Goal: Information Seeking & Learning: Get advice/opinions

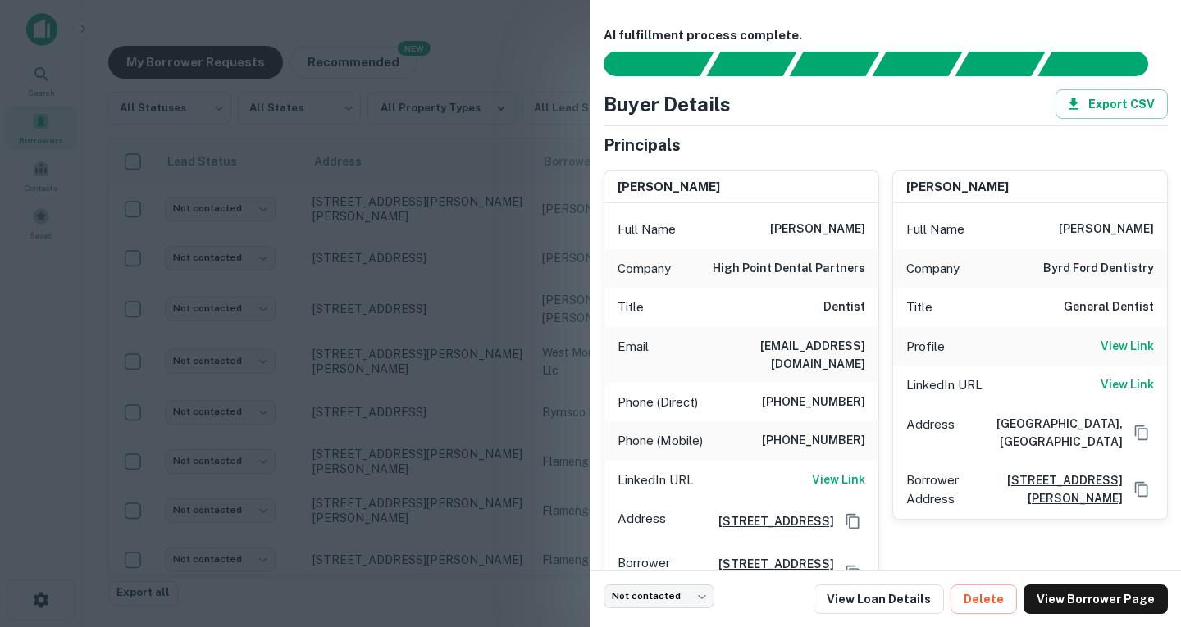
click at [513, 37] on div at bounding box center [590, 313] width 1181 height 627
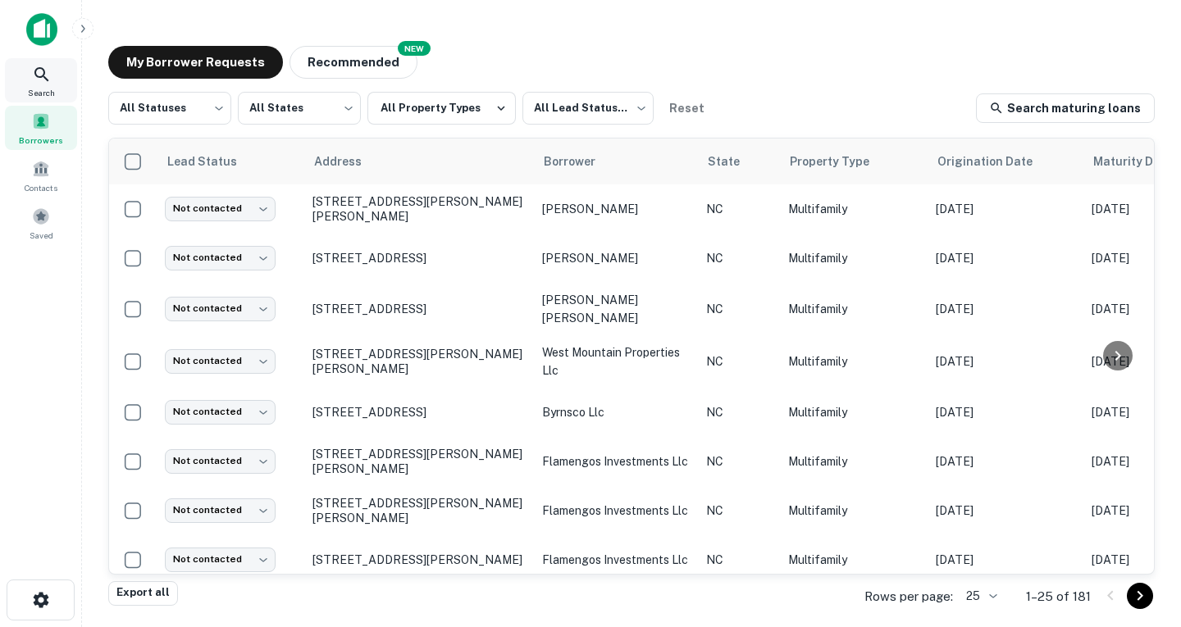
click at [48, 84] on div "Search" at bounding box center [41, 80] width 72 height 44
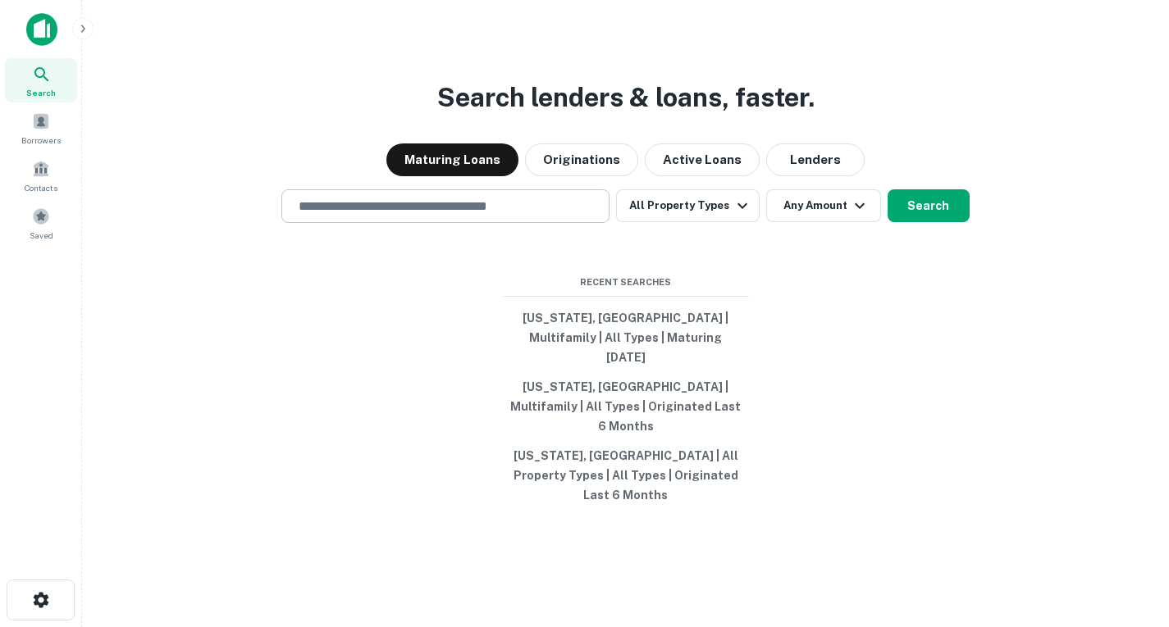
click at [543, 216] on input "text" at bounding box center [445, 206] width 313 height 19
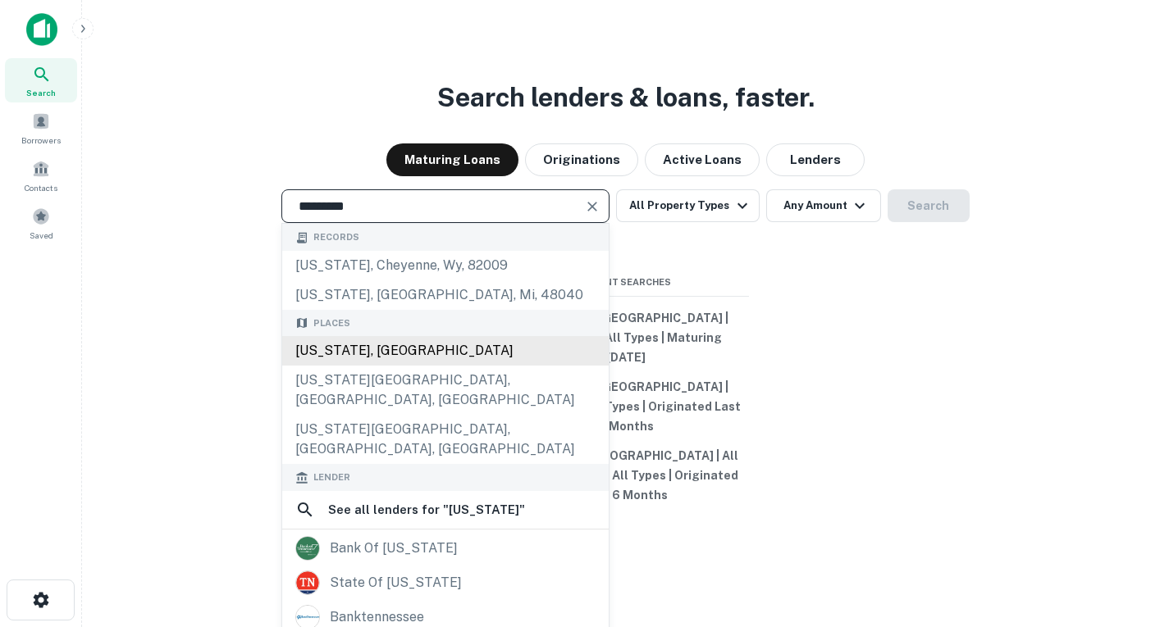
click at [457, 366] on div "[US_STATE], [GEOGRAPHIC_DATA]" at bounding box center [445, 351] width 326 height 30
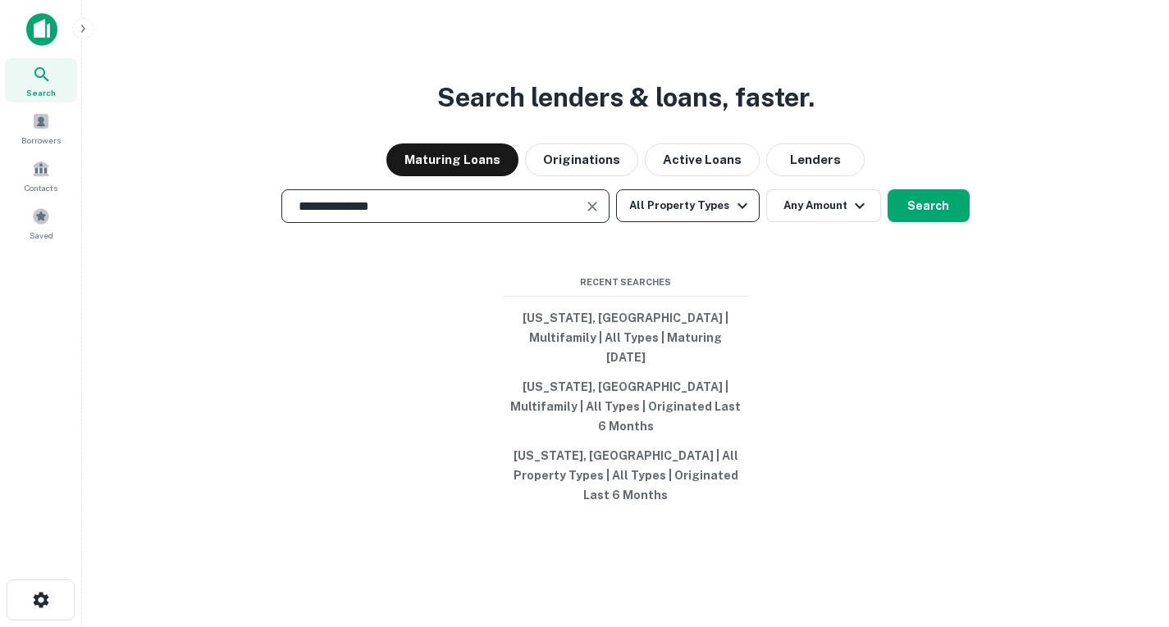
type input "**********"
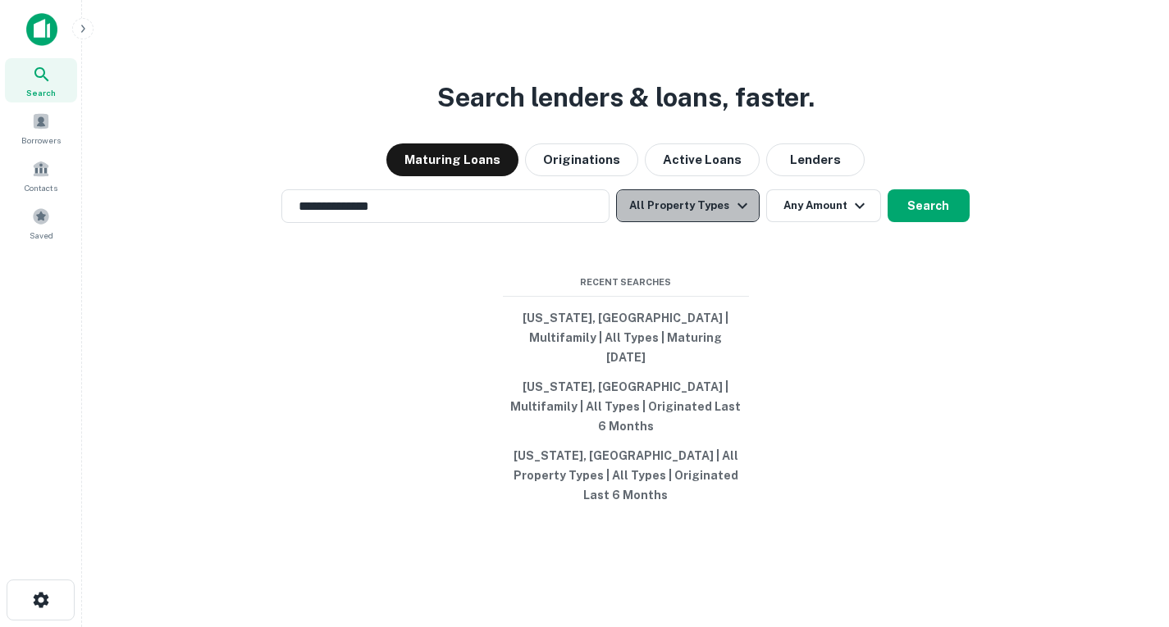
click at [719, 222] on button "All Property Types" at bounding box center [687, 205] width 143 height 33
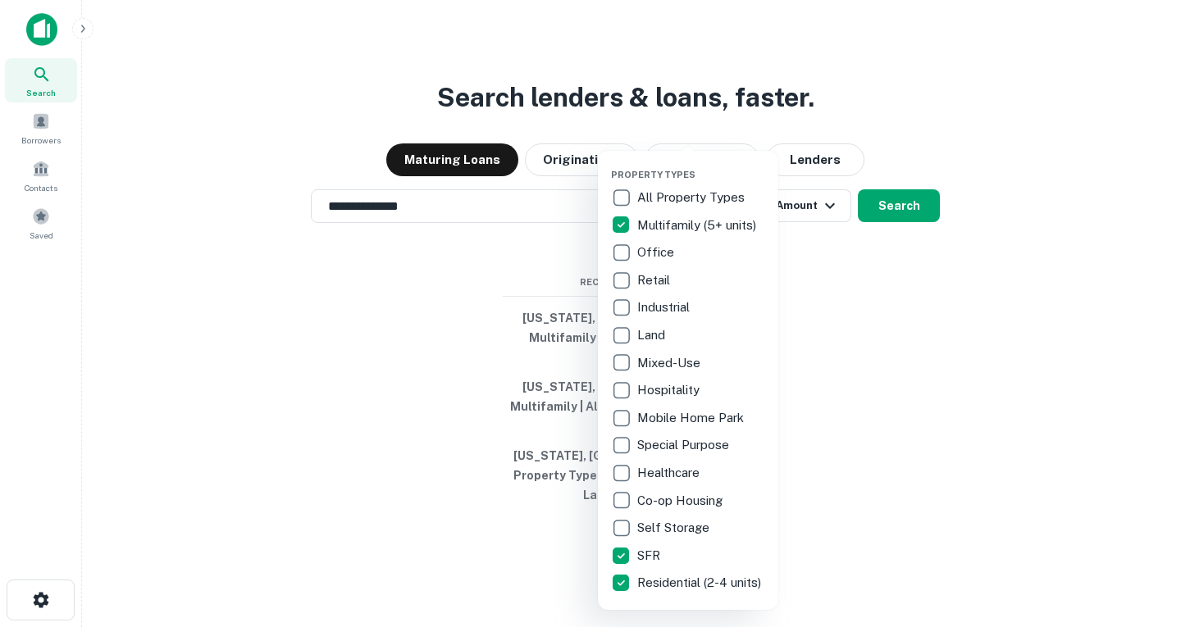
click at [881, 235] on div at bounding box center [590, 313] width 1181 height 627
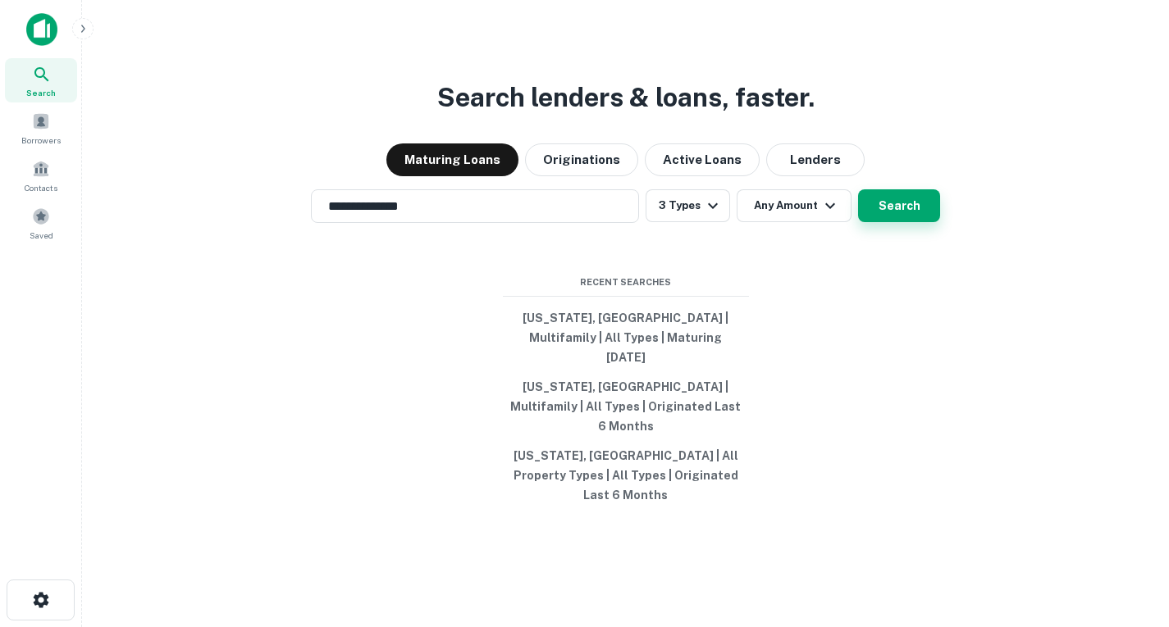
click at [902, 222] on button "Search" at bounding box center [899, 205] width 82 height 33
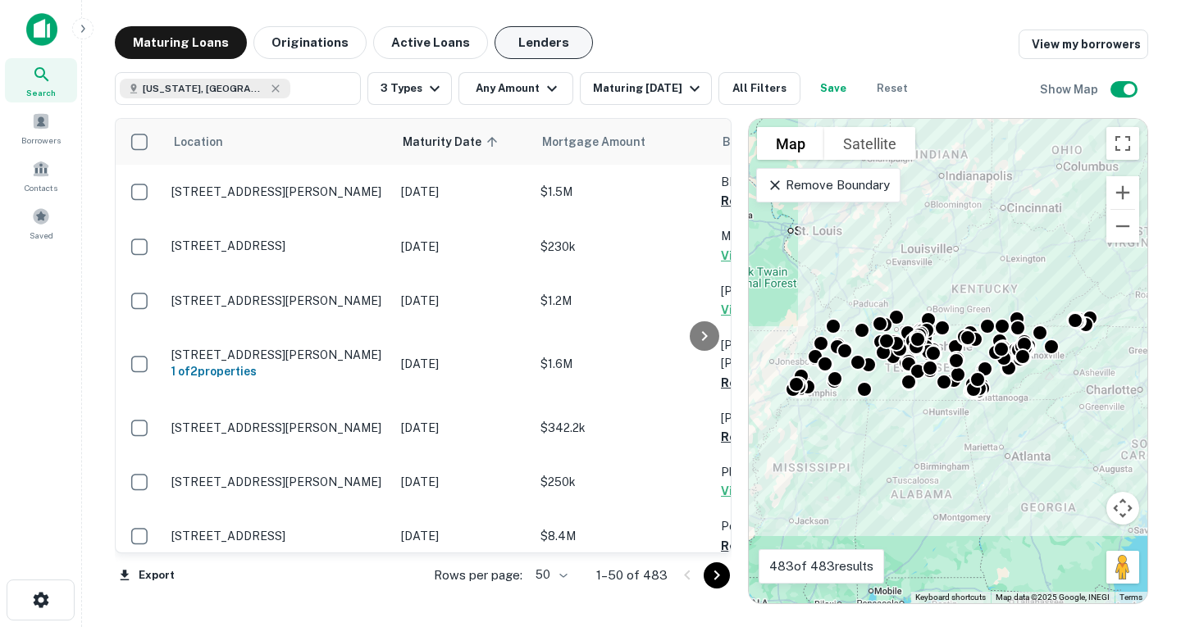
click at [554, 50] on button "Lenders" at bounding box center [543, 42] width 98 height 33
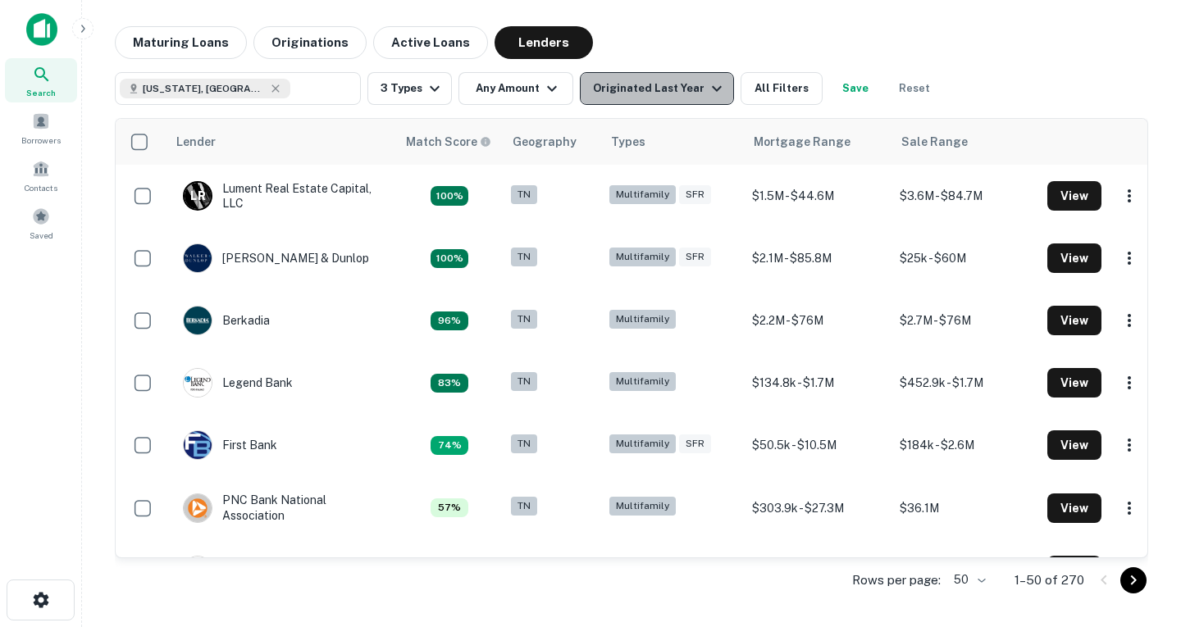
click at [707, 85] on icon "button" at bounding box center [717, 89] width 20 height 20
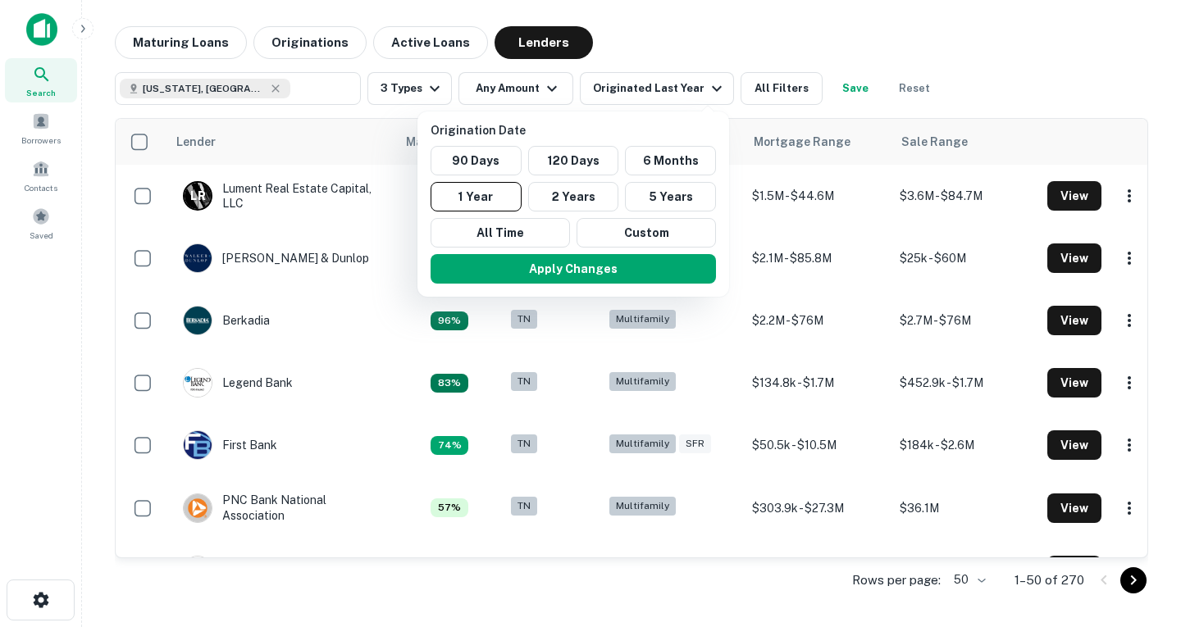
click at [786, 86] on div at bounding box center [590, 313] width 1181 height 627
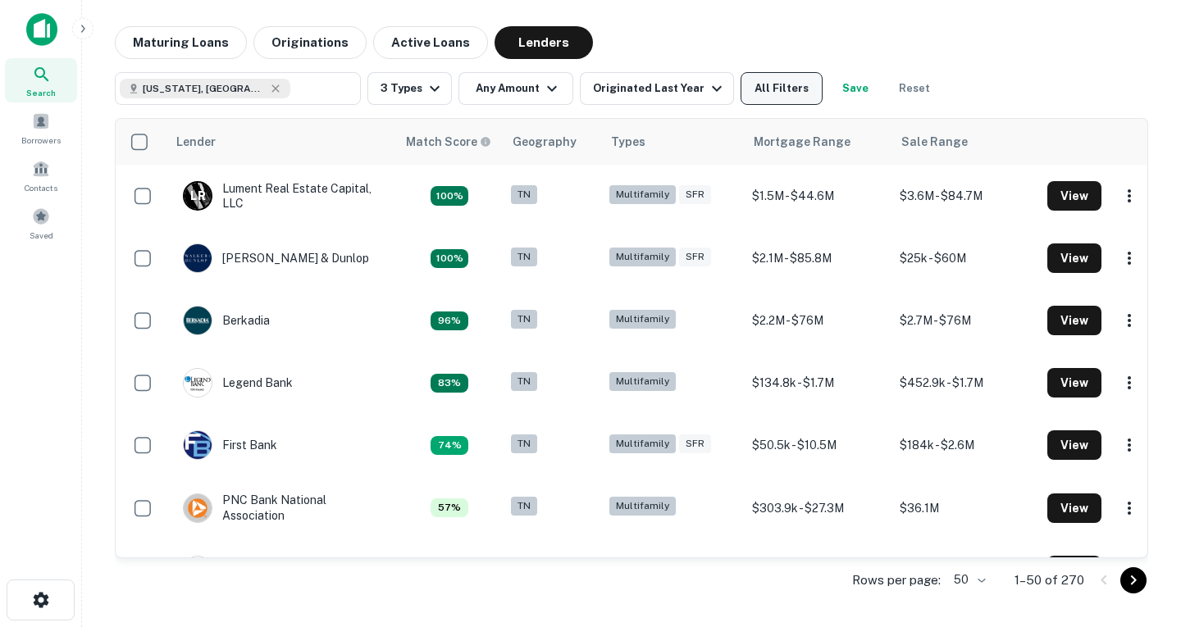
click at [772, 94] on button "All Filters" at bounding box center [782, 88] width 82 height 33
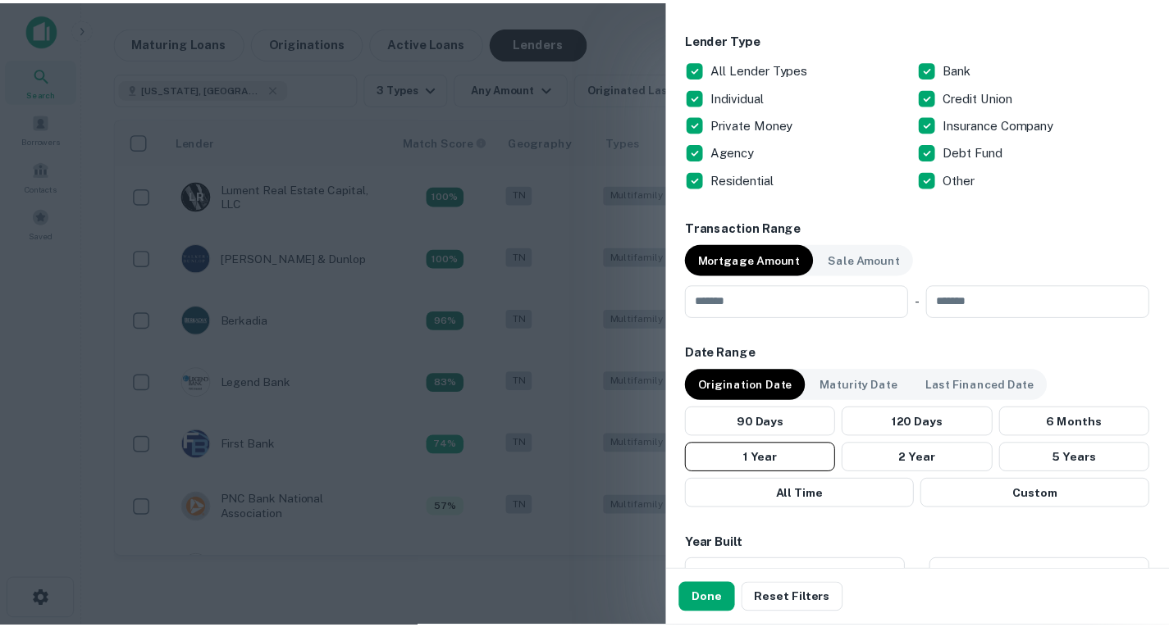
scroll to position [636, 0]
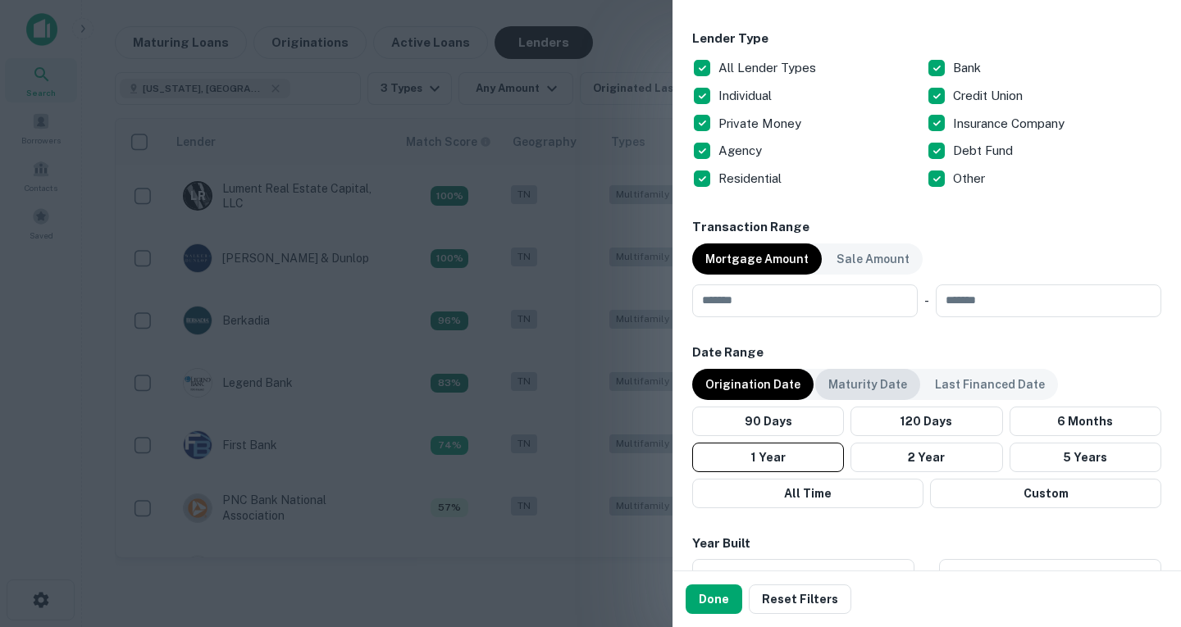
click at [873, 379] on p "Maturity Date" at bounding box center [867, 385] width 79 height 18
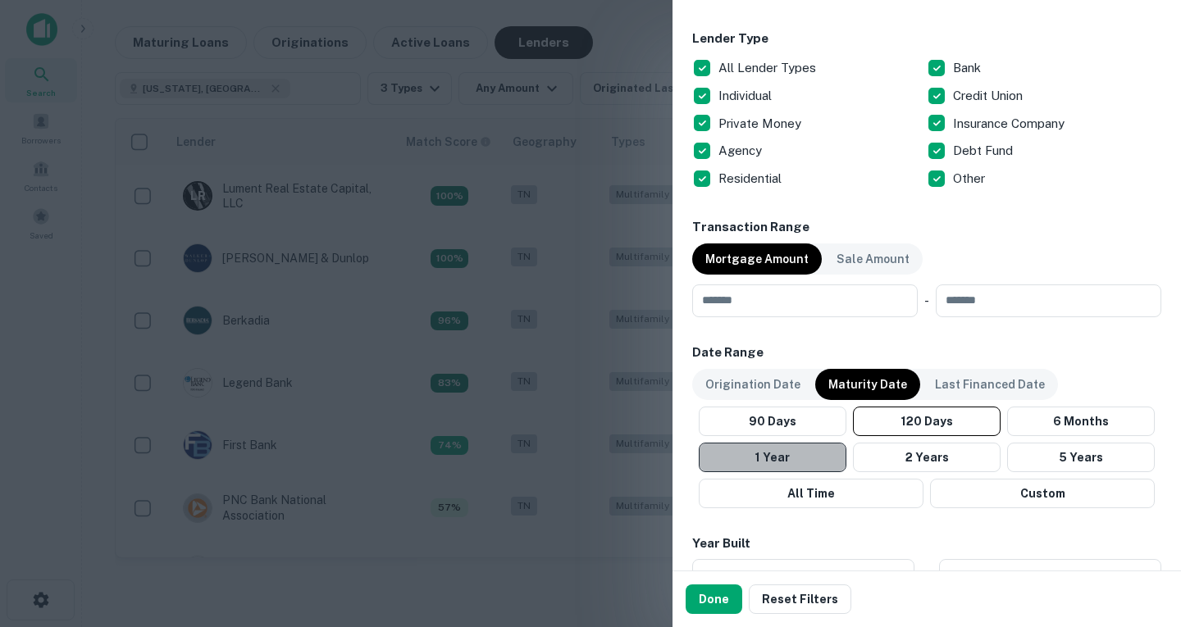
click at [810, 455] on button "1 Year" at bounding box center [773, 458] width 148 height 30
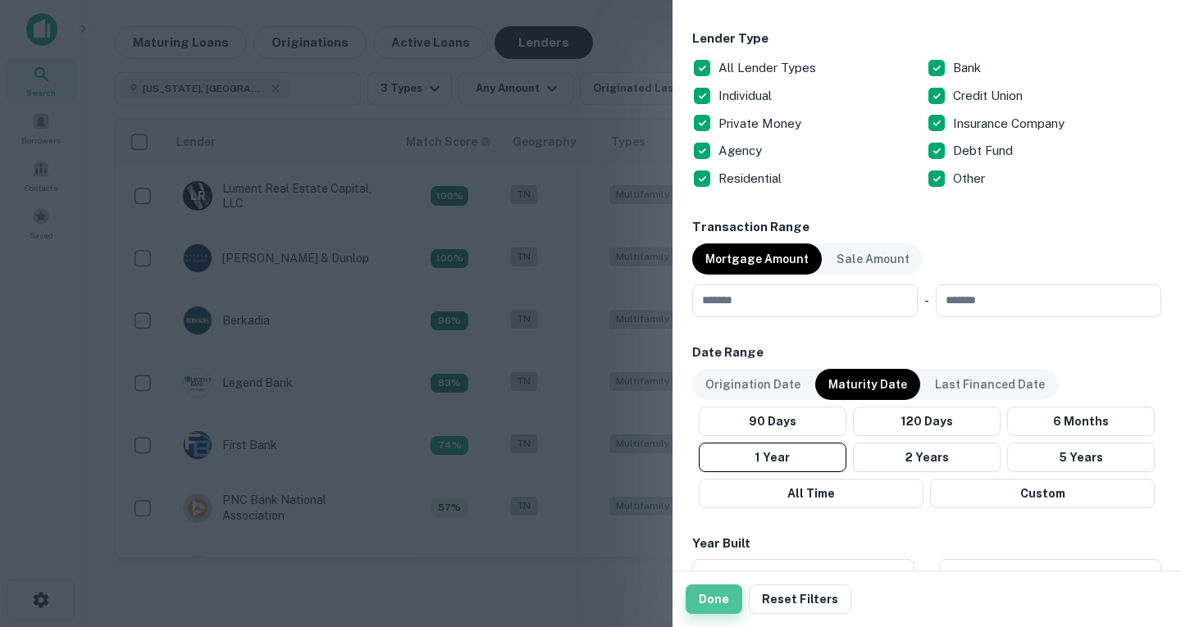
click at [710, 595] on button "Done" at bounding box center [714, 600] width 57 height 30
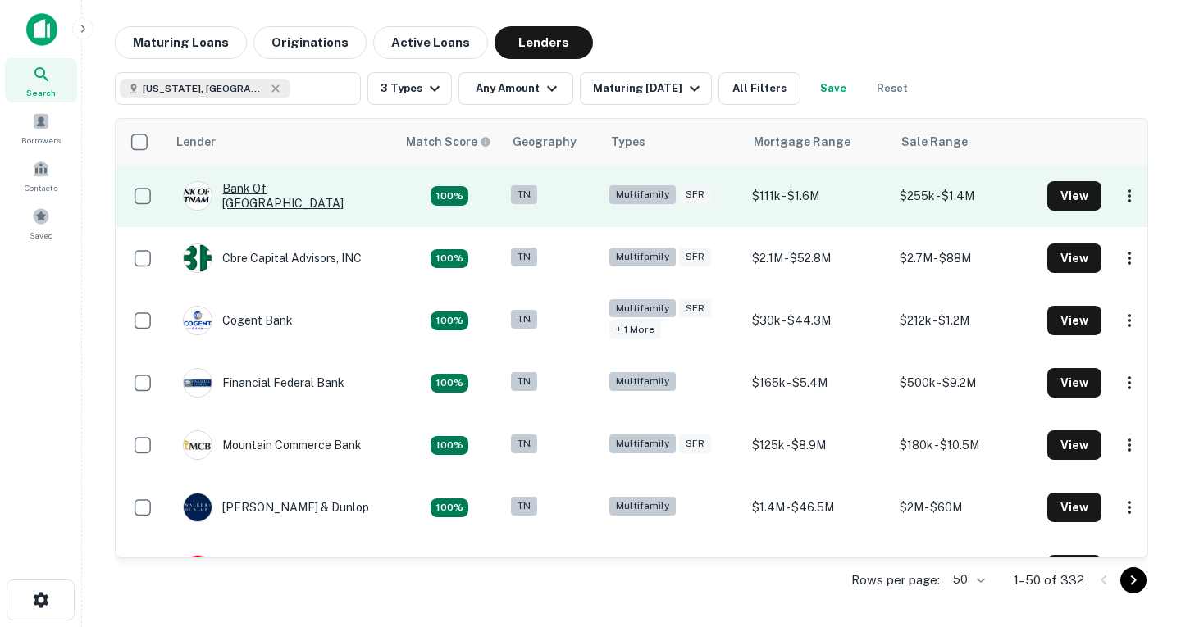
click at [320, 199] on div "Bank Of [GEOGRAPHIC_DATA]" at bounding box center [281, 196] width 197 height 30
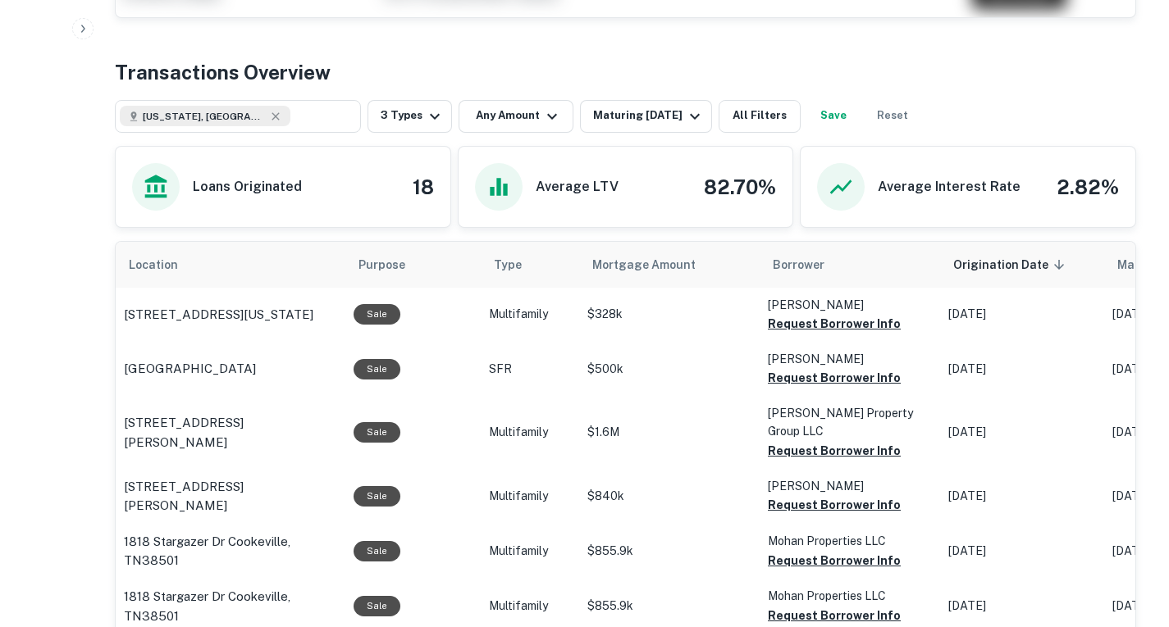
scroll to position [666, 0]
click at [826, 325] on button "Request Borrower Info" at bounding box center [834, 323] width 133 height 20
click at [794, 341] on td "[PERSON_NAME] E Request Borrower Info" at bounding box center [849, 314] width 180 height 54
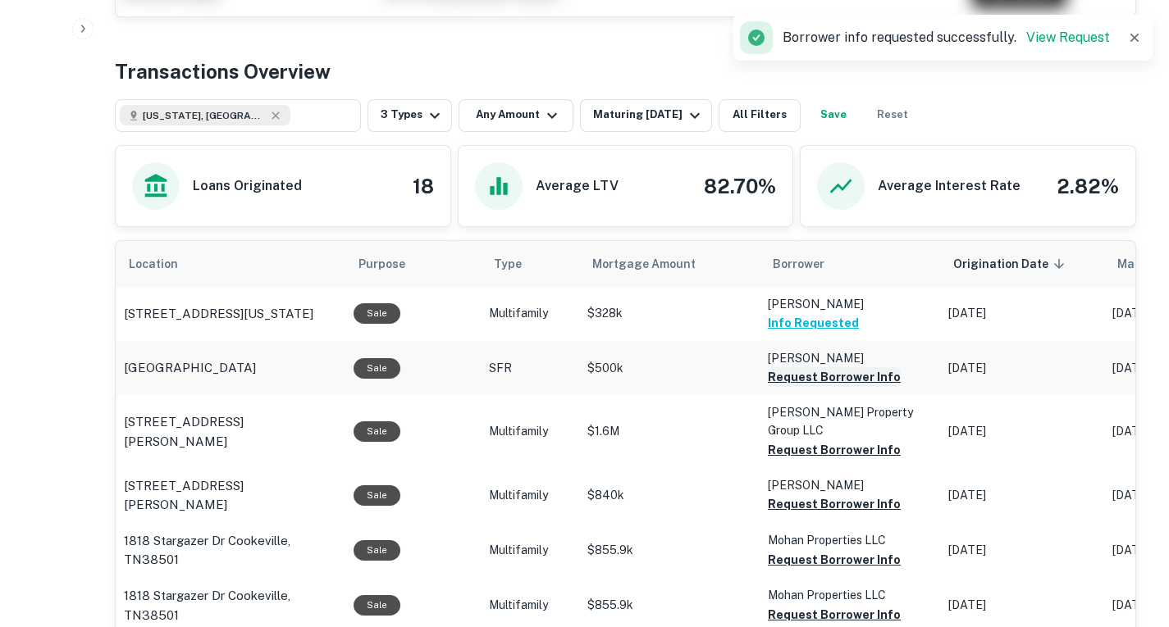
click at [804, 372] on button "Request Borrower Info" at bounding box center [834, 377] width 133 height 20
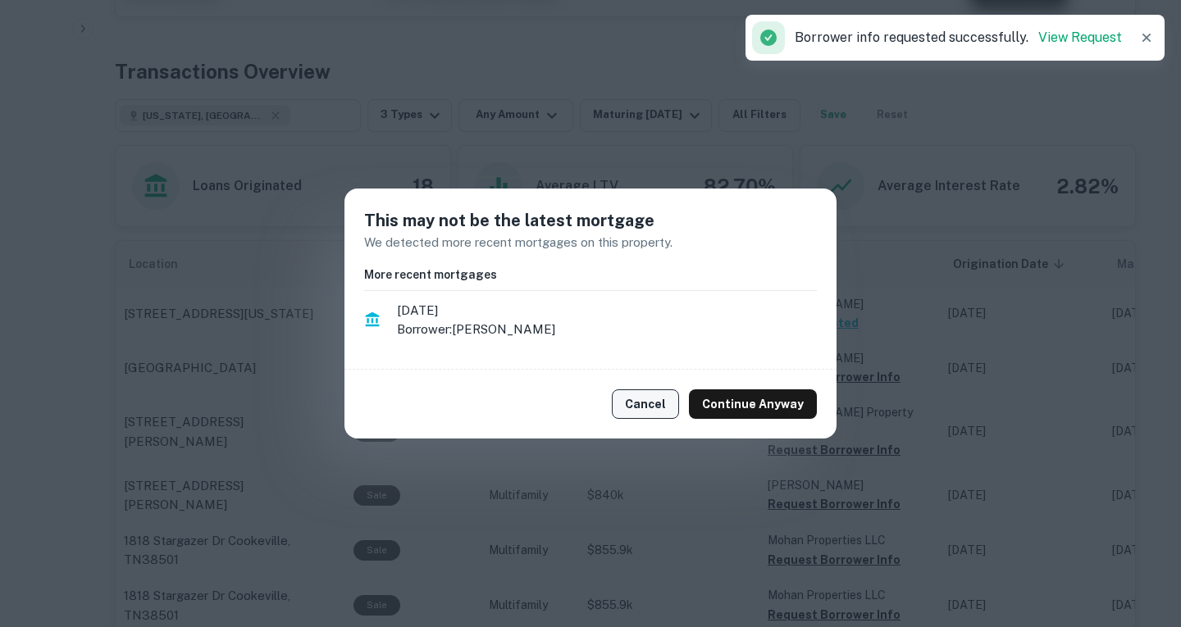
click at [658, 411] on button "Cancel" at bounding box center [645, 405] width 67 height 30
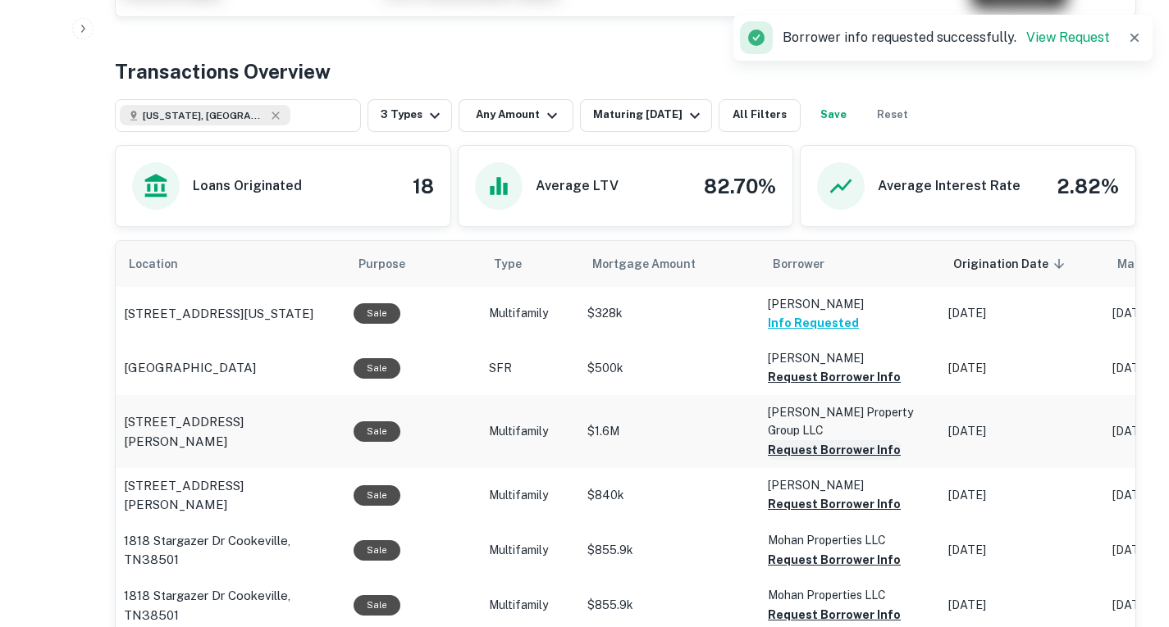
click at [818, 387] on button "Request Borrower Info" at bounding box center [834, 377] width 133 height 20
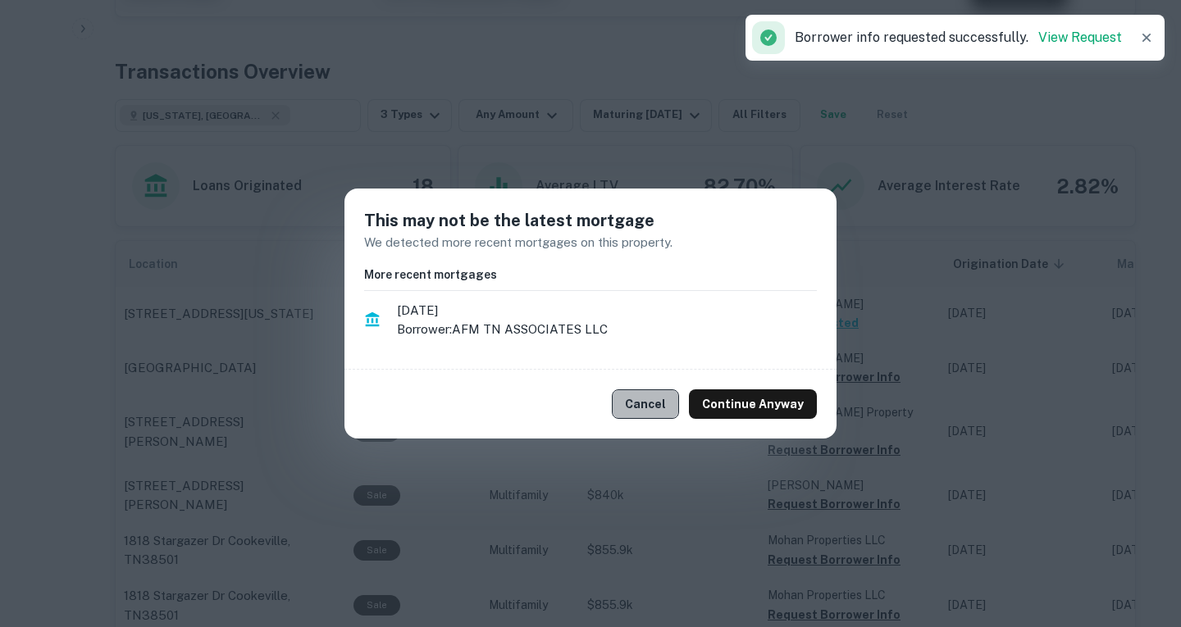
click at [645, 415] on button "Cancel" at bounding box center [645, 405] width 67 height 30
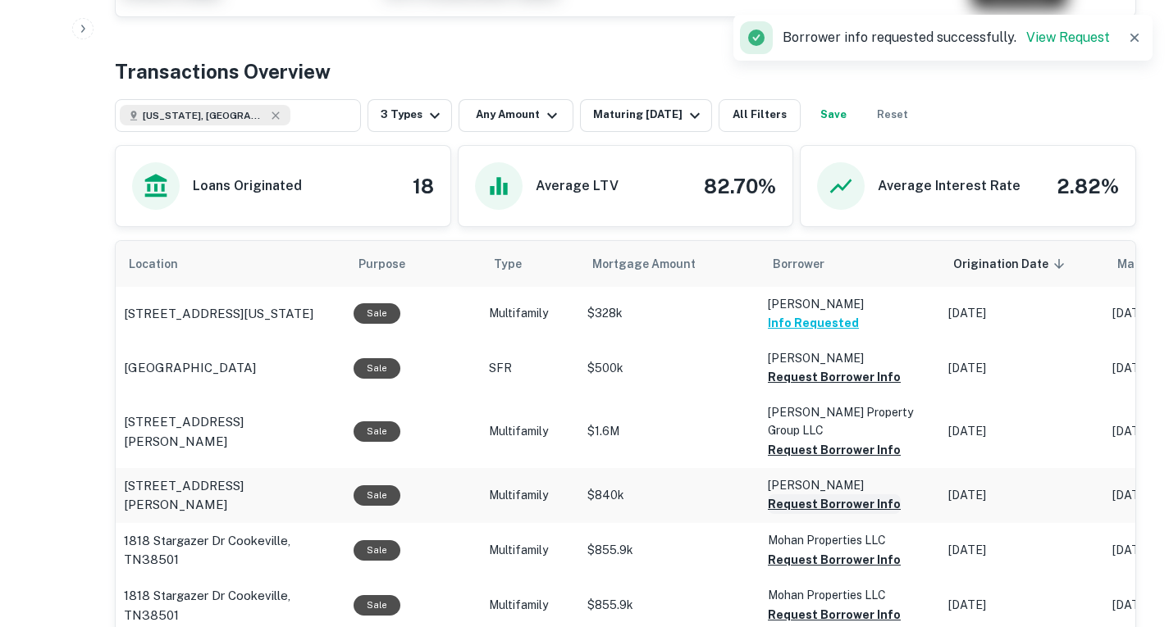
click at [789, 387] on button "Request Borrower Info" at bounding box center [834, 377] width 133 height 20
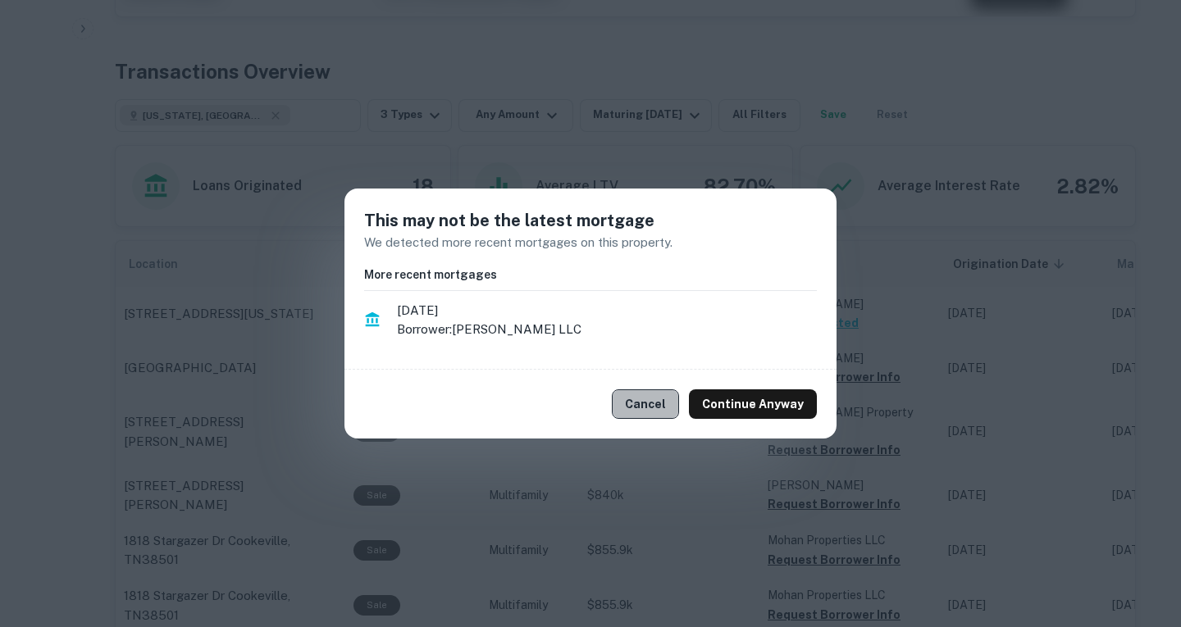
click at [659, 403] on button "Cancel" at bounding box center [645, 405] width 67 height 30
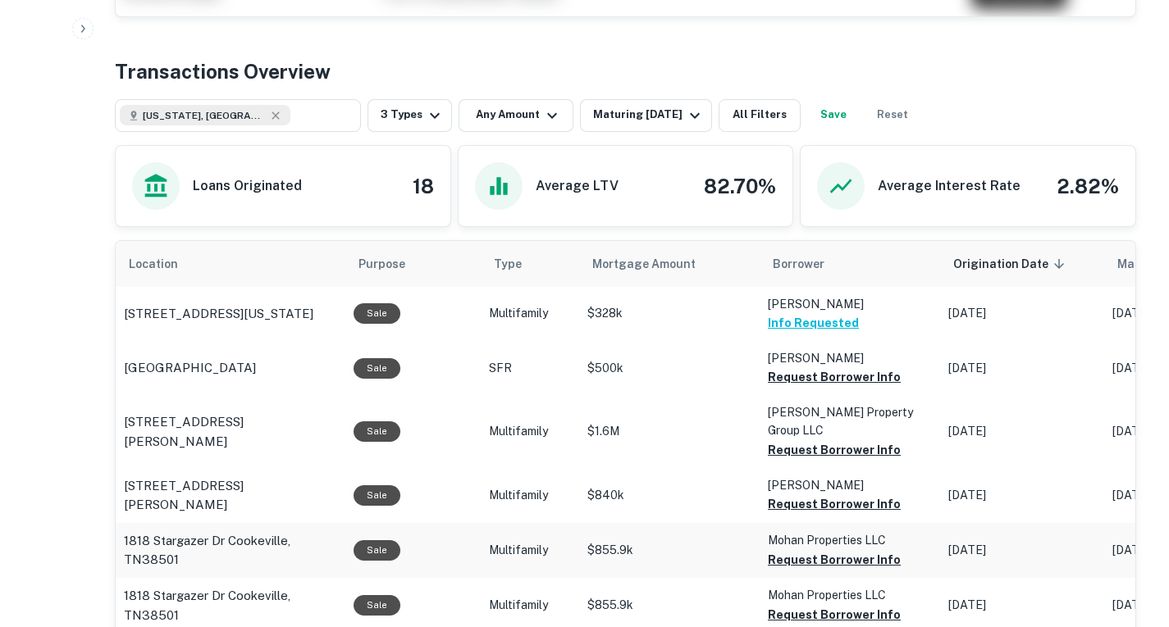
scroll to position [736, 0]
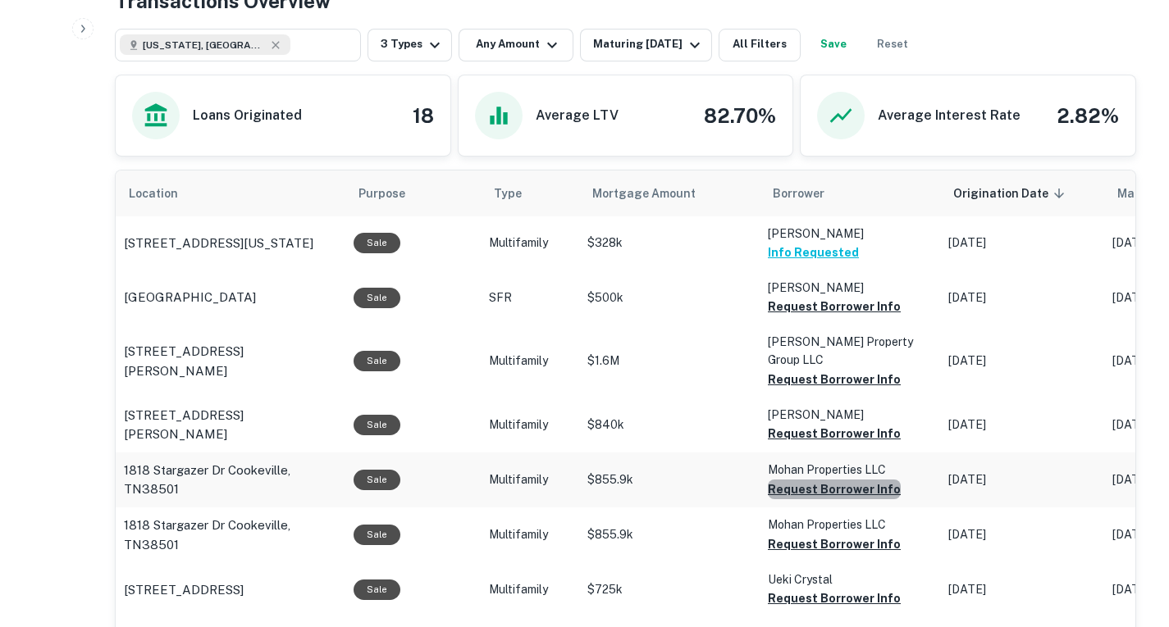
click at [834, 317] on button "Request Borrower Info" at bounding box center [834, 307] width 133 height 20
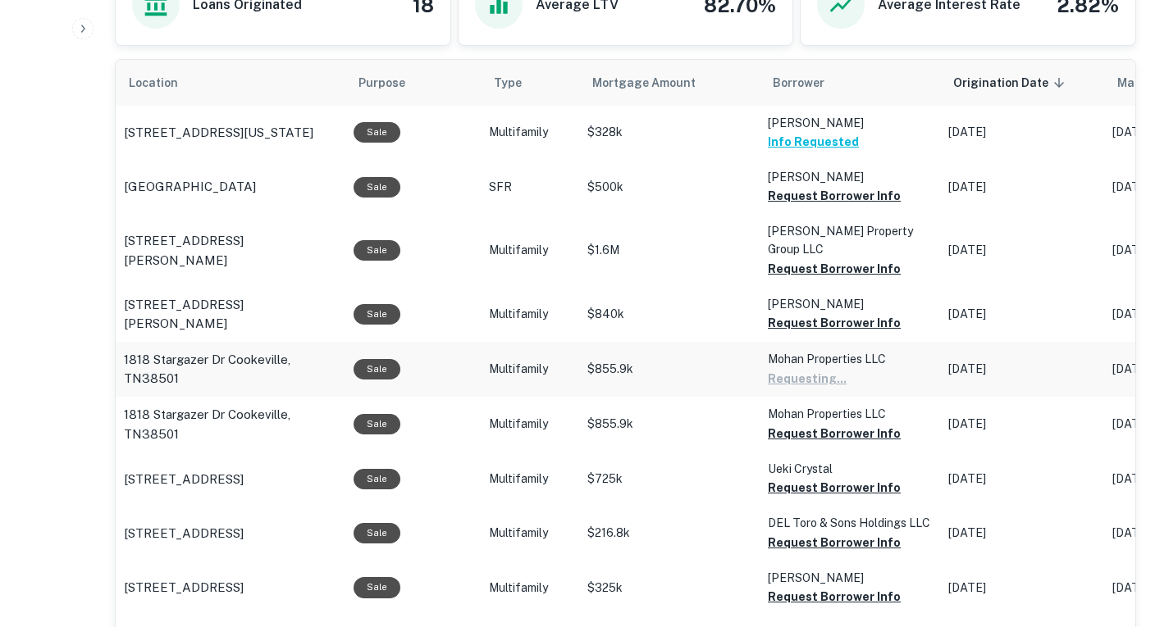
scroll to position [849, 0]
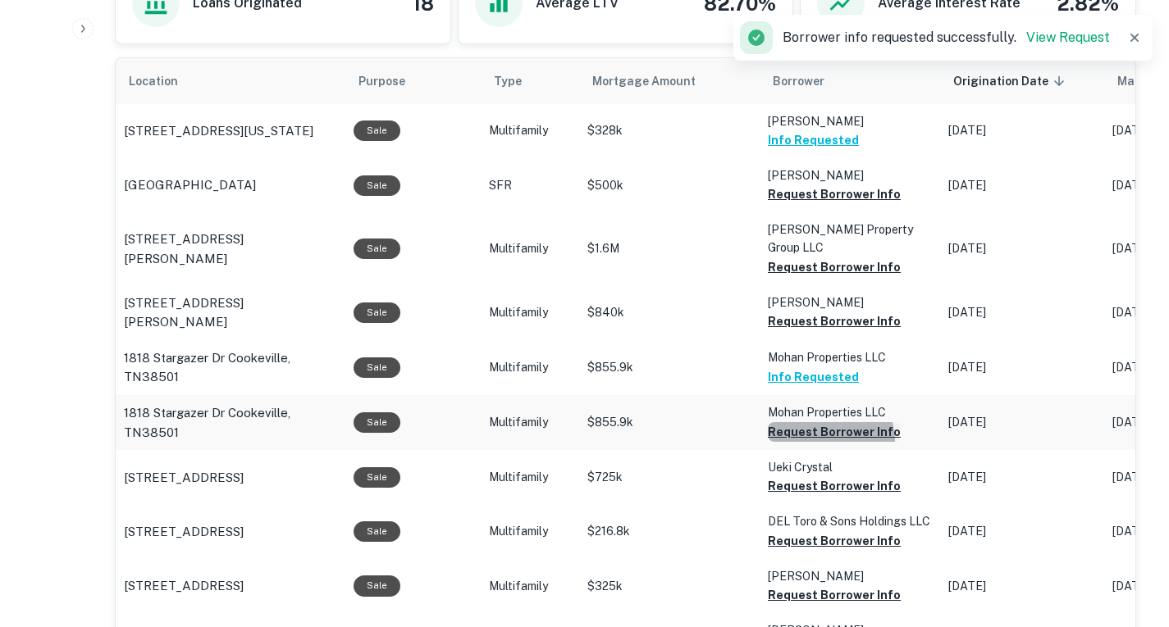
click at [818, 204] on button "Request Borrower Info" at bounding box center [834, 195] width 133 height 20
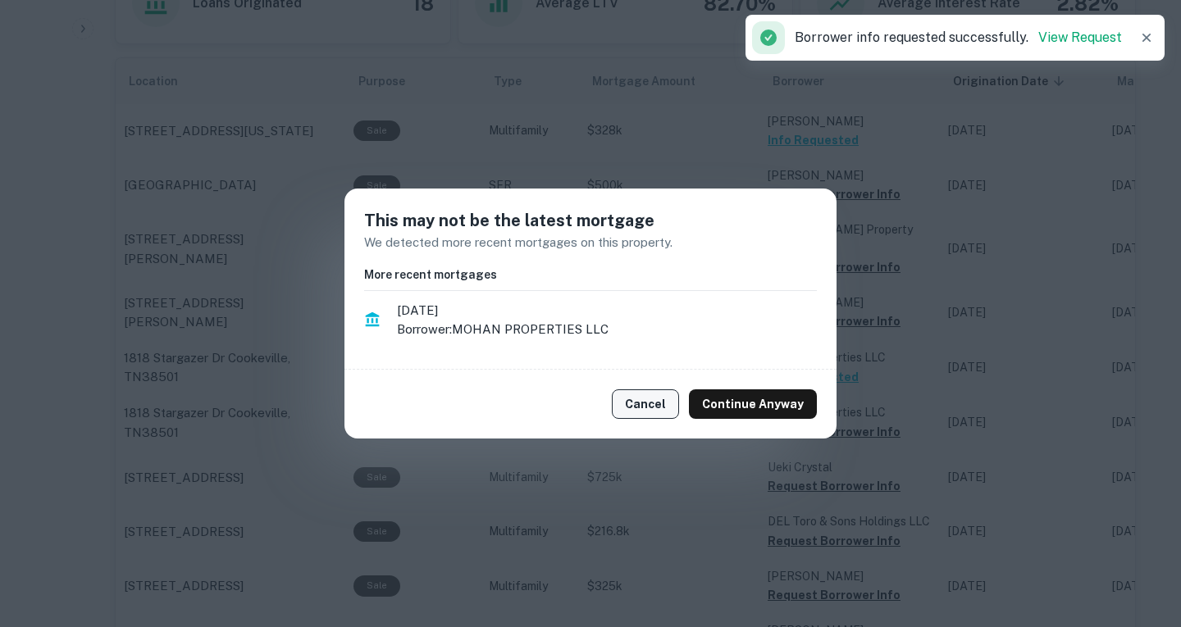
click at [673, 412] on button "Cancel" at bounding box center [645, 405] width 67 height 30
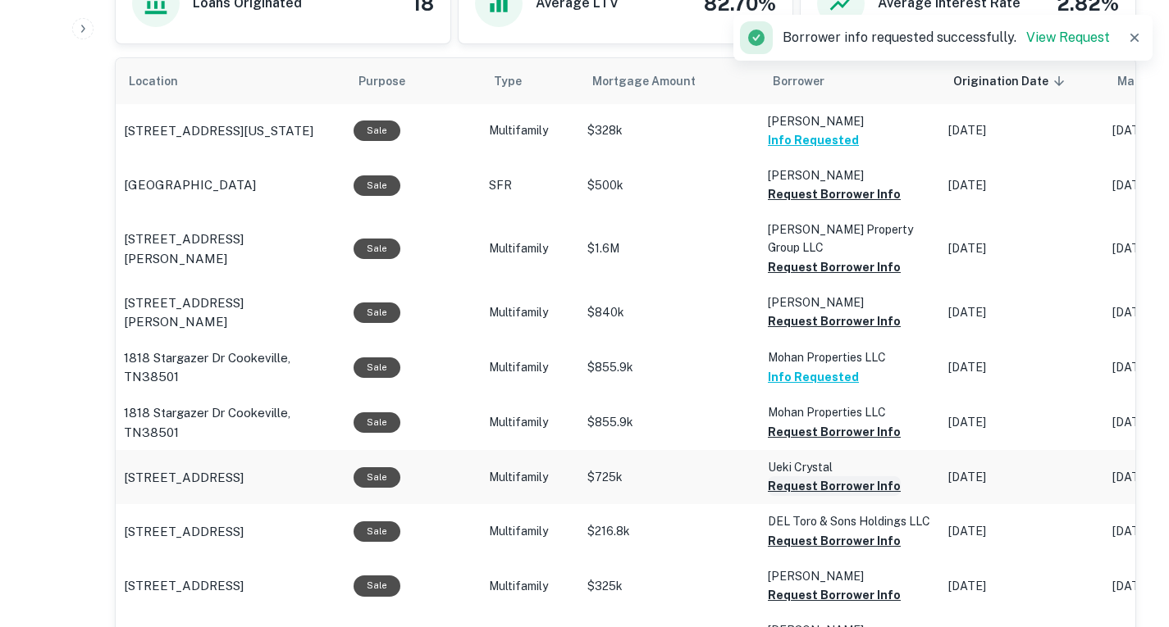
click at [778, 204] on button "Request Borrower Info" at bounding box center [834, 195] width 133 height 20
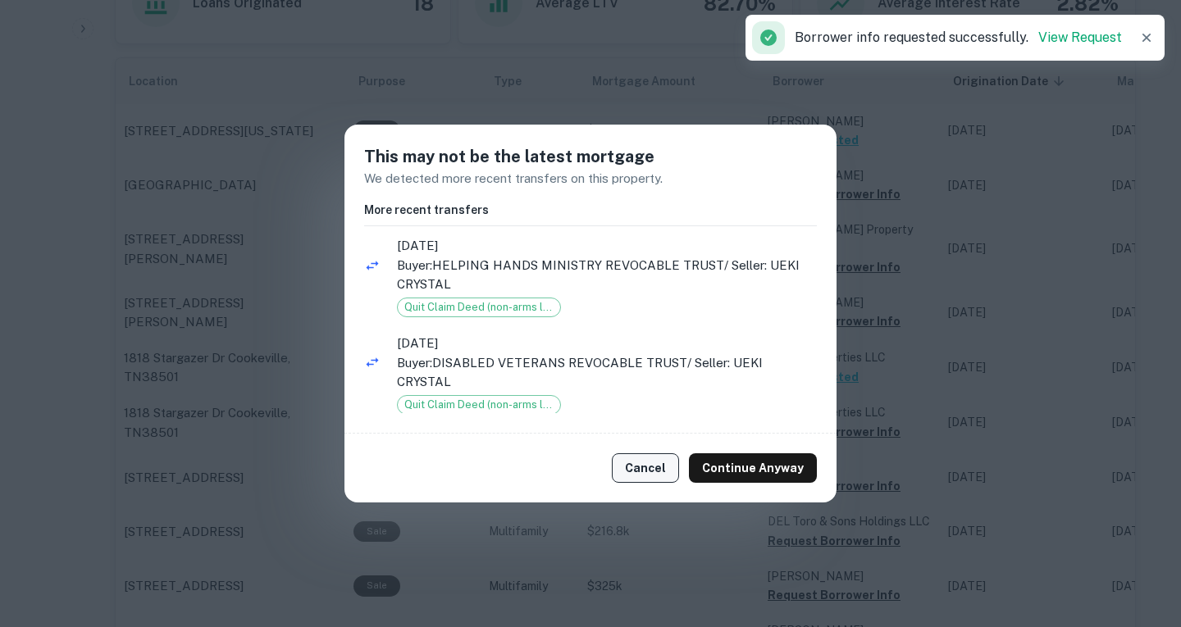
click at [653, 471] on button "Cancel" at bounding box center [645, 468] width 67 height 30
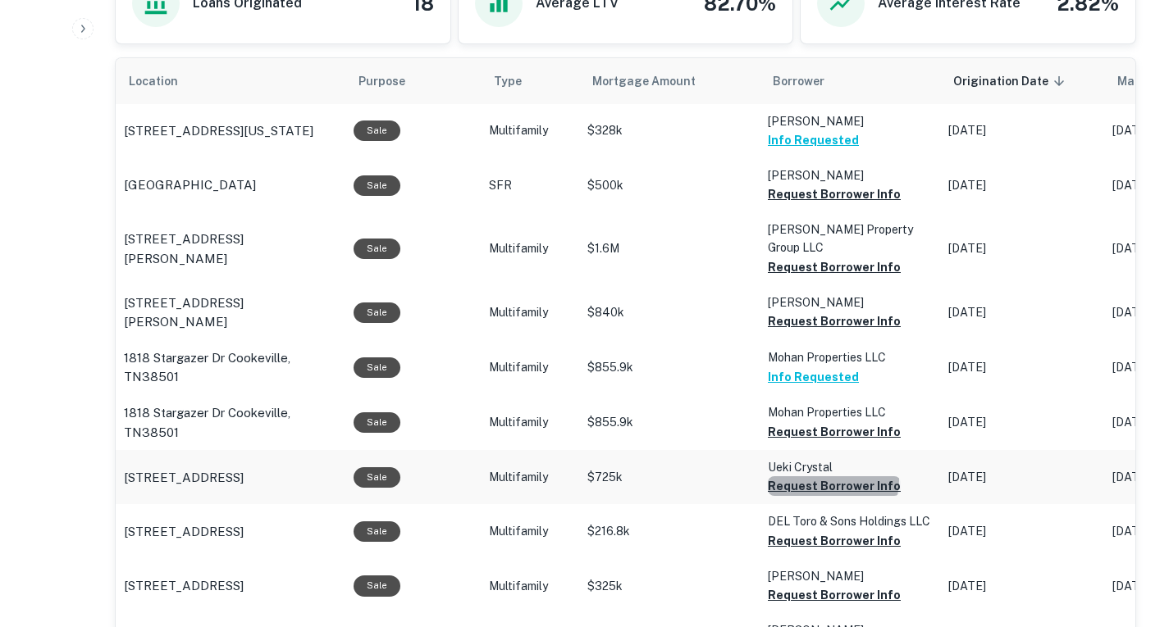
click at [827, 204] on button "Request Borrower Info" at bounding box center [834, 195] width 133 height 20
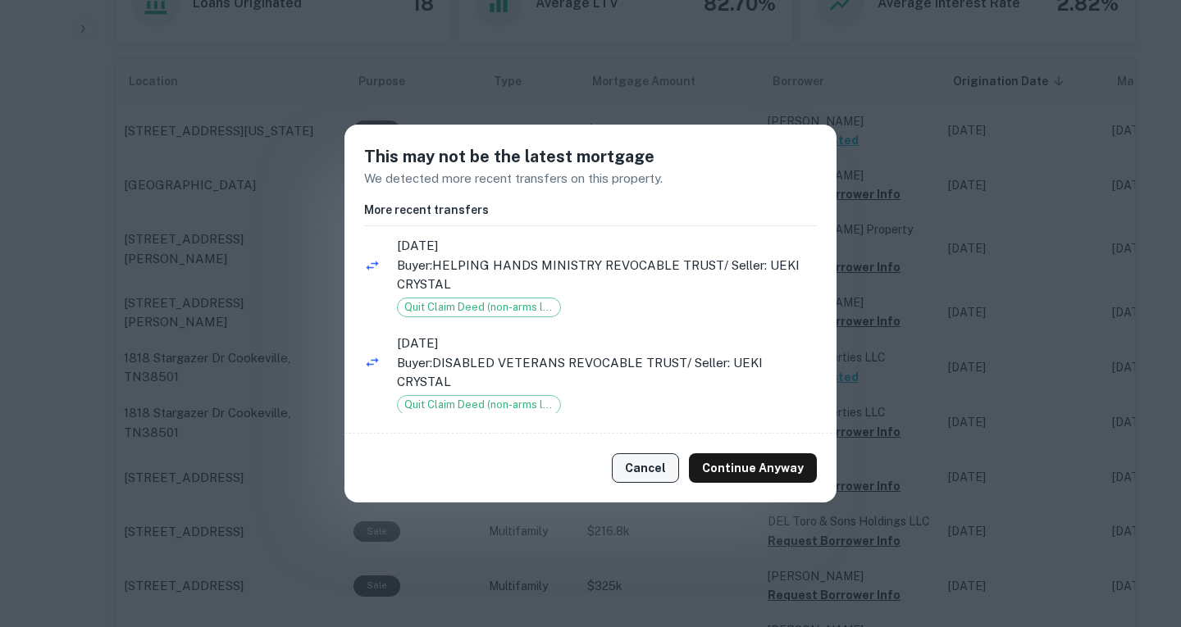
click at [673, 463] on button "Cancel" at bounding box center [645, 468] width 67 height 30
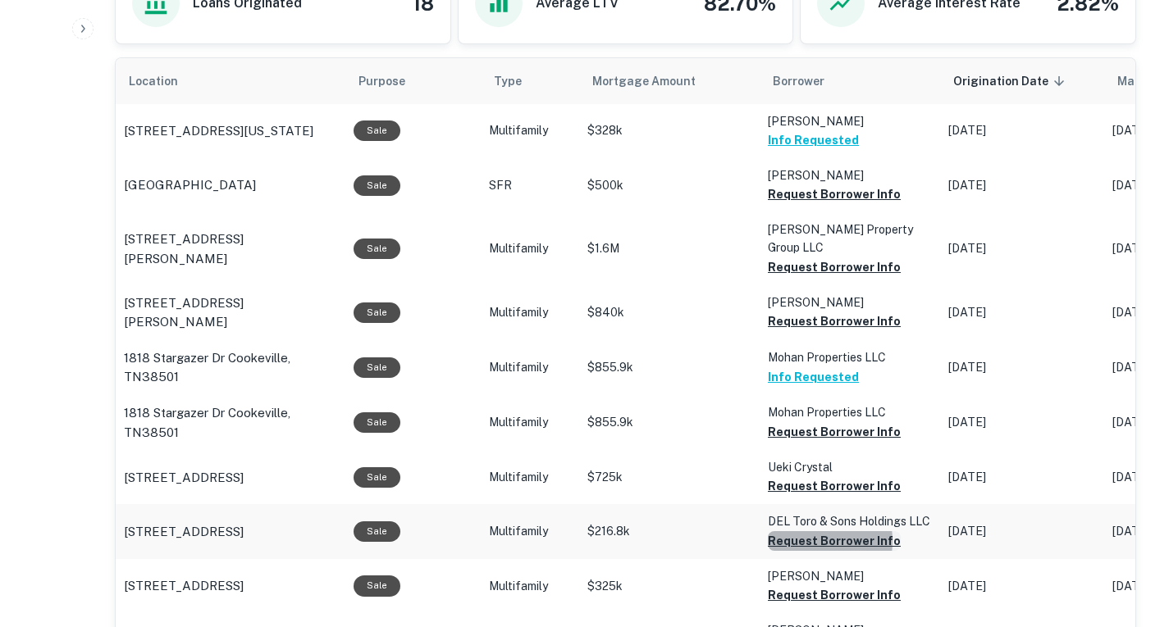
click at [798, 204] on button "Request Borrower Info" at bounding box center [834, 195] width 133 height 20
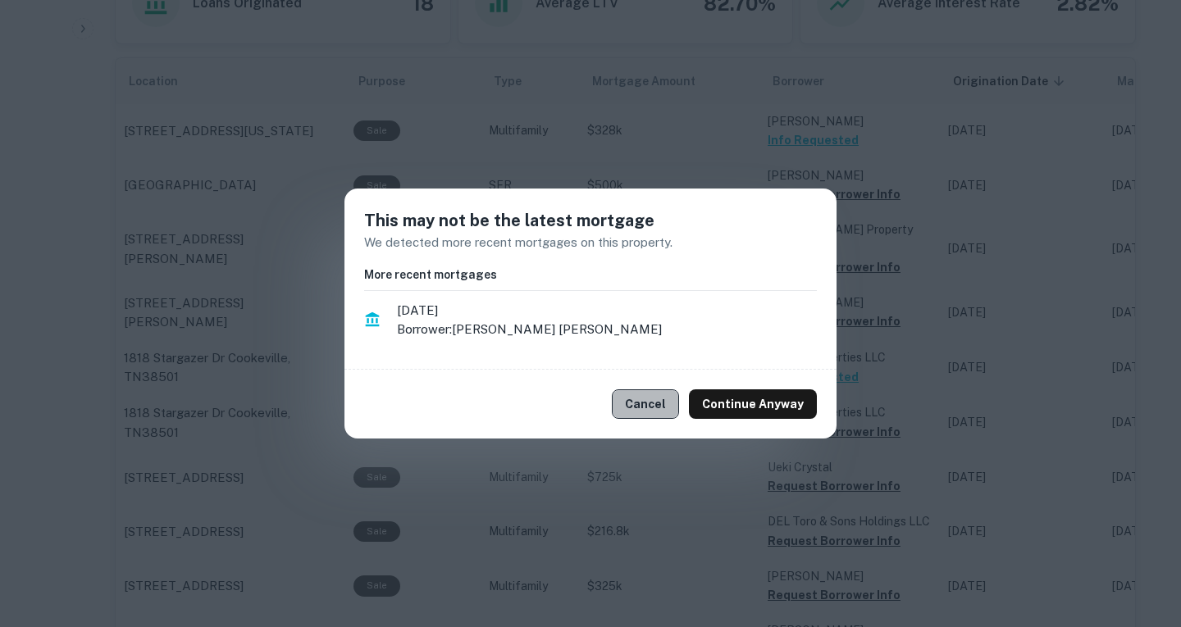
click at [672, 417] on button "Cancel" at bounding box center [645, 405] width 67 height 30
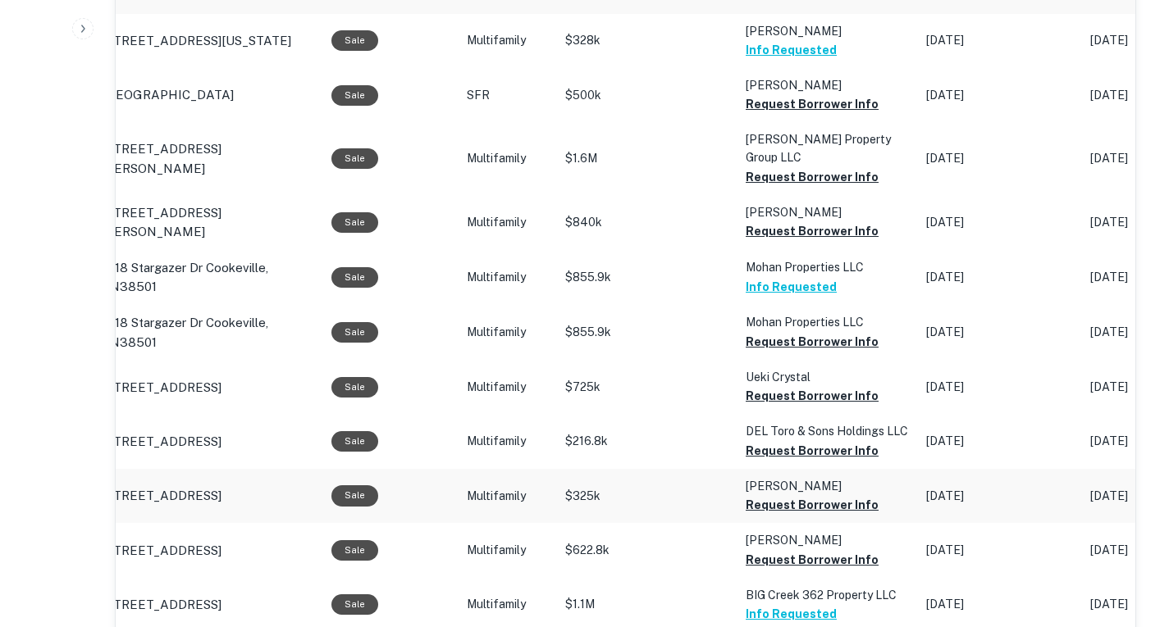
scroll to position [940, 0]
click at [791, 113] on button "Request Borrower Info" at bounding box center [811, 103] width 133 height 20
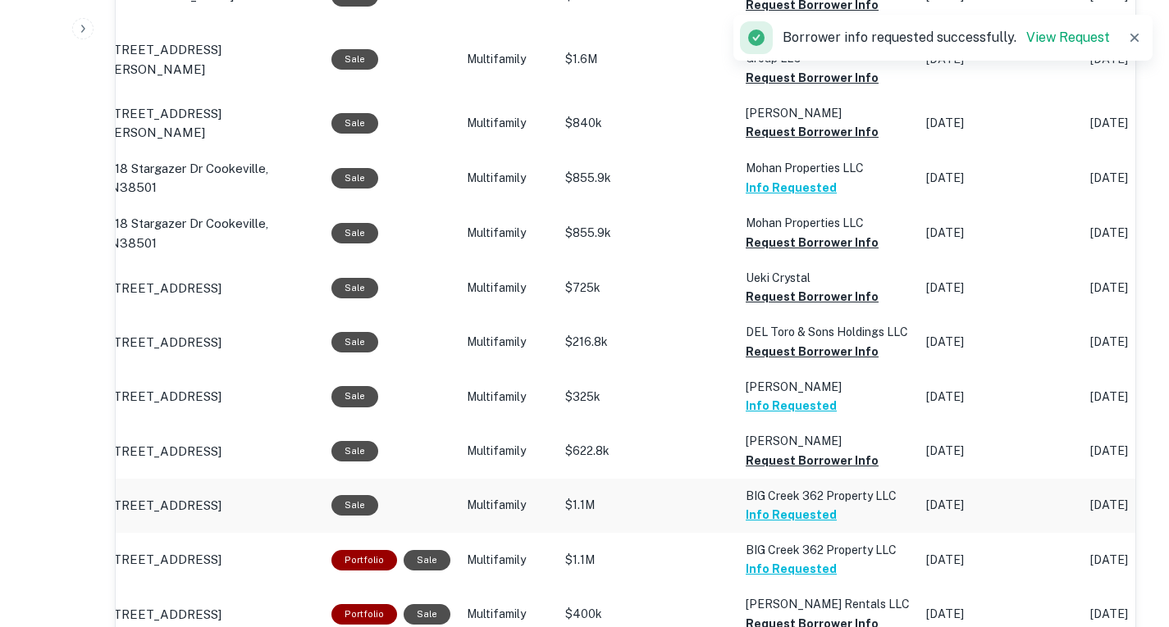
scroll to position [1042, 0]
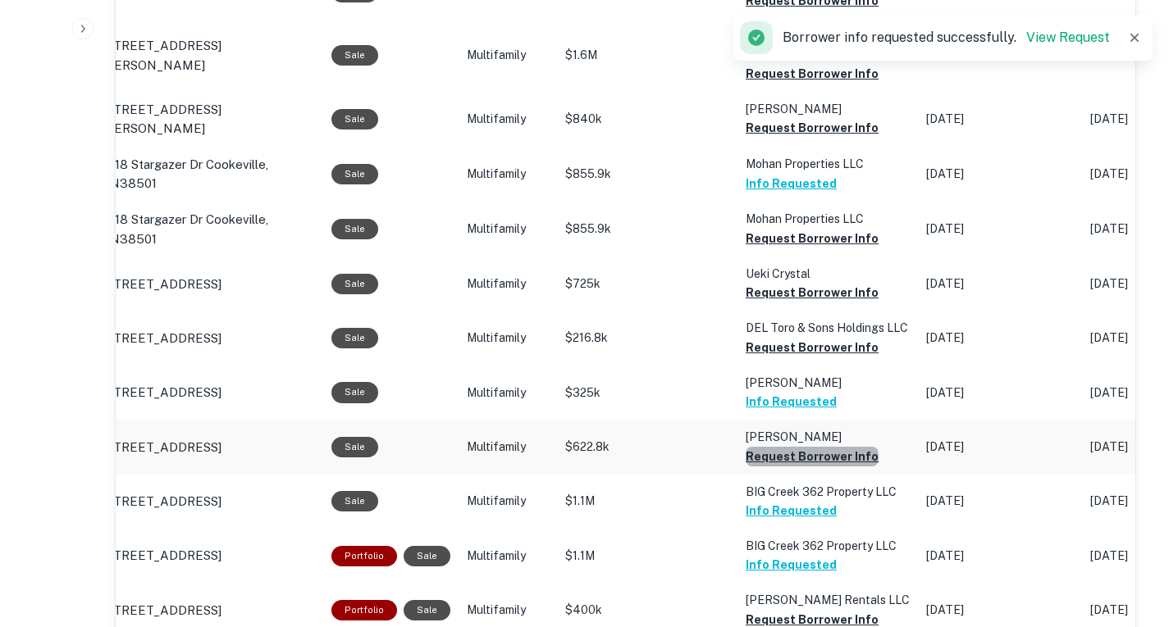
click at [806, 11] on button "Request Borrower Info" at bounding box center [811, 1] width 133 height 20
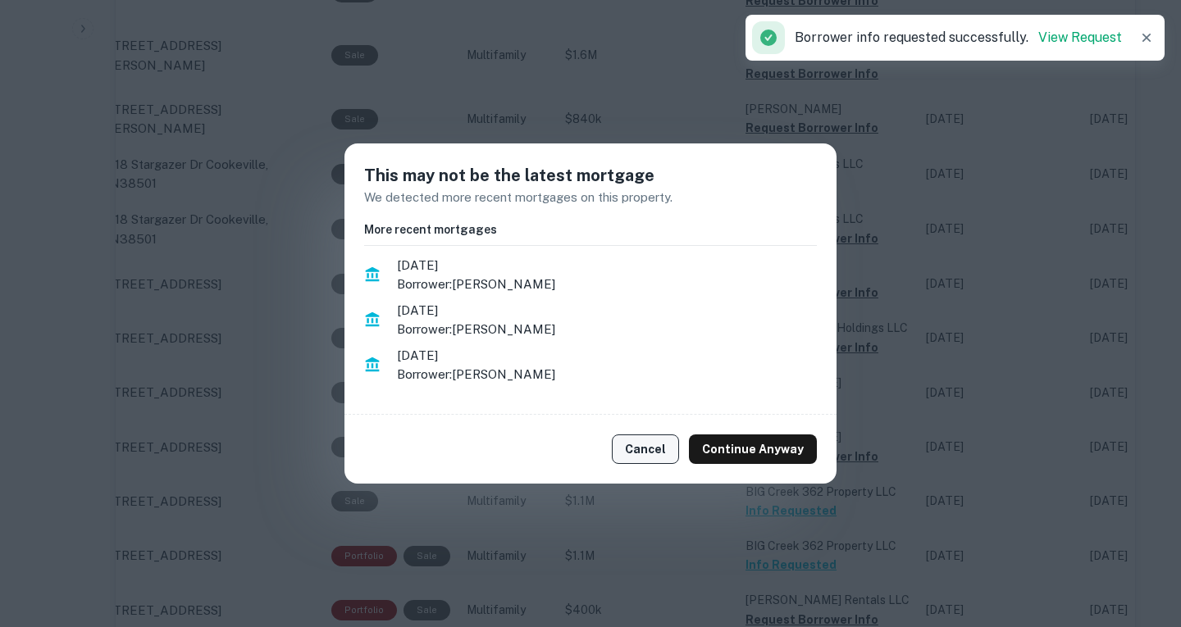
click at [658, 453] on button "Cancel" at bounding box center [645, 450] width 67 height 30
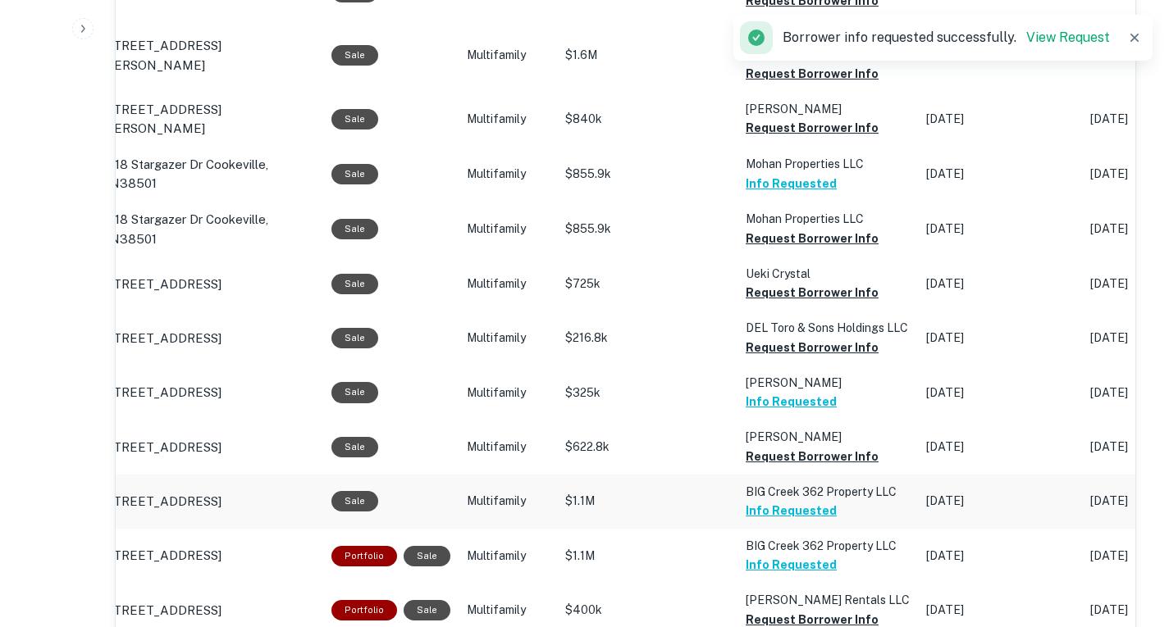
scroll to position [1174, 0]
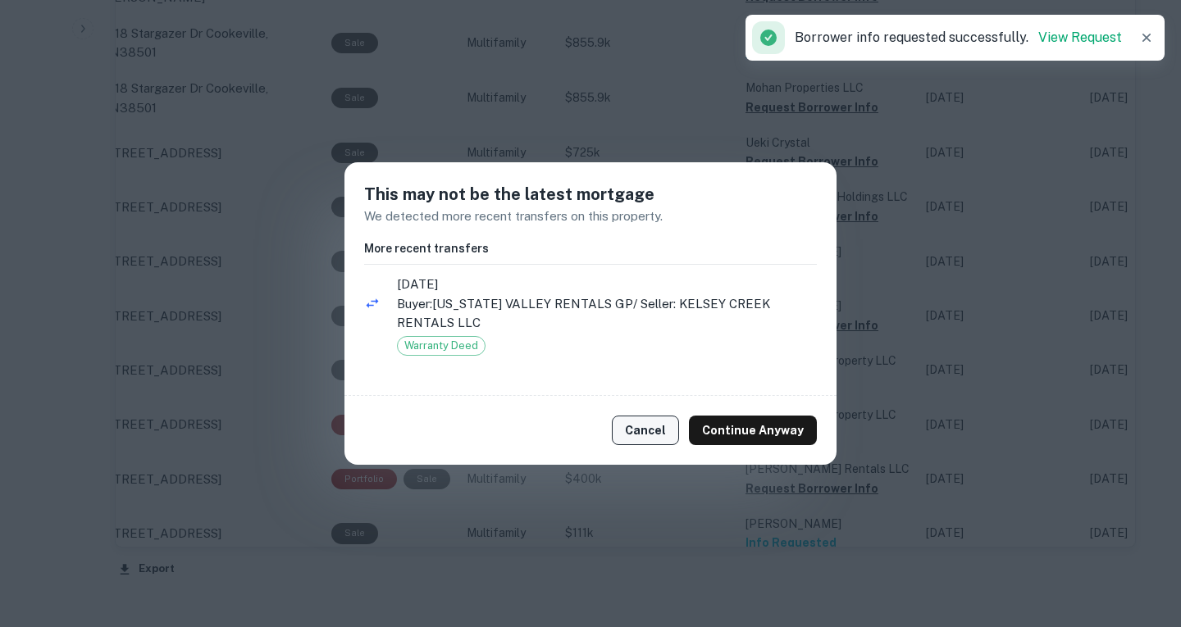
click at [641, 431] on button "Cancel" at bounding box center [645, 431] width 67 height 30
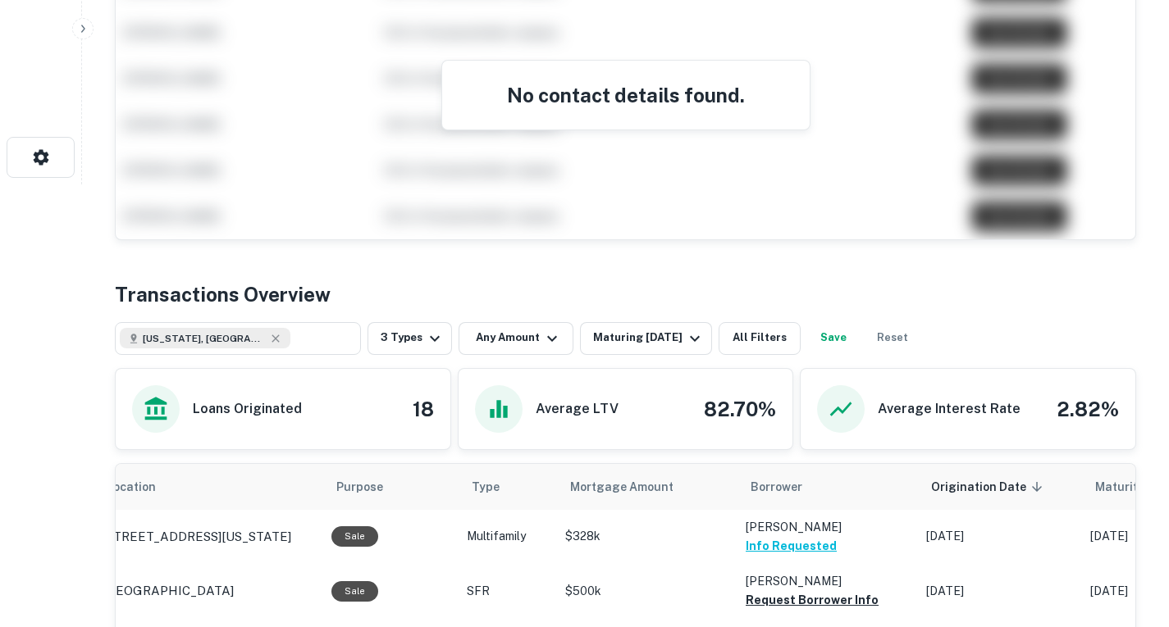
scroll to position [401, 0]
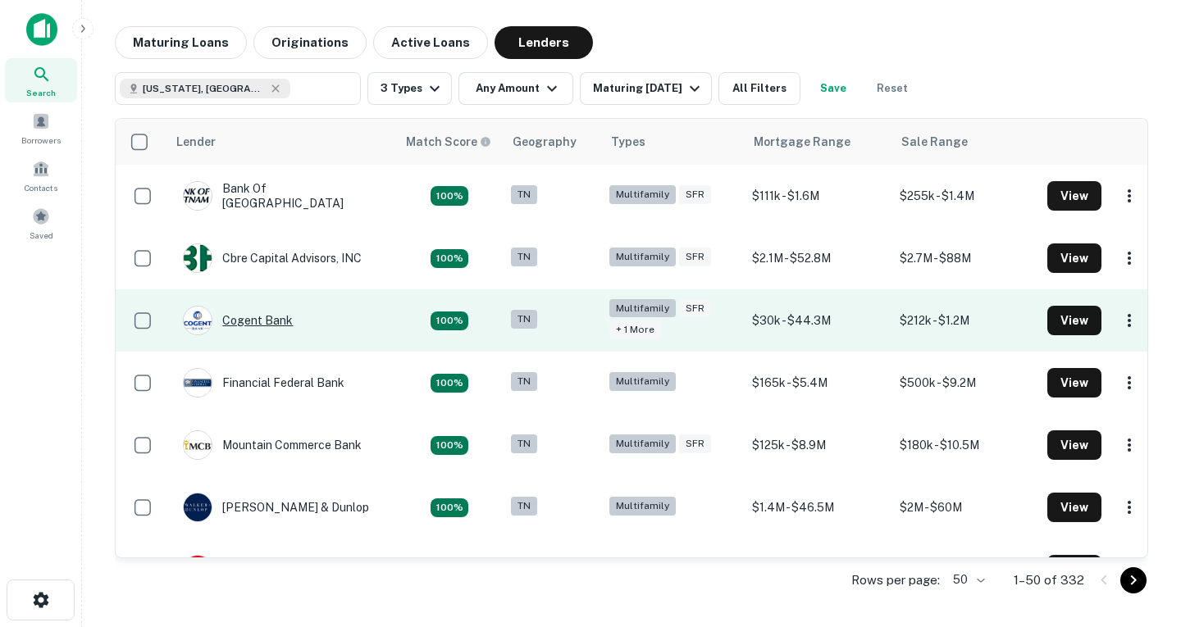
click at [257, 316] on div "Cogent Bank" at bounding box center [238, 321] width 110 height 30
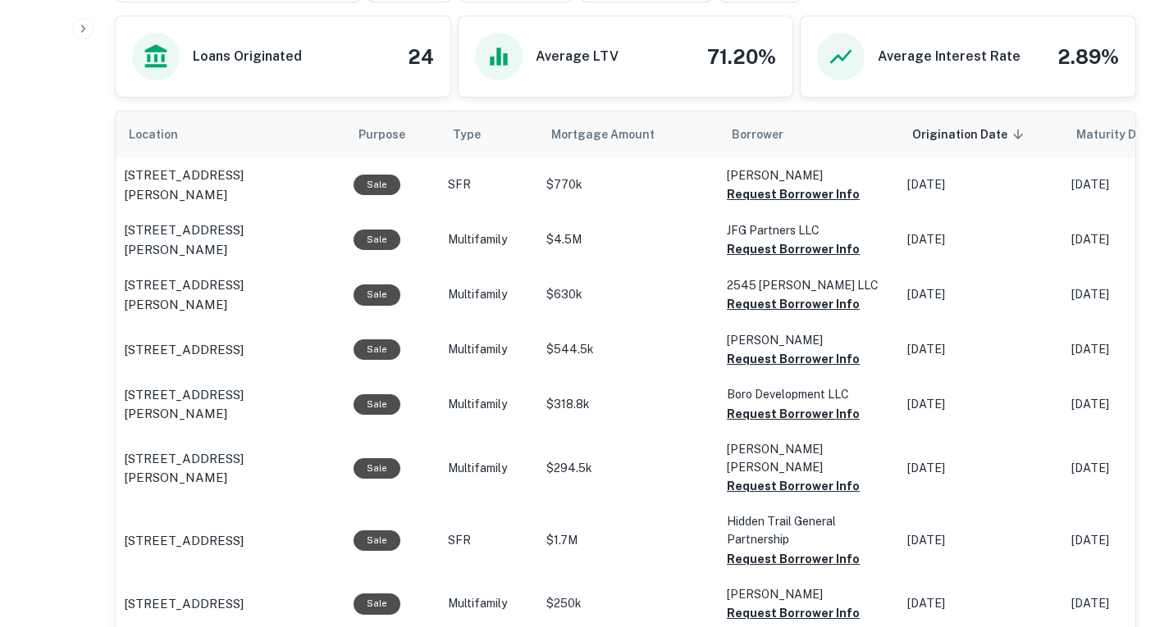
scroll to position [920, 0]
click at [775, 197] on button "Request Borrower Info" at bounding box center [793, 194] width 133 height 20
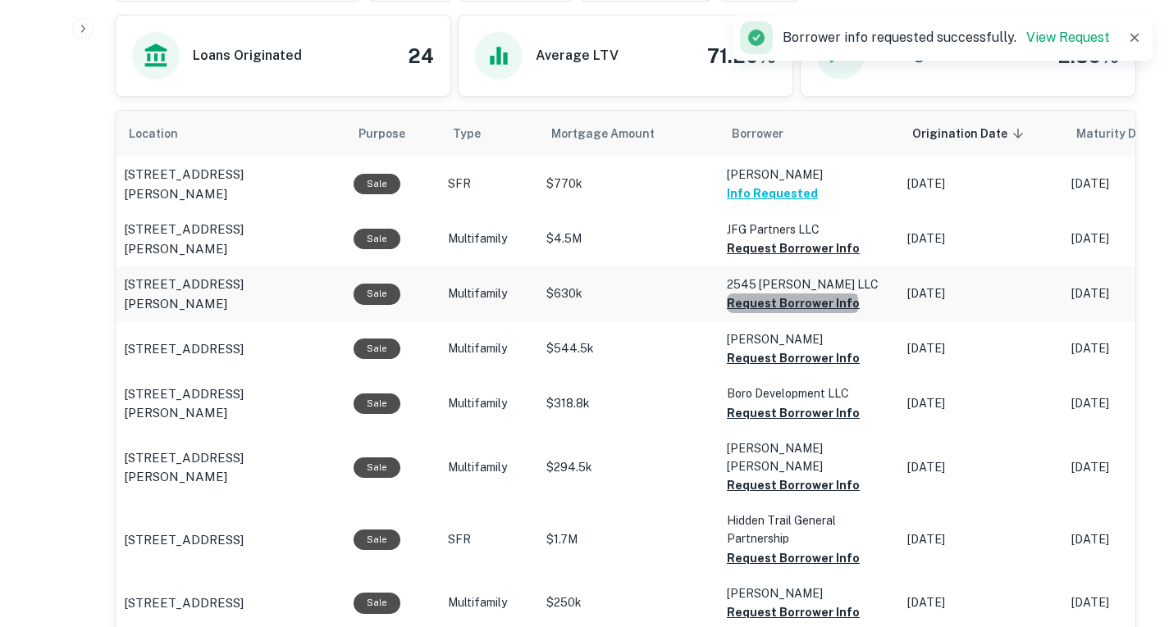
click at [790, 258] on button "Request Borrower Info" at bounding box center [793, 249] width 133 height 20
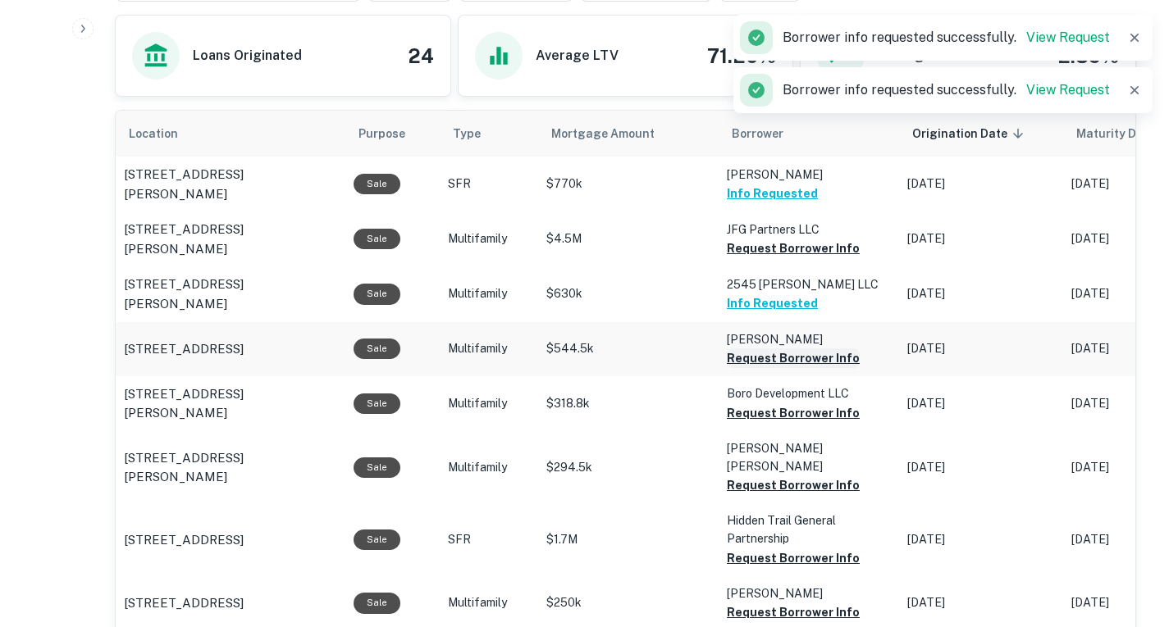
click at [766, 258] on button "Request Borrower Info" at bounding box center [793, 249] width 133 height 20
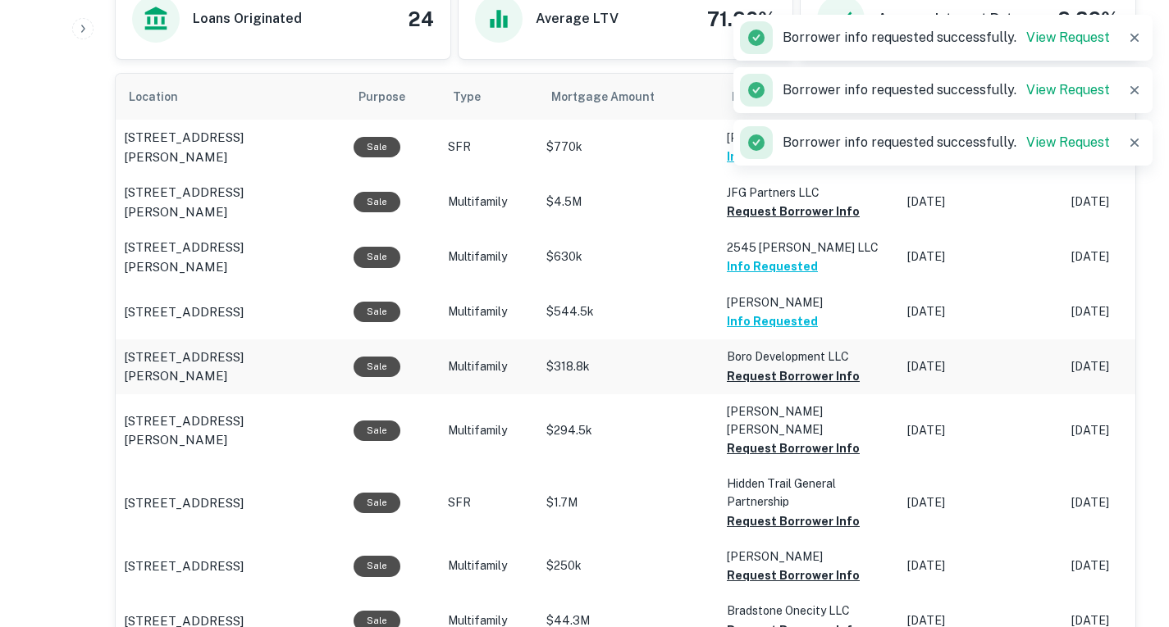
scroll to position [958, 0]
click at [787, 221] on button "Request Borrower Info" at bounding box center [793, 211] width 133 height 20
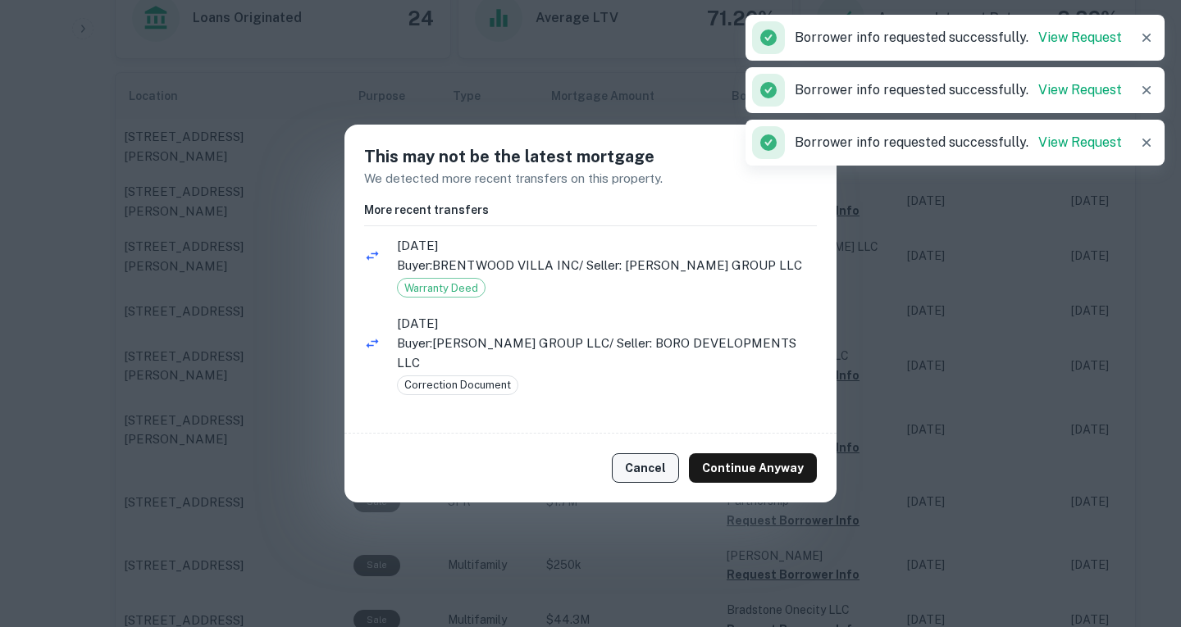
click at [640, 474] on button "Cancel" at bounding box center [645, 468] width 67 height 30
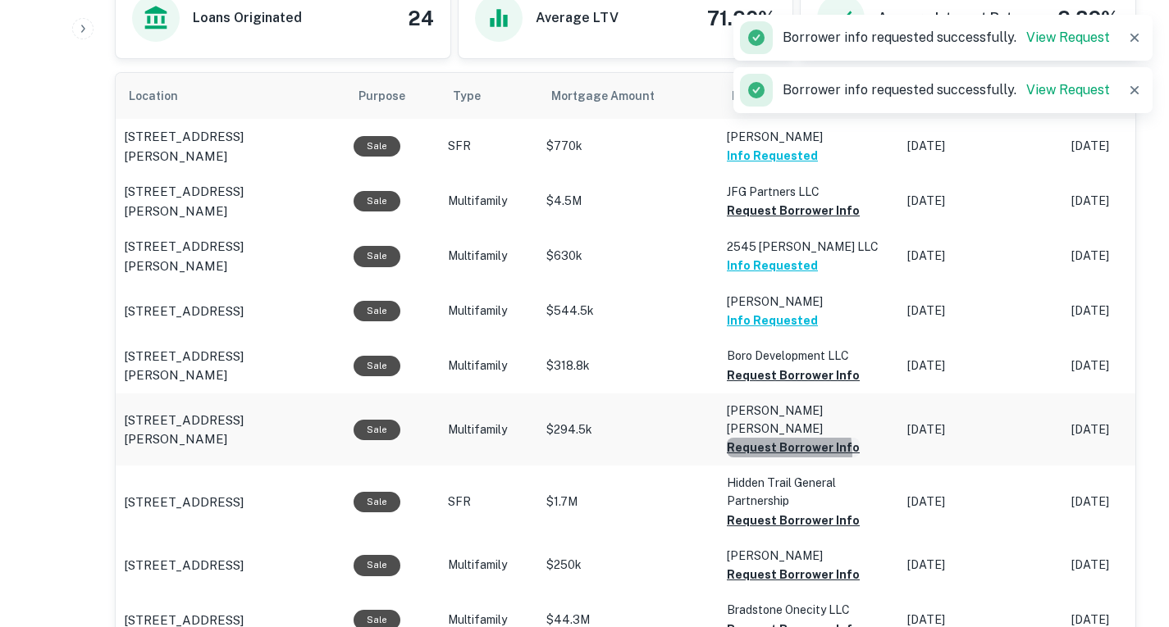
click at [750, 221] on button "Request Borrower Info" at bounding box center [793, 211] width 133 height 20
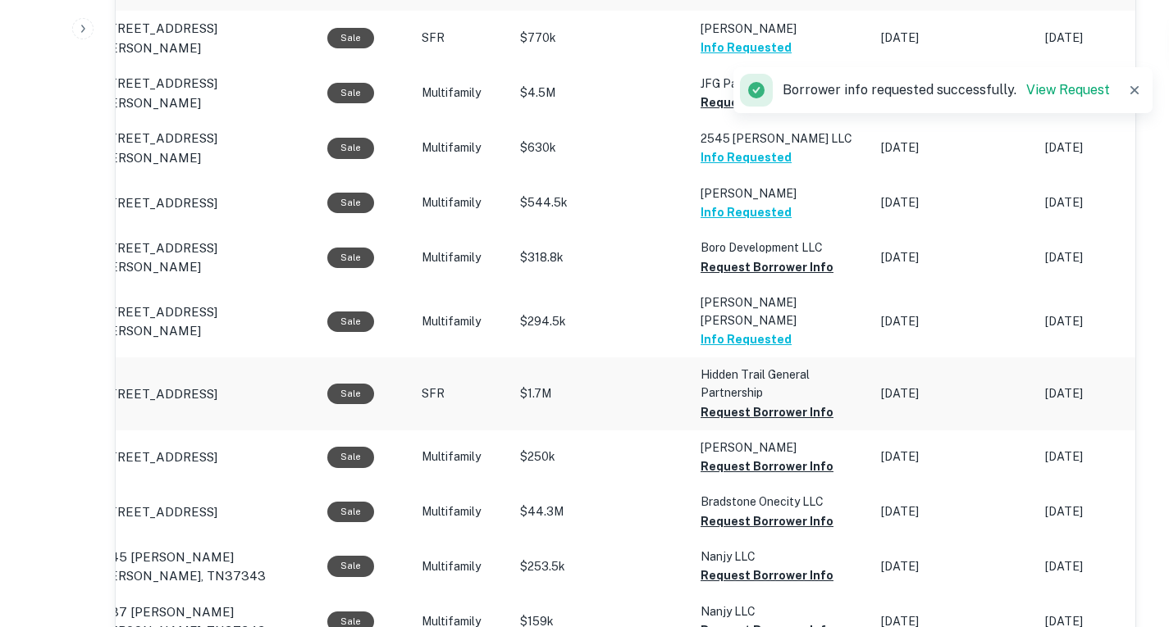
scroll to position [1067, 0]
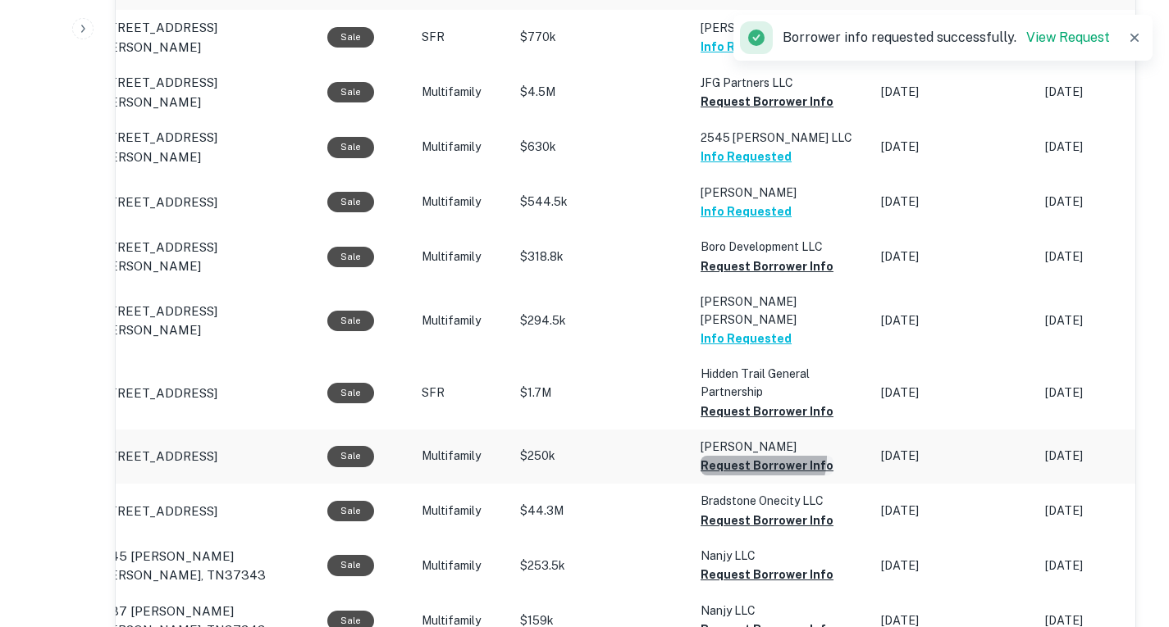
click at [750, 112] on button "Request Borrower Info" at bounding box center [766, 102] width 133 height 20
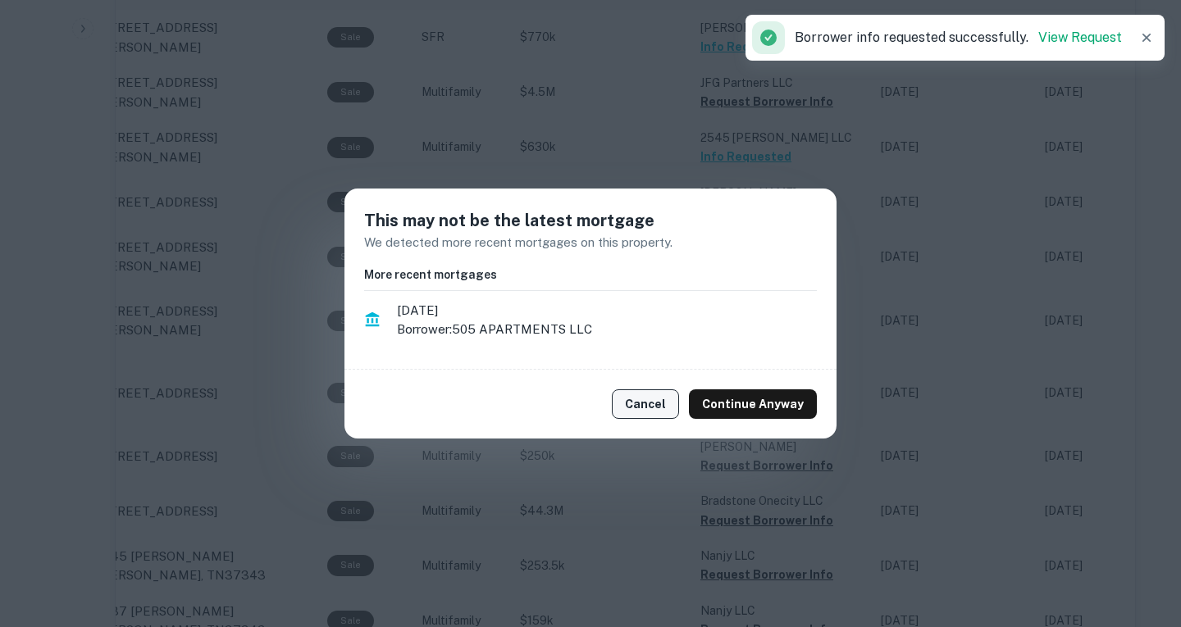
click at [636, 409] on button "Cancel" at bounding box center [645, 405] width 67 height 30
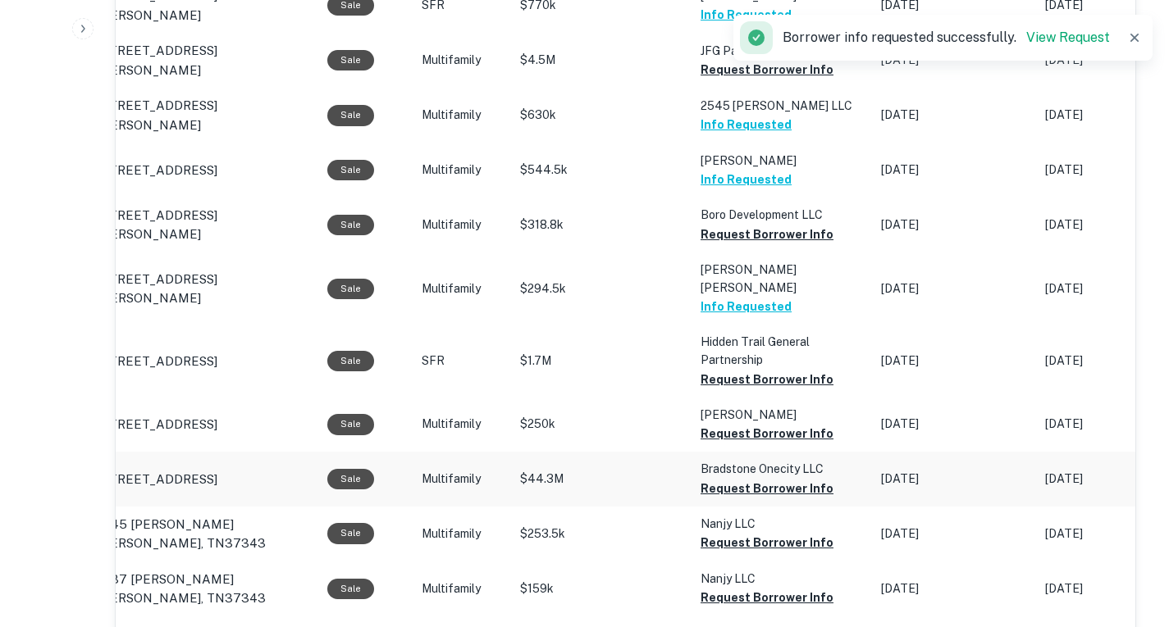
scroll to position [1100, 0]
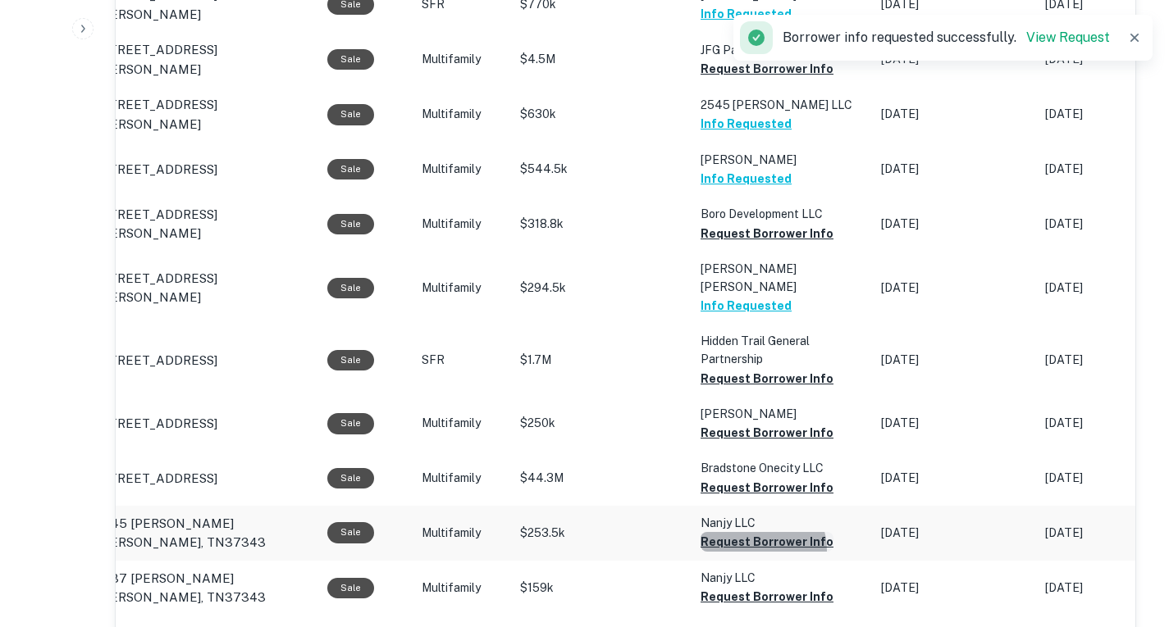
click at [754, 79] on button "Request Borrower Info" at bounding box center [766, 69] width 133 height 20
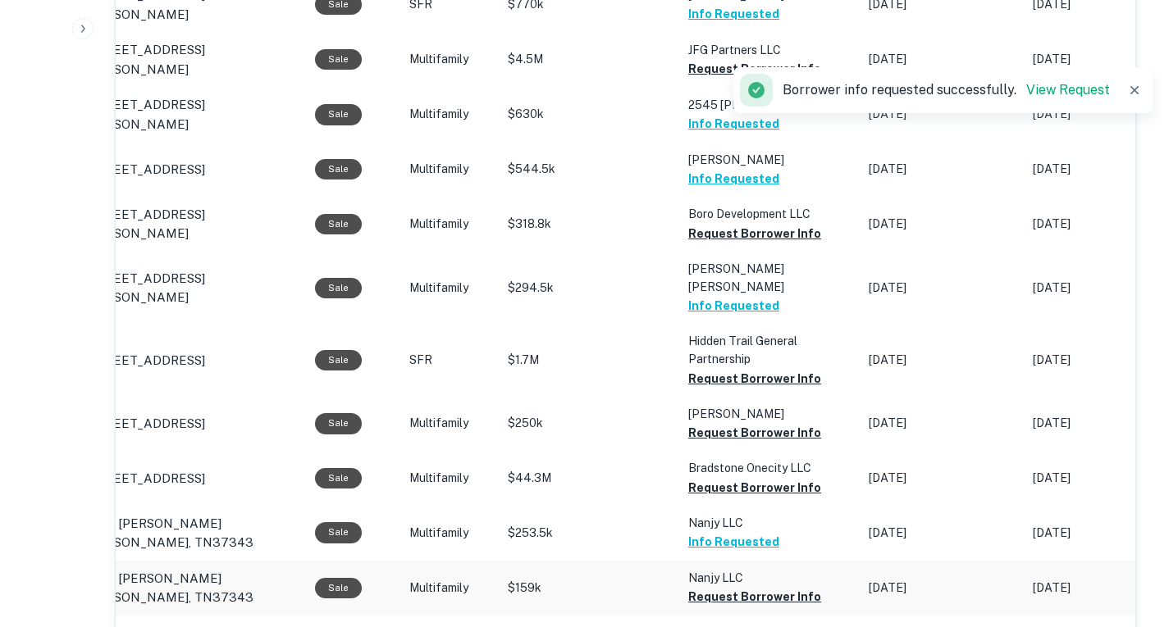
scroll to position [1227, 0]
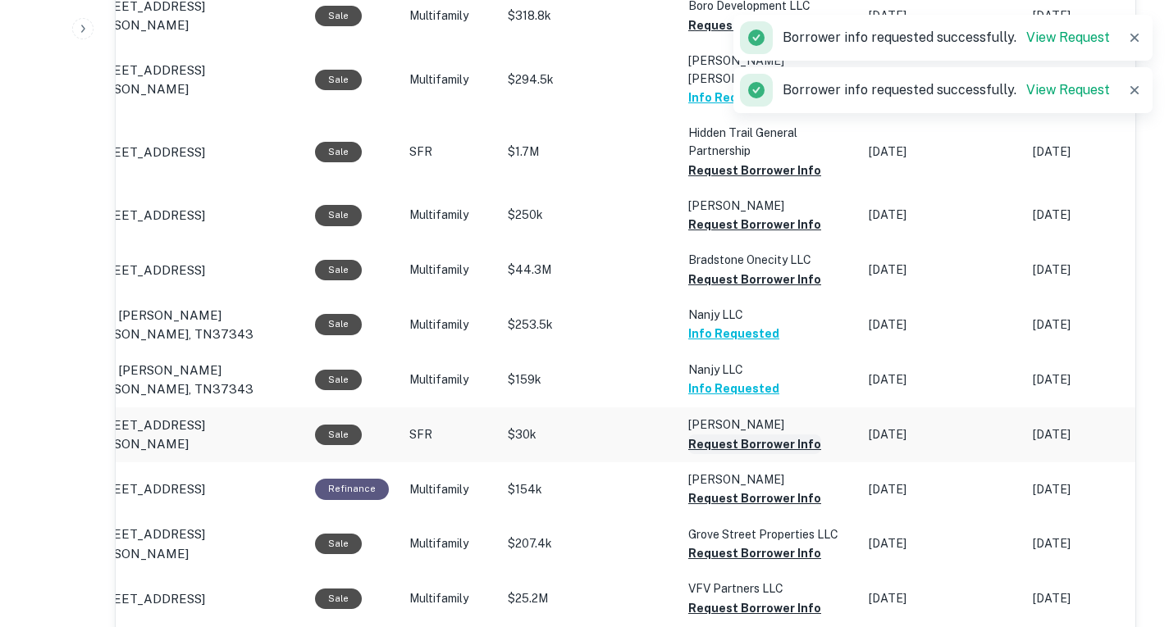
scroll to position [1311, 0]
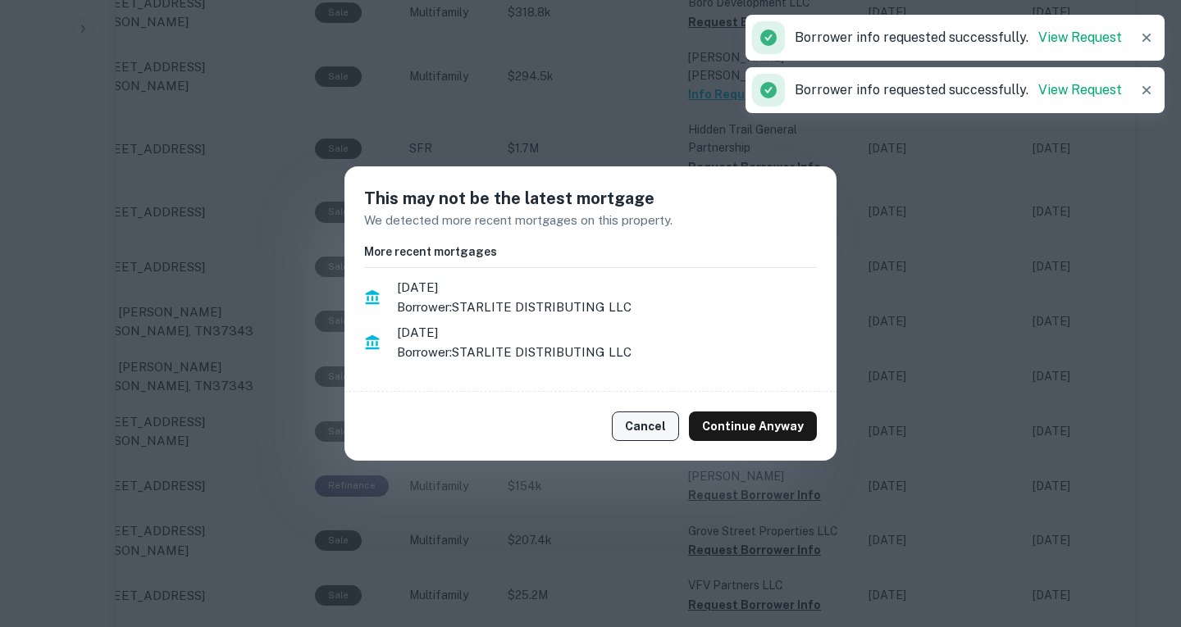
click at [632, 422] on button "Cancel" at bounding box center [645, 427] width 67 height 30
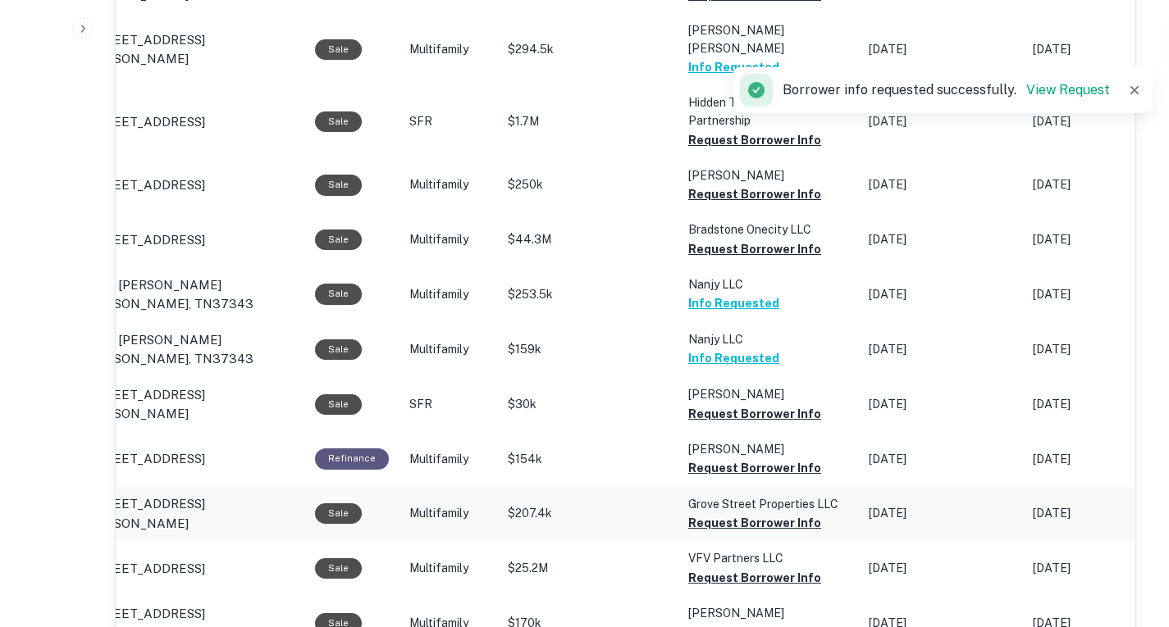
scroll to position [1339, 0]
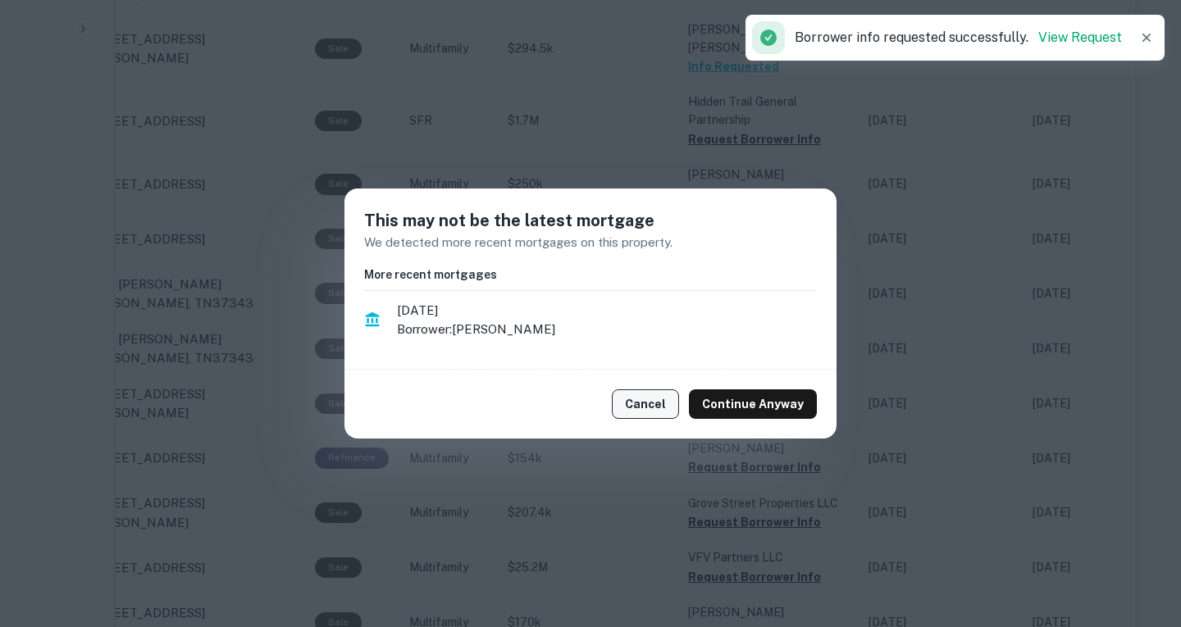
click at [645, 408] on button "Cancel" at bounding box center [645, 405] width 67 height 30
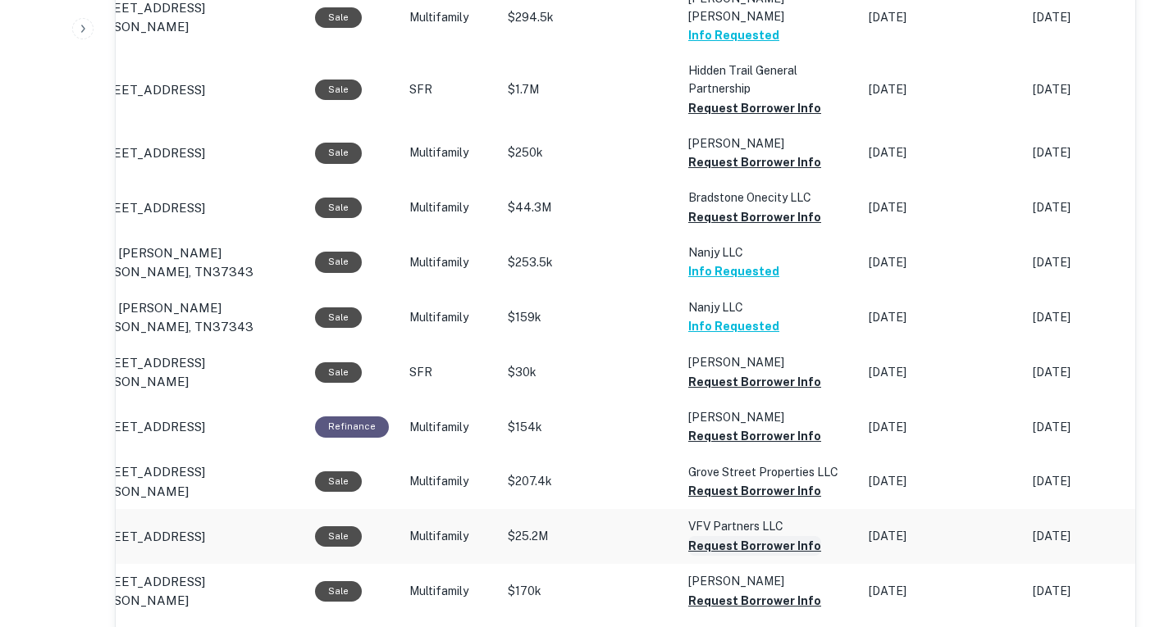
scroll to position [1429, 0]
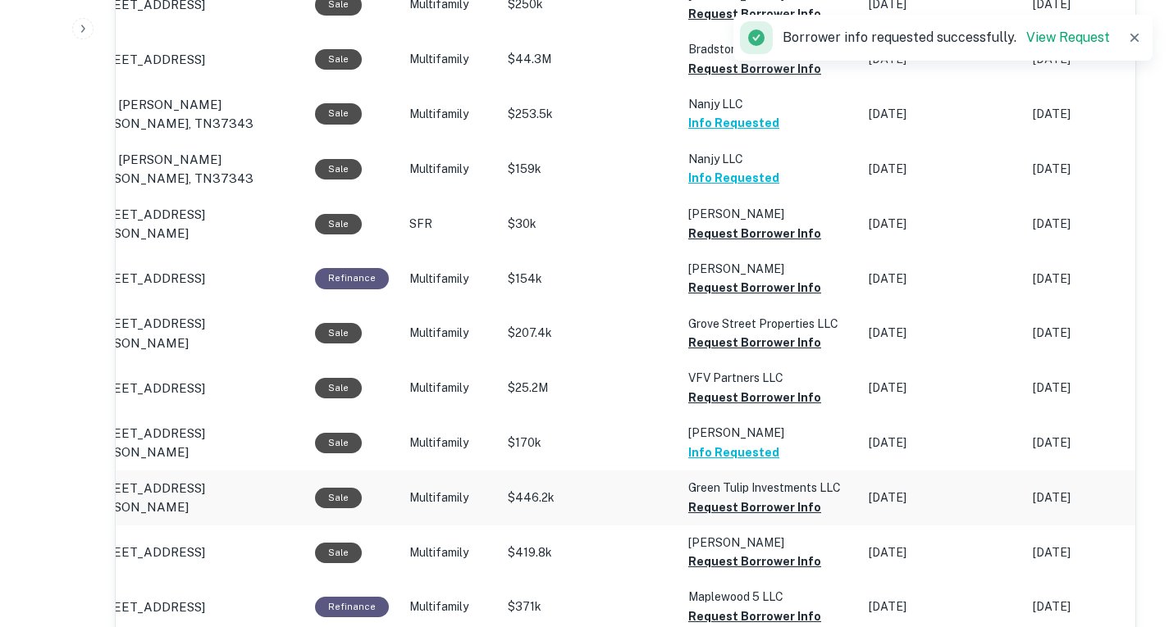
scroll to position [1520, 0]
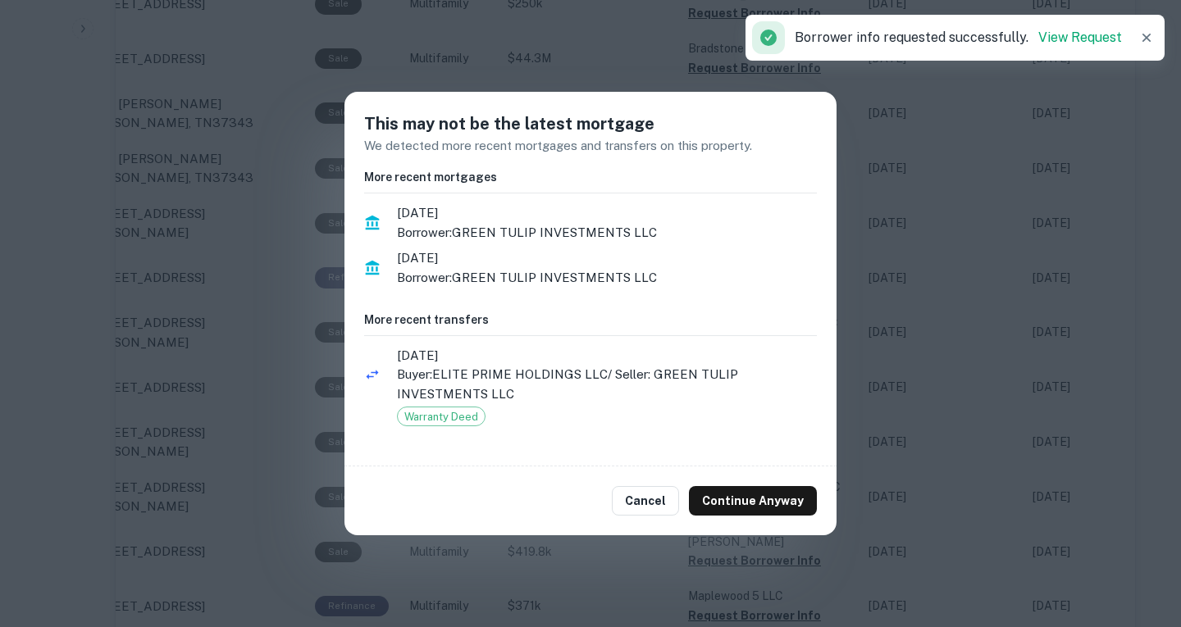
click at [686, 499] on div "Cancel Continue Anyway" at bounding box center [590, 501] width 492 height 69
click at [666, 499] on button "Cancel" at bounding box center [645, 501] width 67 height 30
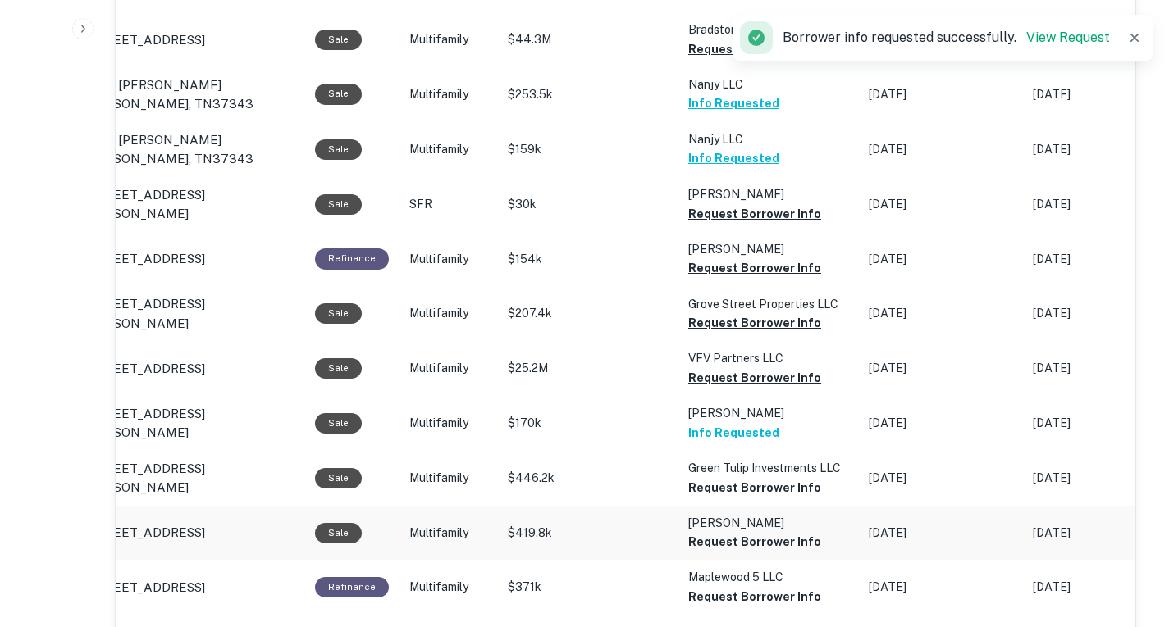
scroll to position [1539, 0]
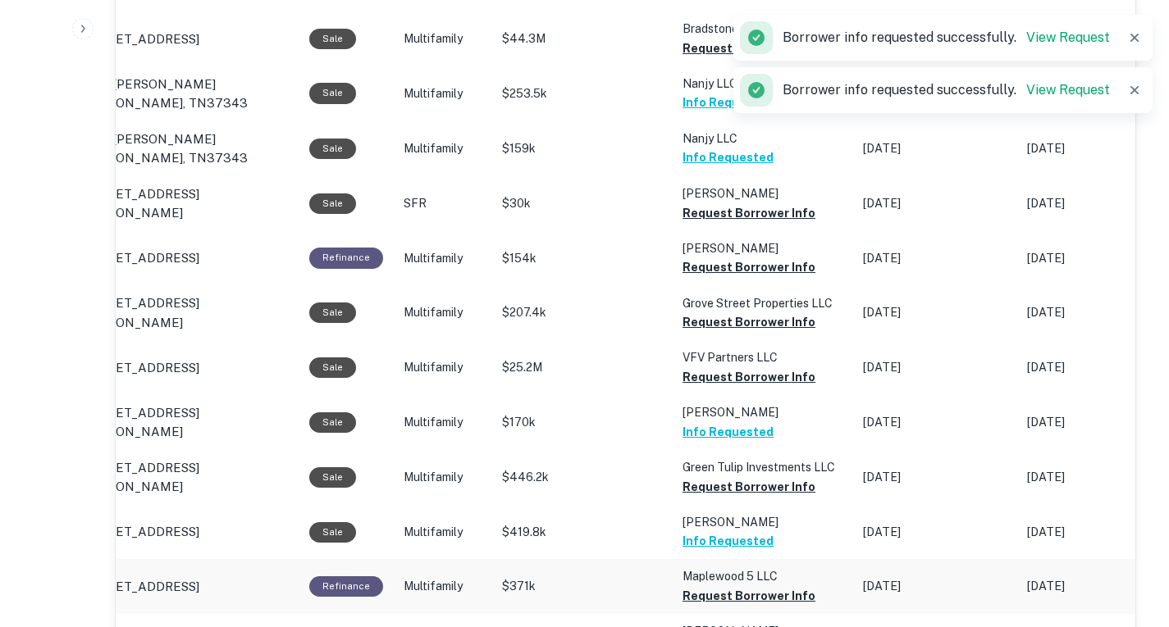
scroll to position [1597, 0]
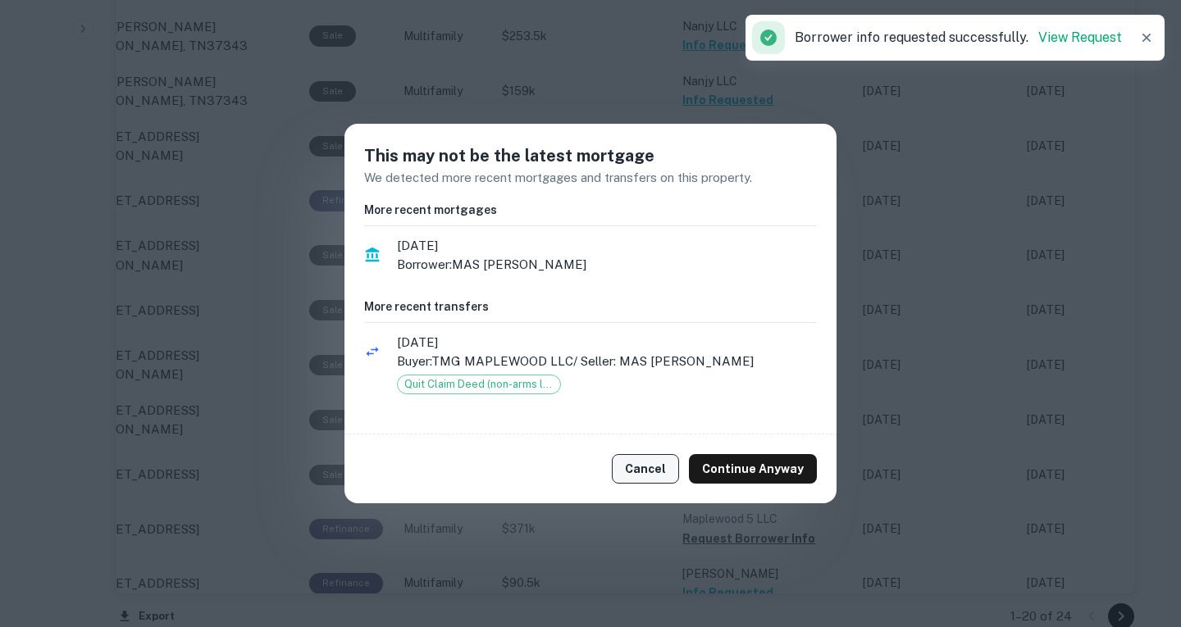
click at [661, 468] on button "Cancel" at bounding box center [645, 469] width 67 height 30
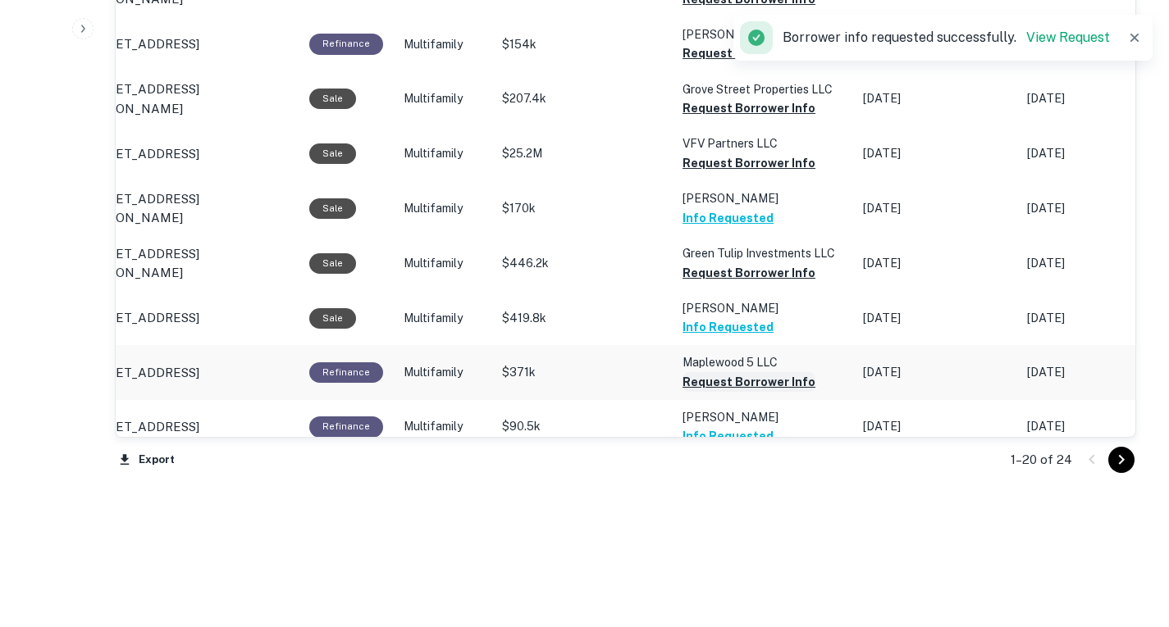
scroll to position [1756, 0]
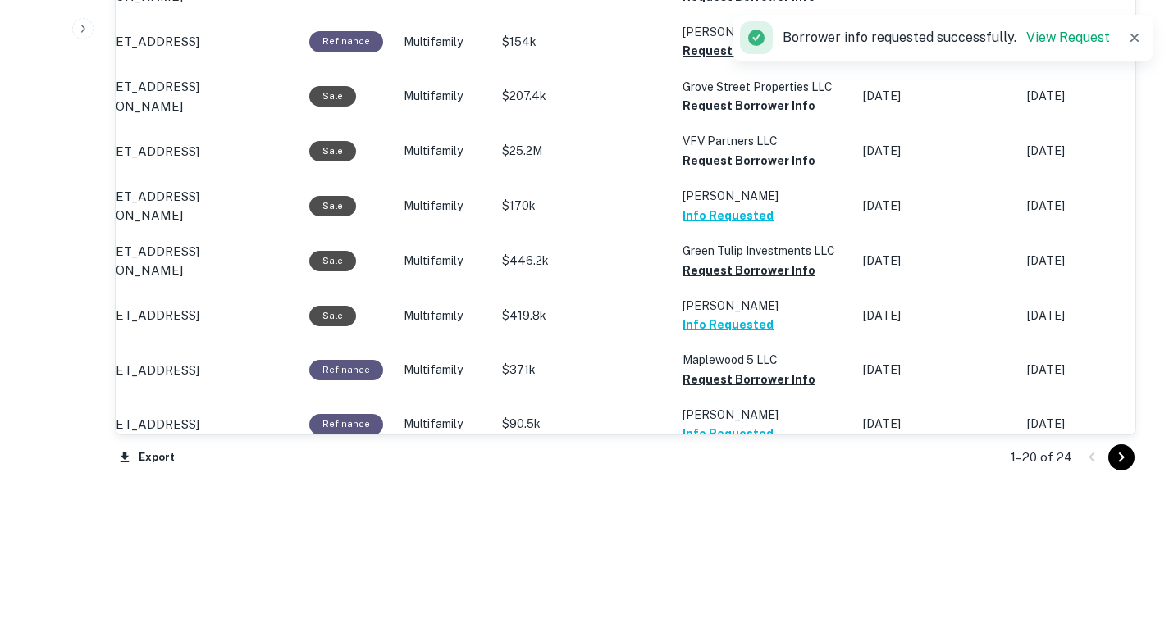
click at [1123, 461] on icon "Go to next page" at bounding box center [1121, 458] width 20 height 20
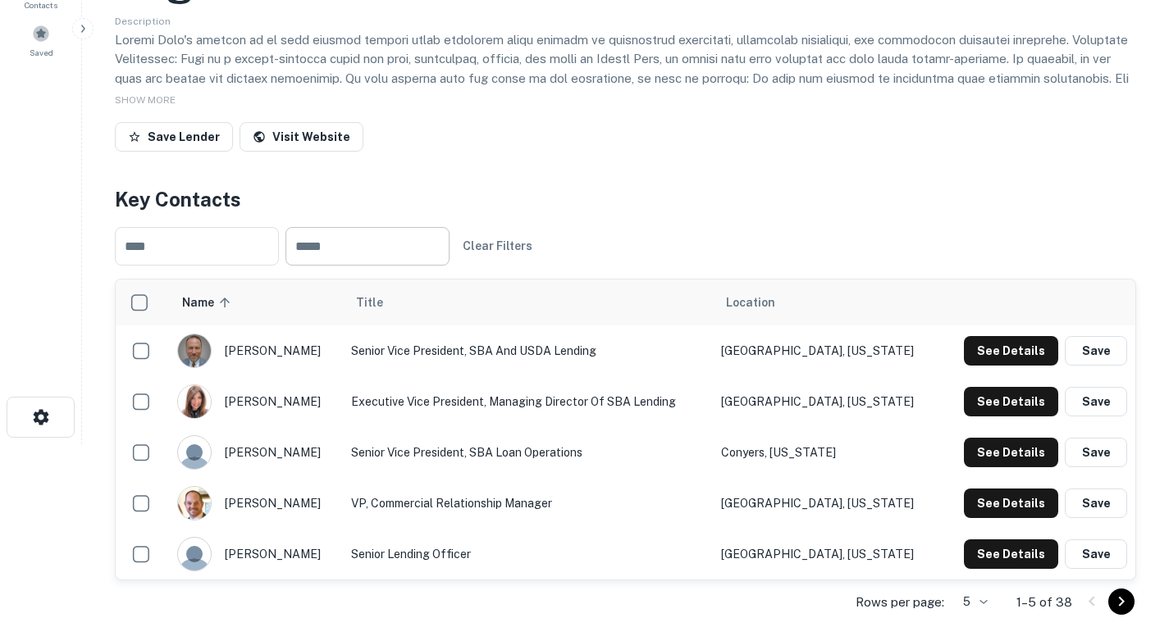
scroll to position [141, 0]
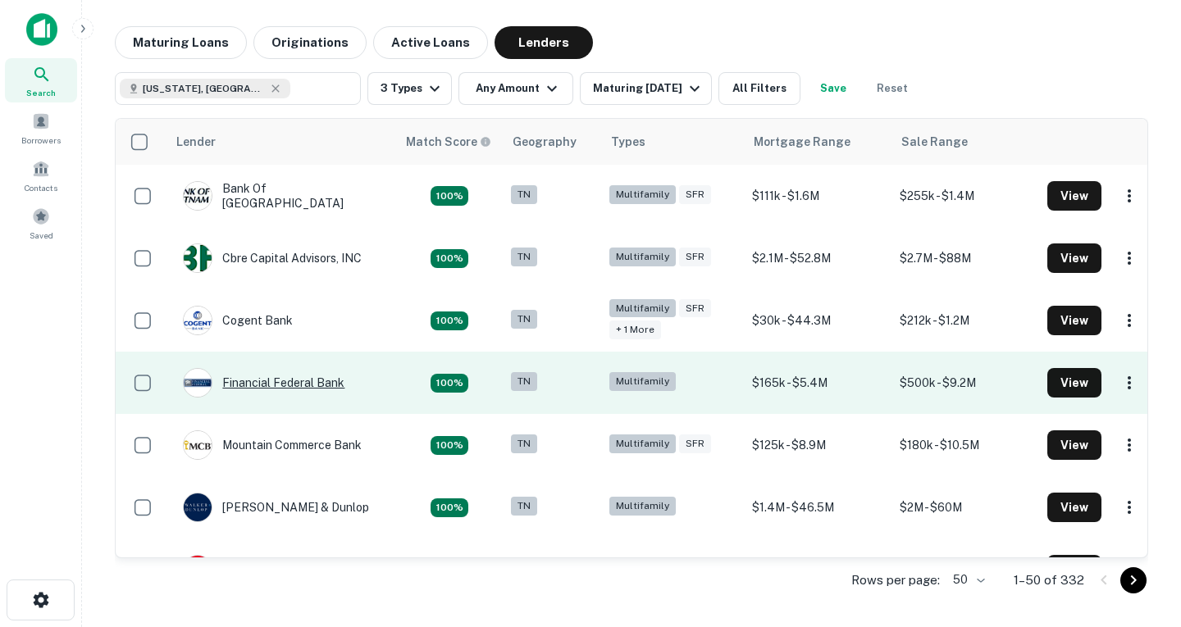
click at [300, 396] on div "Financial Federal Bank" at bounding box center [264, 383] width 162 height 30
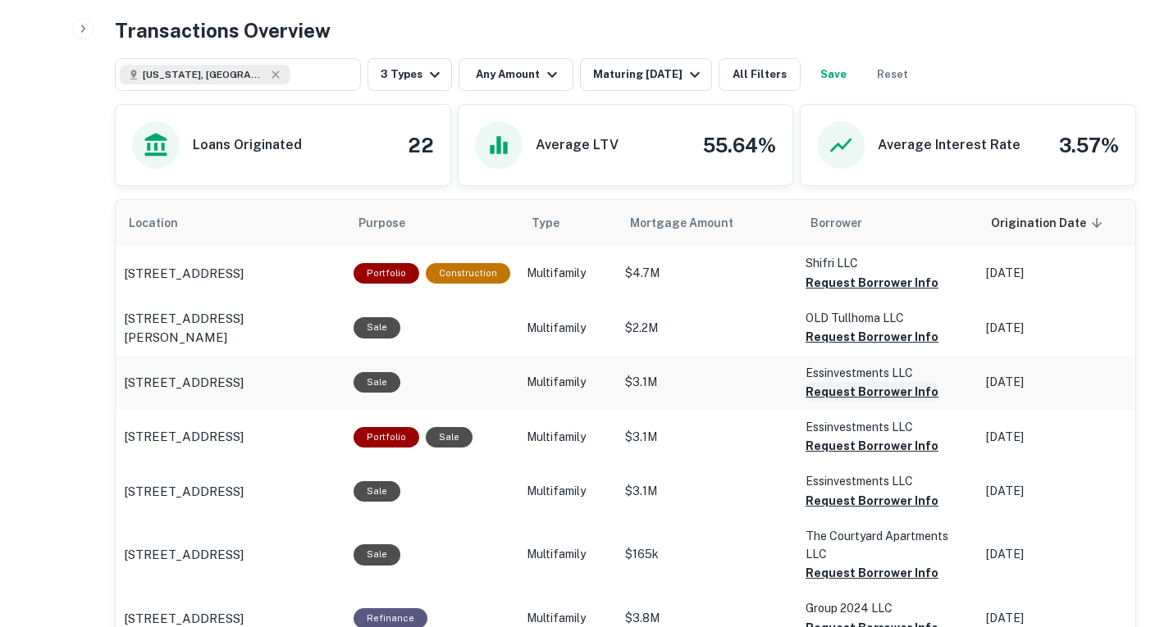
scroll to position [832, 0]
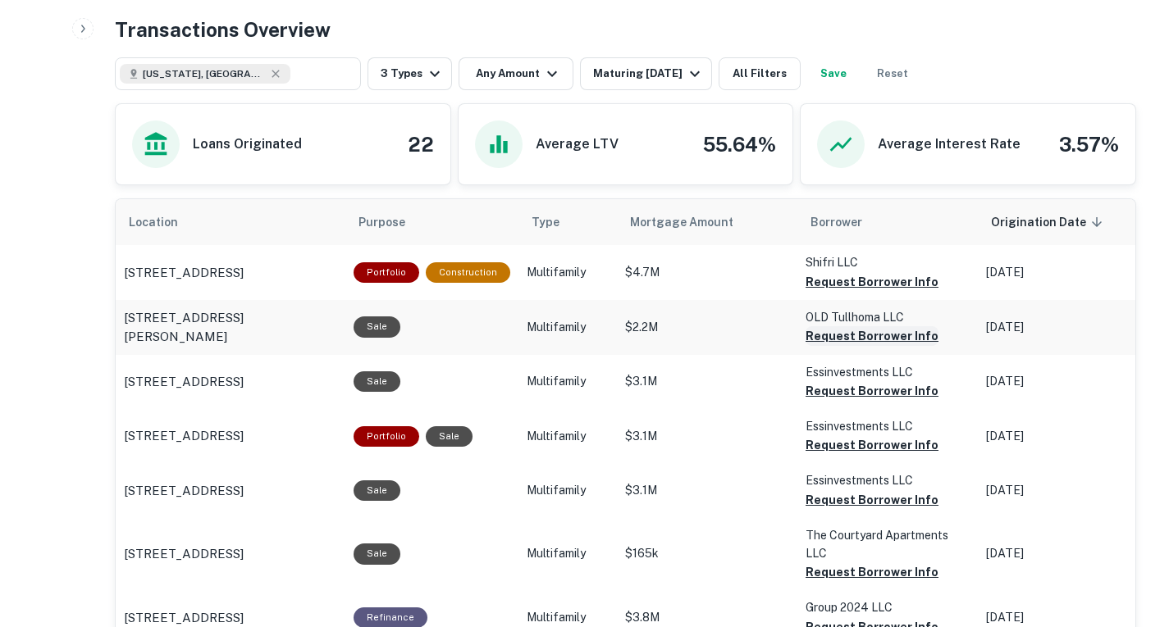
click at [823, 292] on button "Request Borrower Info" at bounding box center [871, 282] width 133 height 20
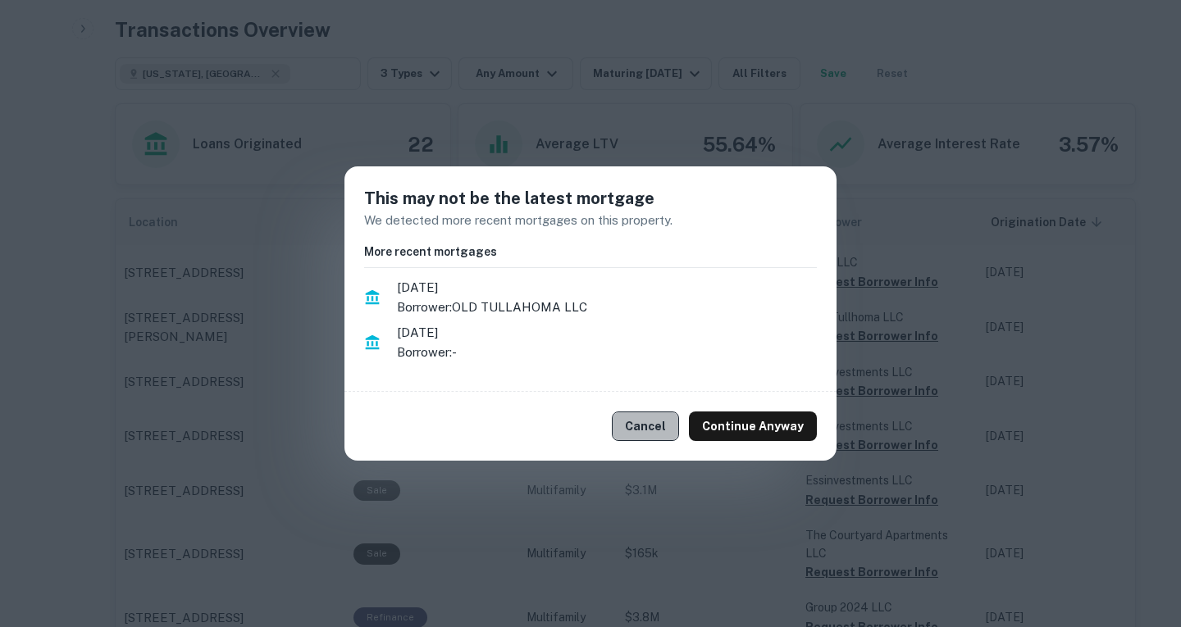
click at [666, 426] on button "Cancel" at bounding box center [645, 427] width 67 height 30
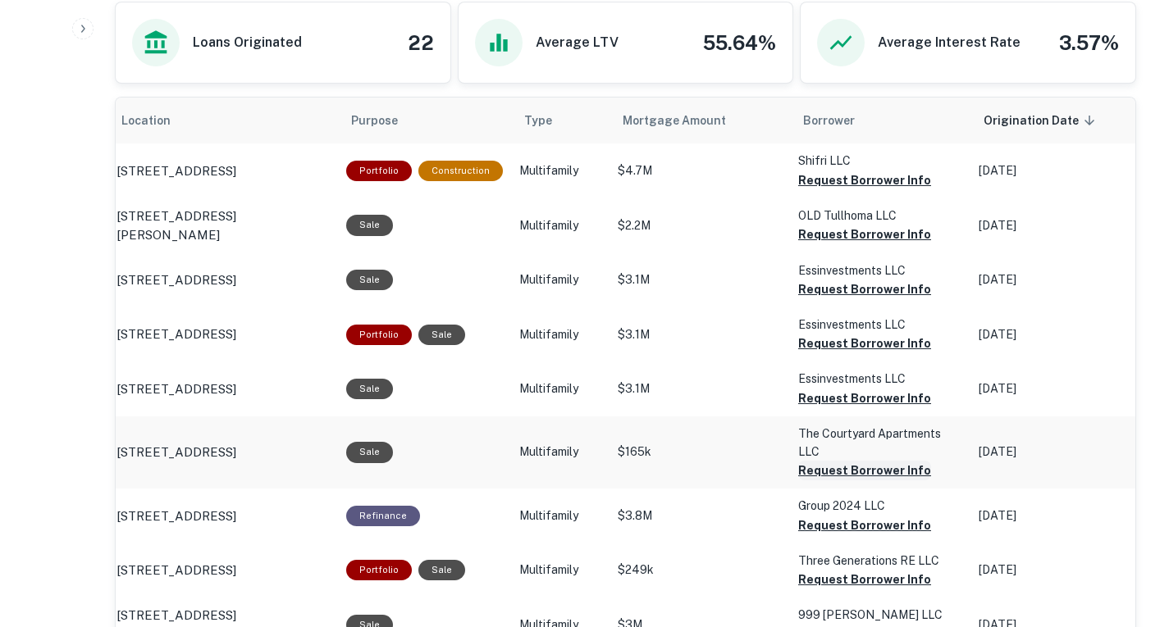
scroll to position [934, 0]
click at [839, 189] on button "Request Borrower Info" at bounding box center [864, 180] width 133 height 20
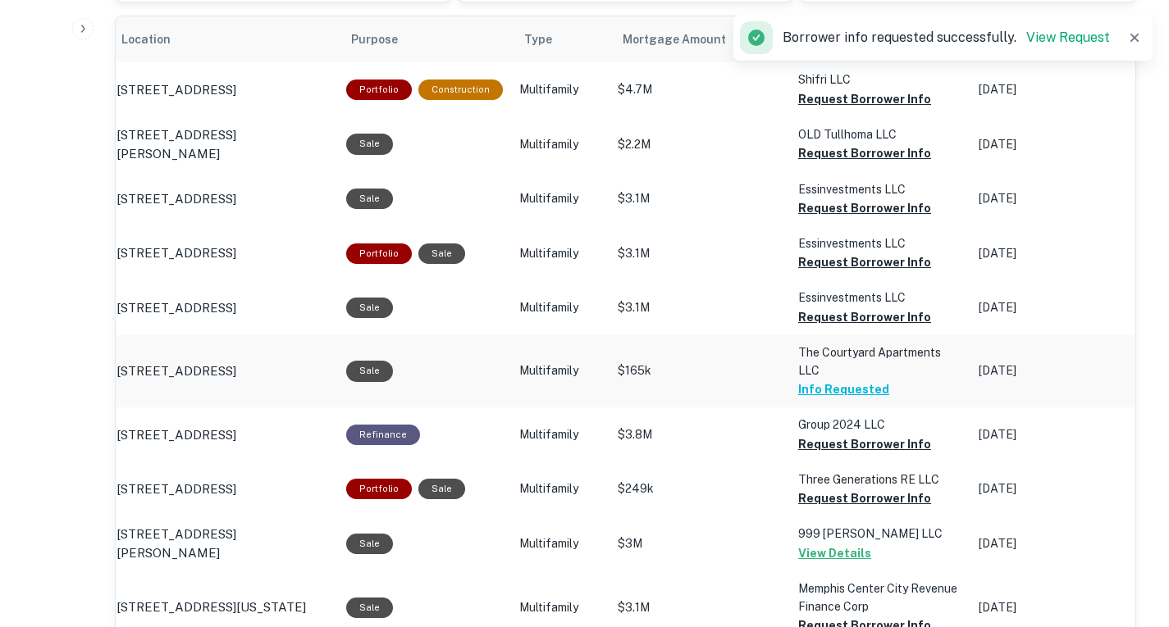
scroll to position [1015, 0]
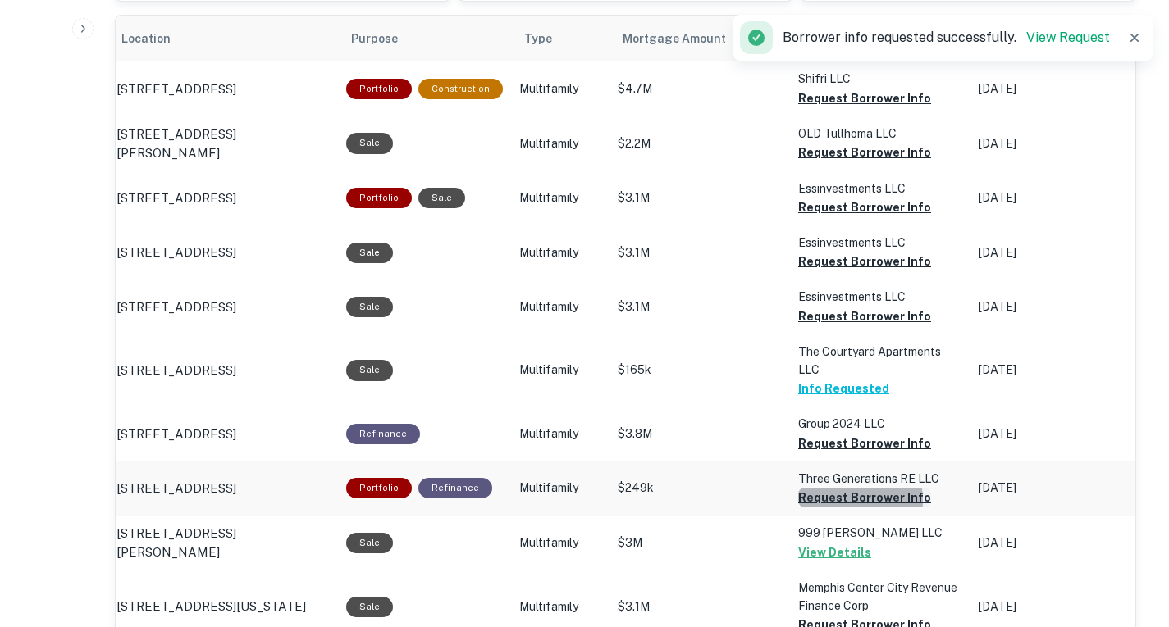
click at [827, 108] on button "Request Borrower Info" at bounding box center [864, 99] width 133 height 20
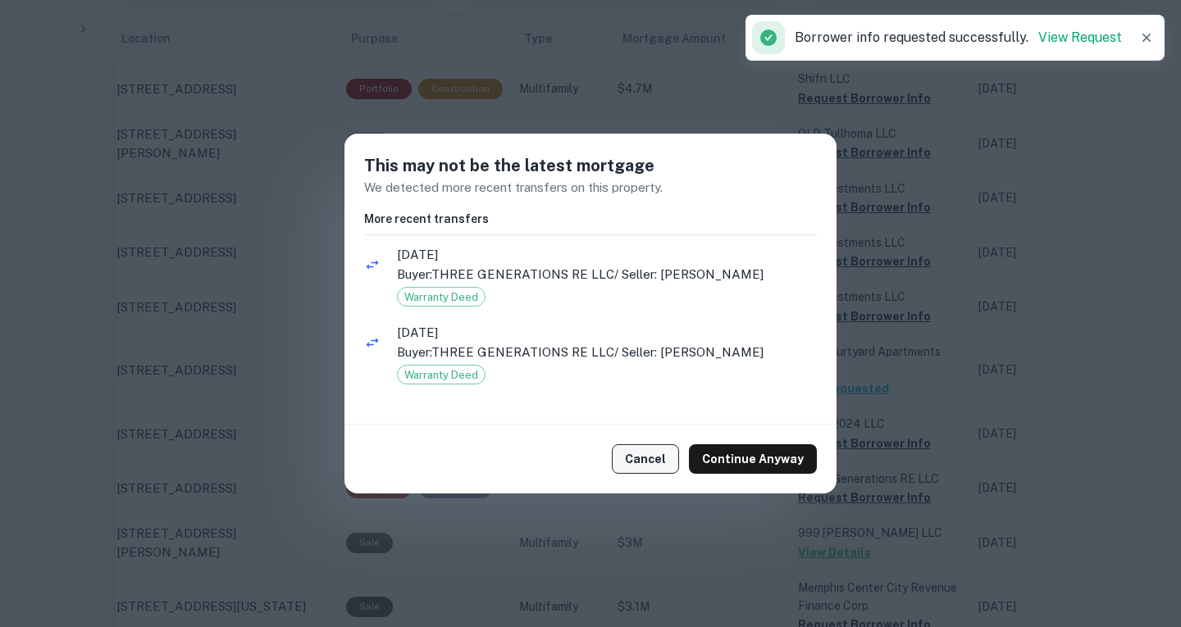
drag, startPoint x: 666, startPoint y: 457, endPoint x: 640, endPoint y: 458, distance: 25.4
click at [640, 458] on button "Cancel" at bounding box center [645, 459] width 67 height 30
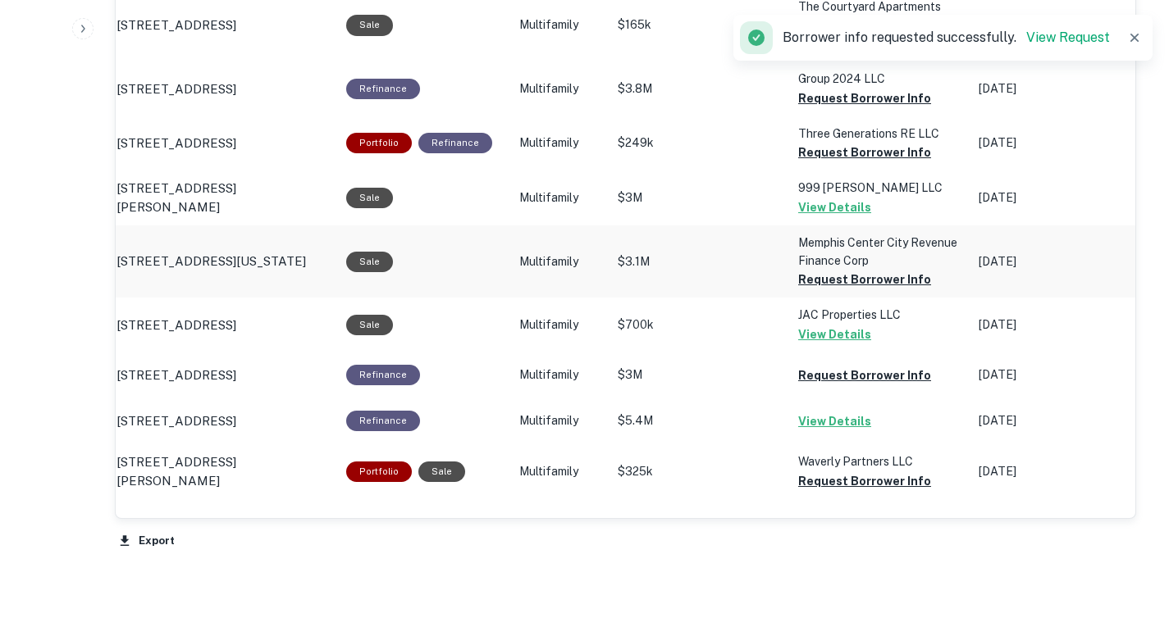
scroll to position [1361, 0]
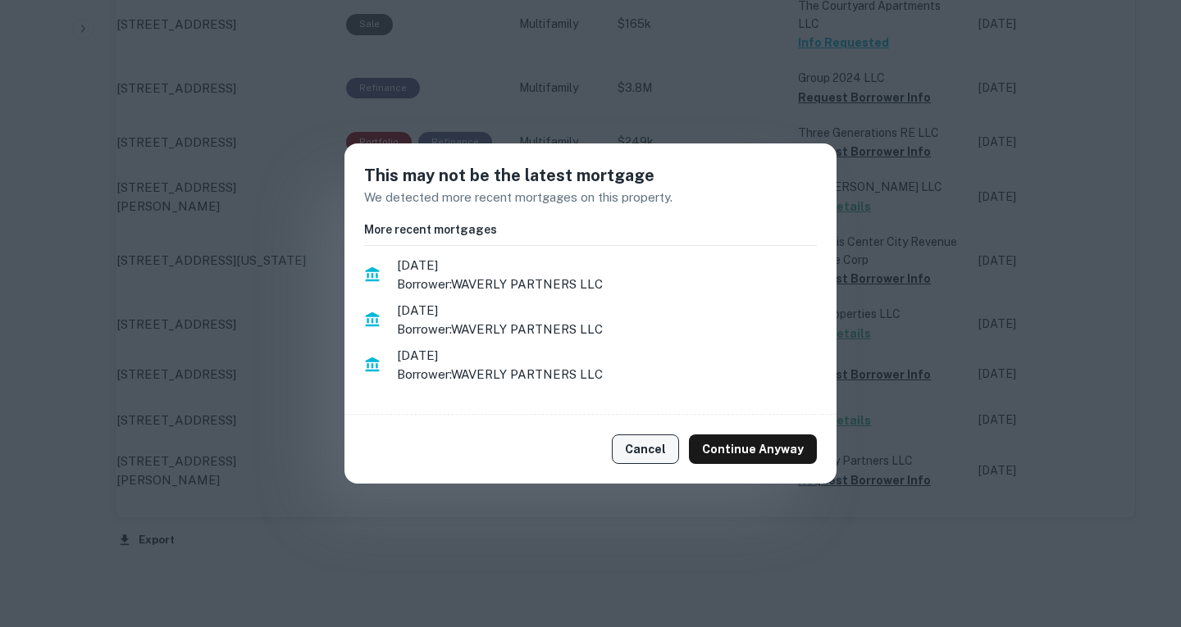
click at [657, 459] on button "Cancel" at bounding box center [645, 450] width 67 height 30
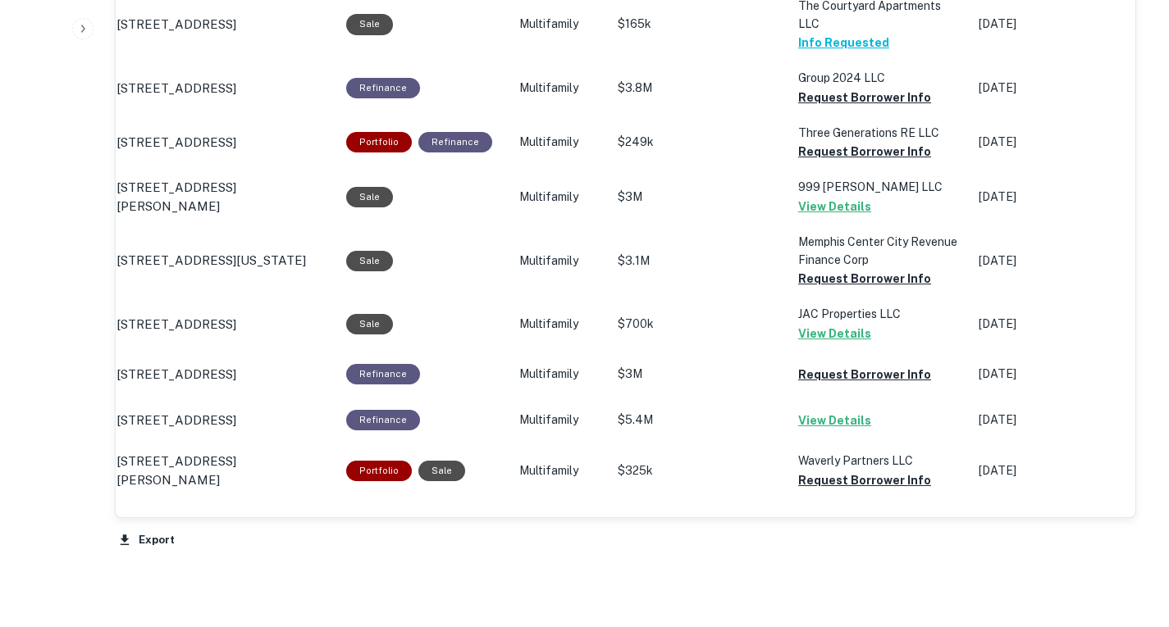
scroll to position [1401, 0]
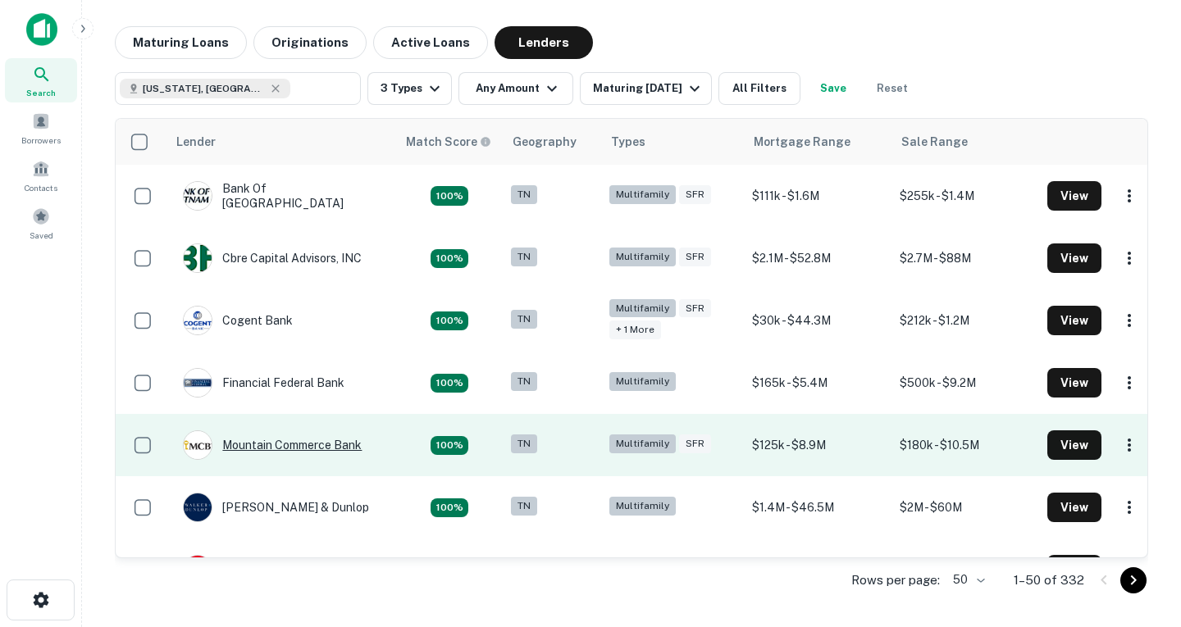
click at [321, 444] on div "Mountain Commerce Bank" at bounding box center [272, 446] width 179 height 30
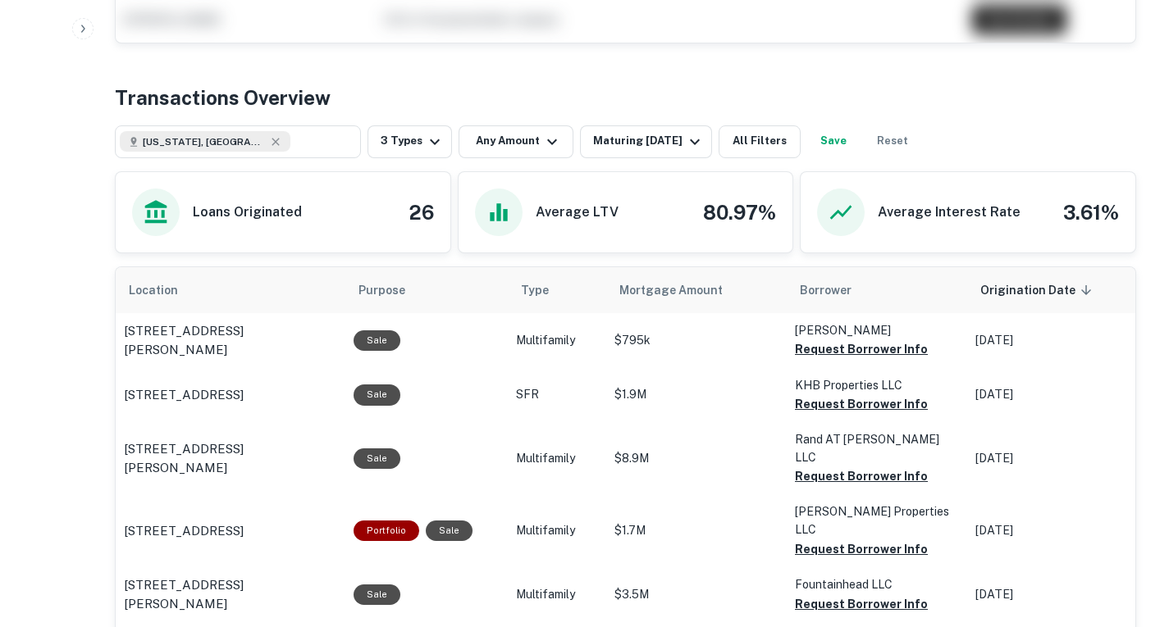
scroll to position [742, 0]
click at [810, 339] on button "Request Borrower Info" at bounding box center [861, 349] width 133 height 20
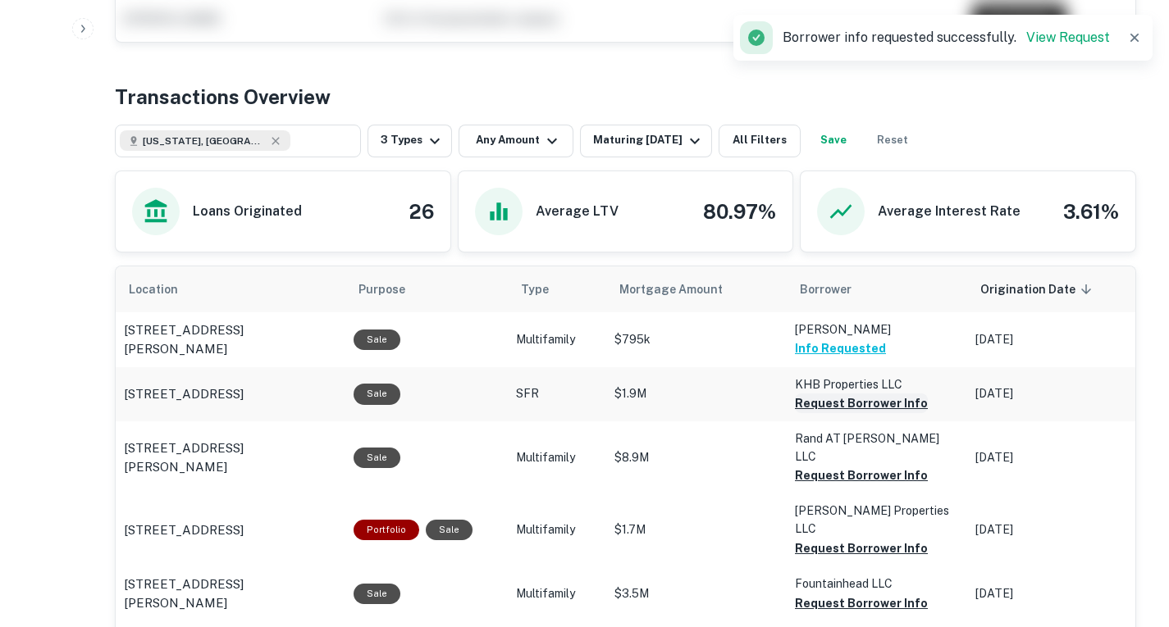
click at [810, 394] on button "Request Borrower Info" at bounding box center [861, 404] width 133 height 20
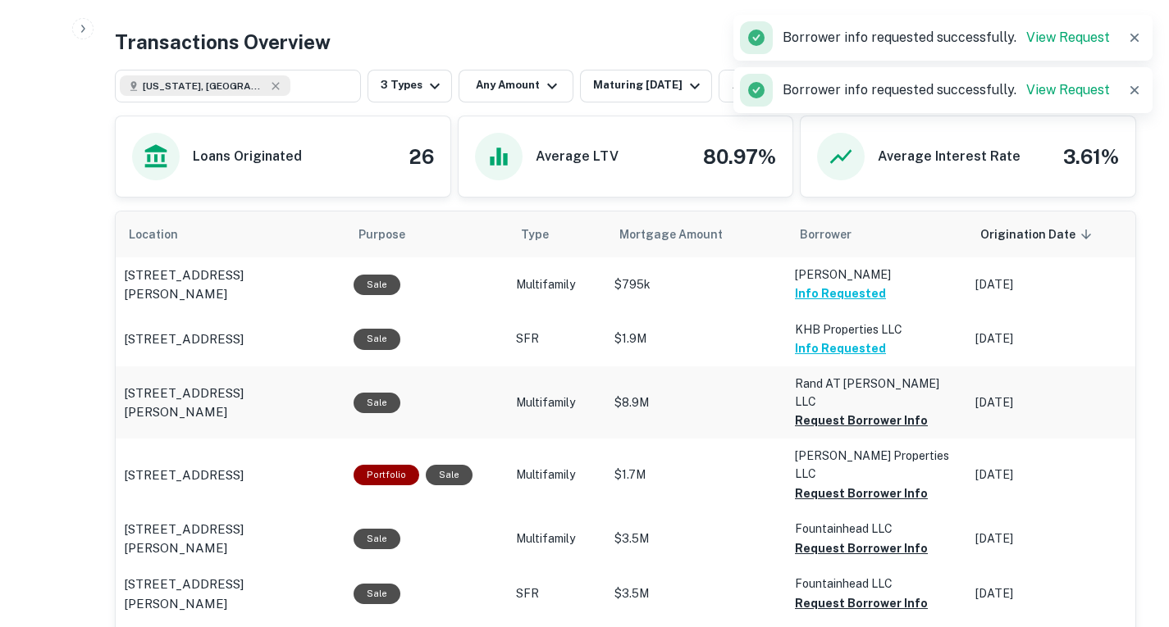
scroll to position [800, 0]
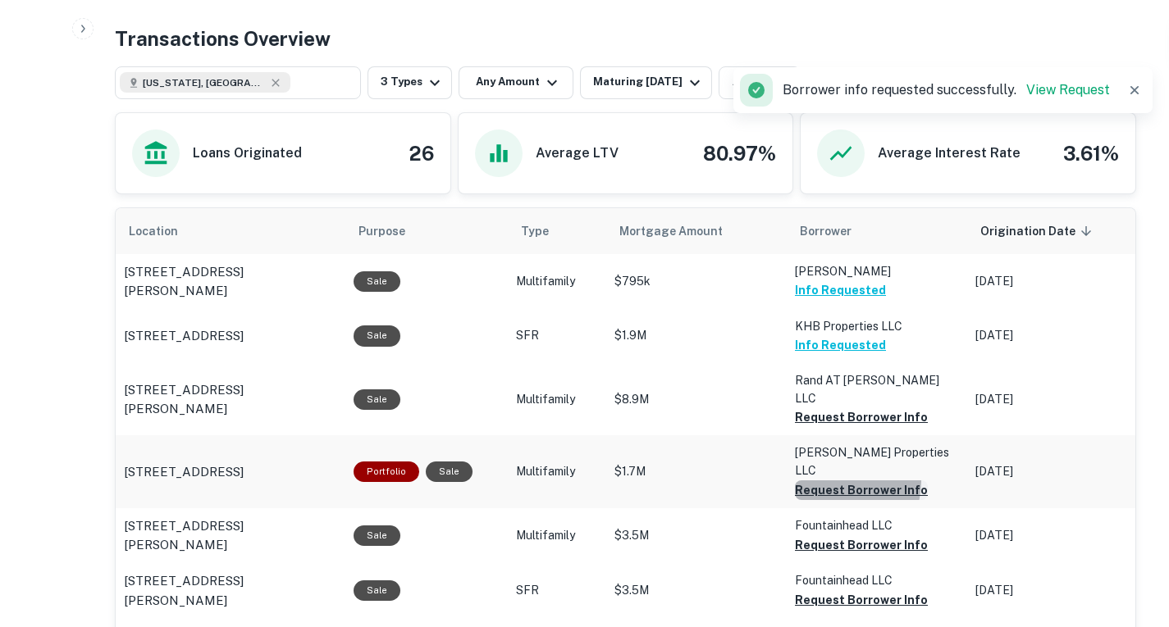
click at [818, 427] on button "Request Borrower Info" at bounding box center [861, 418] width 133 height 20
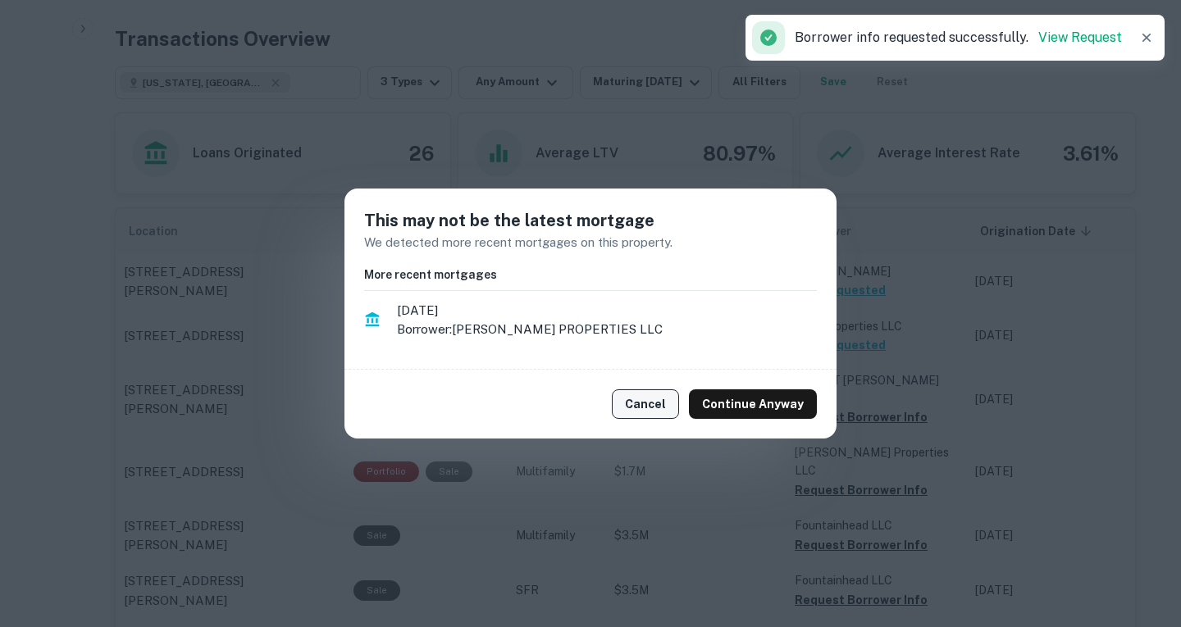
click at [637, 403] on button "Cancel" at bounding box center [645, 405] width 67 height 30
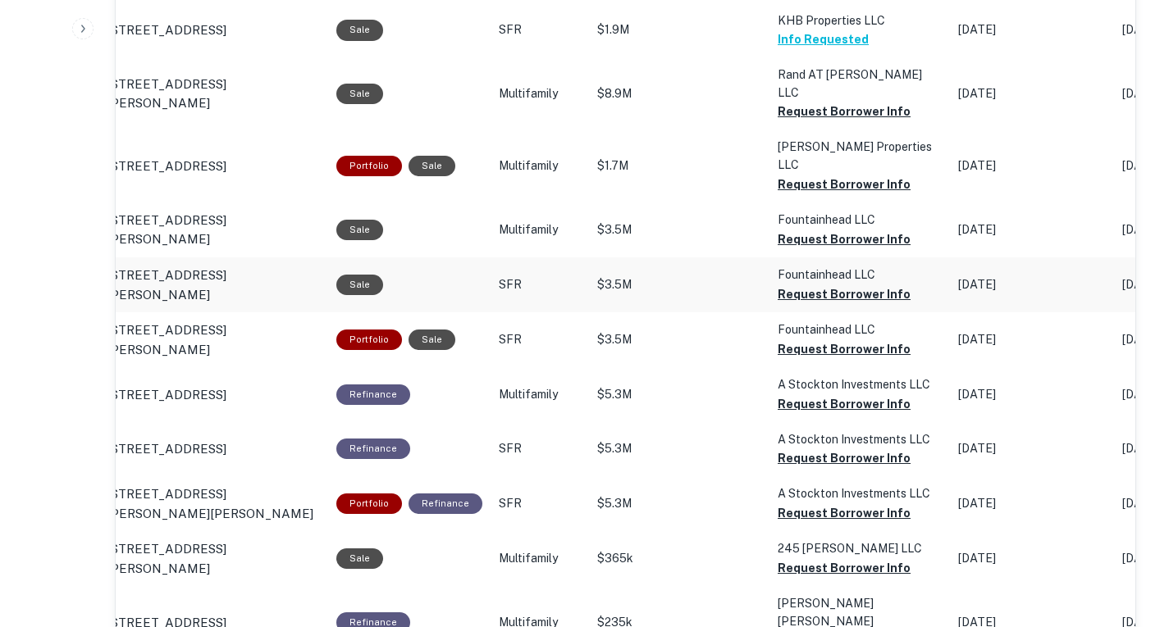
scroll to position [1109, 0]
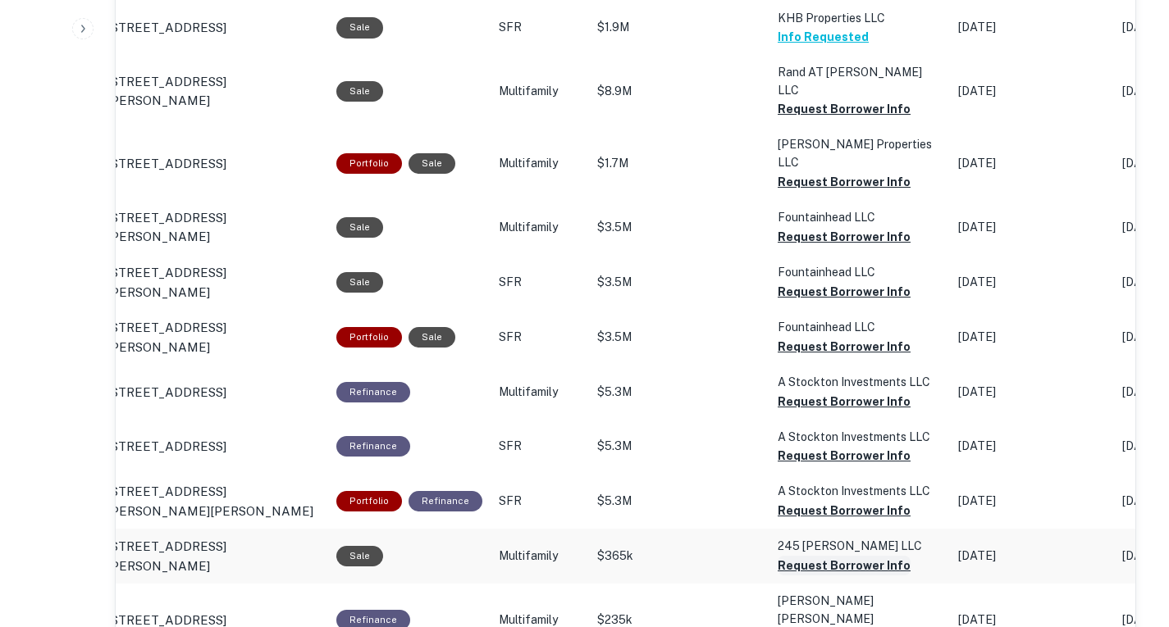
click at [827, 119] on button "Request Borrower Info" at bounding box center [843, 109] width 133 height 20
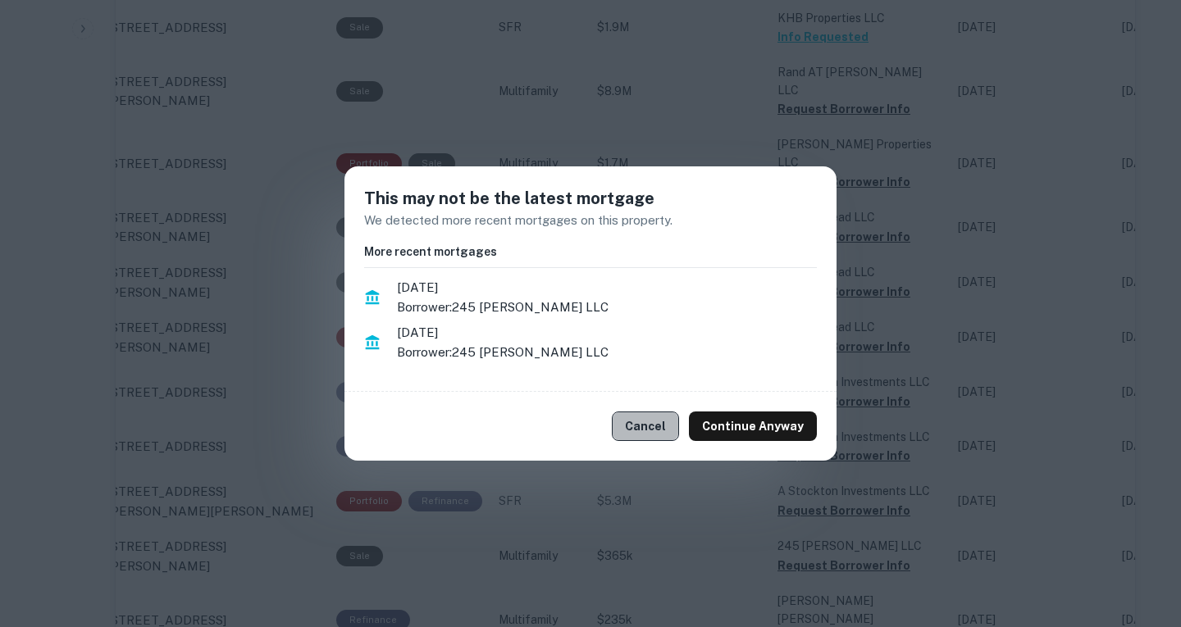
click at [654, 433] on button "Cancel" at bounding box center [645, 427] width 67 height 30
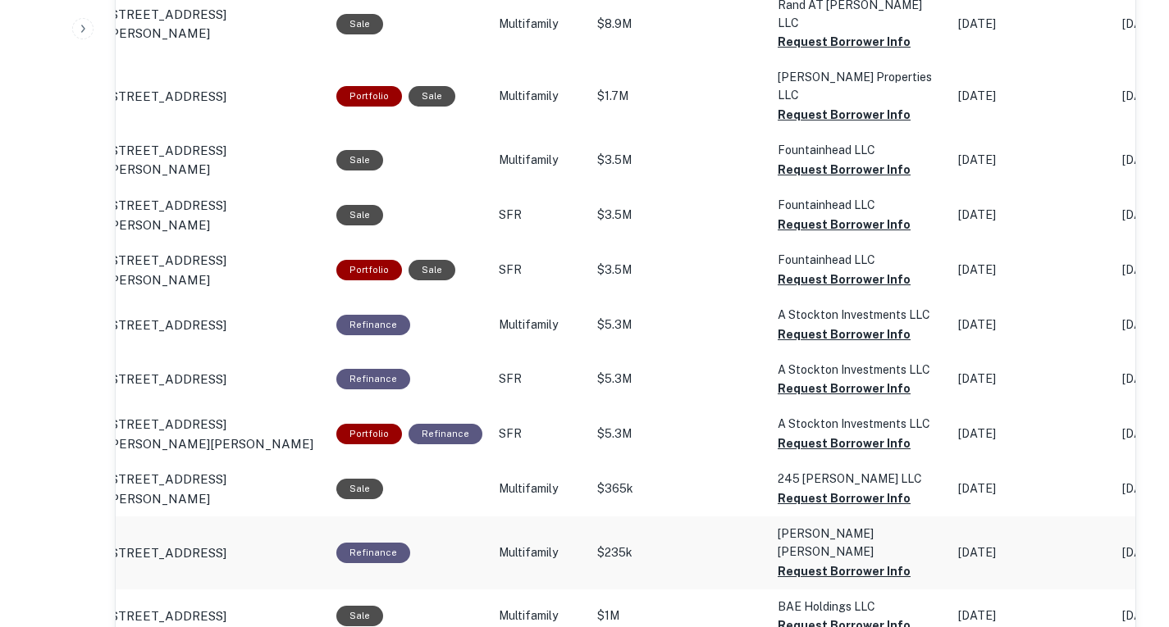
scroll to position [1177, 0]
click at [791, 51] on button "Request Borrower Info" at bounding box center [843, 41] width 133 height 20
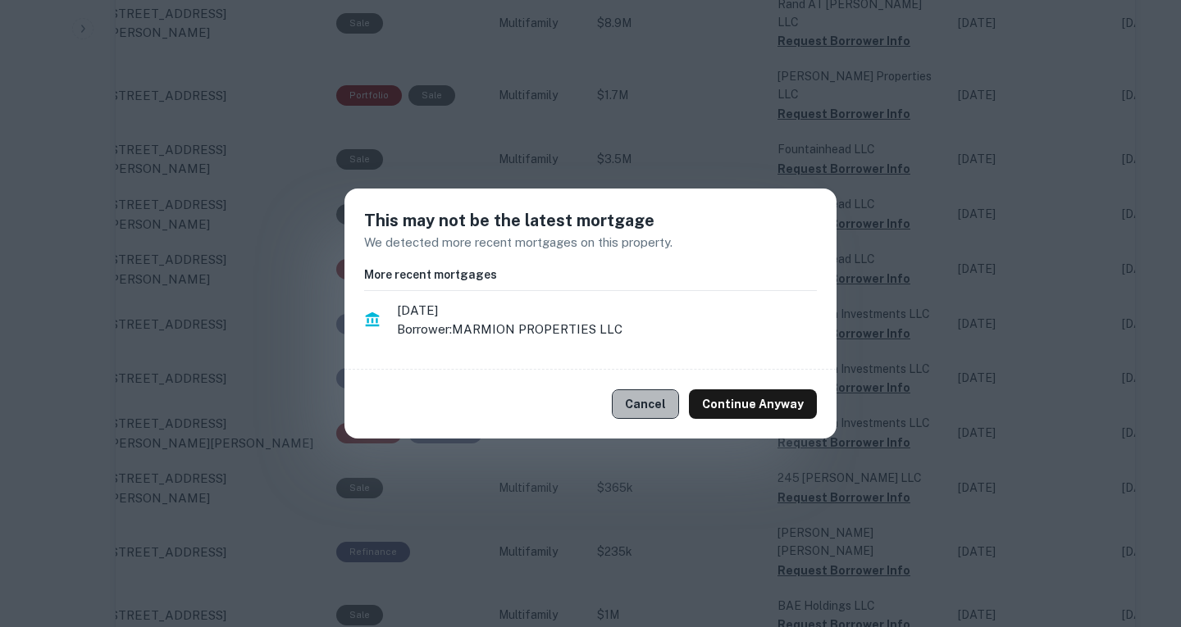
click at [673, 395] on button "Cancel" at bounding box center [645, 405] width 67 height 30
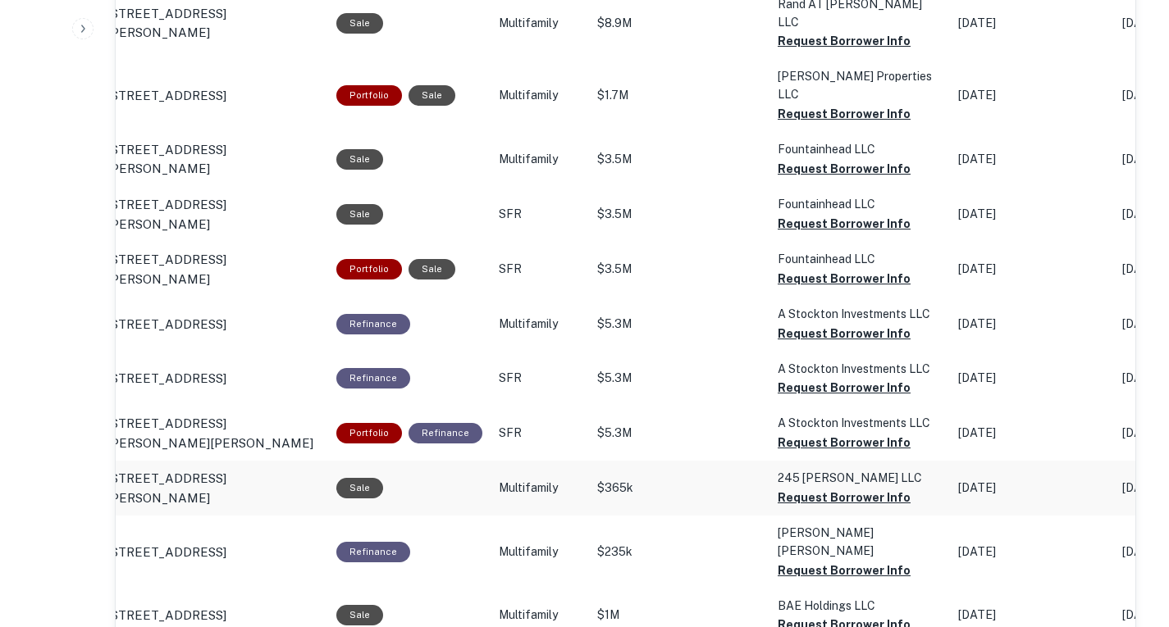
scroll to position [1225, 0]
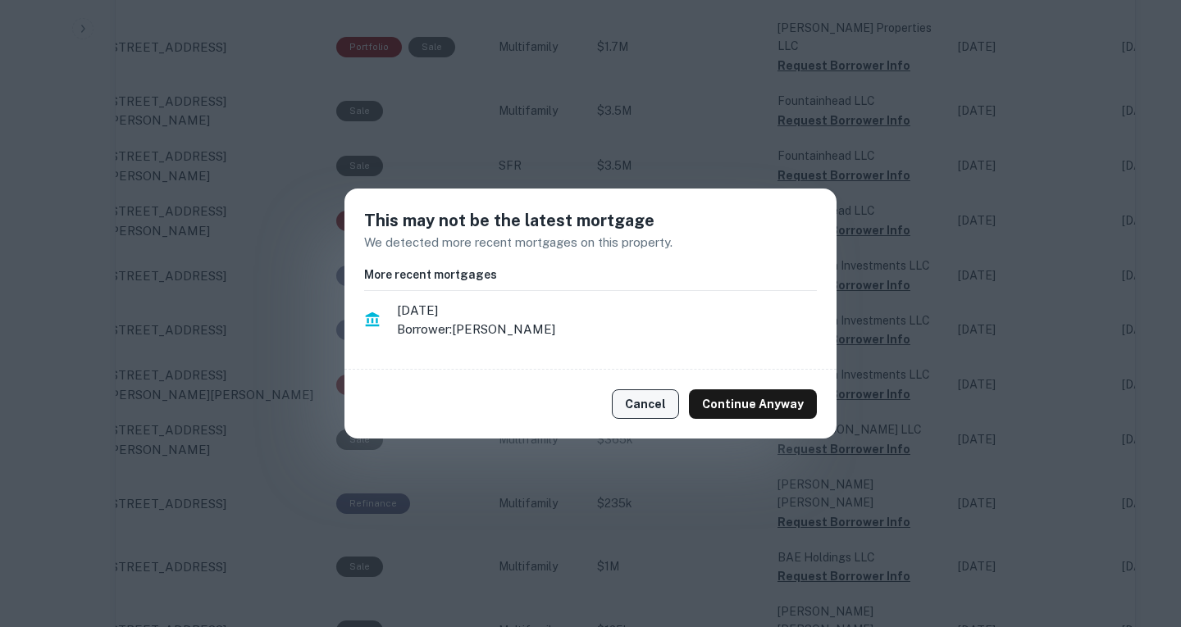
click at [671, 404] on button "Cancel" at bounding box center [645, 405] width 67 height 30
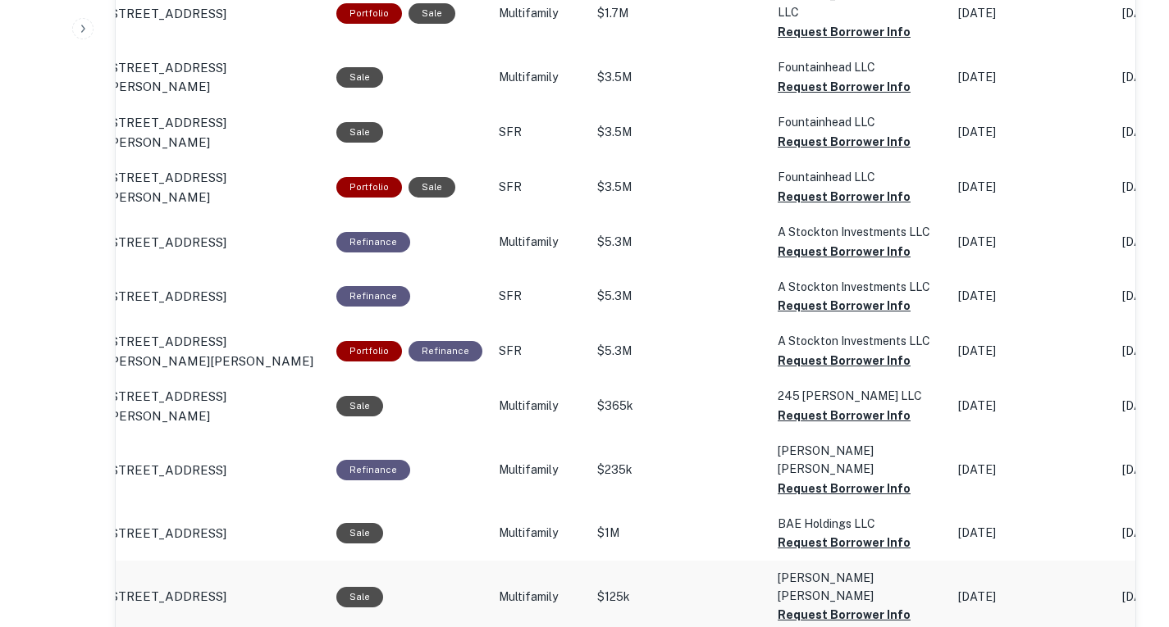
scroll to position [1258, 0]
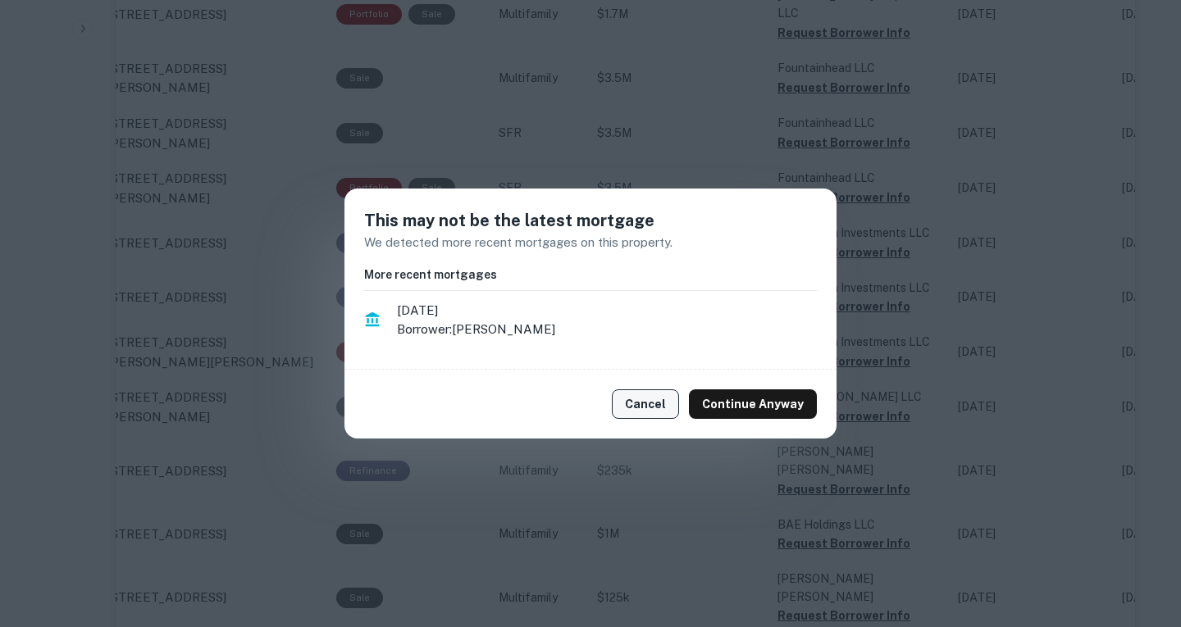
click at [659, 412] on button "Cancel" at bounding box center [645, 405] width 67 height 30
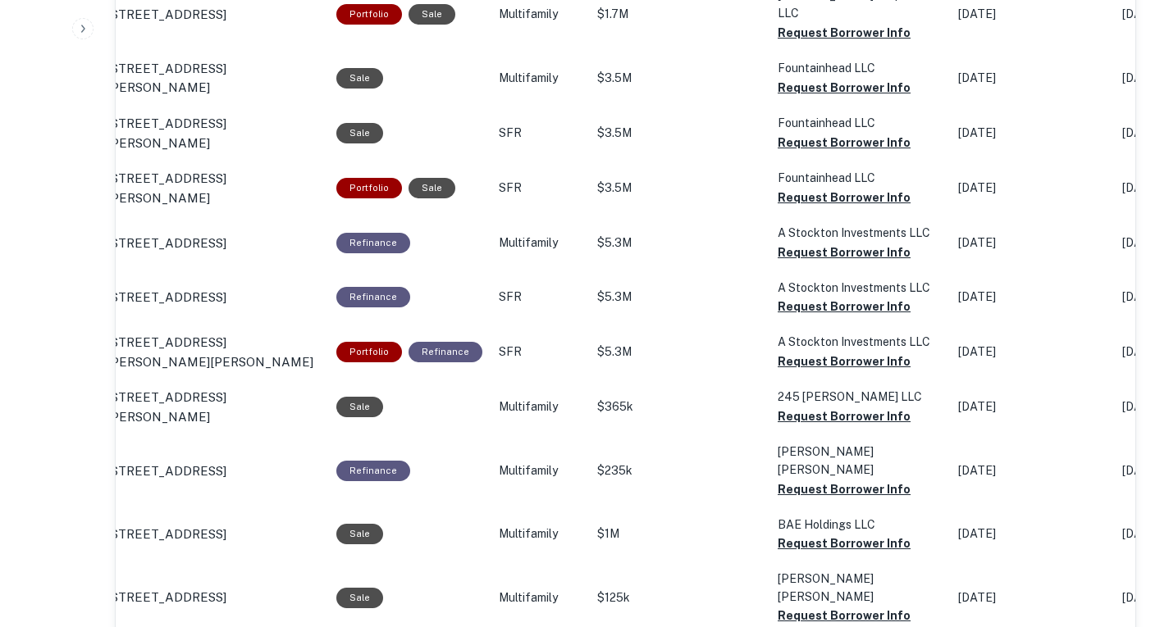
scroll to position [1292, 0]
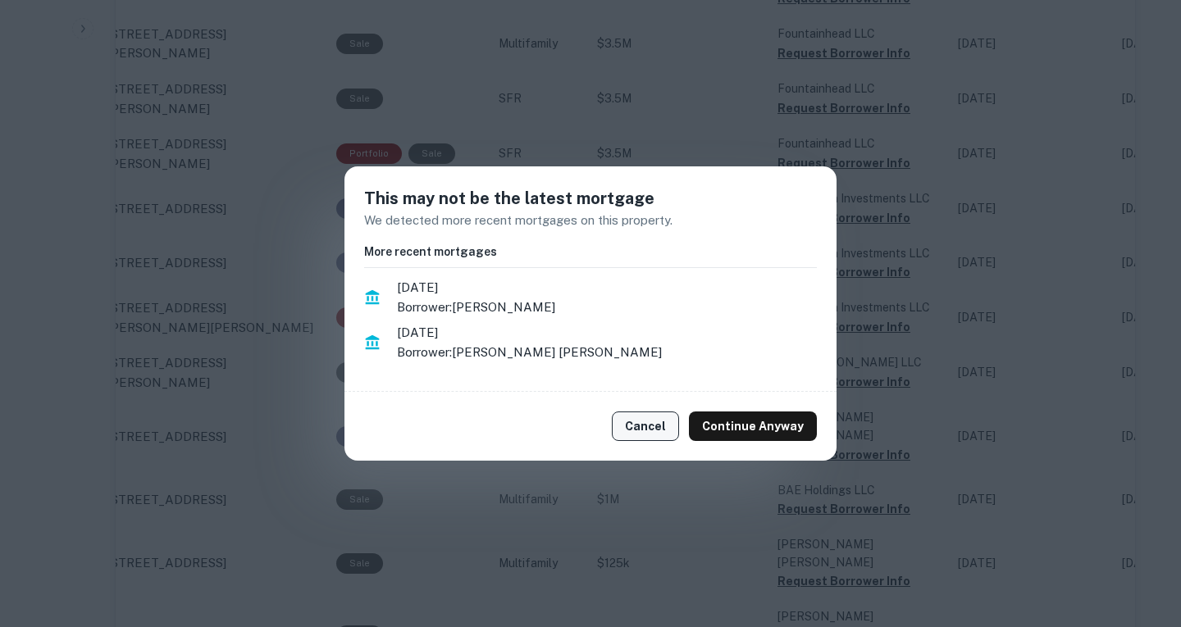
click at [670, 423] on button "Cancel" at bounding box center [645, 427] width 67 height 30
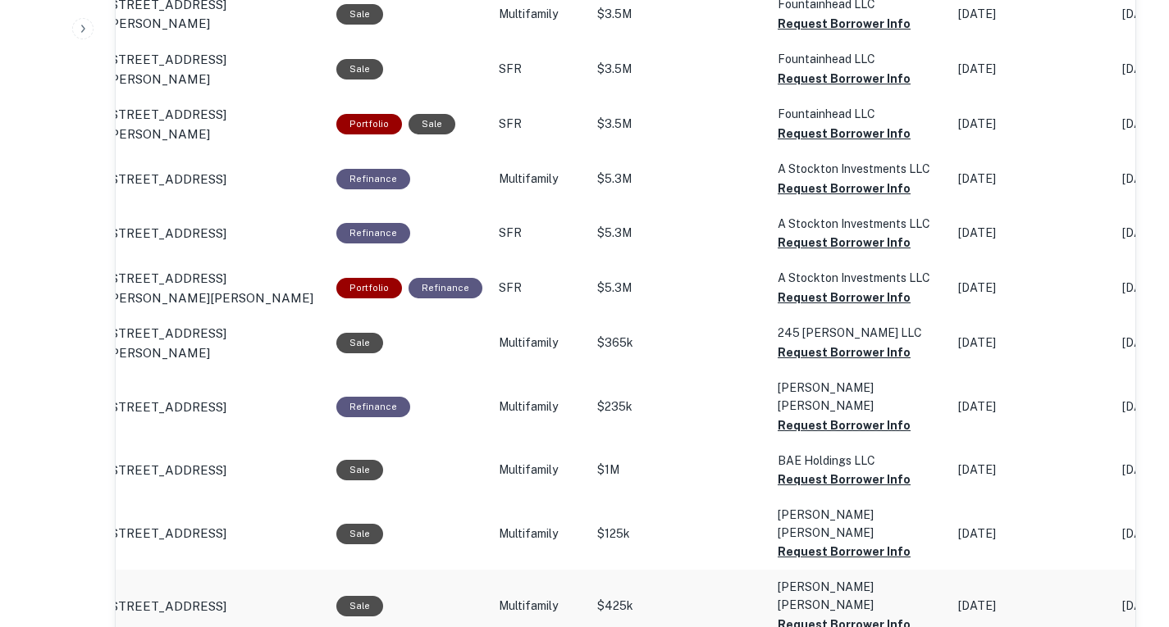
scroll to position [1324, 0]
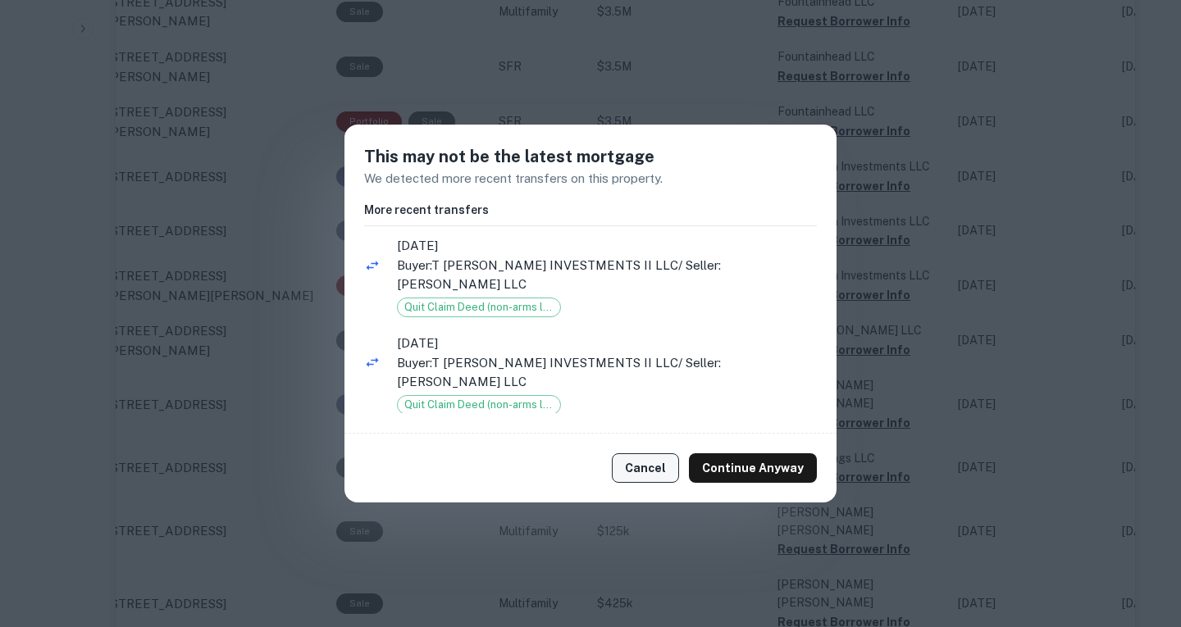
click at [648, 453] on button "Cancel" at bounding box center [645, 468] width 67 height 30
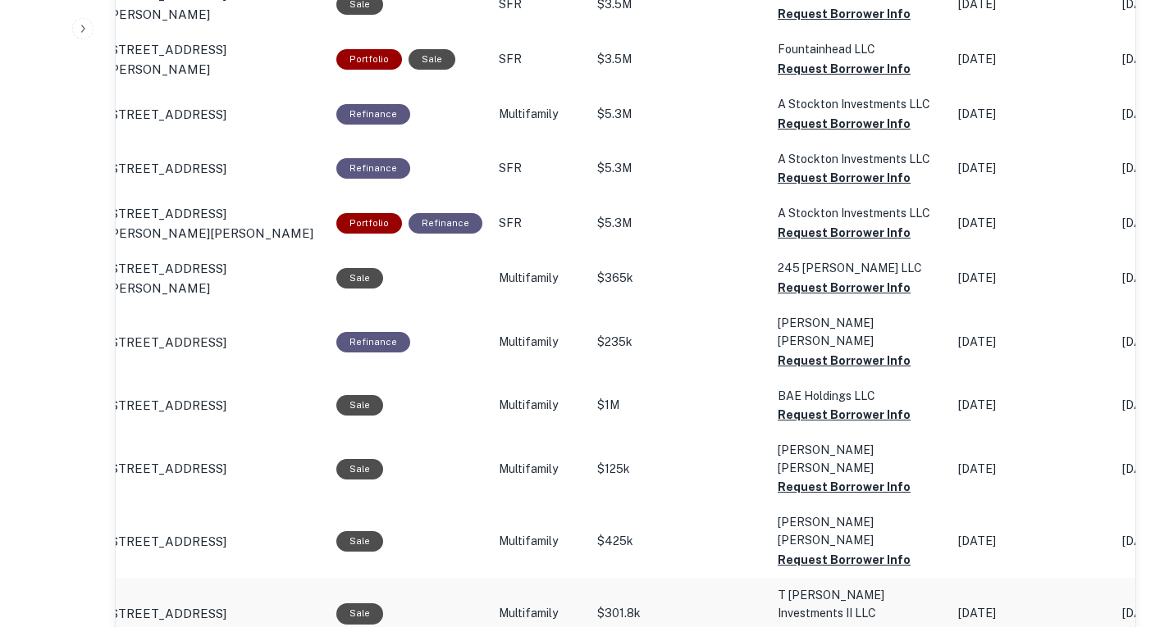
scroll to position [1389, 0]
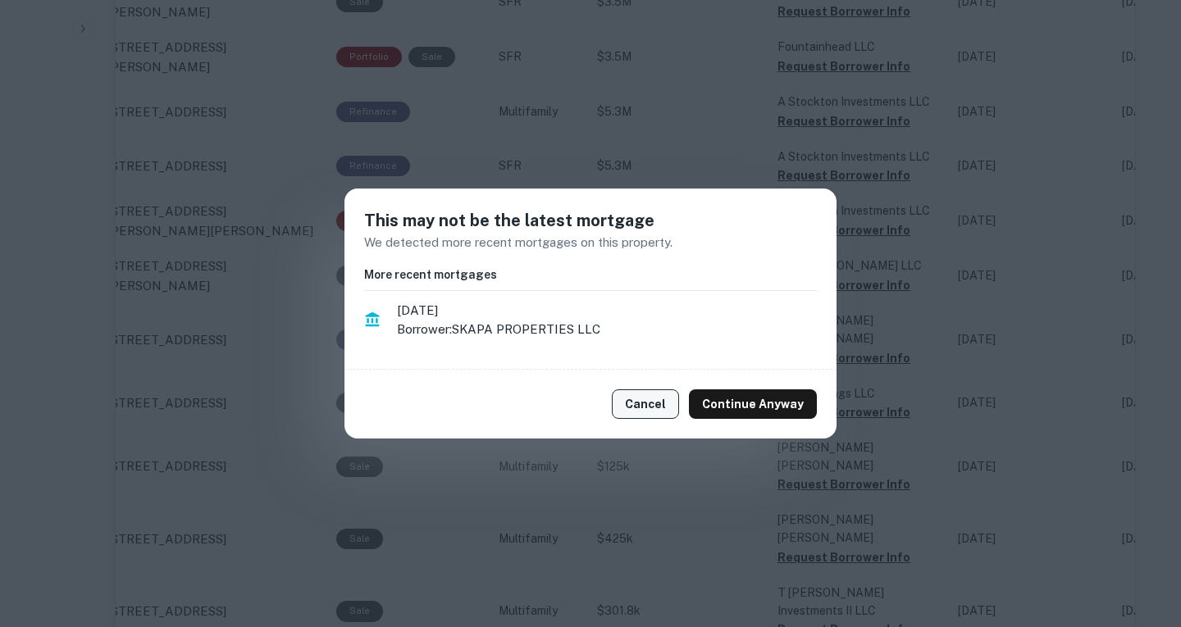
click at [663, 410] on button "Cancel" at bounding box center [645, 405] width 67 height 30
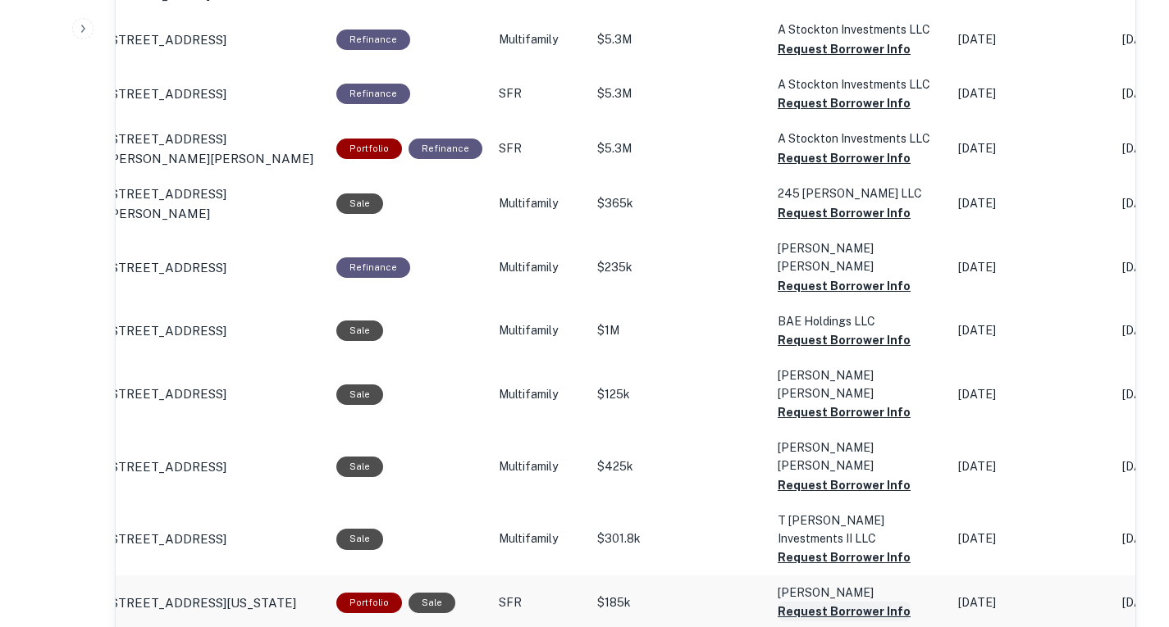
scroll to position [1462, 0]
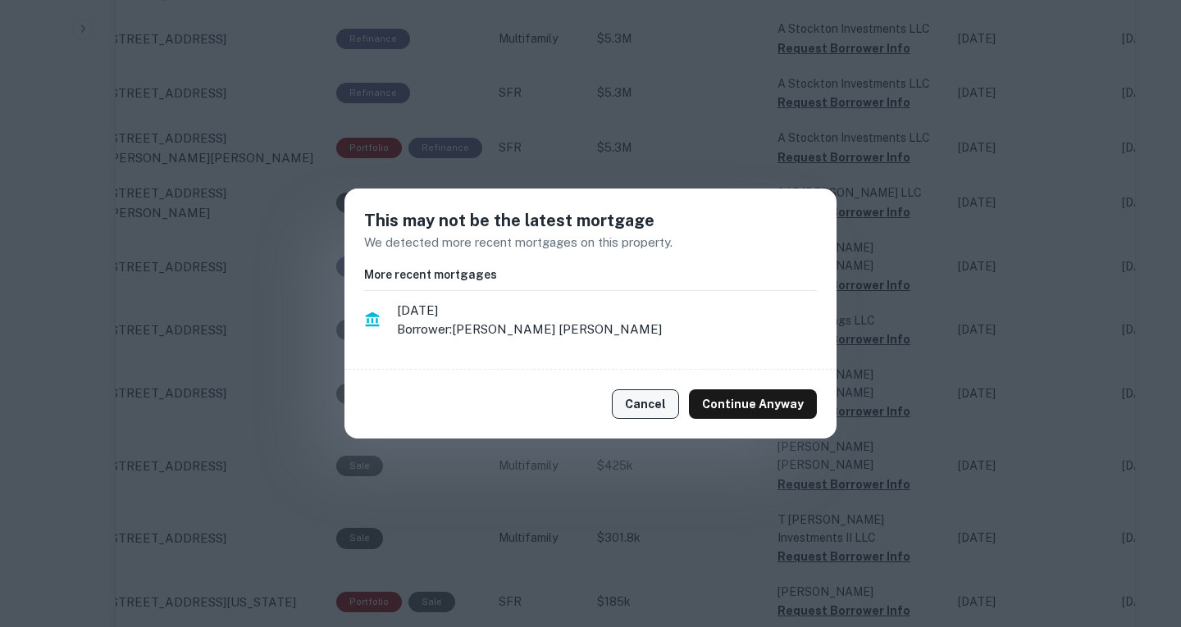
click at [631, 403] on button "Cancel" at bounding box center [645, 405] width 67 height 30
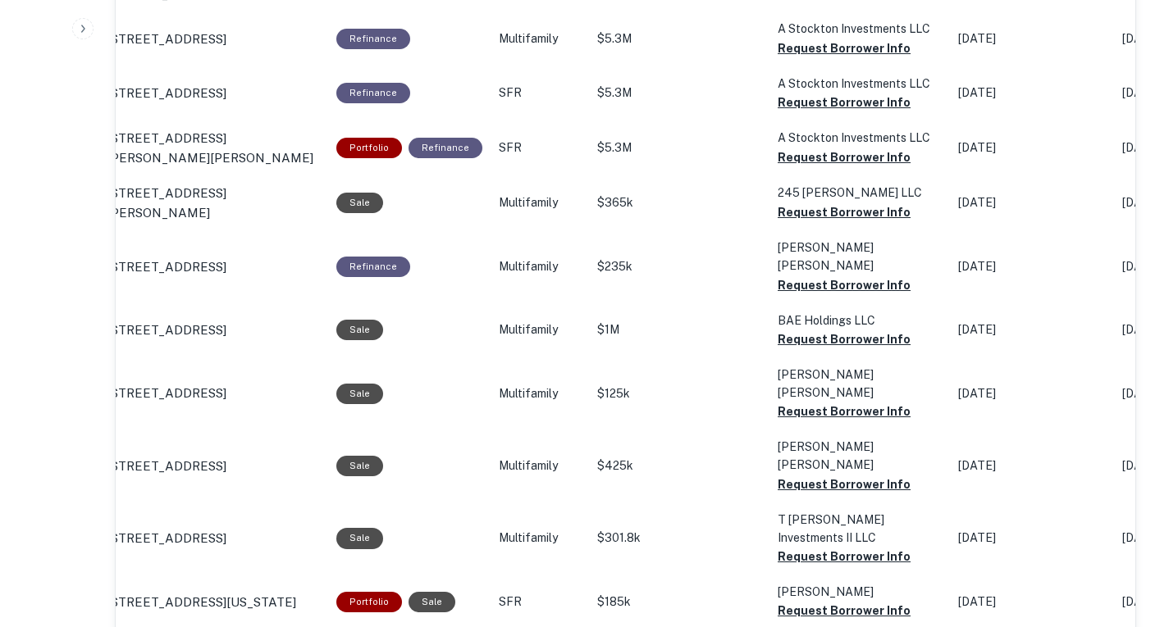
scroll to position [0, 24]
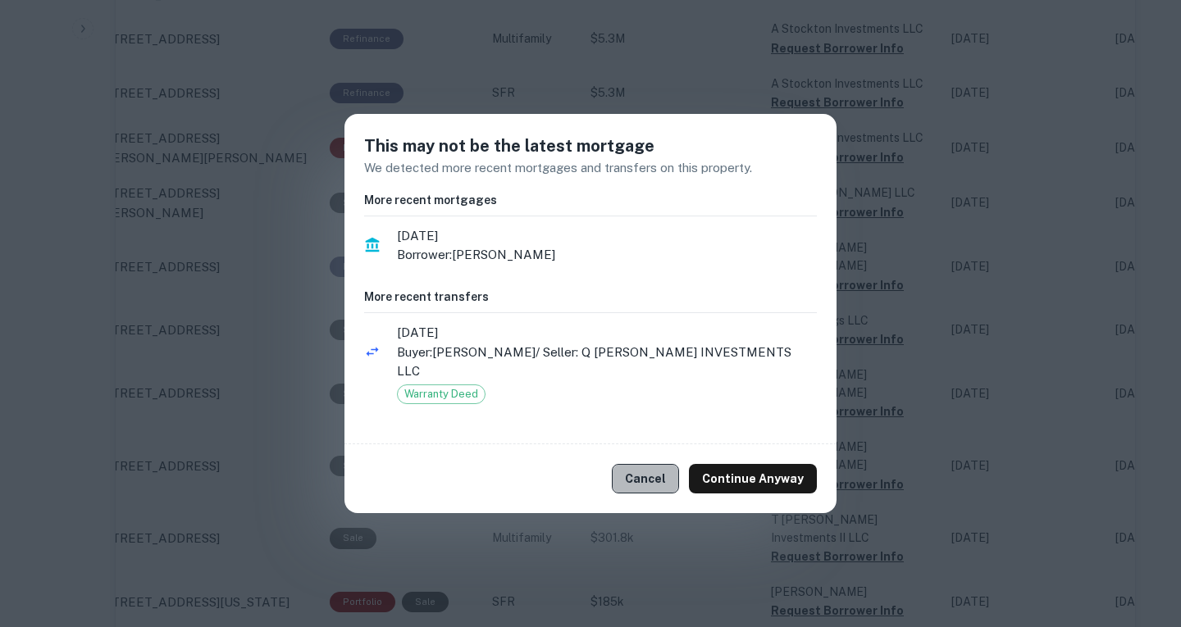
click at [671, 466] on button "Cancel" at bounding box center [645, 479] width 67 height 30
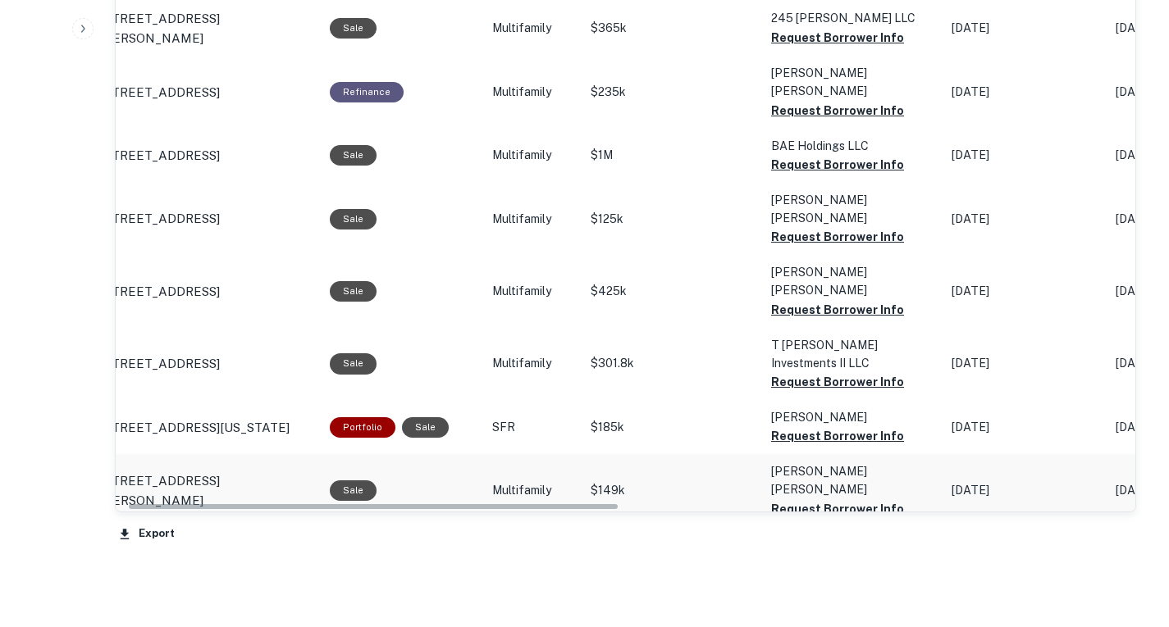
scroll to position [1638, 0]
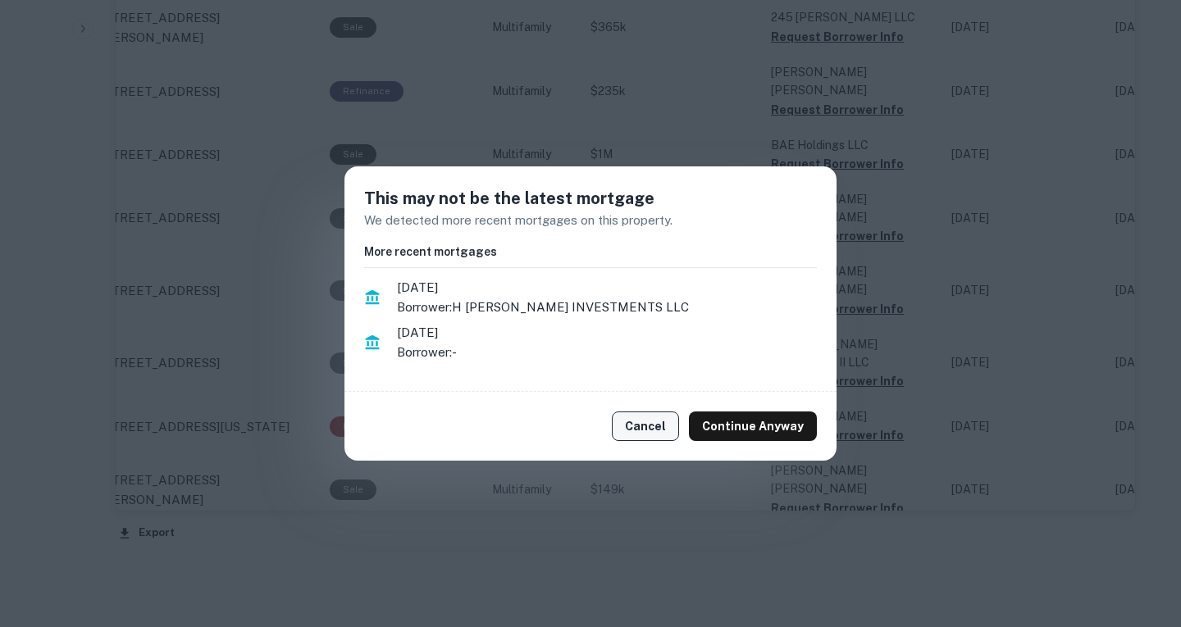
click at [655, 435] on button "Cancel" at bounding box center [645, 427] width 67 height 30
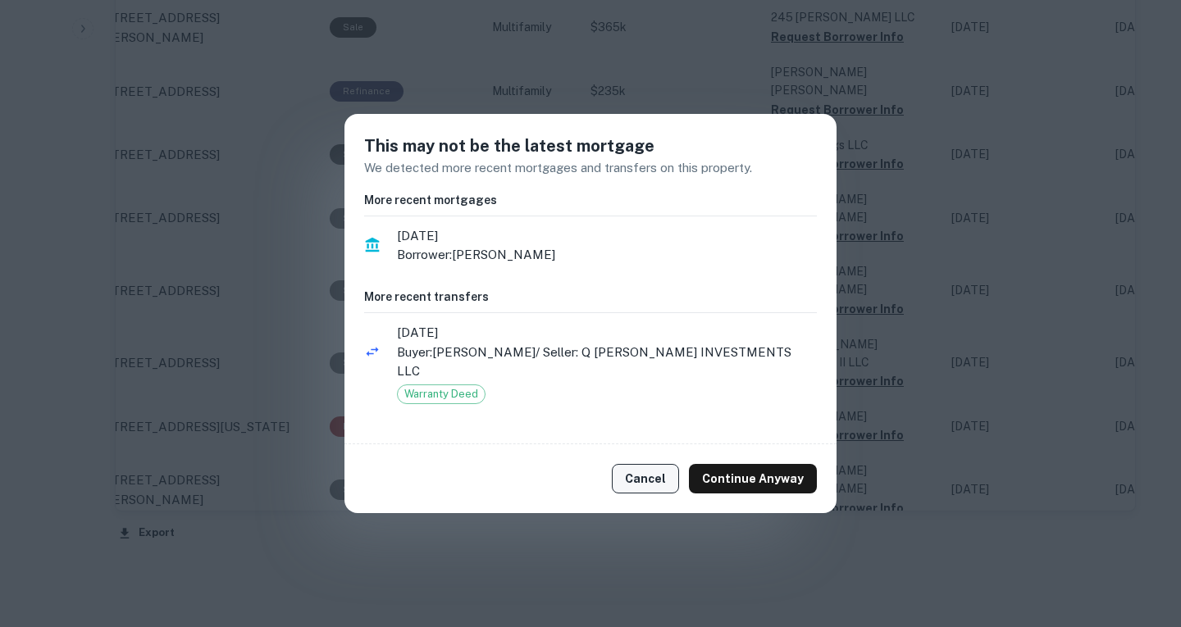
click at [640, 464] on button "Cancel" at bounding box center [645, 479] width 67 height 30
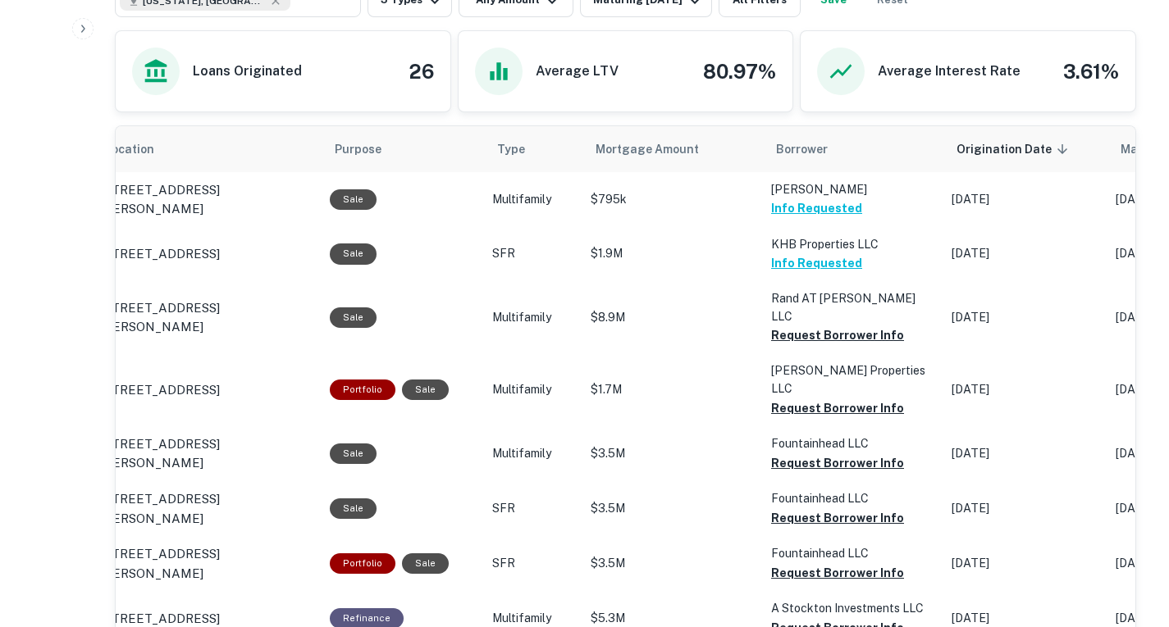
scroll to position [717, 0]
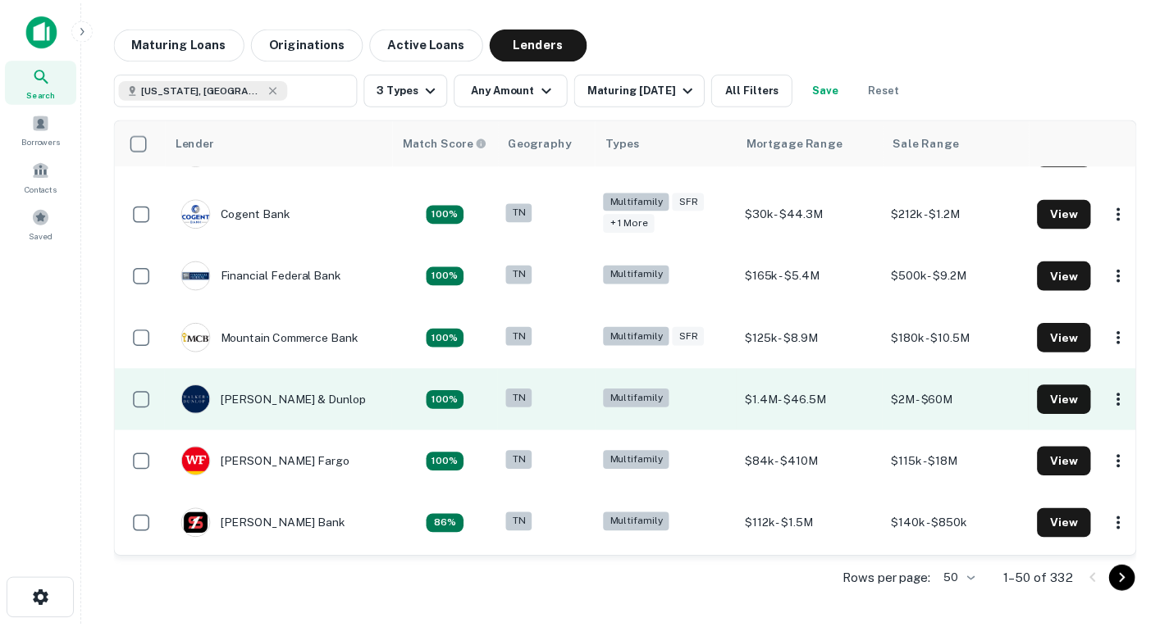
scroll to position [113, 0]
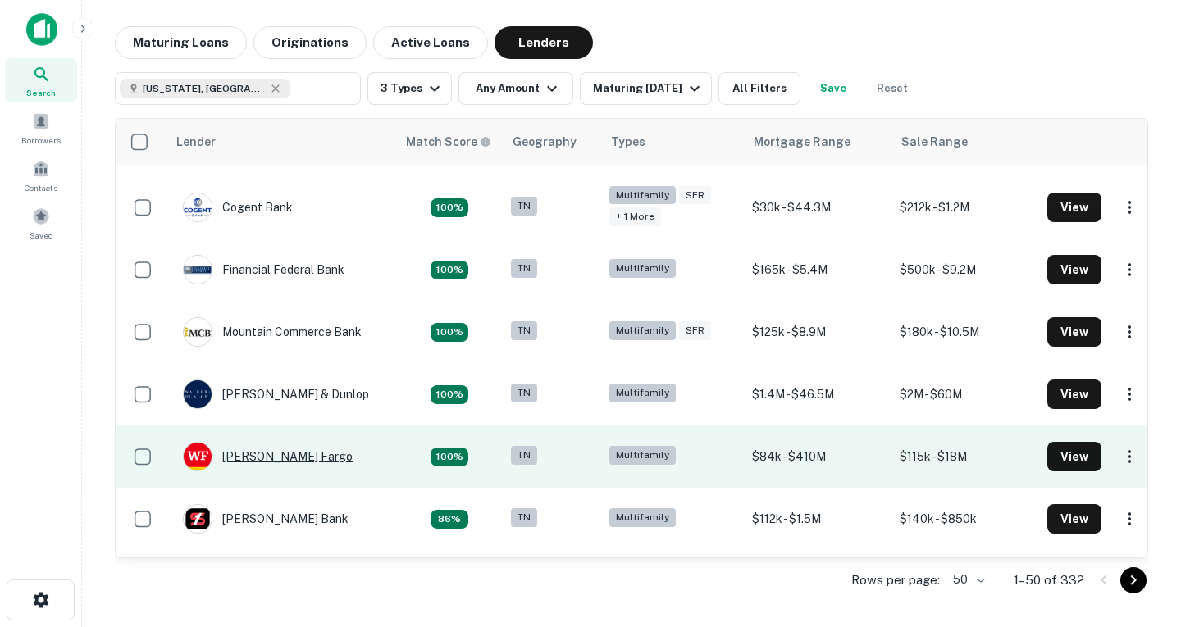
click at [276, 465] on div "[PERSON_NAME] Fargo" at bounding box center [268, 457] width 170 height 30
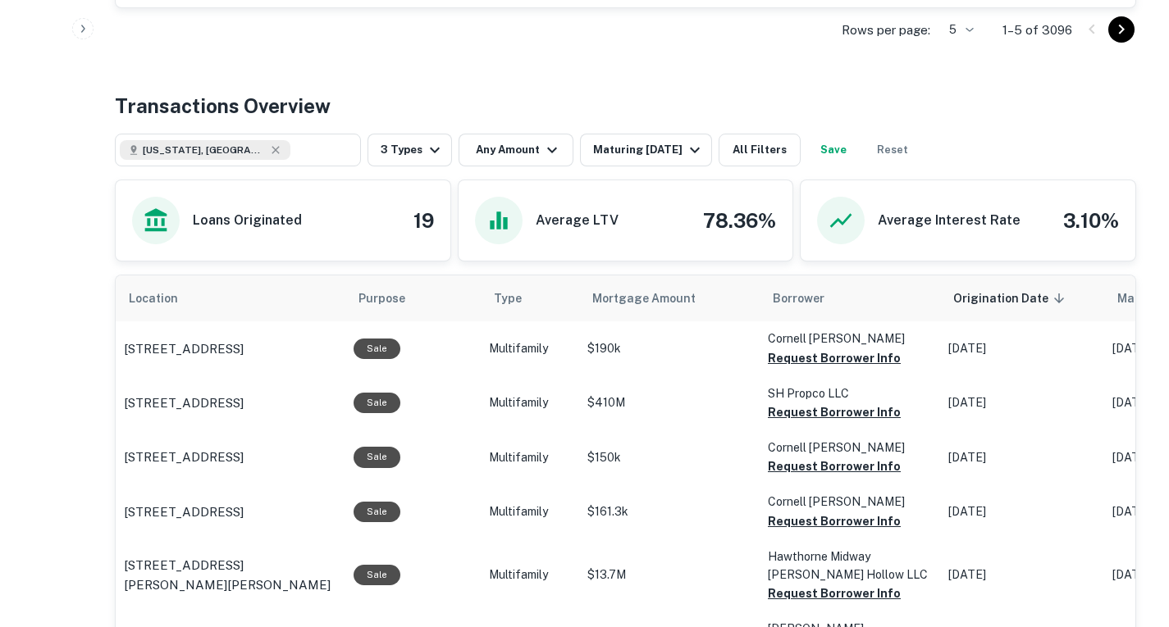
scroll to position [886, 0]
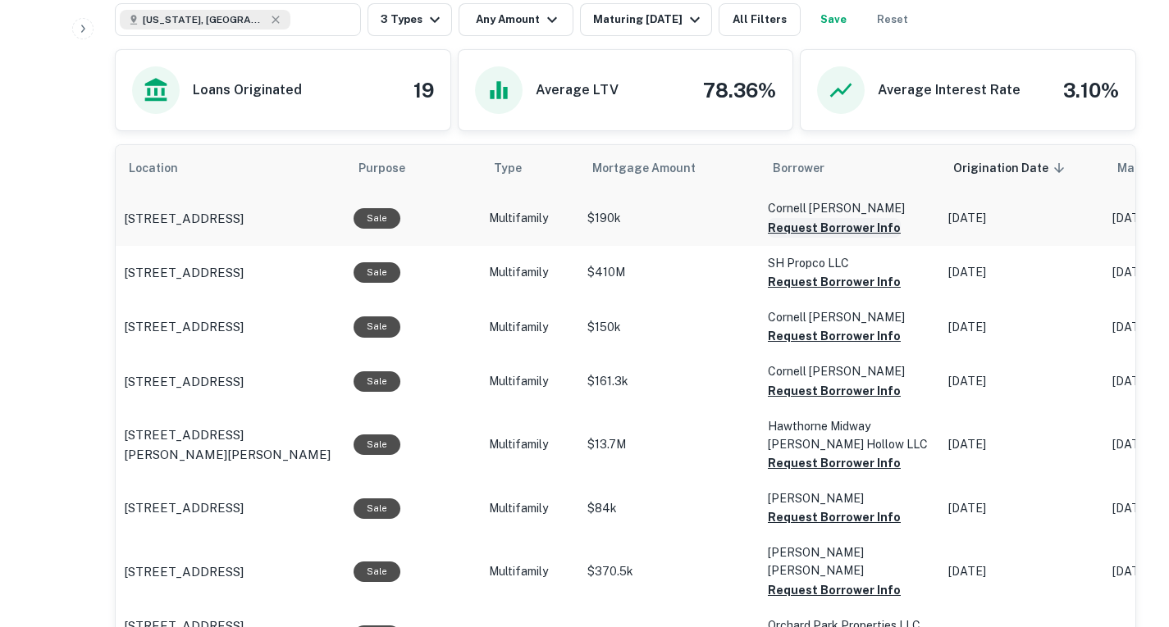
click at [789, 230] on button "Request Borrower Info" at bounding box center [834, 228] width 133 height 20
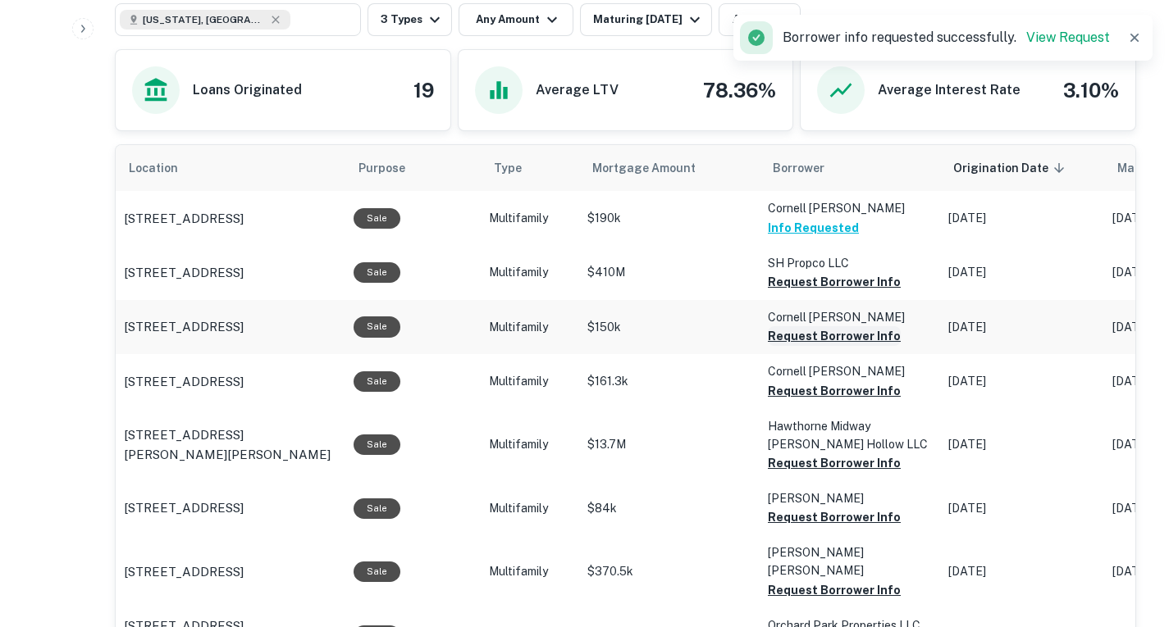
click at [813, 292] on button "Request Borrower Info" at bounding box center [834, 282] width 133 height 20
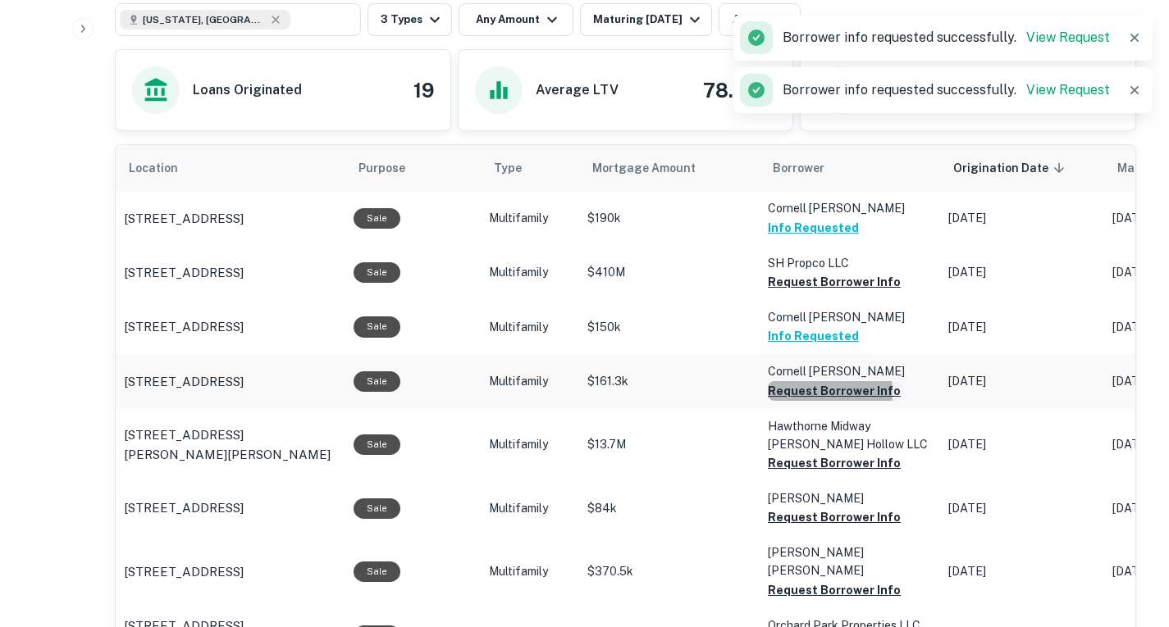
click at [814, 292] on button "Request Borrower Info" at bounding box center [834, 282] width 133 height 20
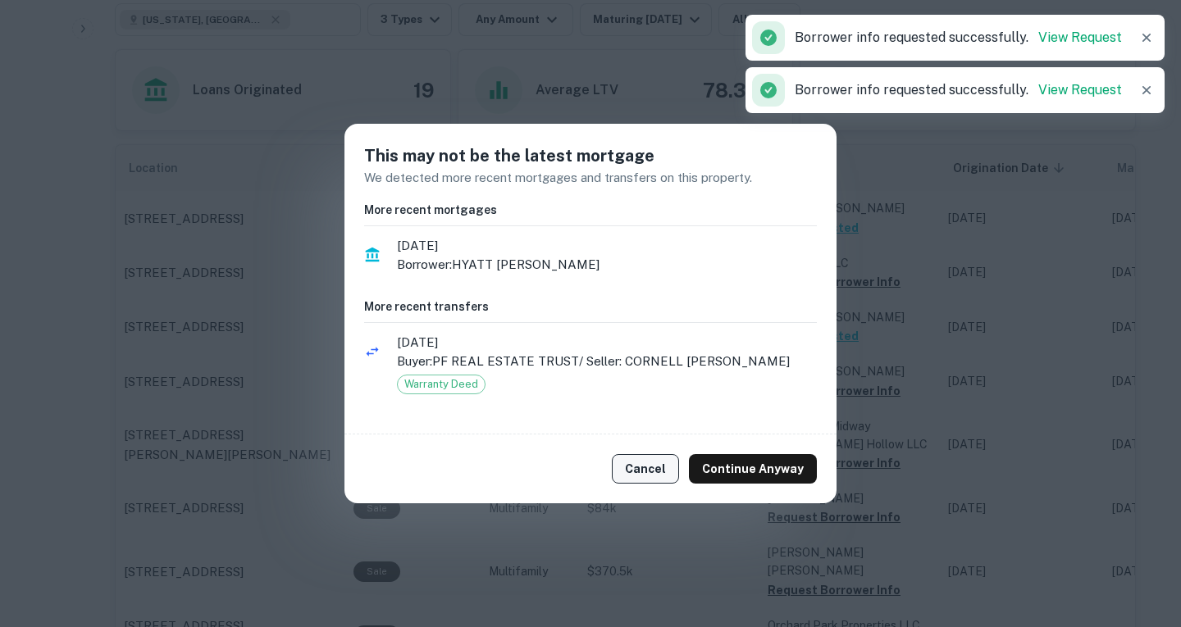
click at [649, 467] on button "Cancel" at bounding box center [645, 469] width 67 height 30
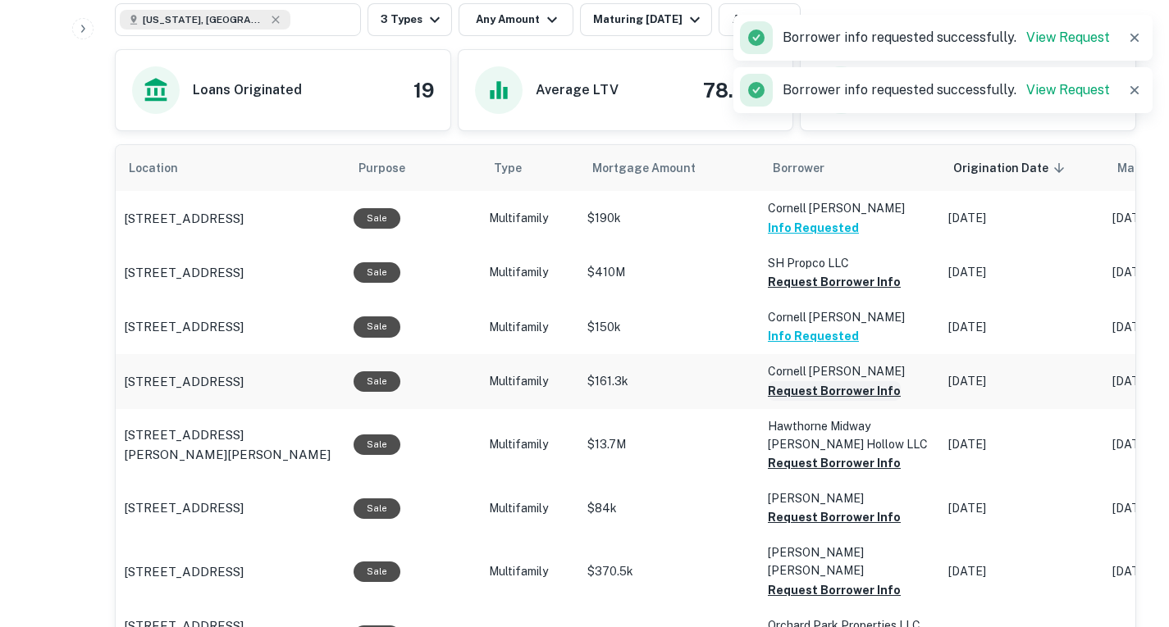
click at [783, 292] on button "Request Borrower Info" at bounding box center [834, 282] width 133 height 20
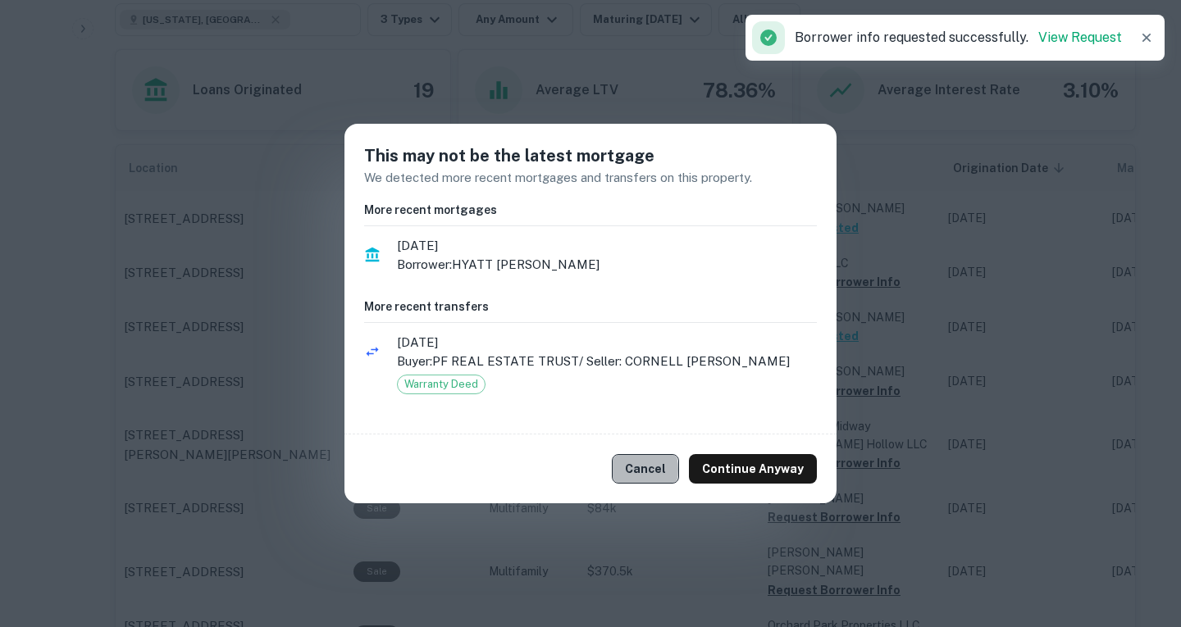
click at [630, 470] on button "Cancel" at bounding box center [645, 469] width 67 height 30
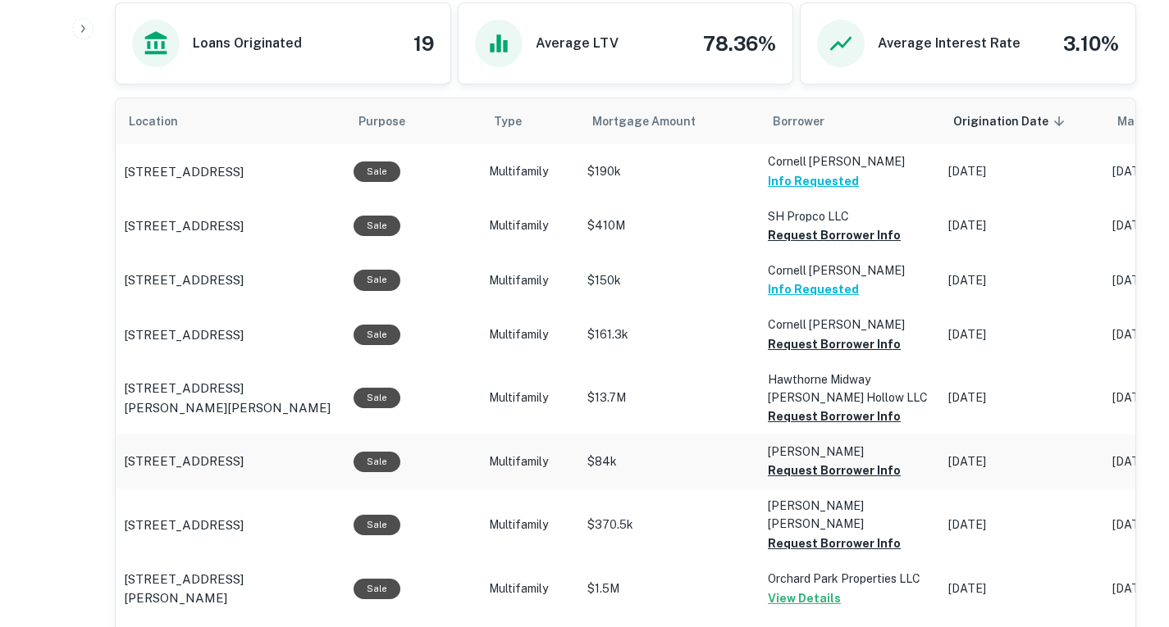
scroll to position [933, 0]
click at [823, 244] on button "Request Borrower Info" at bounding box center [834, 235] width 133 height 20
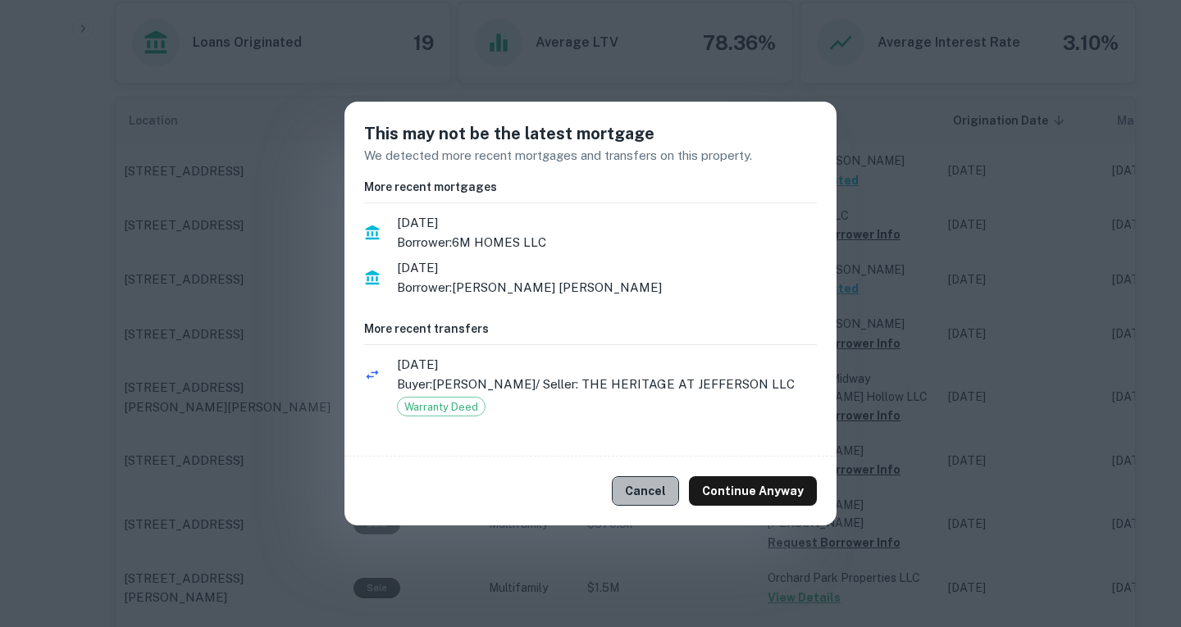
click at [665, 493] on button "Cancel" at bounding box center [645, 491] width 67 height 30
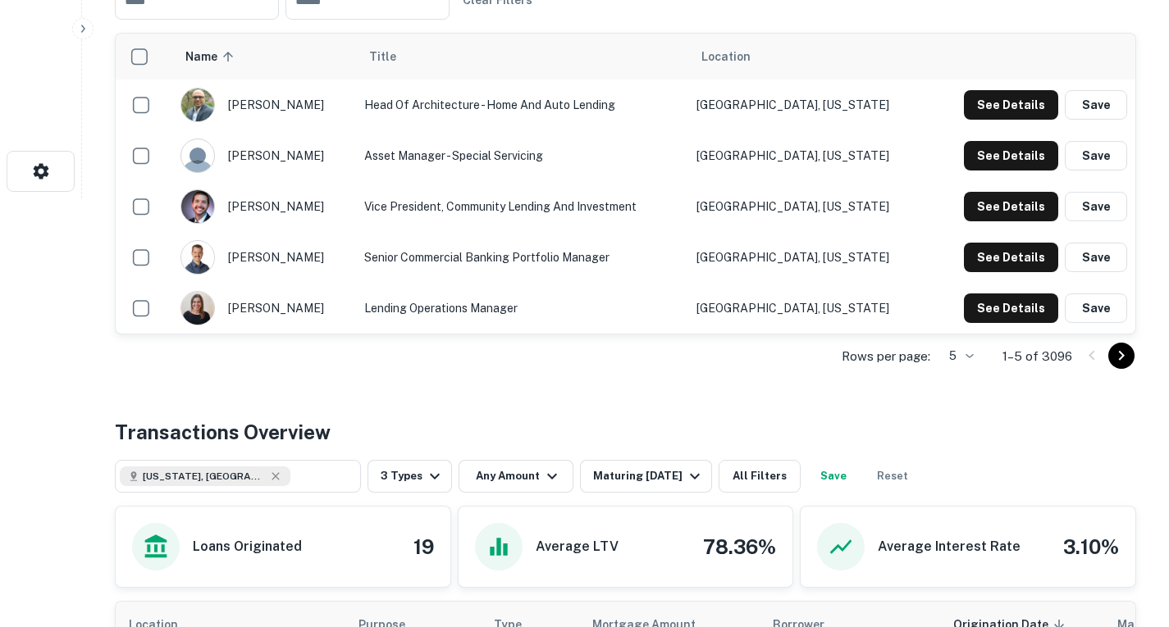
scroll to position [428, 0]
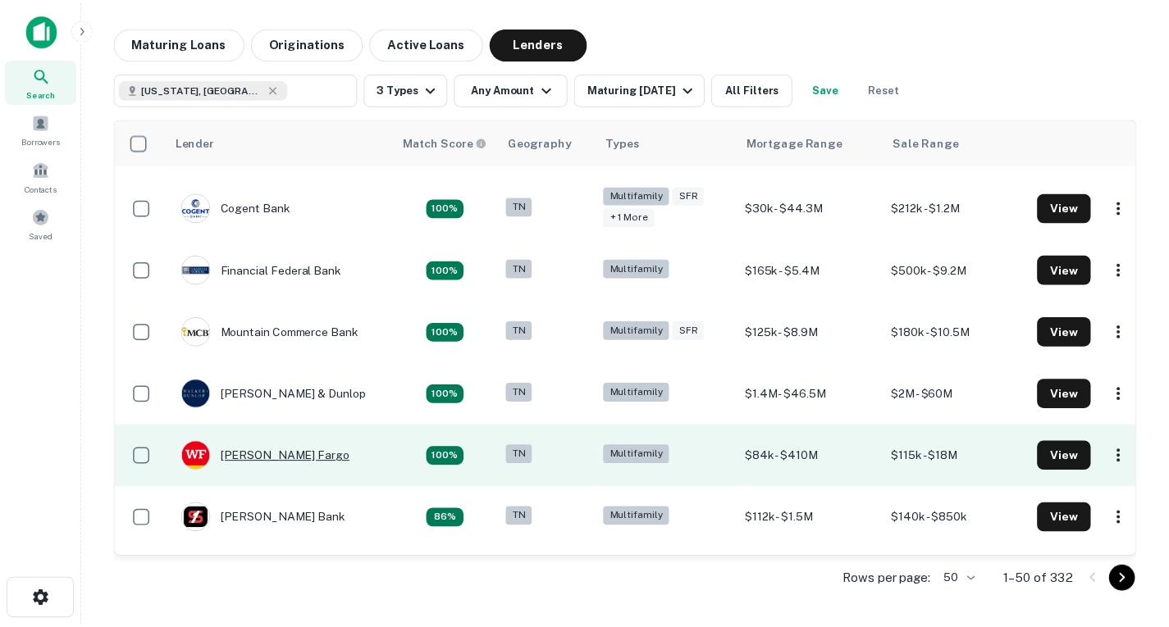
scroll to position [214, 0]
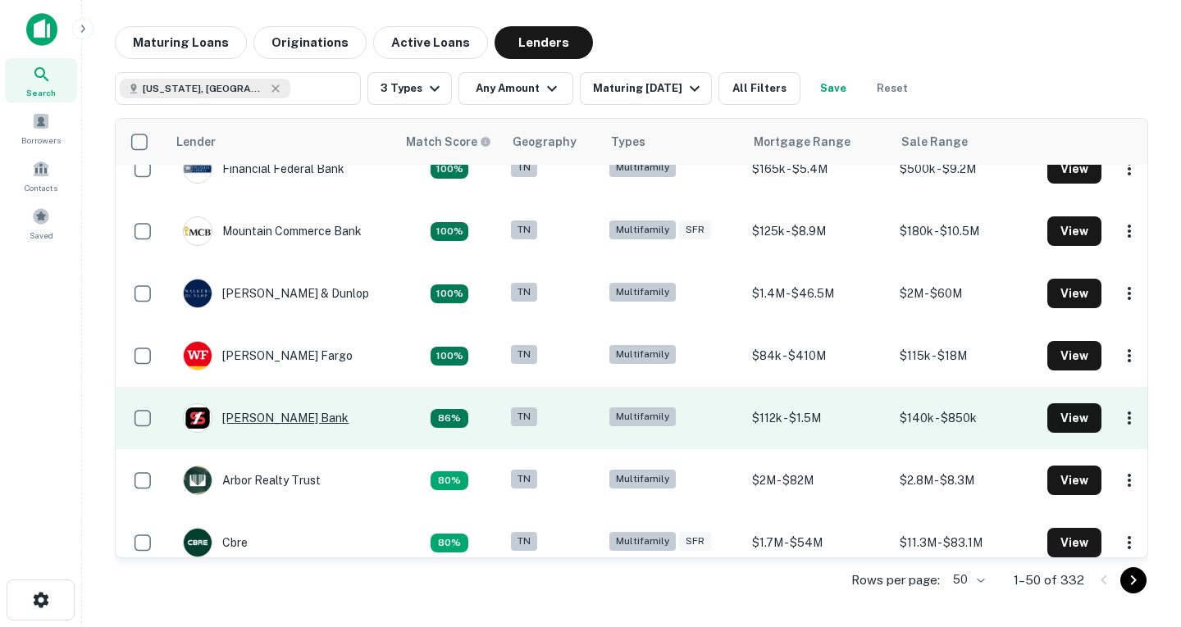
click at [244, 422] on div "[PERSON_NAME] Bank" at bounding box center [266, 418] width 166 height 30
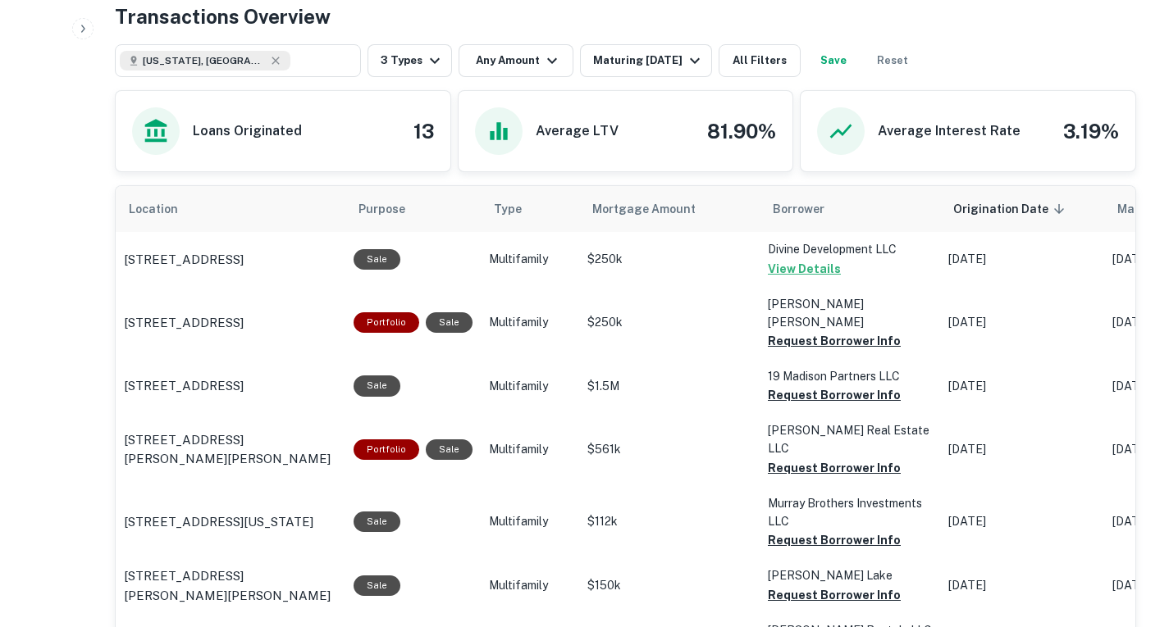
scroll to position [846, 0]
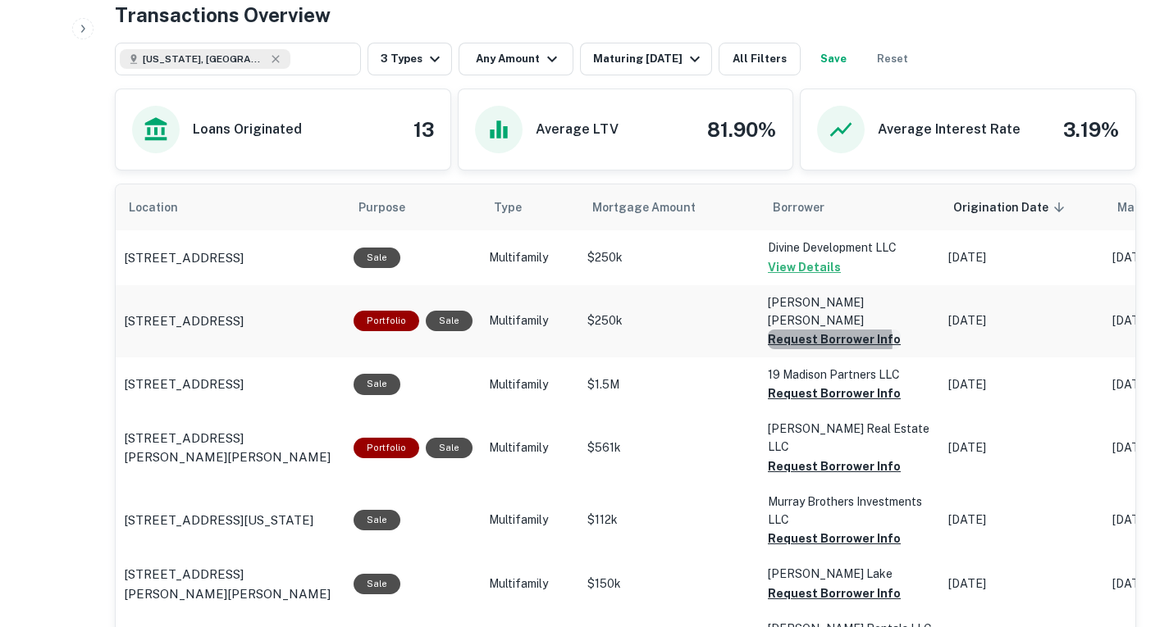
click at [807, 330] on button "Request Borrower Info" at bounding box center [834, 340] width 133 height 20
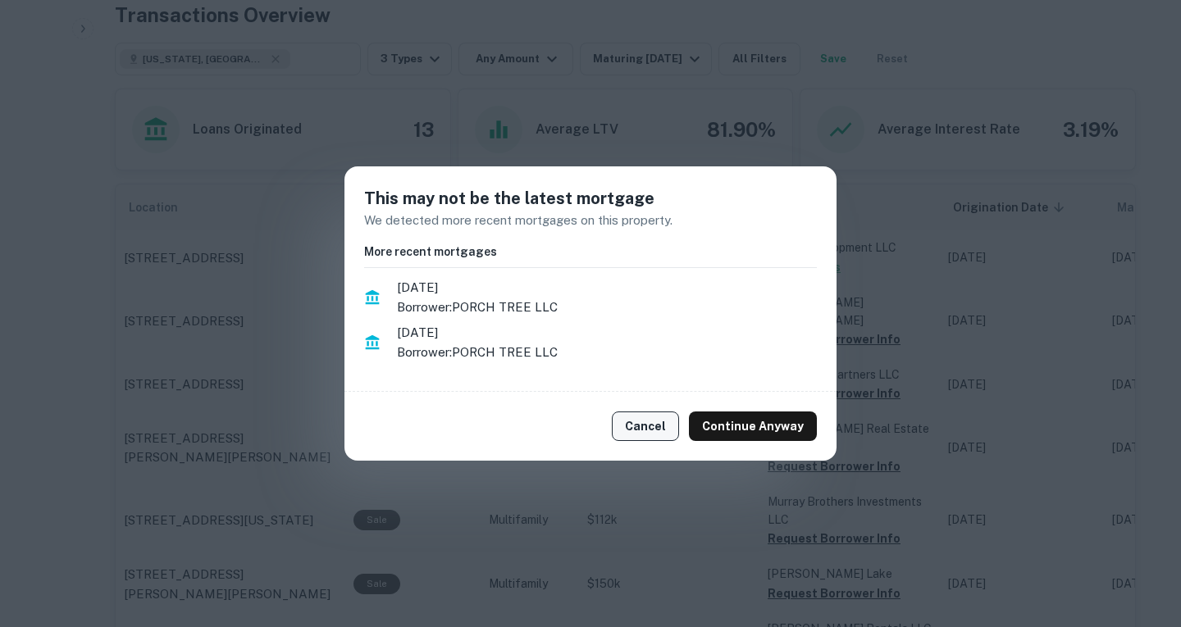
click at [646, 415] on button "Cancel" at bounding box center [645, 427] width 67 height 30
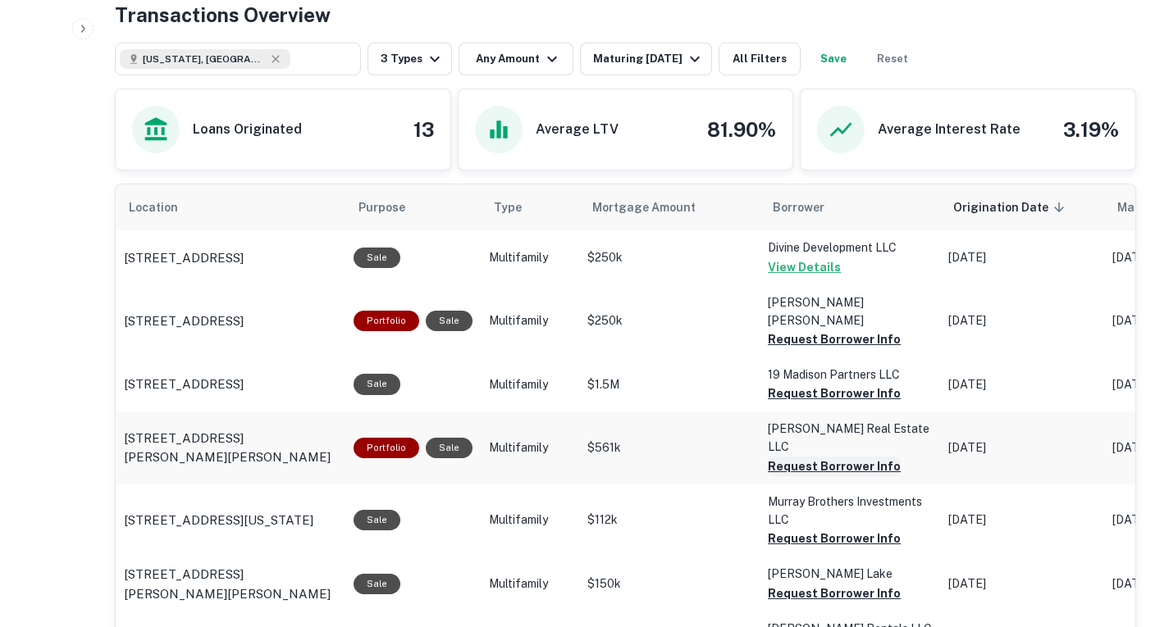
click at [809, 349] on button "Request Borrower Info" at bounding box center [834, 340] width 133 height 20
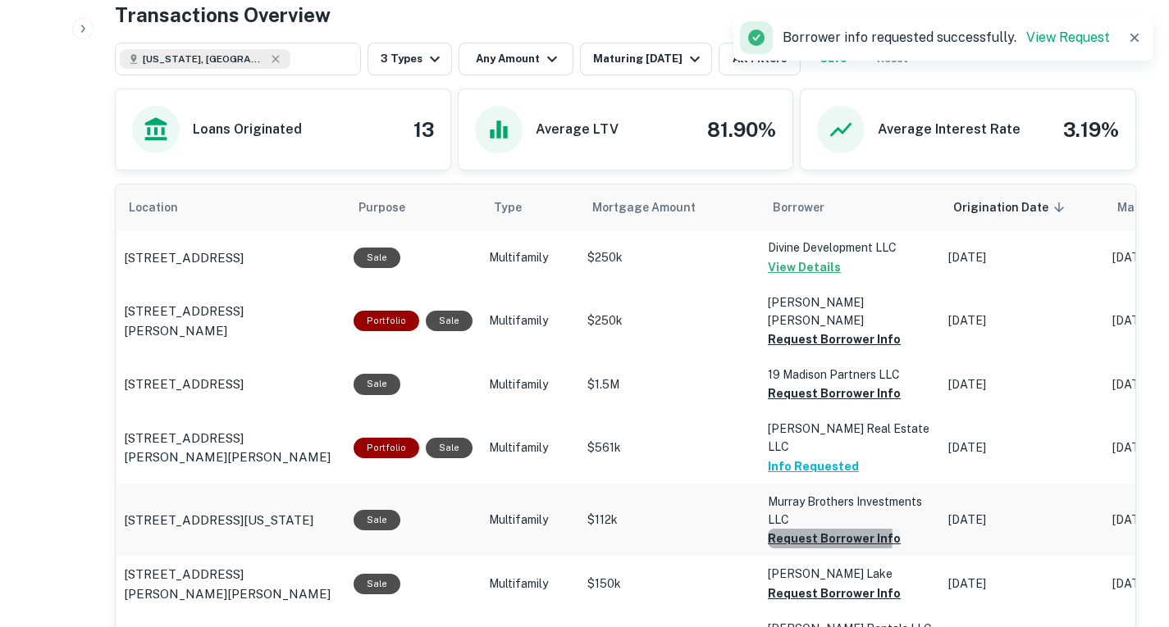
click at [803, 349] on button "Request Borrower Info" at bounding box center [834, 340] width 133 height 20
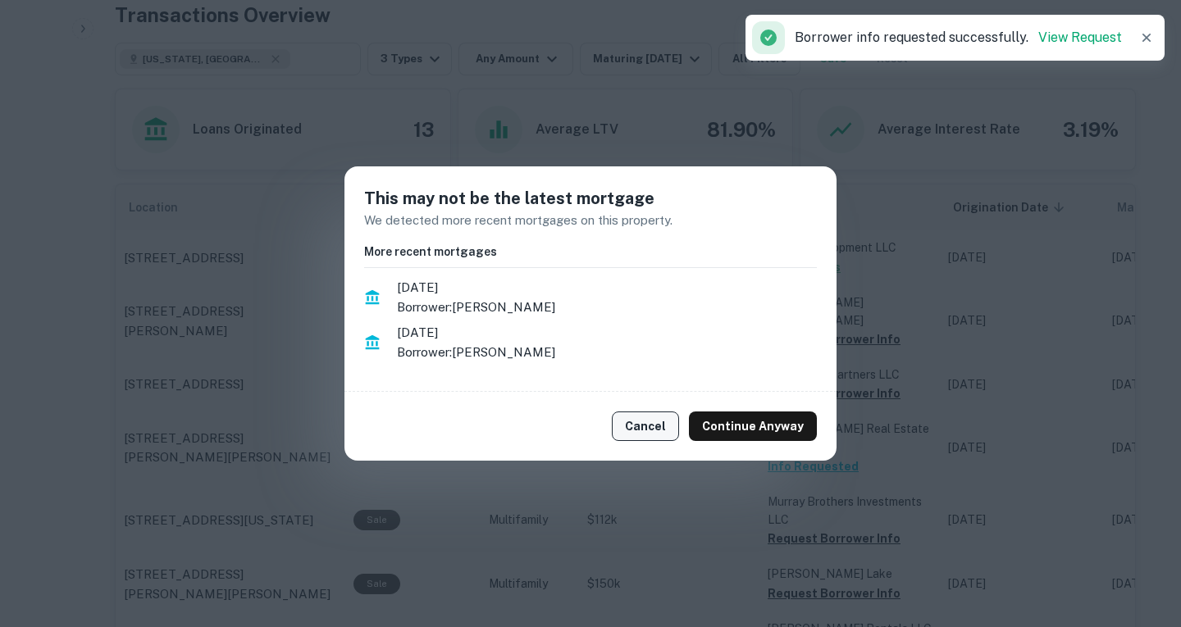
click at [654, 431] on button "Cancel" at bounding box center [645, 427] width 67 height 30
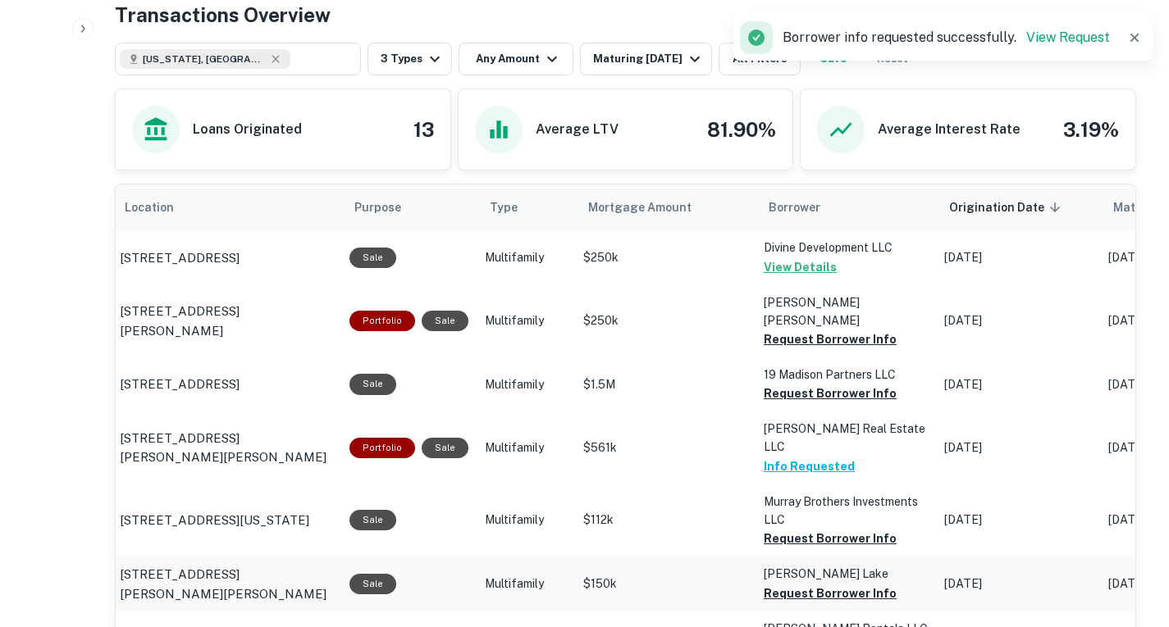
scroll to position [0, 6]
click at [786, 349] on button "Request Borrower Info" at bounding box center [828, 340] width 133 height 20
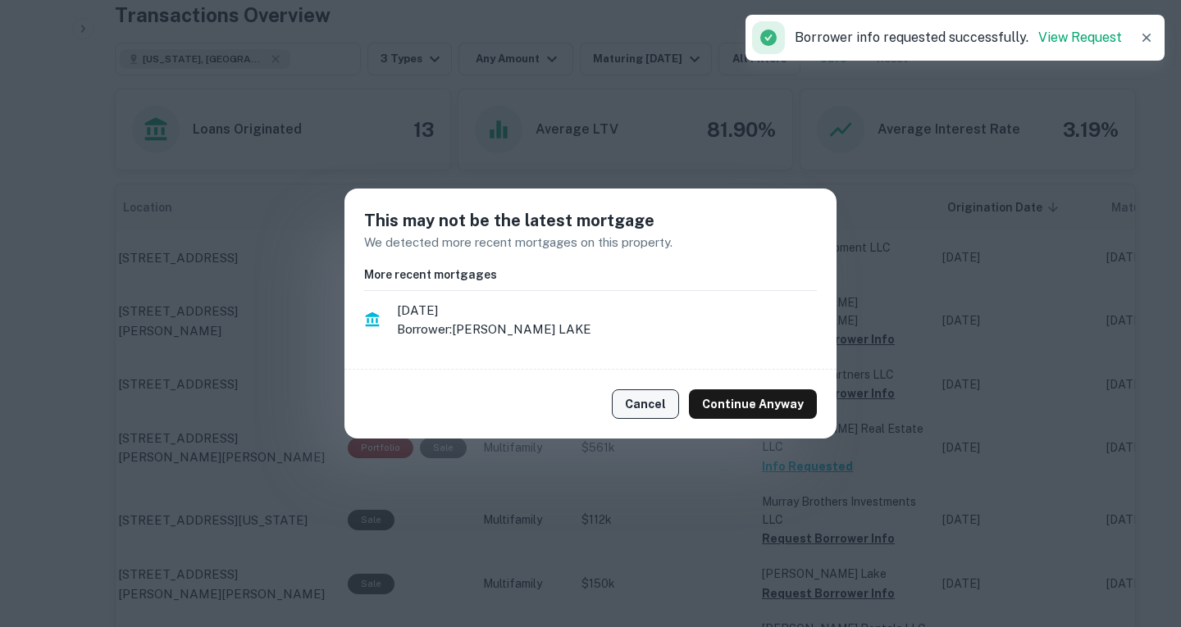
click at [662, 396] on button "Cancel" at bounding box center [645, 405] width 67 height 30
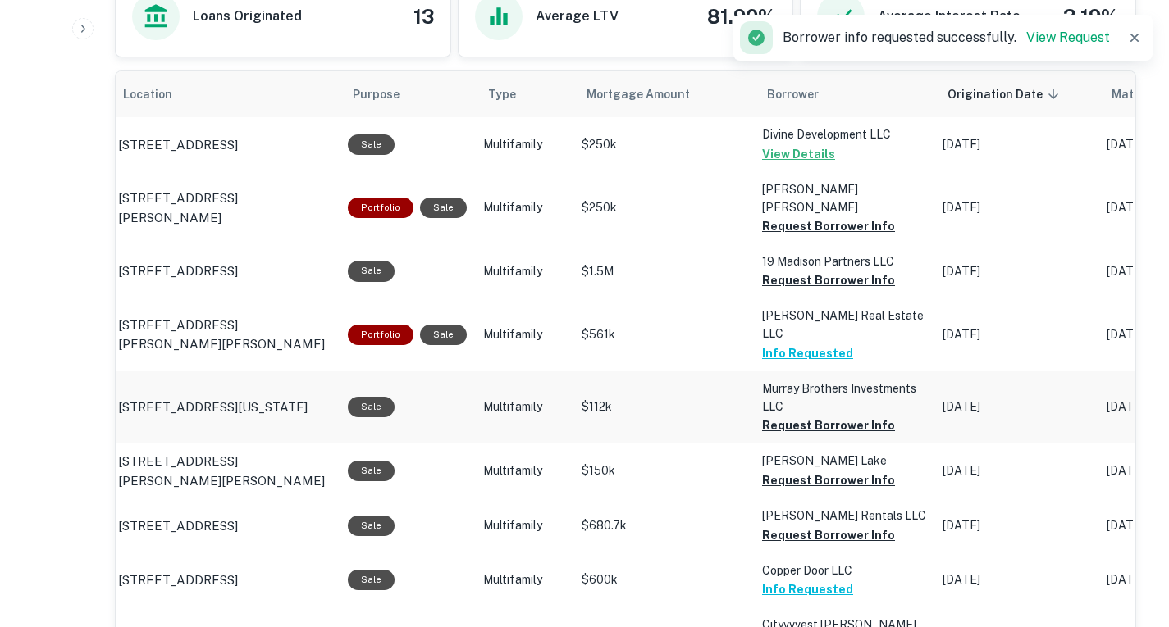
scroll to position [964, 0]
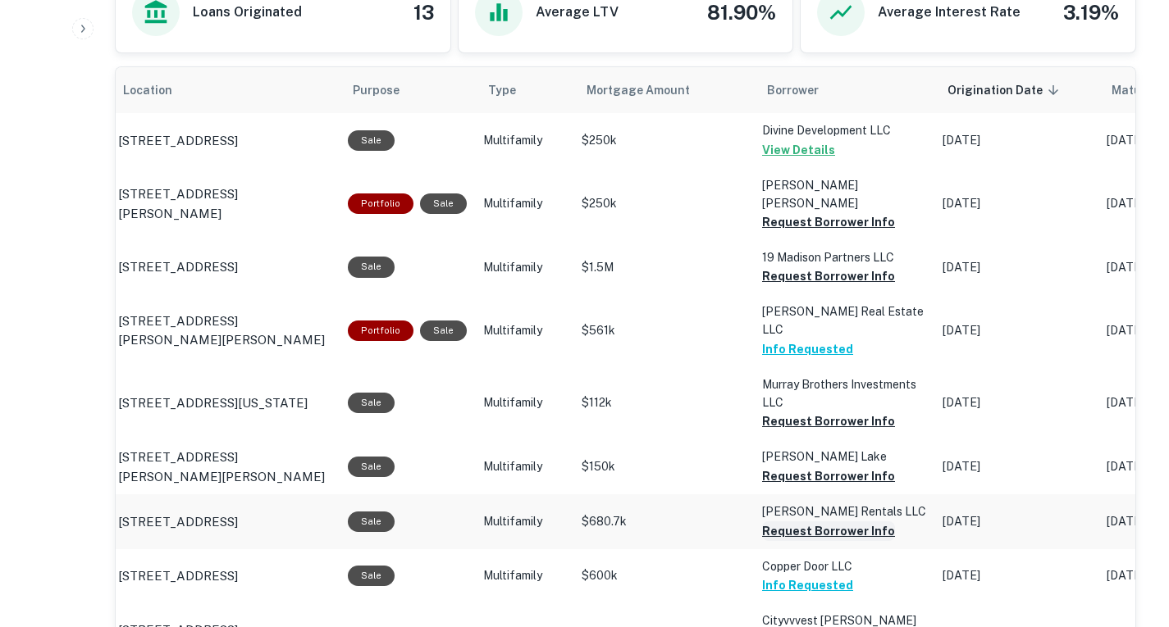
click at [790, 232] on button "Request Borrower Info" at bounding box center [828, 222] width 133 height 20
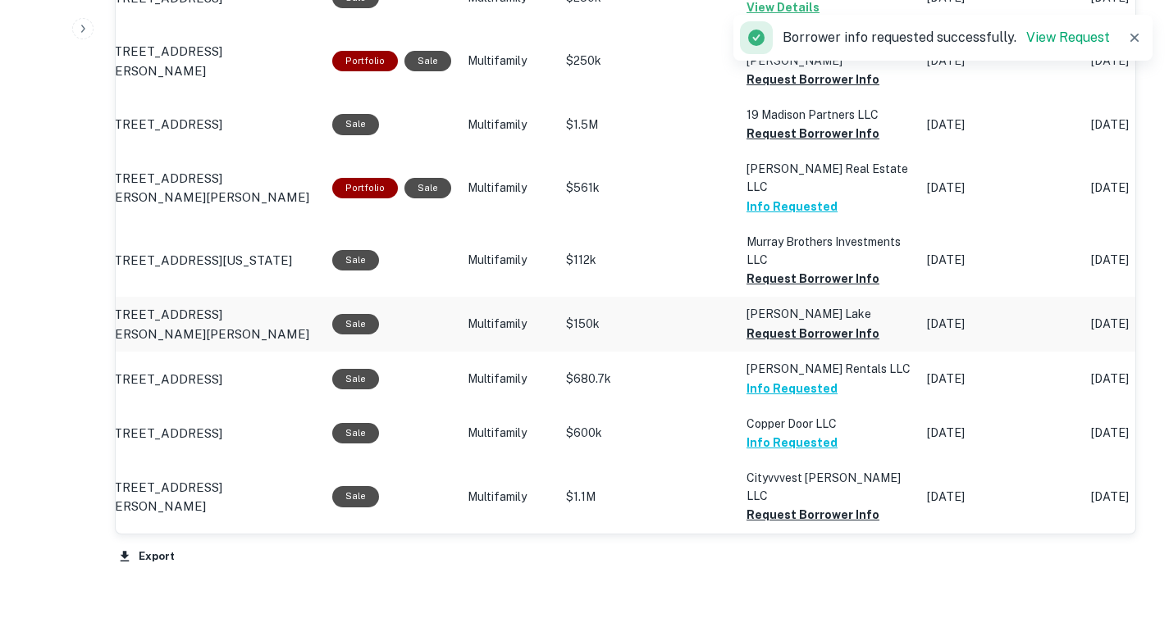
scroll to position [1105, 0]
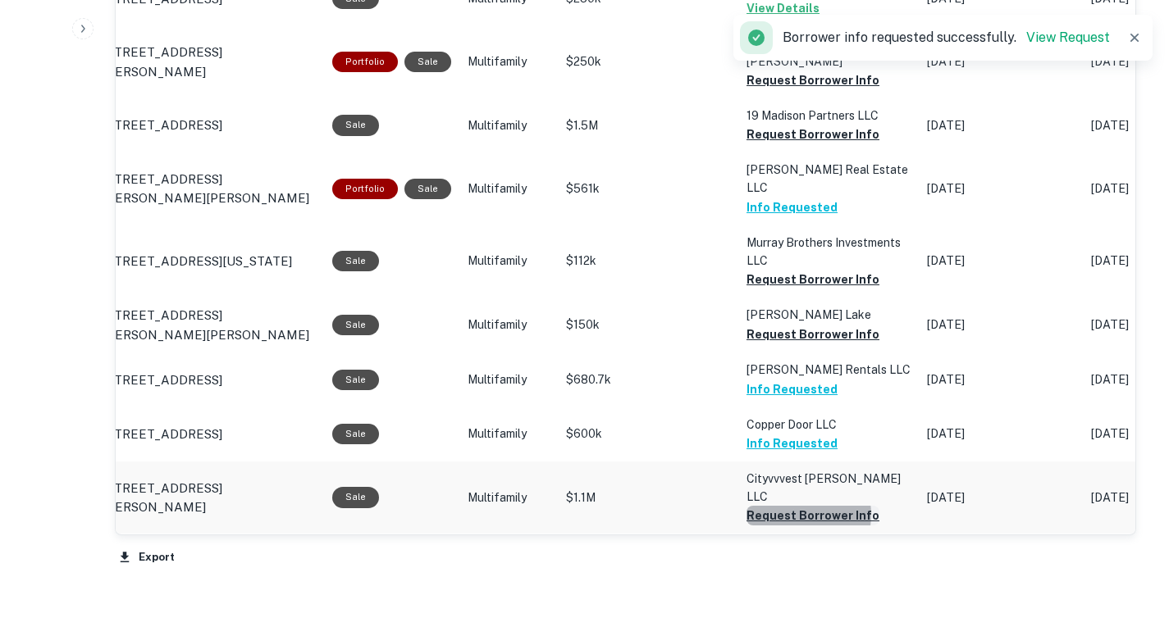
click at [791, 90] on button "Request Borrower Info" at bounding box center [812, 81] width 133 height 20
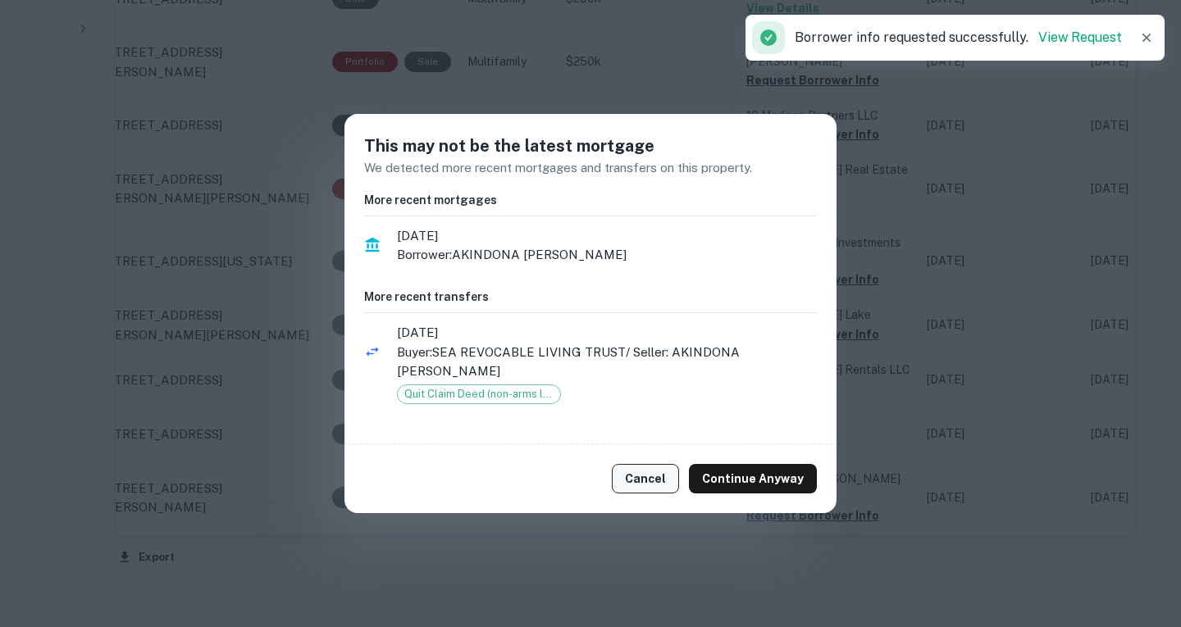
click at [664, 474] on button "Cancel" at bounding box center [645, 479] width 67 height 30
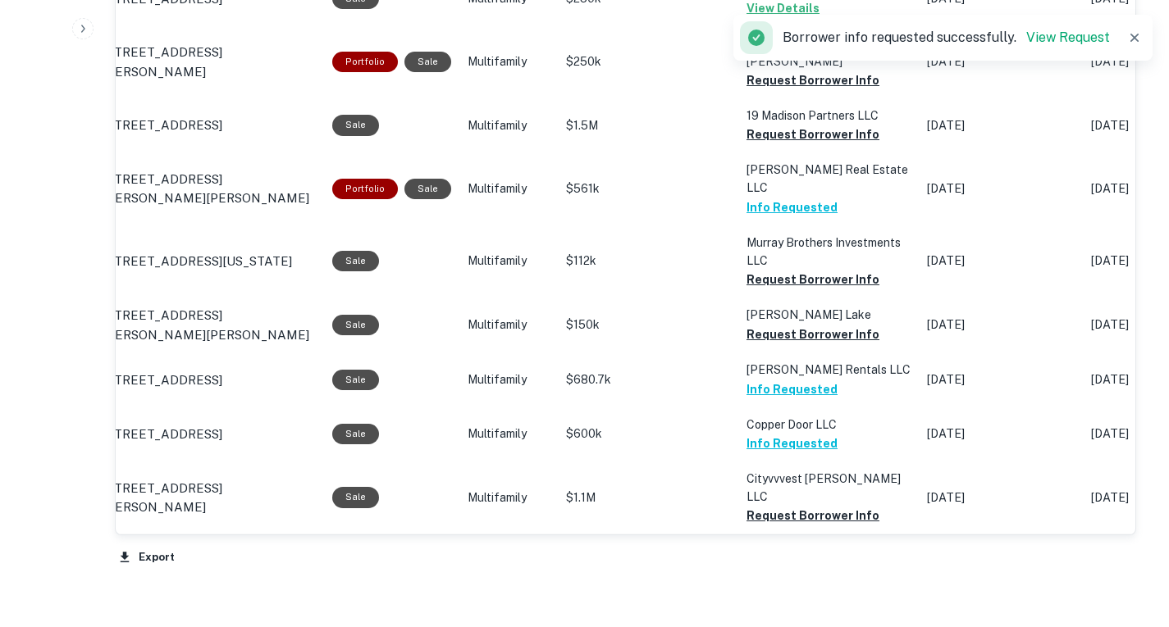
click at [772, 90] on button "Request Borrower Info" at bounding box center [812, 81] width 133 height 20
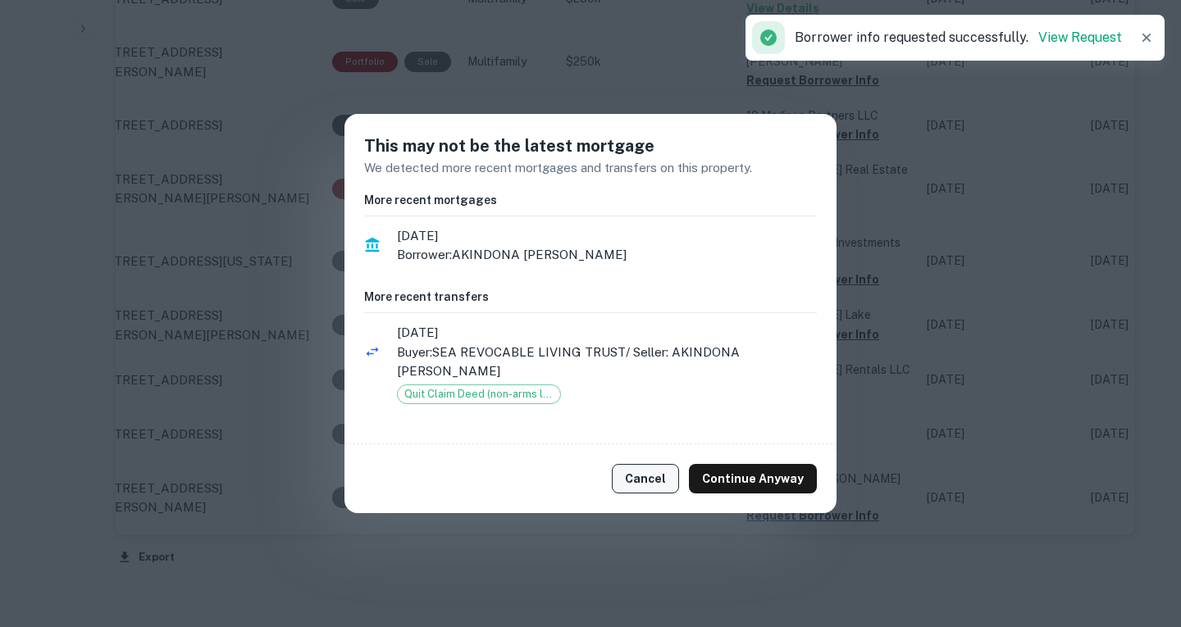
click at [640, 464] on button "Cancel" at bounding box center [645, 479] width 67 height 30
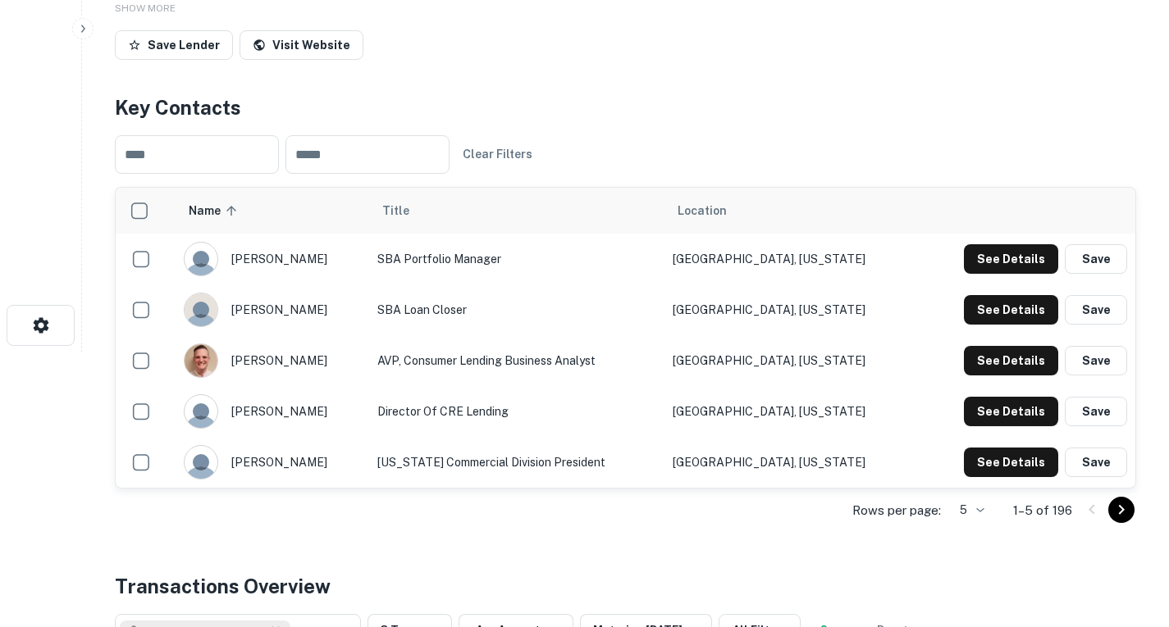
scroll to position [247, 0]
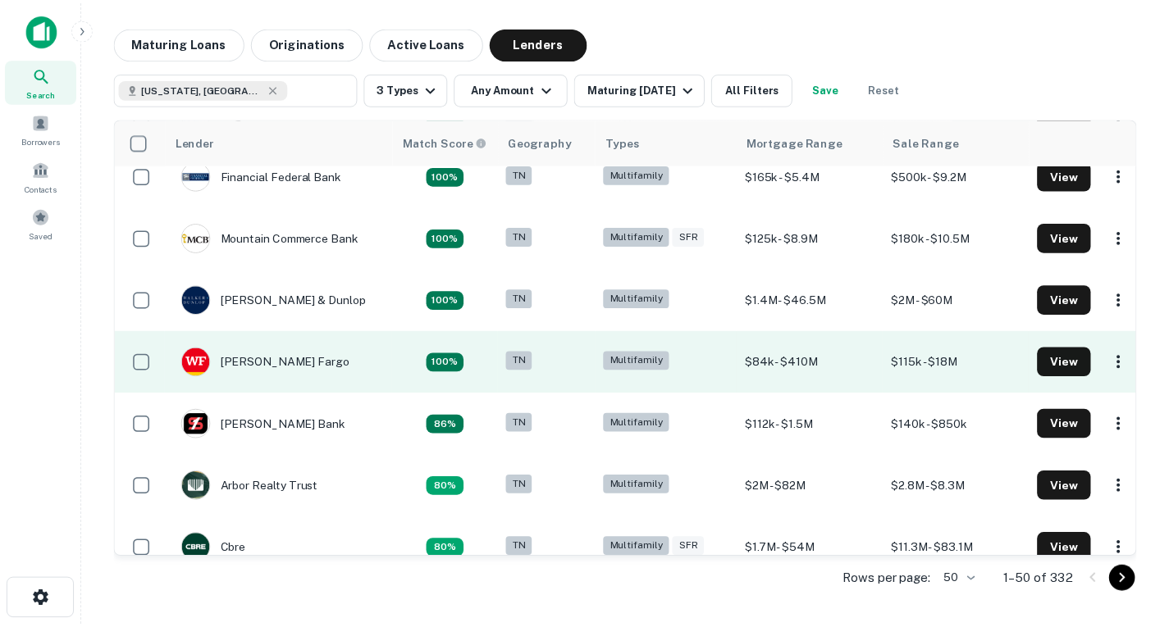
scroll to position [214, 0]
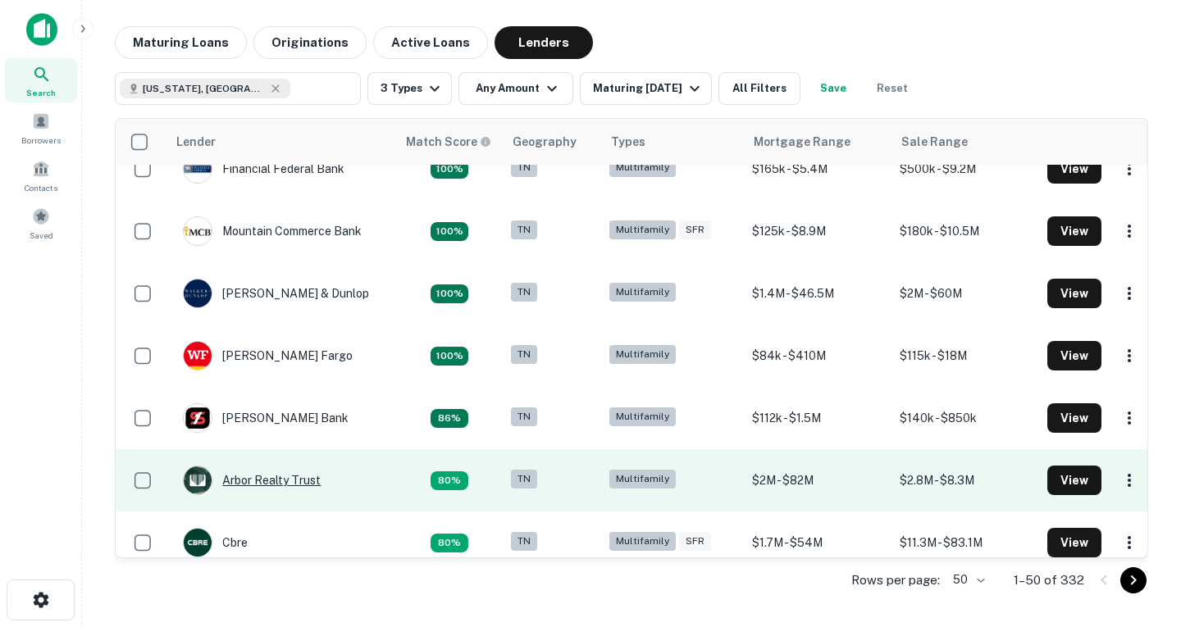
click at [297, 481] on div "Arbor Realty Trust" at bounding box center [252, 481] width 138 height 30
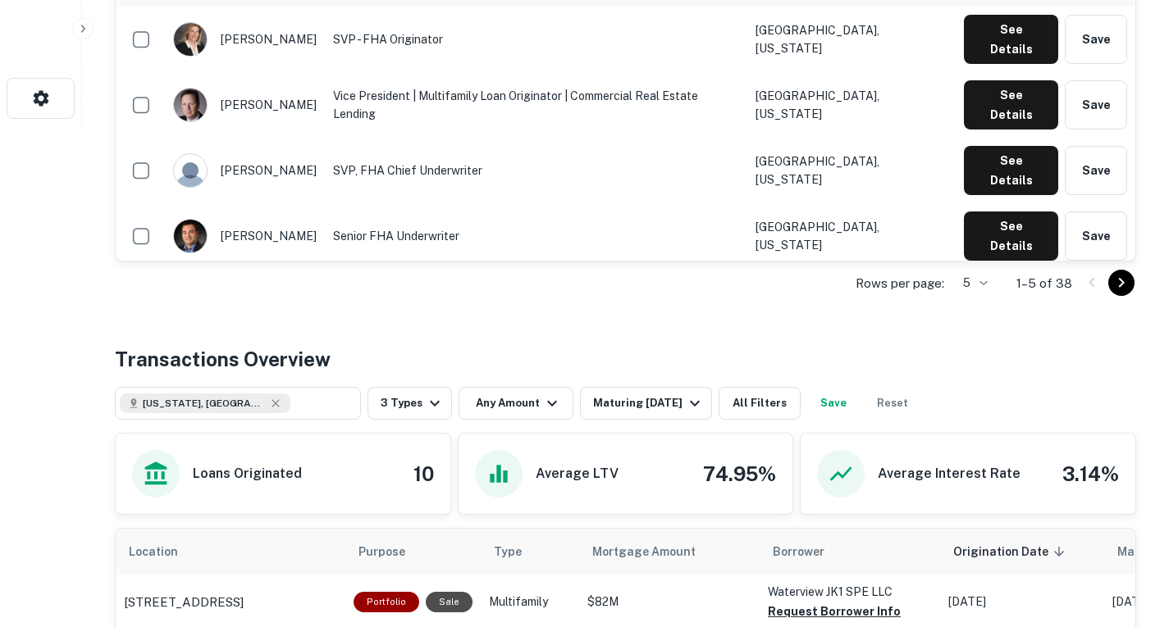
scroll to position [469, 0]
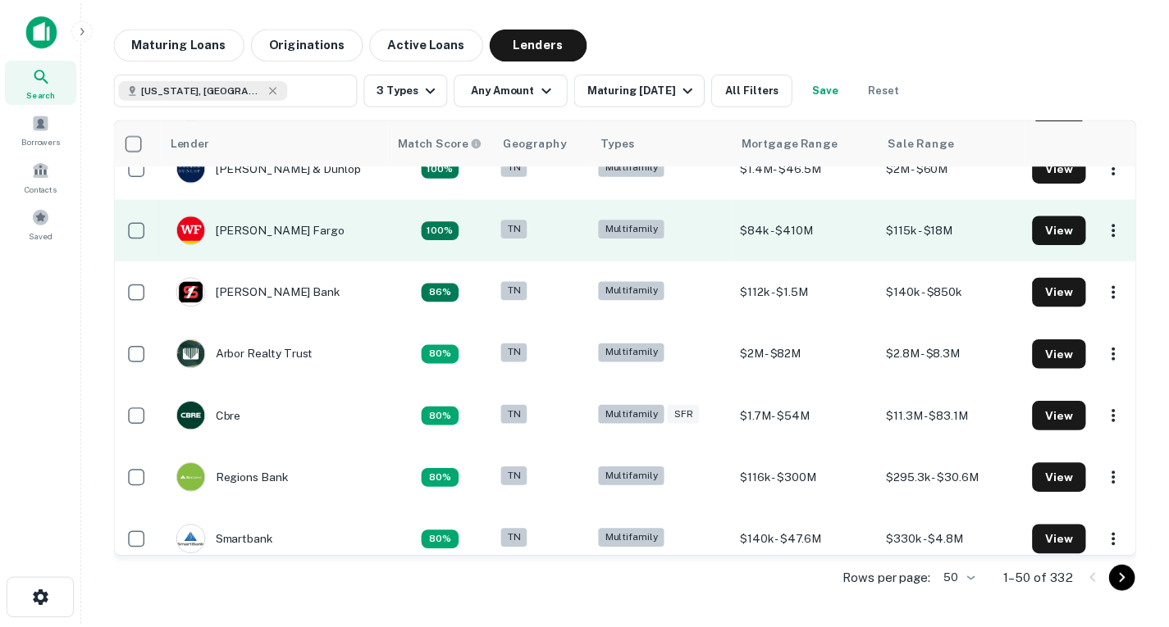
scroll to position [342, 11]
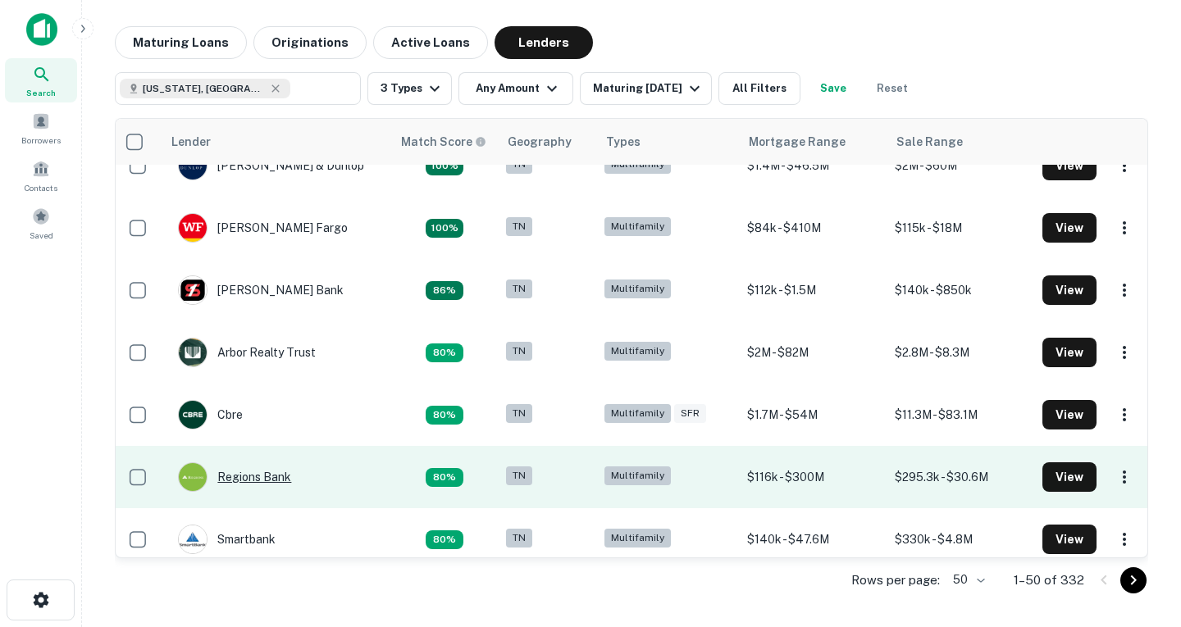
click at [257, 476] on div "Regions Bank" at bounding box center [234, 478] width 113 height 30
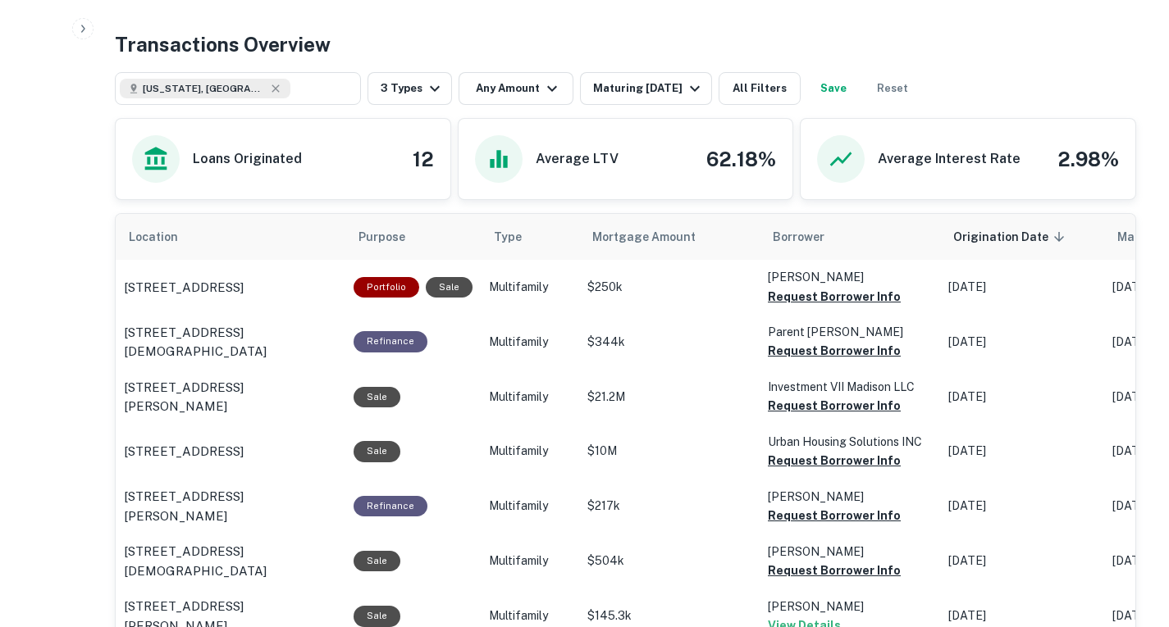
scroll to position [818, 0]
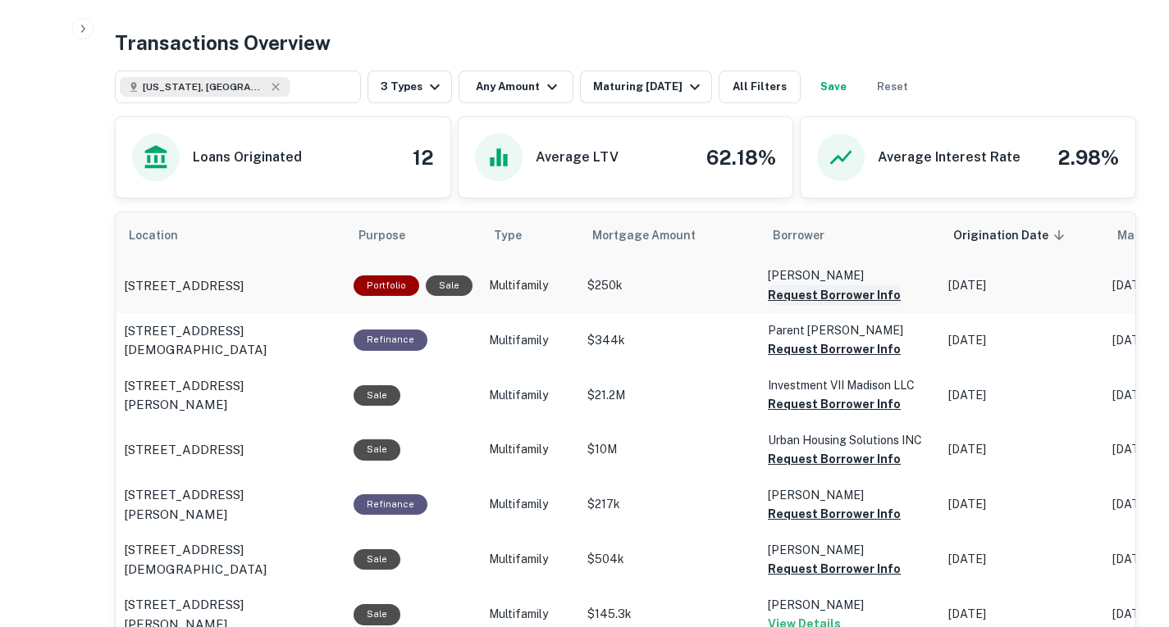
click at [823, 299] on button "Request Borrower Info" at bounding box center [834, 295] width 133 height 20
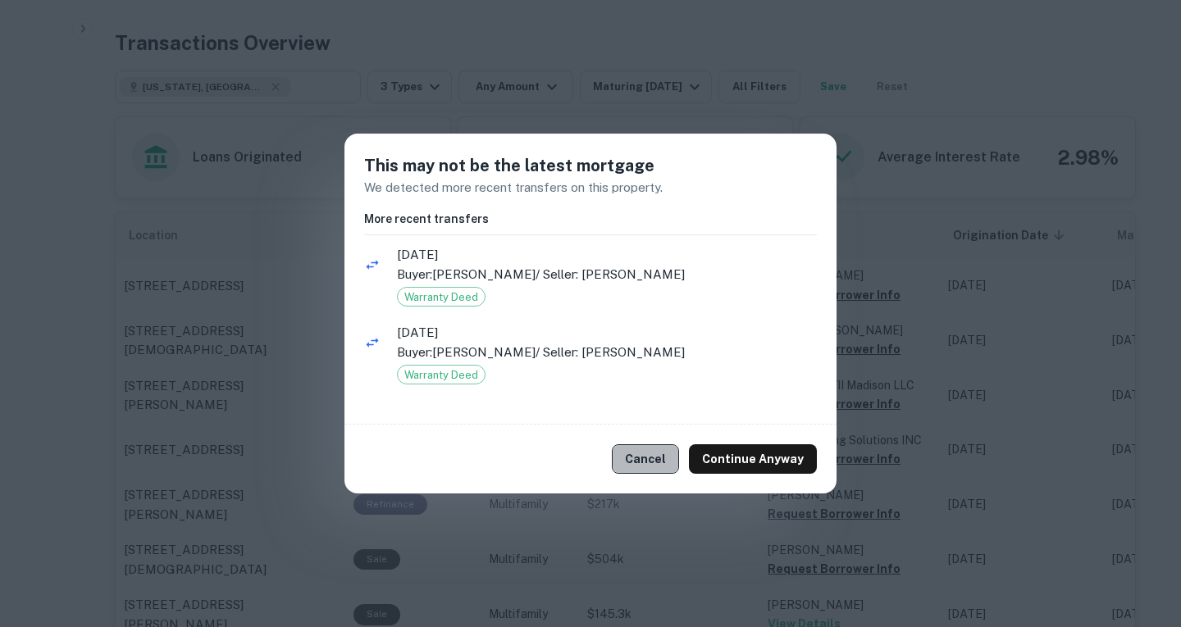
click at [659, 472] on button "Cancel" at bounding box center [645, 459] width 67 height 30
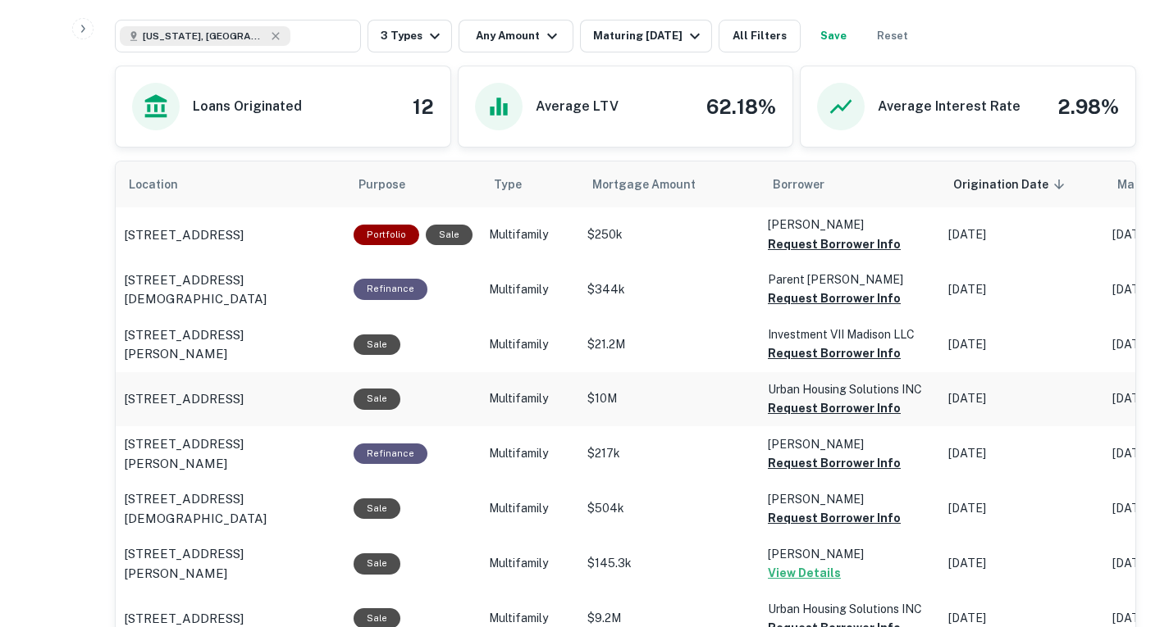
scroll to position [874, 0]
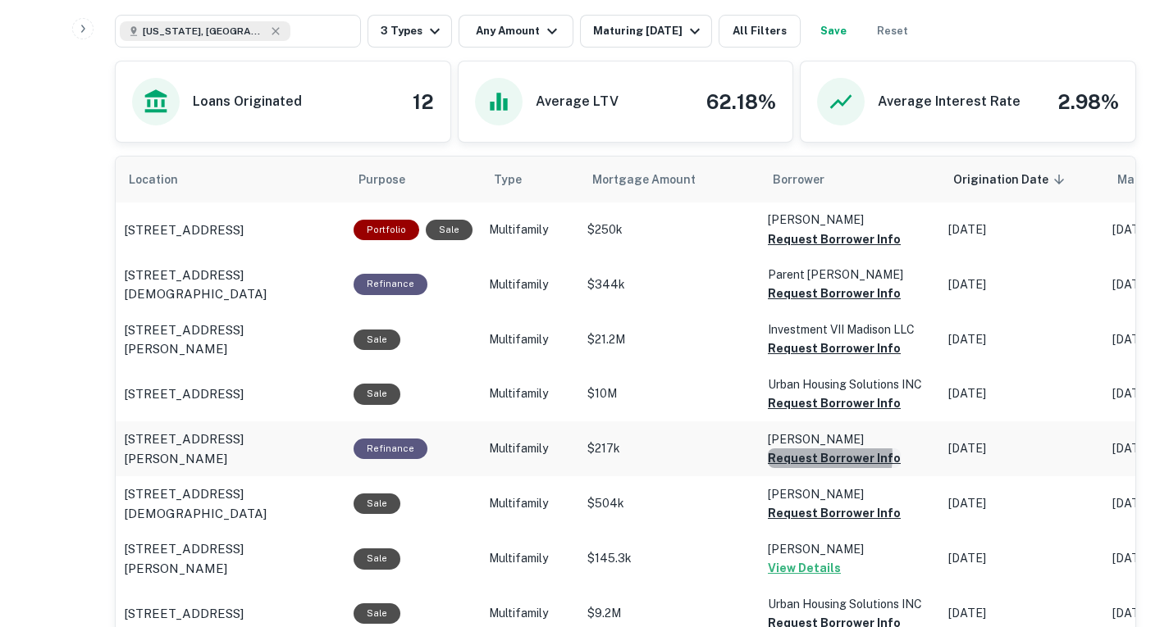
click at [795, 249] on button "Request Borrower Info" at bounding box center [834, 240] width 133 height 20
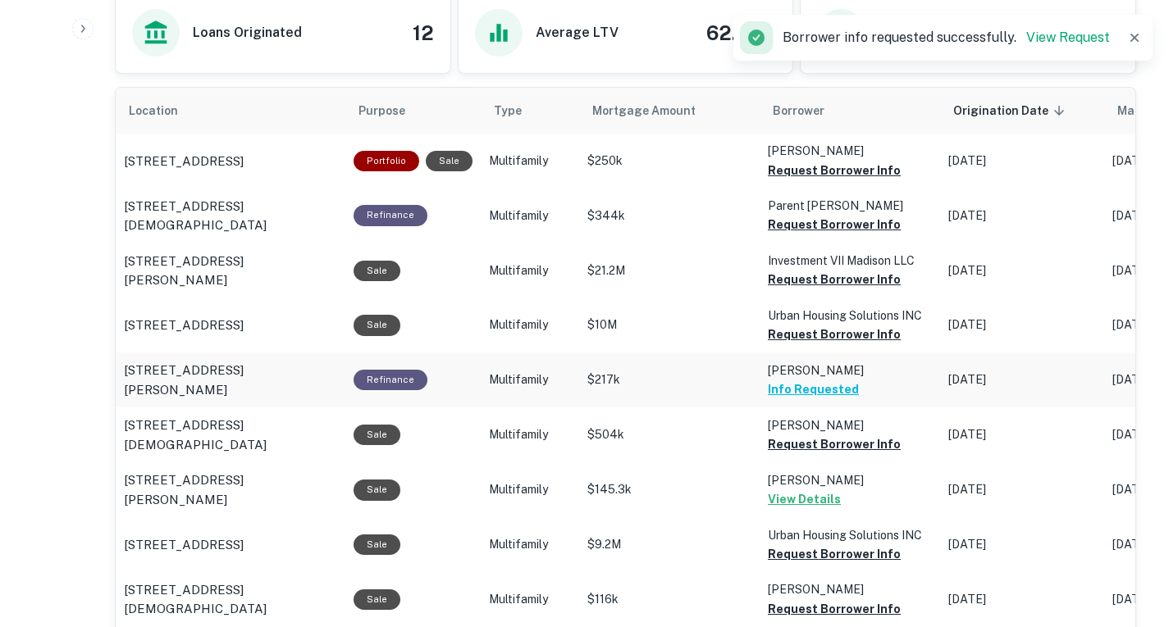
scroll to position [944, 0]
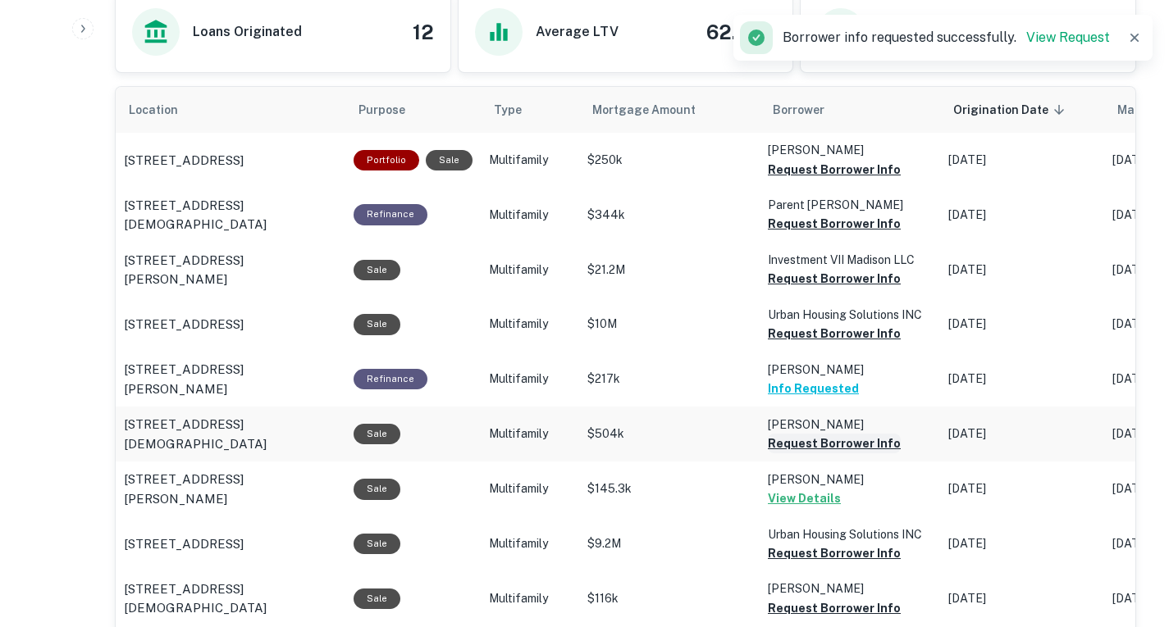
click at [777, 180] on button "Request Borrower Info" at bounding box center [834, 170] width 133 height 20
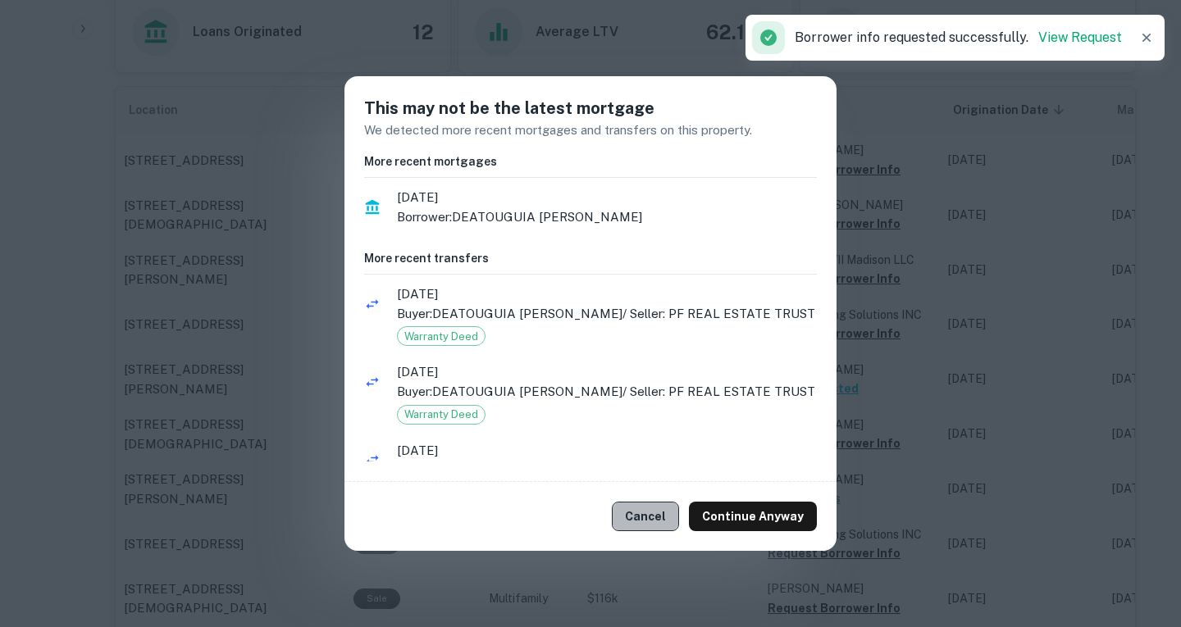
click at [652, 520] on button "Cancel" at bounding box center [645, 517] width 67 height 30
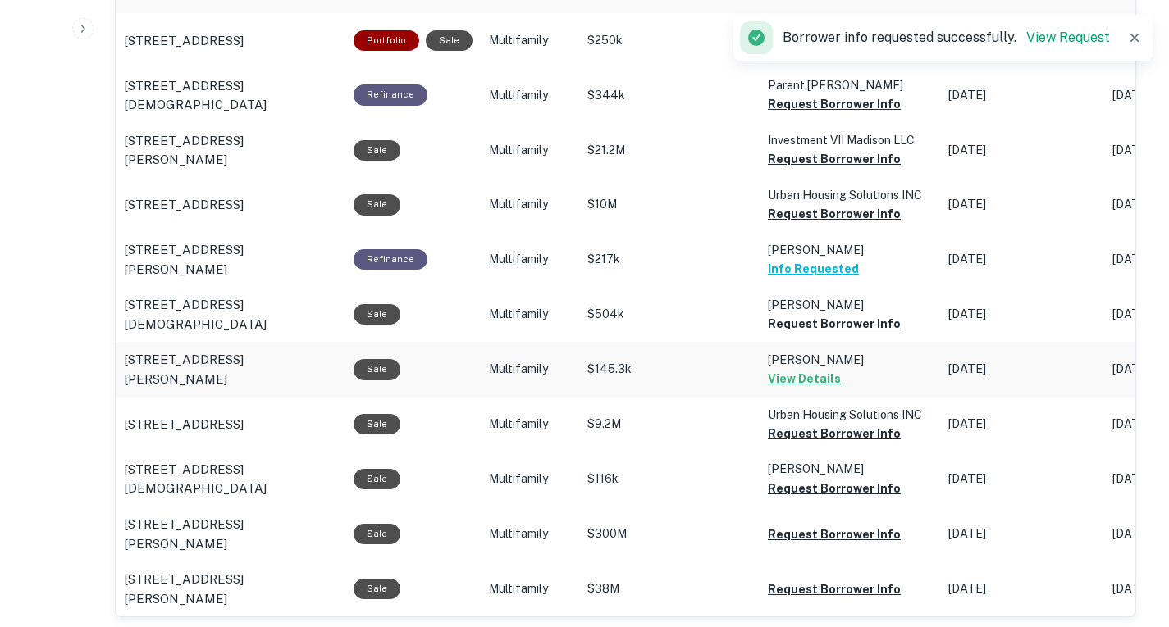
scroll to position [1064, 0]
click at [795, 59] on button "Request Borrower Info" at bounding box center [834, 49] width 133 height 20
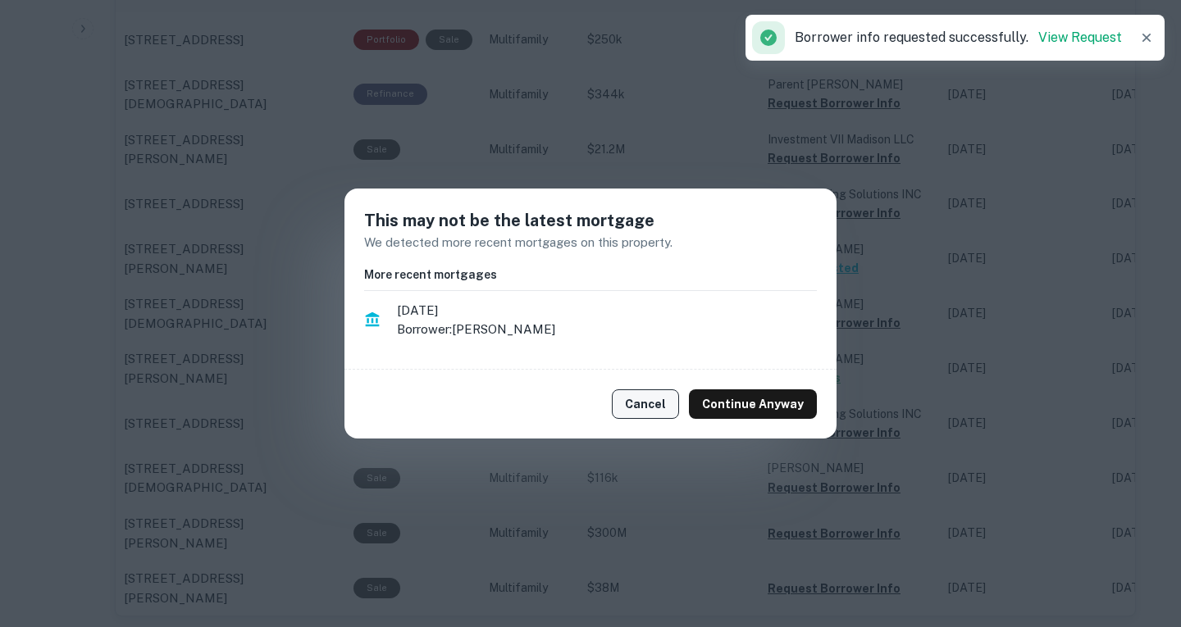
click at [679, 415] on button "Cancel" at bounding box center [645, 405] width 67 height 30
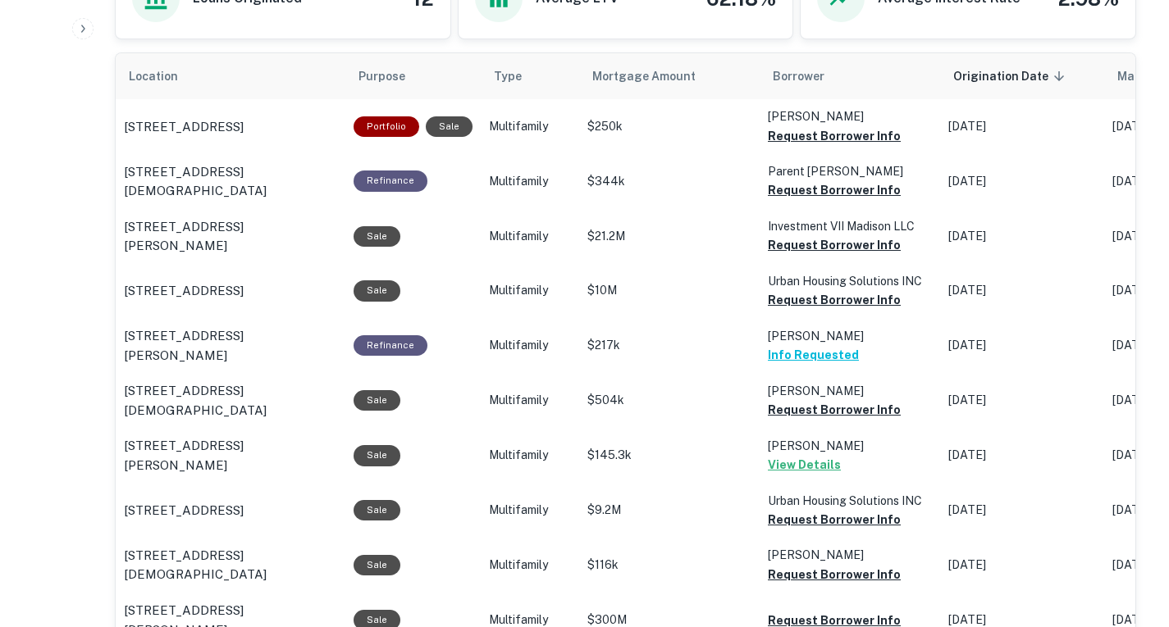
scroll to position [966, 0]
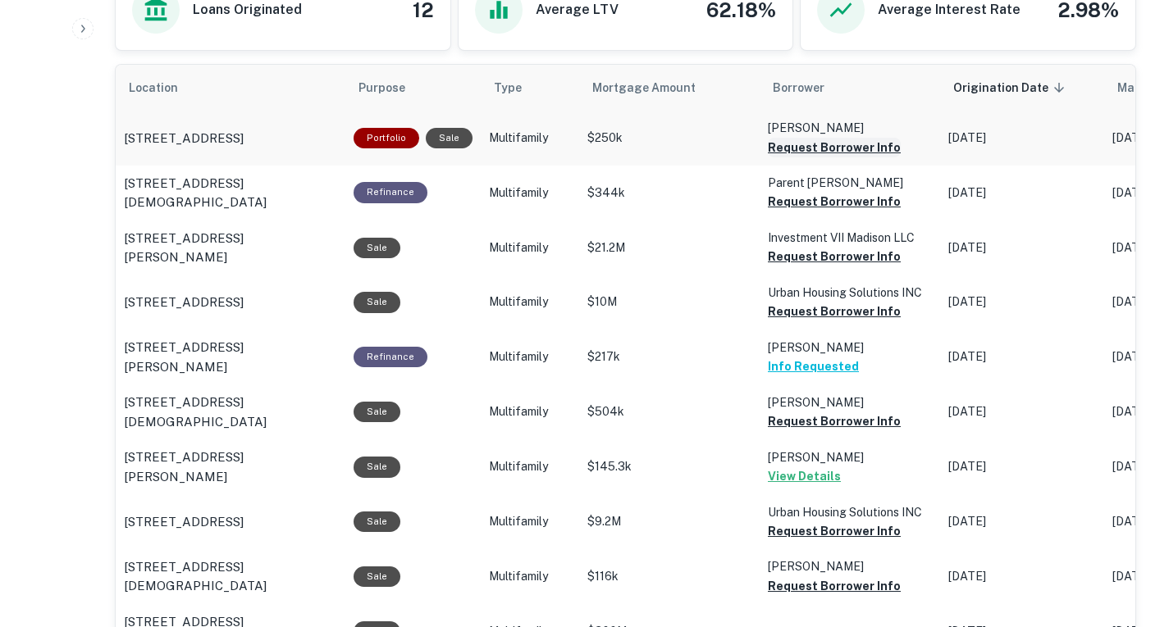
click at [794, 148] on button "Request Borrower Info" at bounding box center [834, 148] width 133 height 20
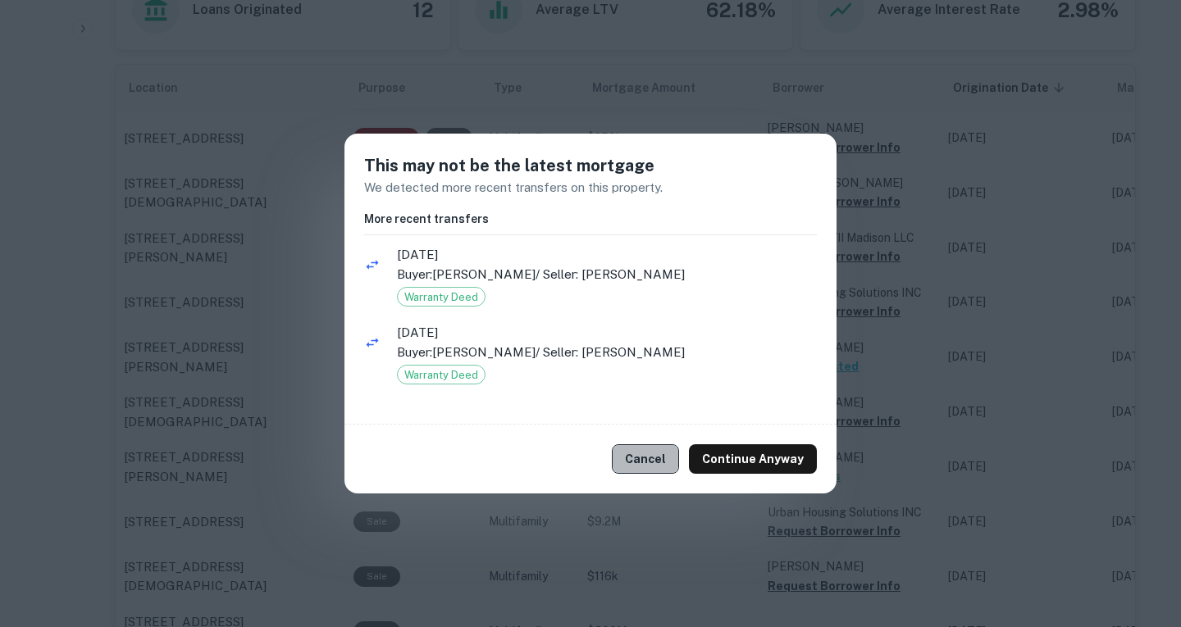
click at [634, 453] on button "Cancel" at bounding box center [645, 459] width 67 height 30
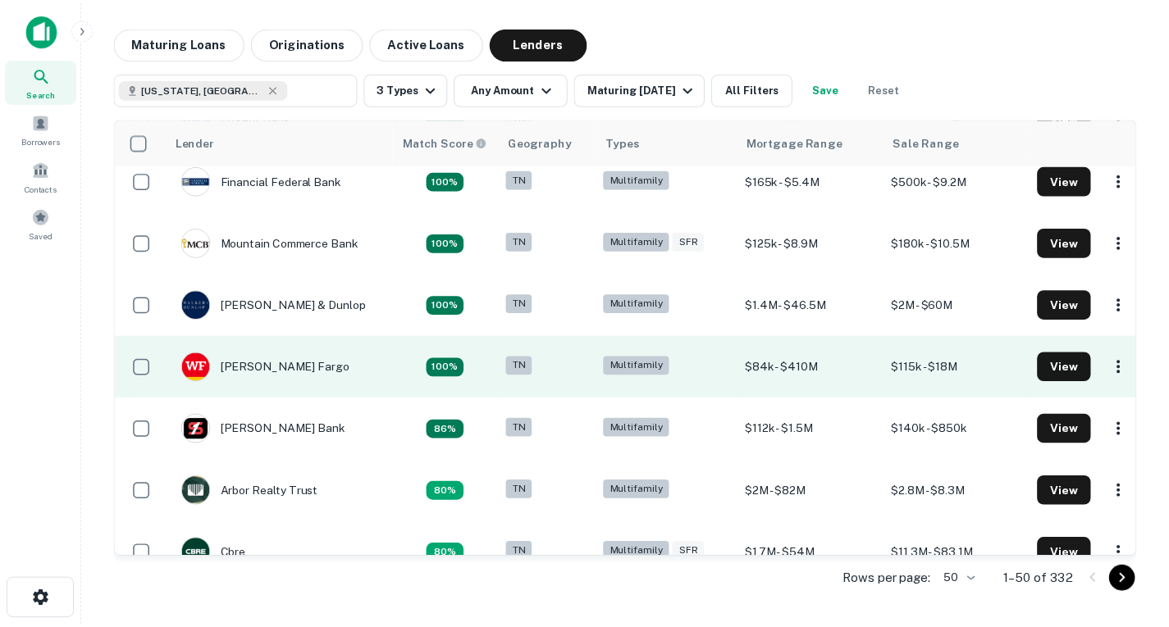
scroll to position [342, 0]
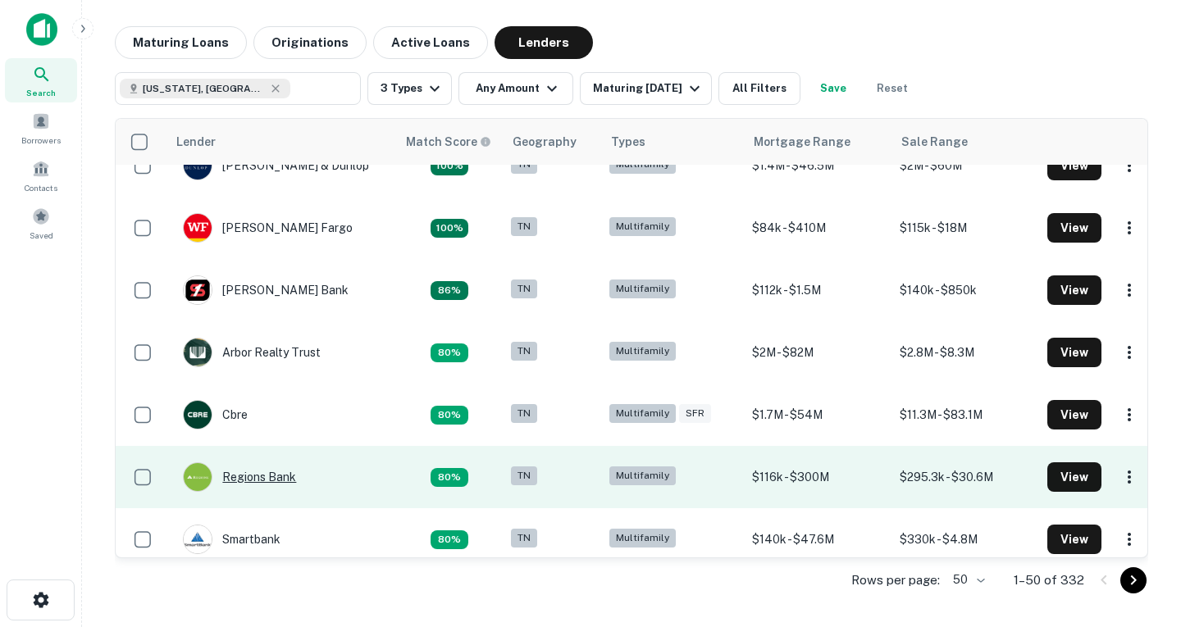
click at [284, 486] on div "Regions Bank" at bounding box center [239, 478] width 113 height 30
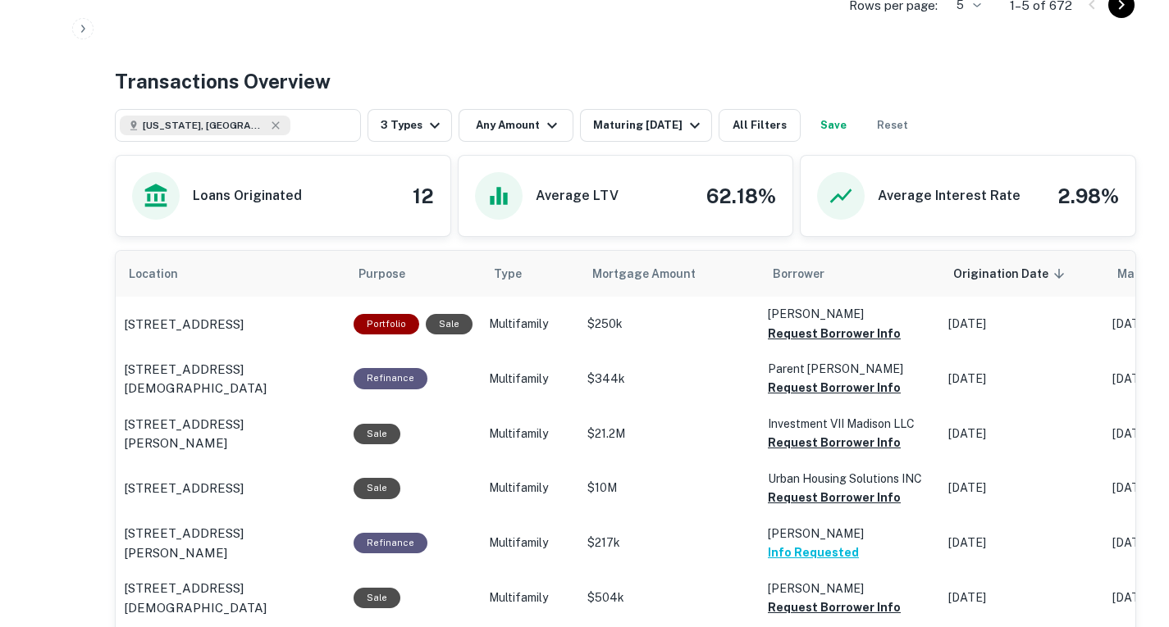
scroll to position [782, 0]
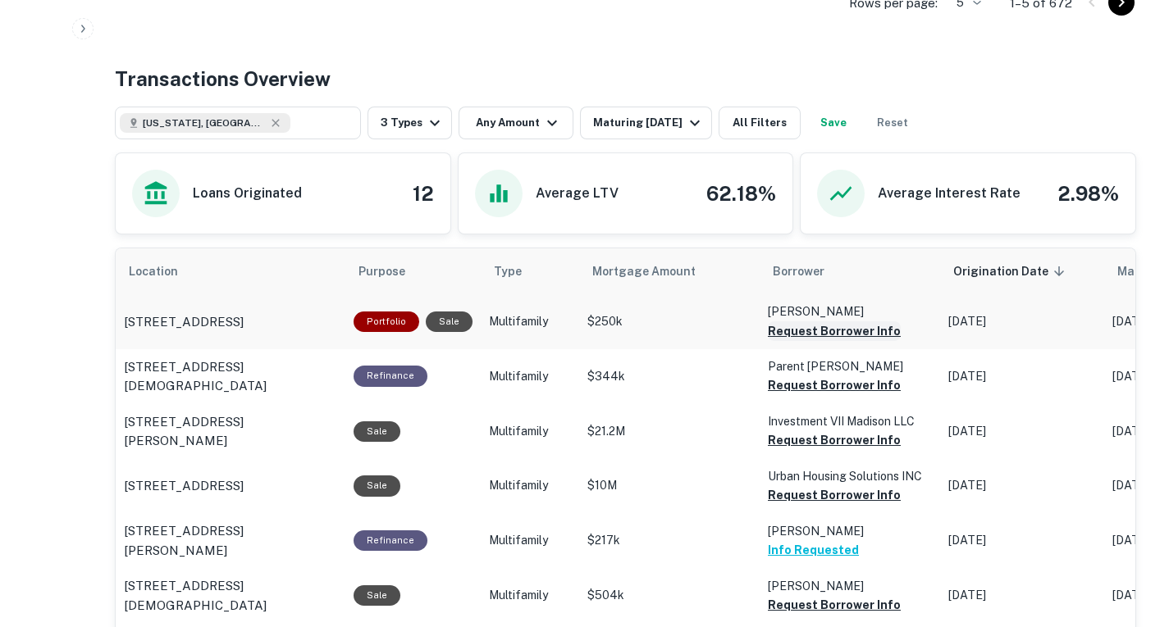
click at [792, 339] on button "Request Borrower Info" at bounding box center [834, 331] width 133 height 20
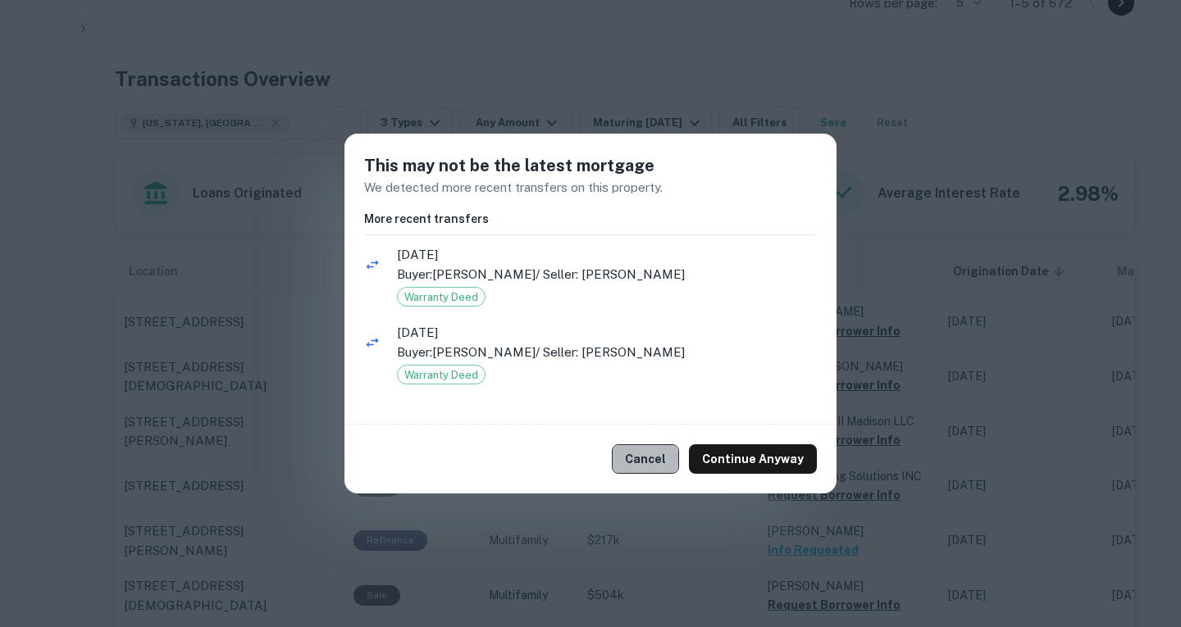
click at [644, 461] on button "Cancel" at bounding box center [645, 459] width 67 height 30
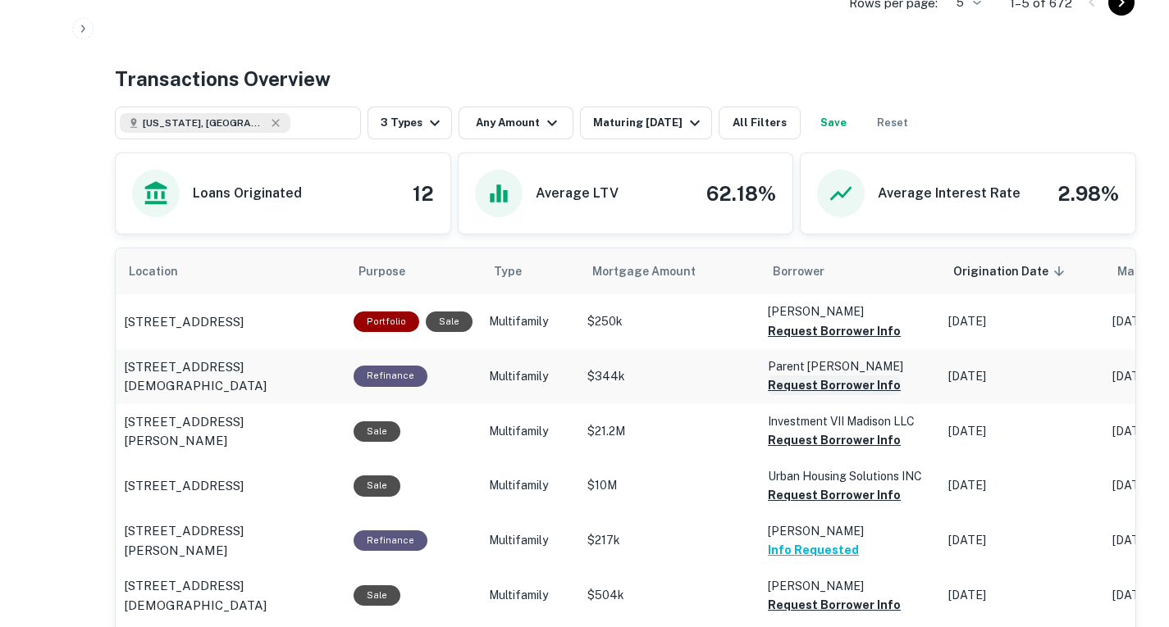
click at [802, 341] on button "Request Borrower Info" at bounding box center [834, 331] width 133 height 20
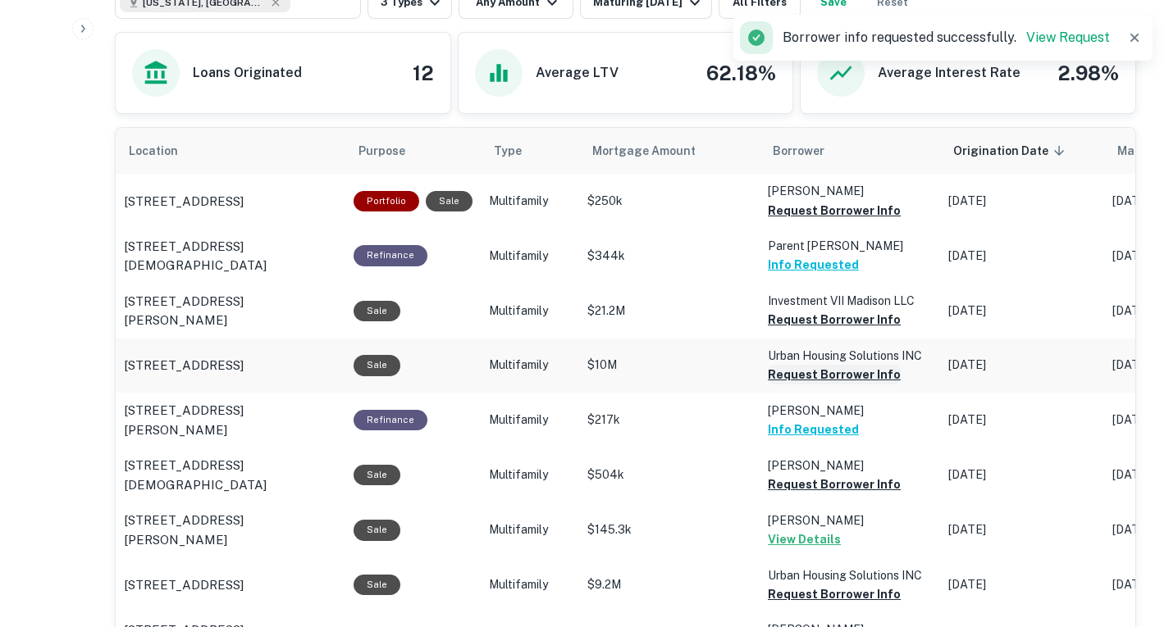
scroll to position [905, 0]
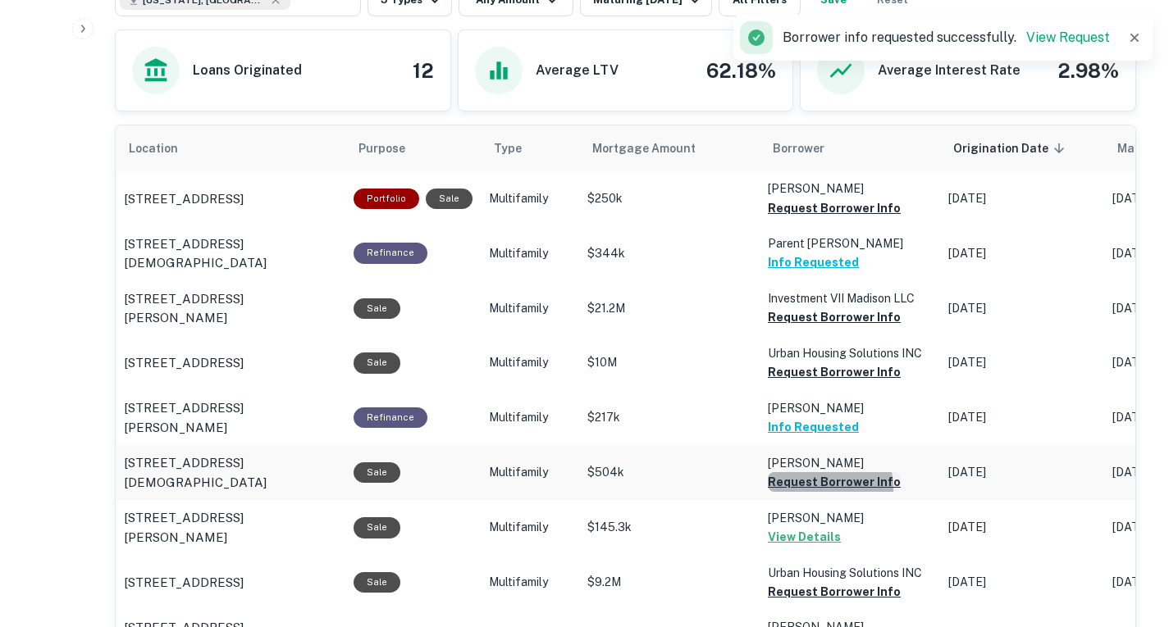
click at [810, 218] on button "Request Borrower Info" at bounding box center [834, 208] width 133 height 20
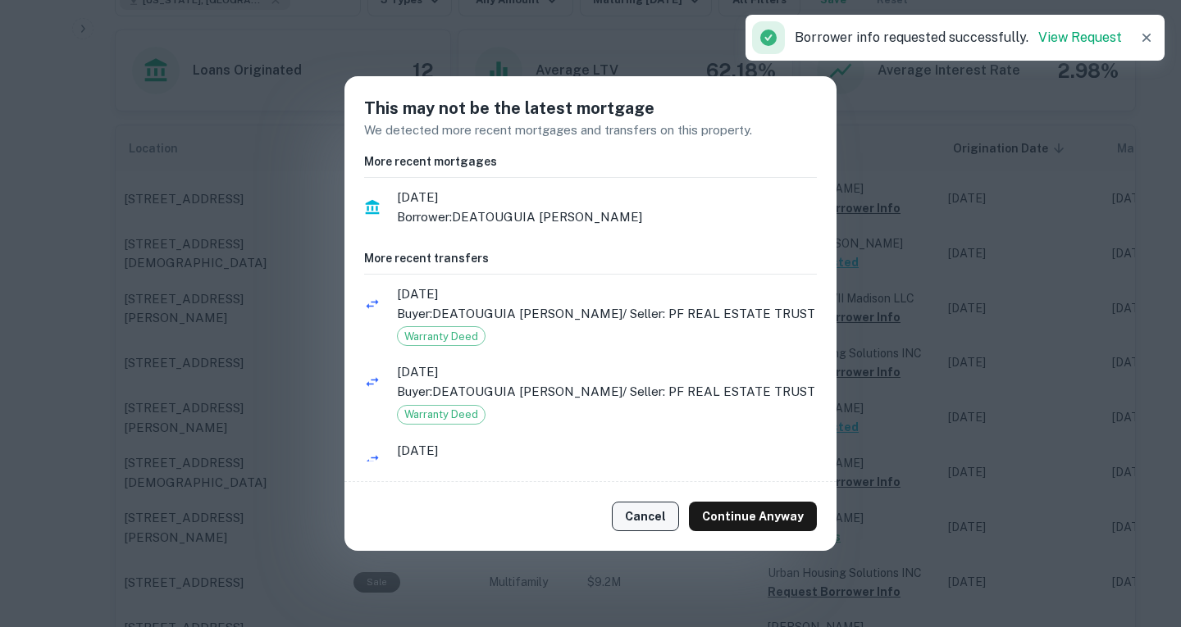
click at [654, 515] on button "Cancel" at bounding box center [645, 517] width 67 height 30
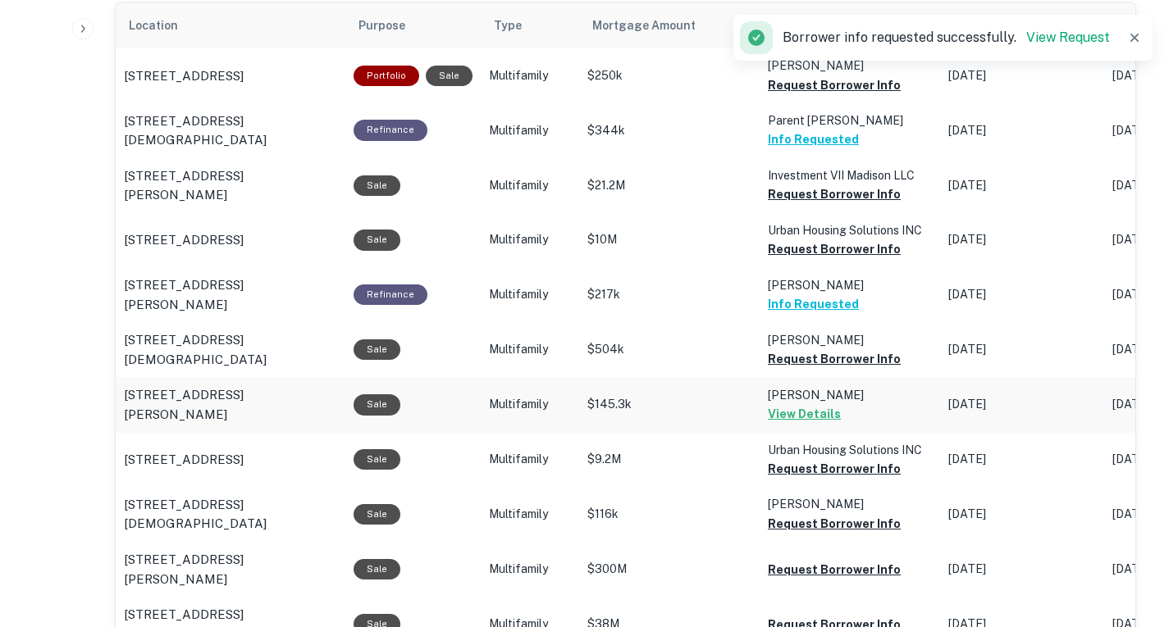
scroll to position [1034, 0]
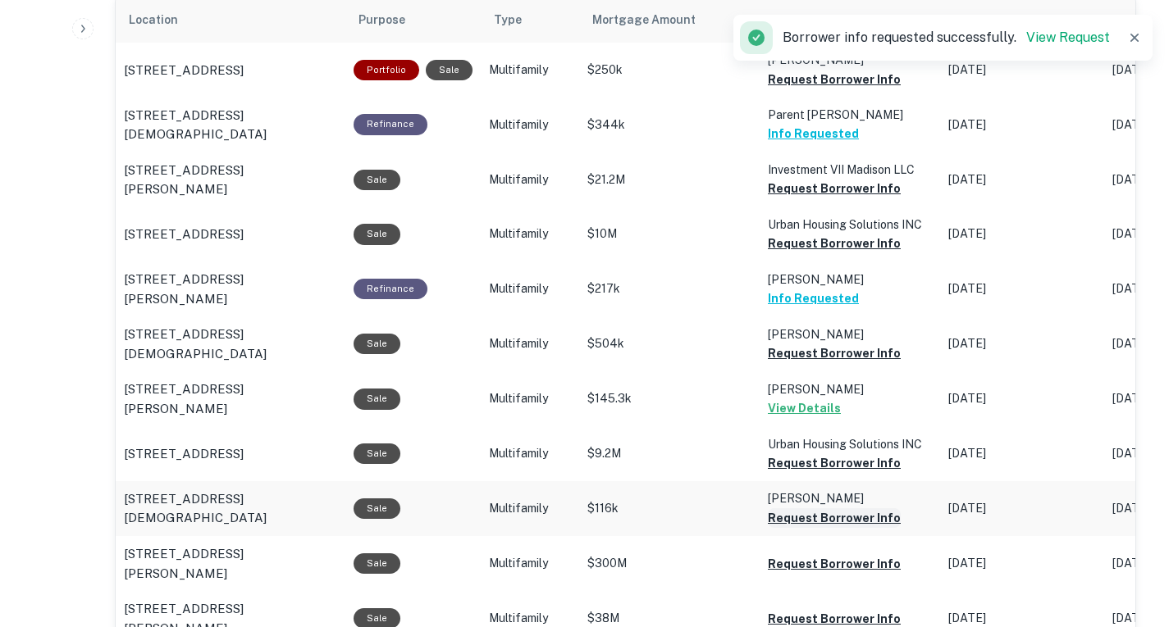
click at [820, 89] on button "Request Borrower Info" at bounding box center [834, 80] width 133 height 20
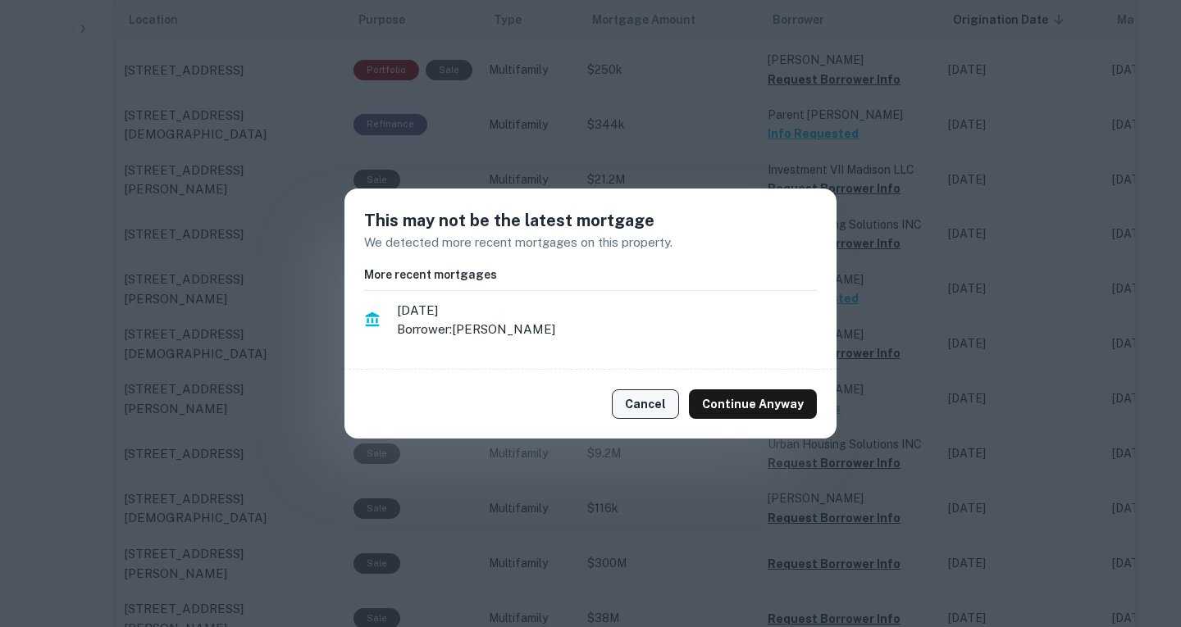
click at [649, 405] on button "Cancel" at bounding box center [645, 405] width 67 height 30
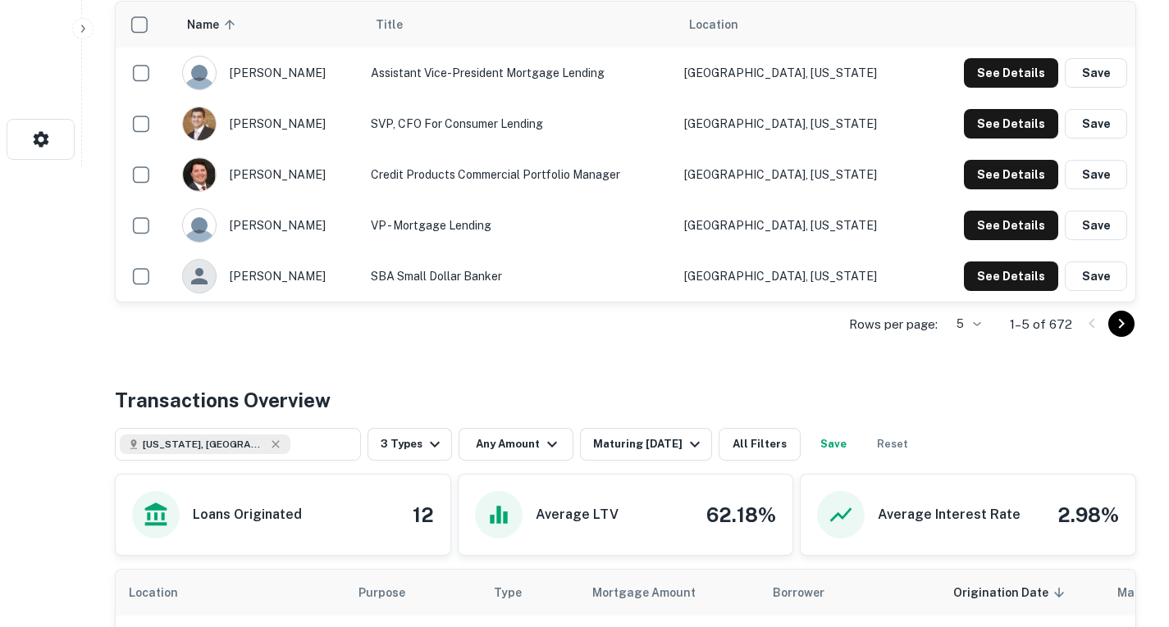
scroll to position [460, 0]
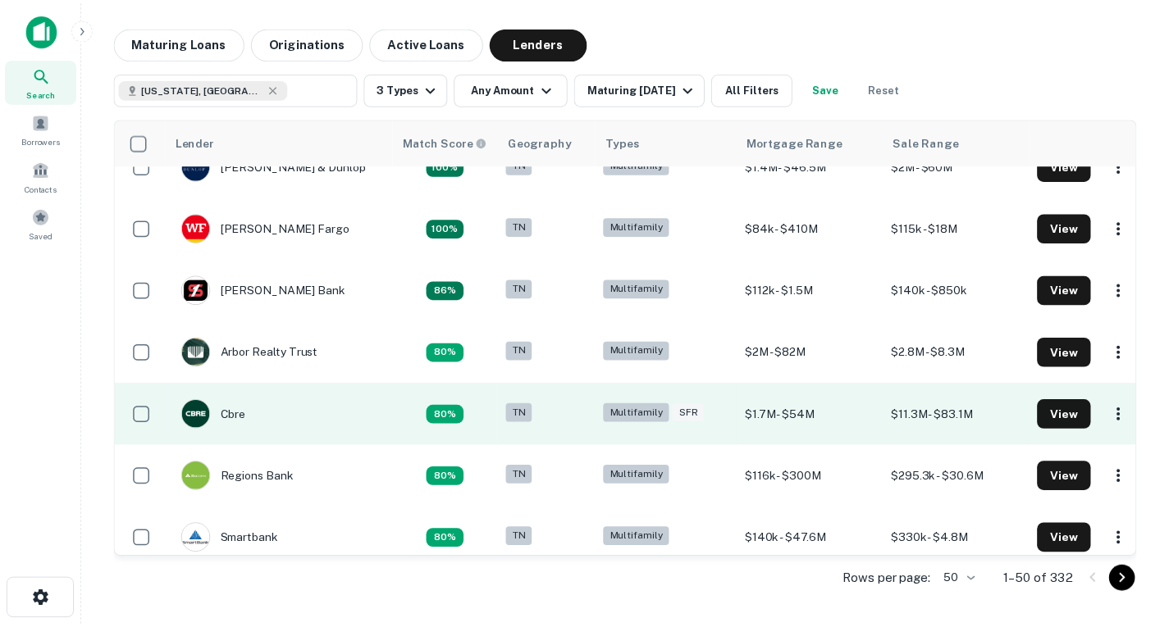
scroll to position [423, 0]
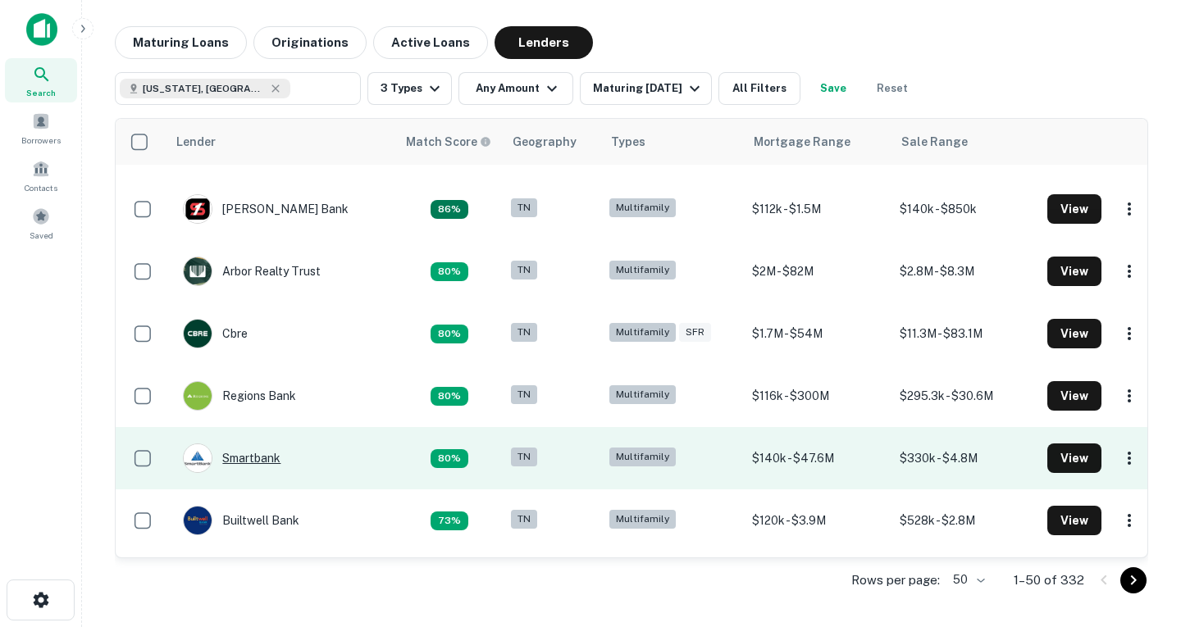
click at [238, 454] on div "Smartbank" at bounding box center [232, 459] width 98 height 30
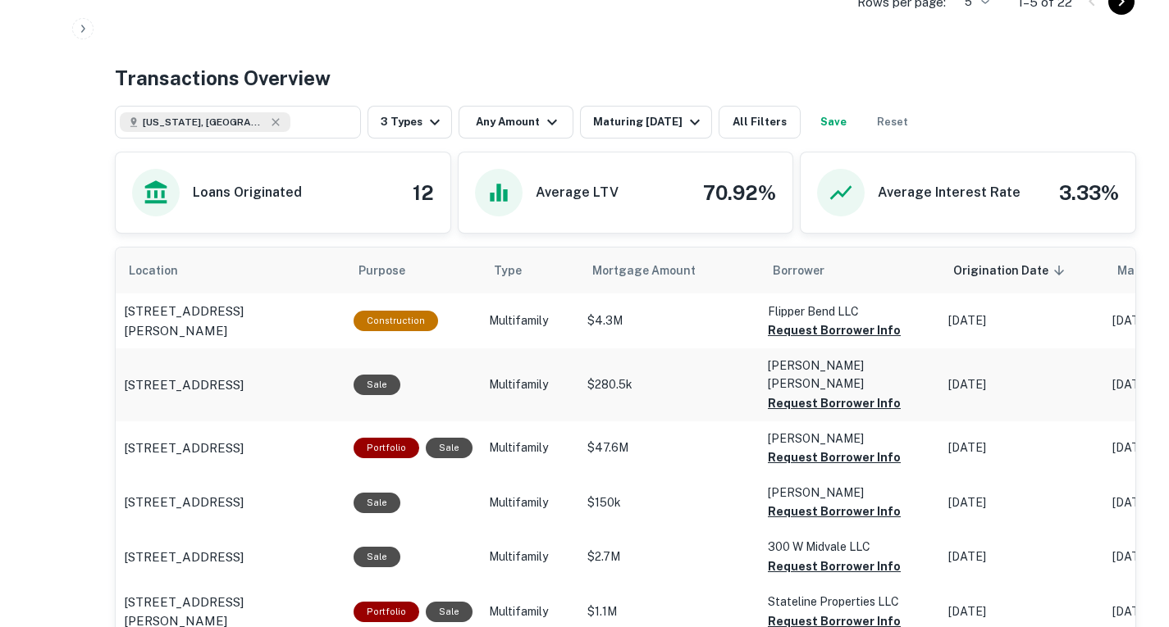
scroll to position [784, 0]
click at [782, 340] on button "Request Borrower Info" at bounding box center [834, 330] width 133 height 20
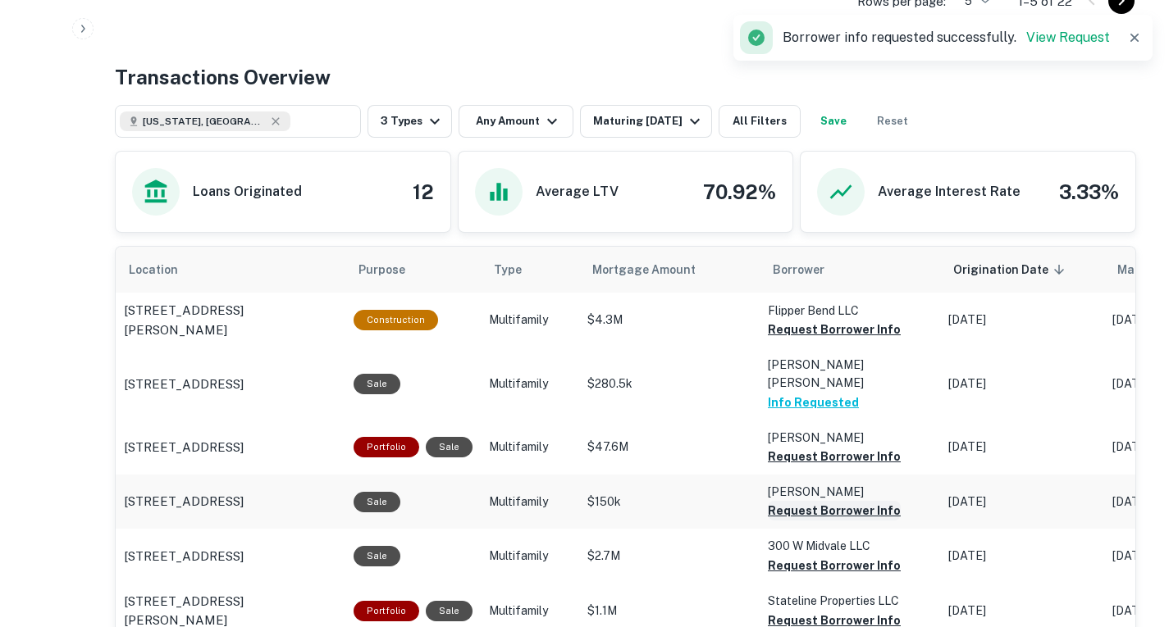
click at [809, 340] on button "Request Borrower Info" at bounding box center [834, 330] width 133 height 20
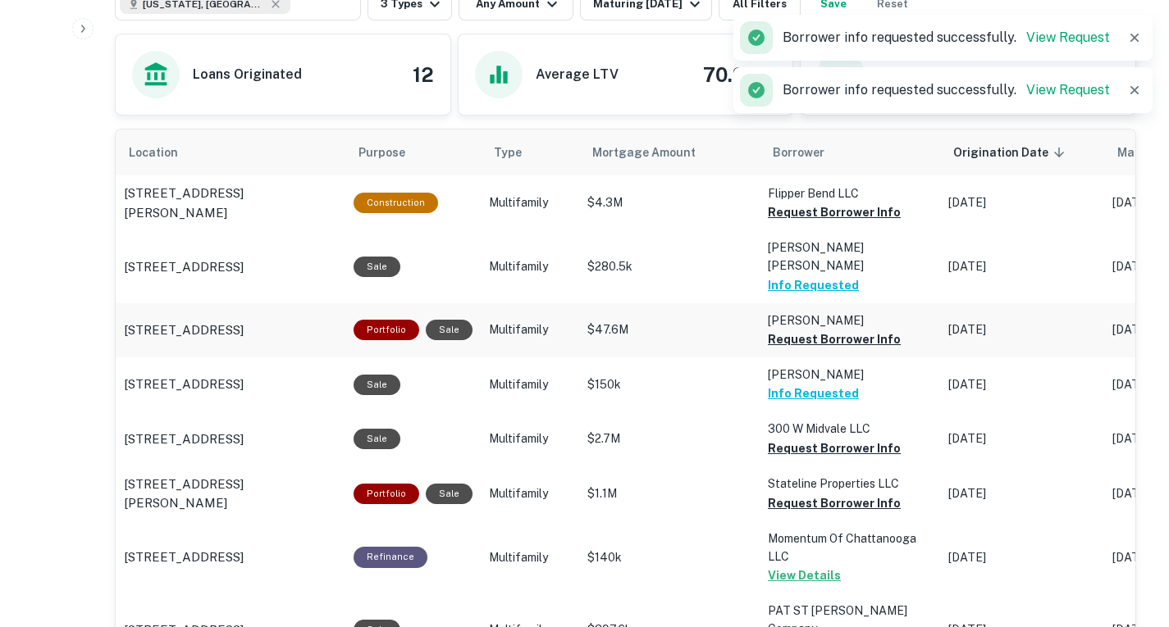
scroll to position [902, 0]
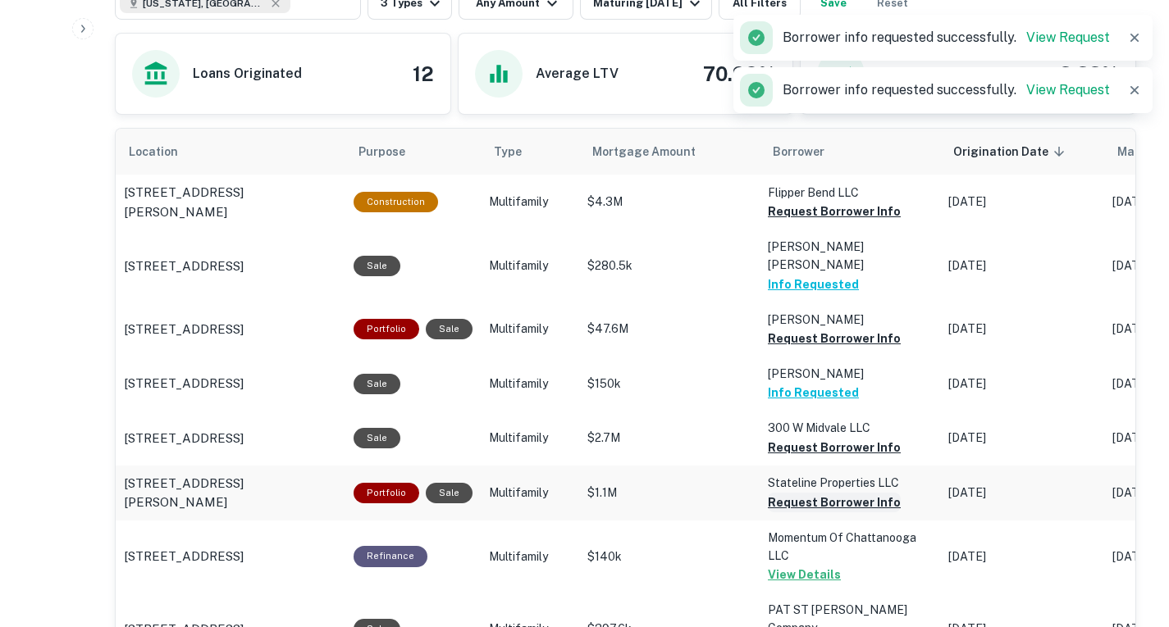
click at [799, 221] on button "Request Borrower Info" at bounding box center [834, 212] width 133 height 20
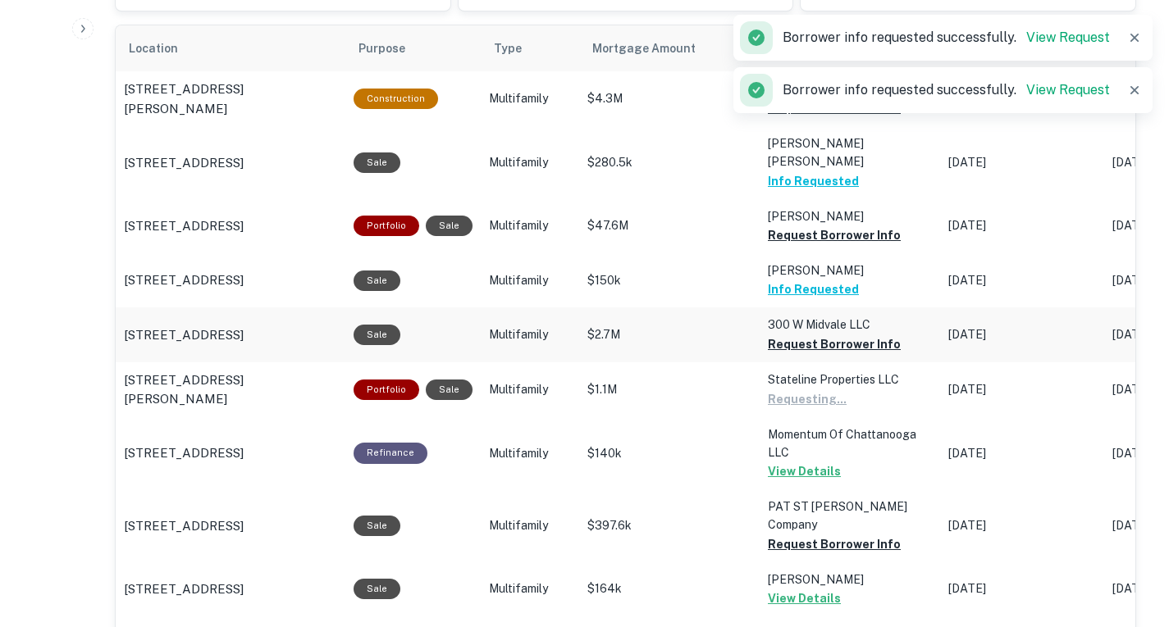
scroll to position [1012, 0]
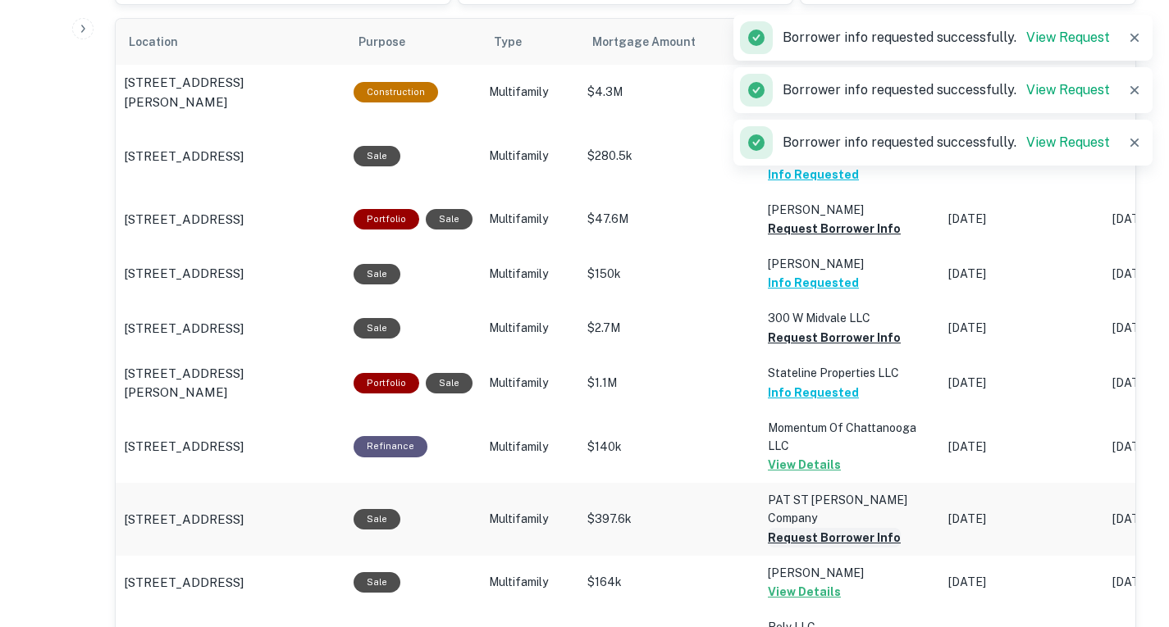
click at [799, 112] on button "Request Borrower Info" at bounding box center [834, 102] width 133 height 20
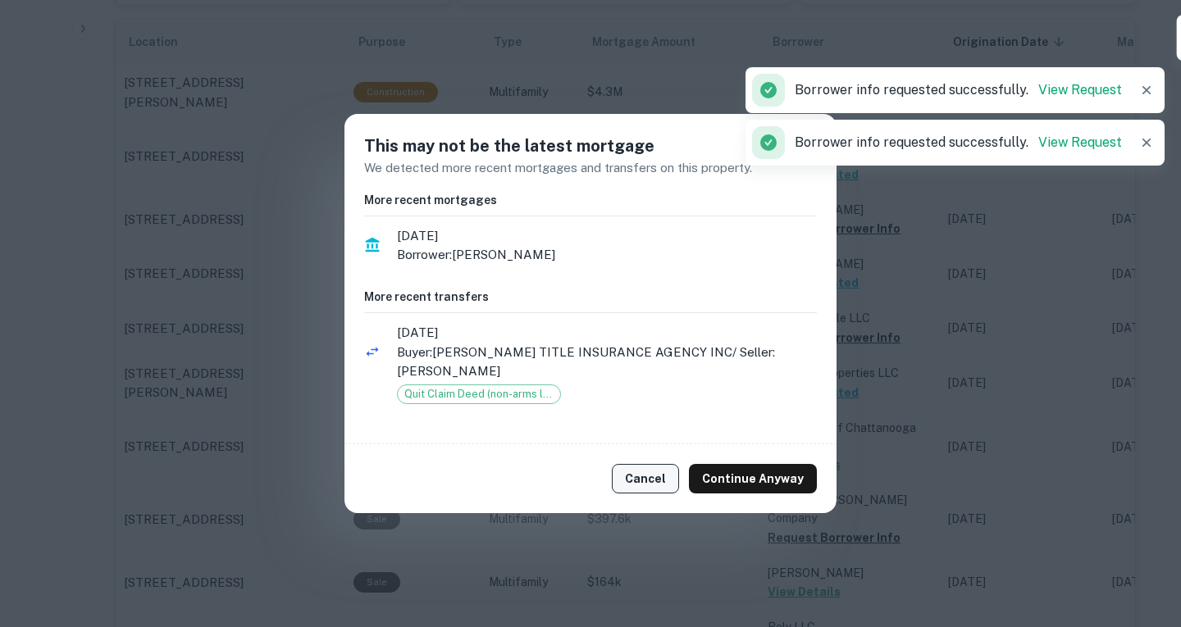
click at [653, 464] on button "Cancel" at bounding box center [645, 479] width 67 height 30
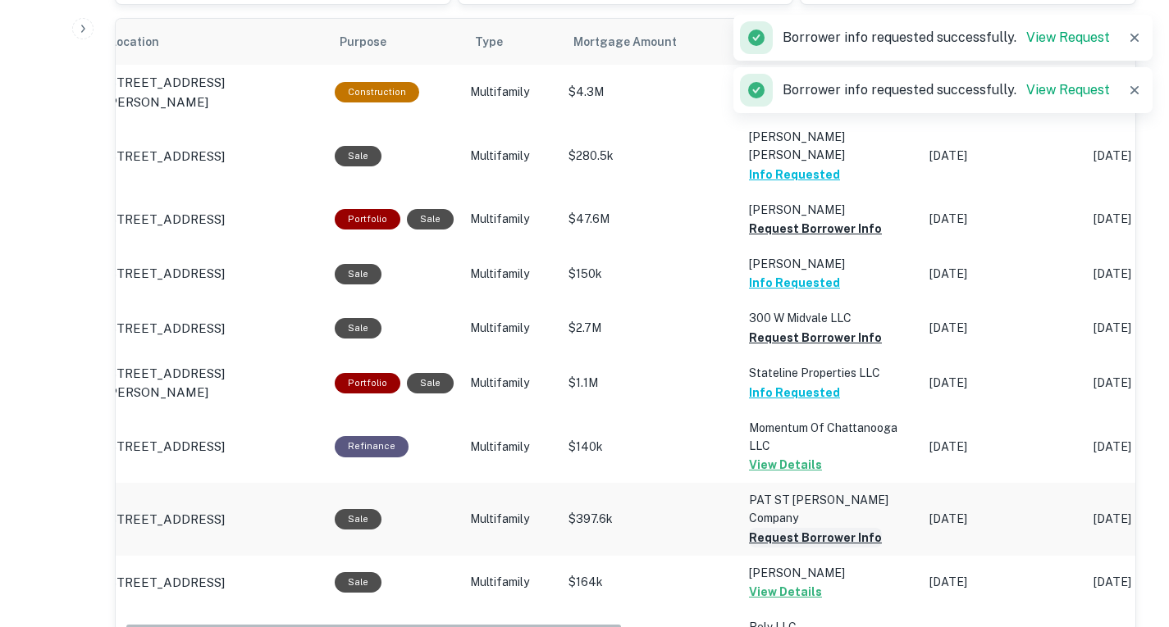
scroll to position [1144, 0]
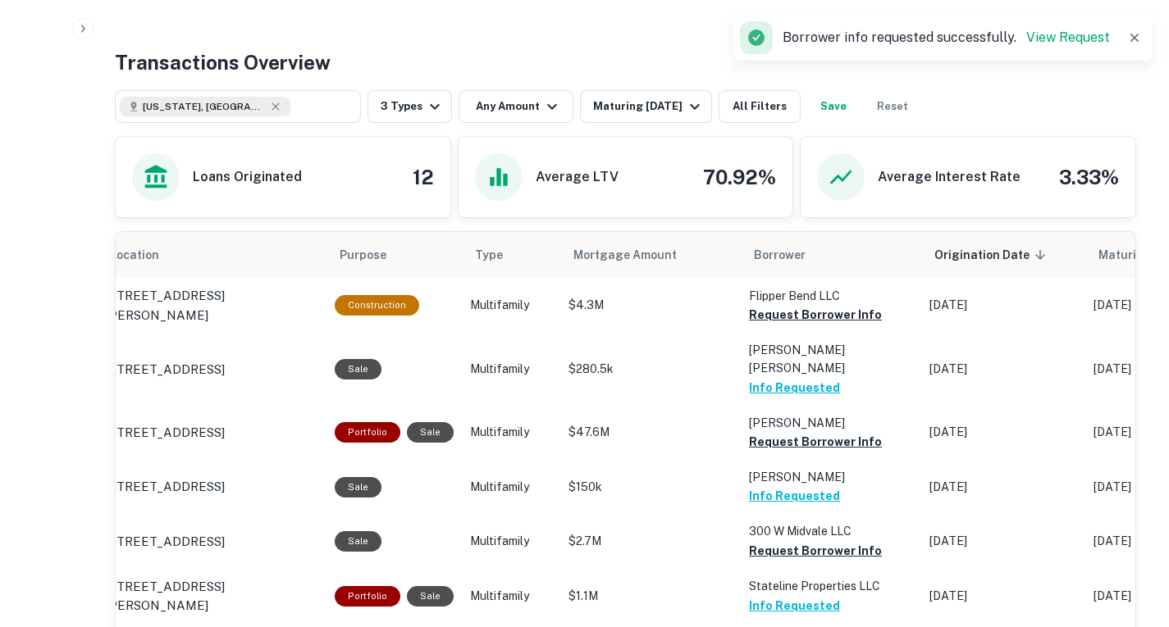
scroll to position [798, 0]
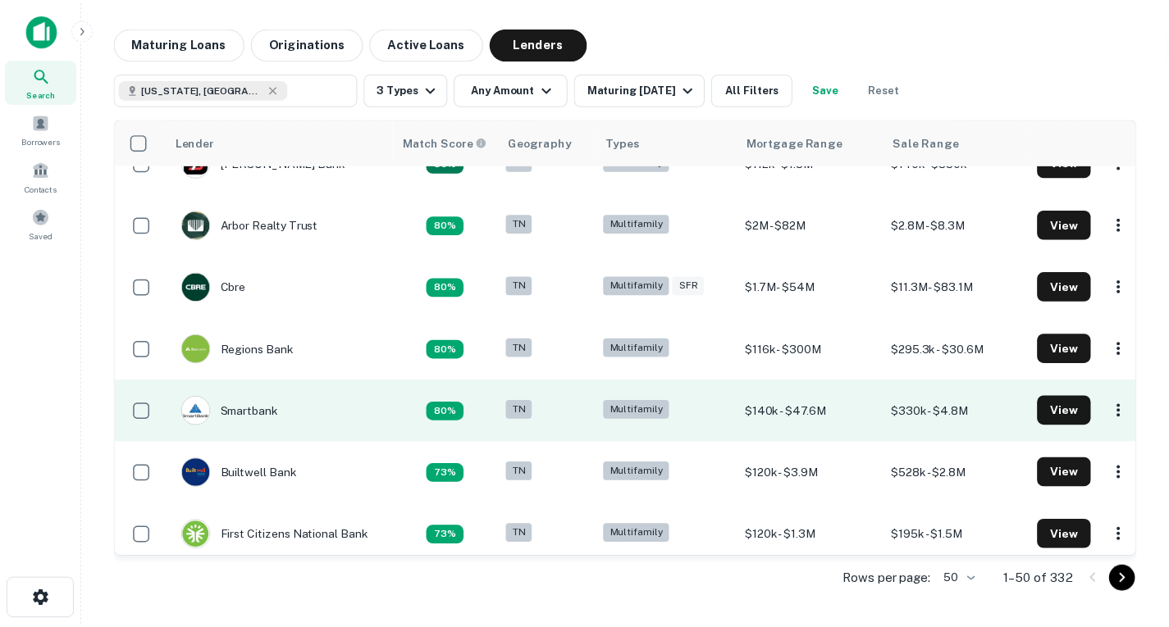
scroll to position [471, 0]
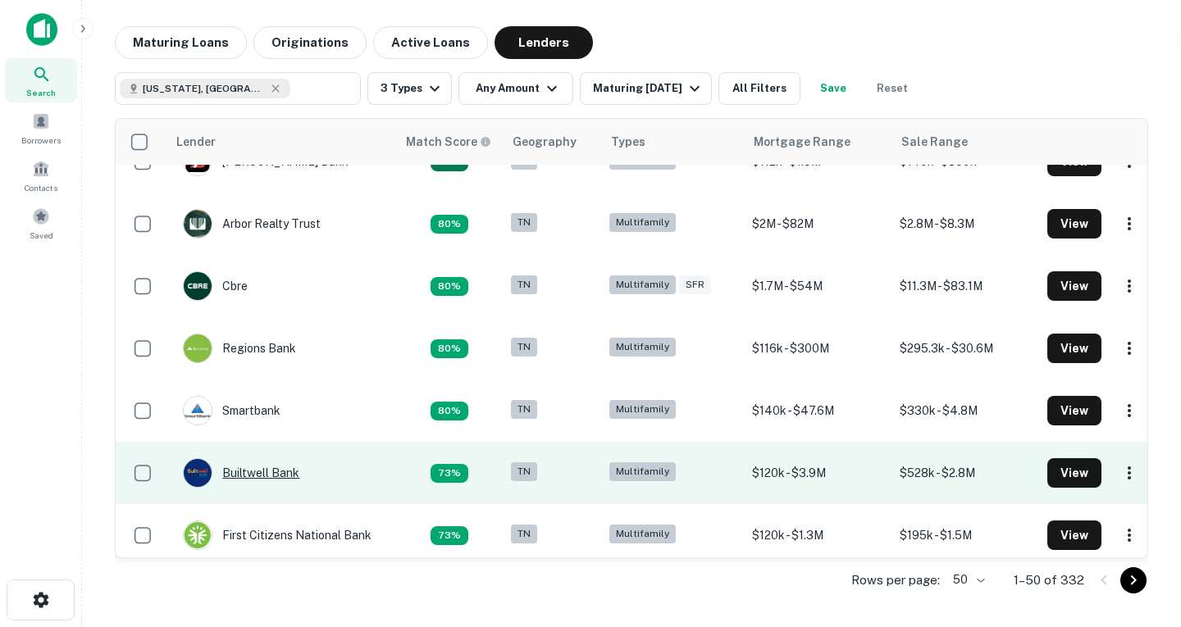
click at [244, 471] on div "Builtwell Bank" at bounding box center [241, 473] width 116 height 30
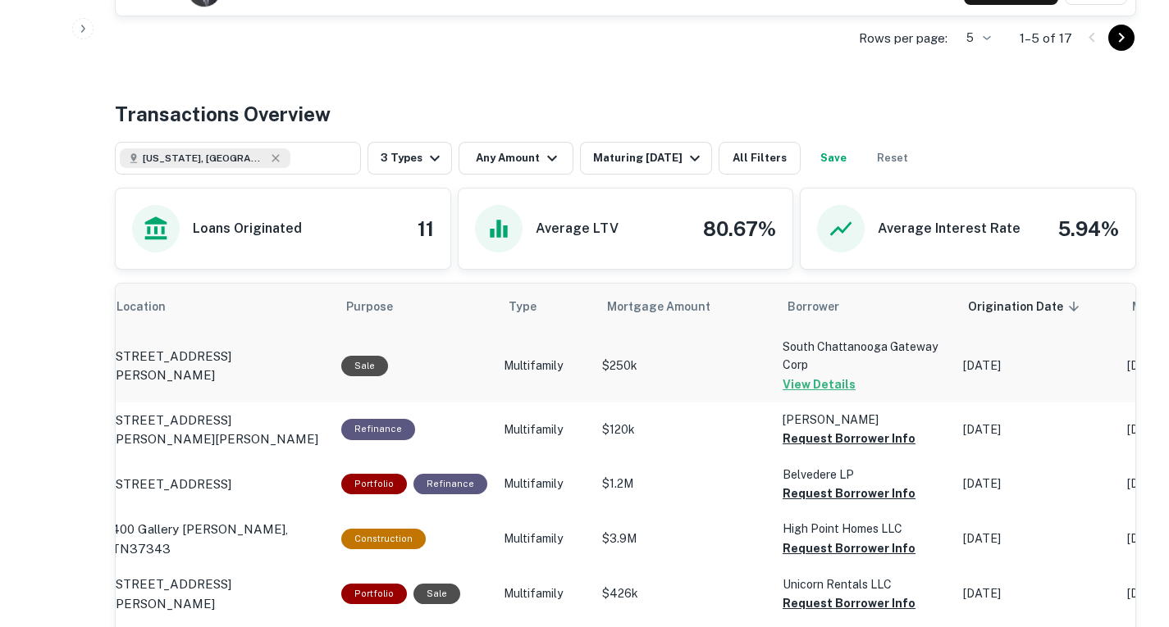
scroll to position [752, 0]
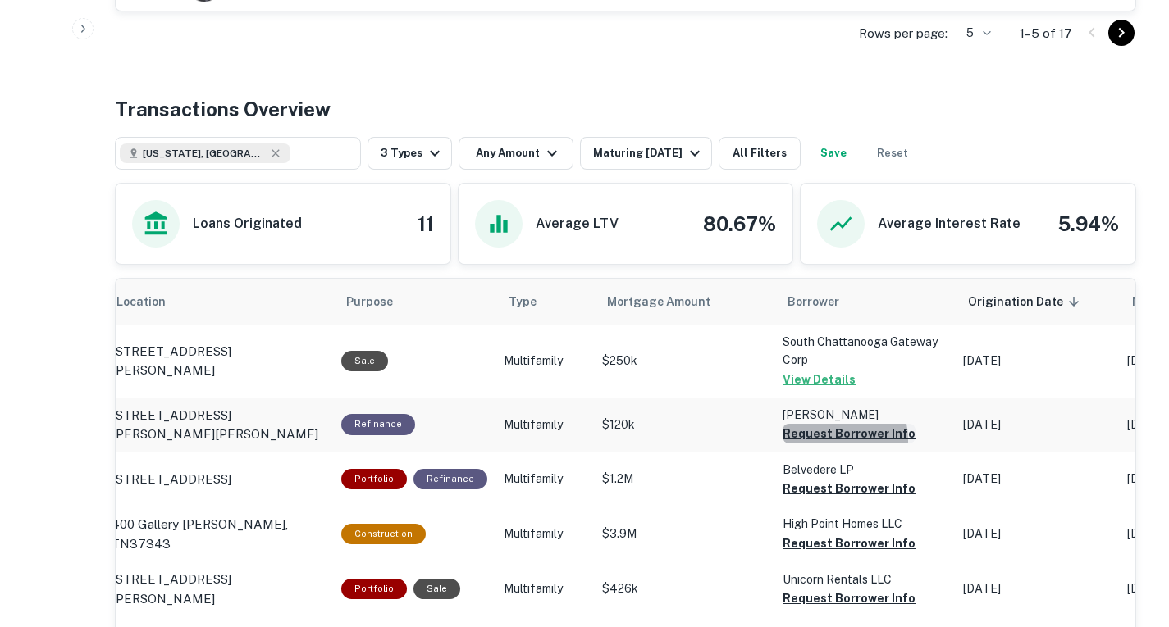
click at [813, 440] on button "Request Borrower Info" at bounding box center [848, 434] width 133 height 20
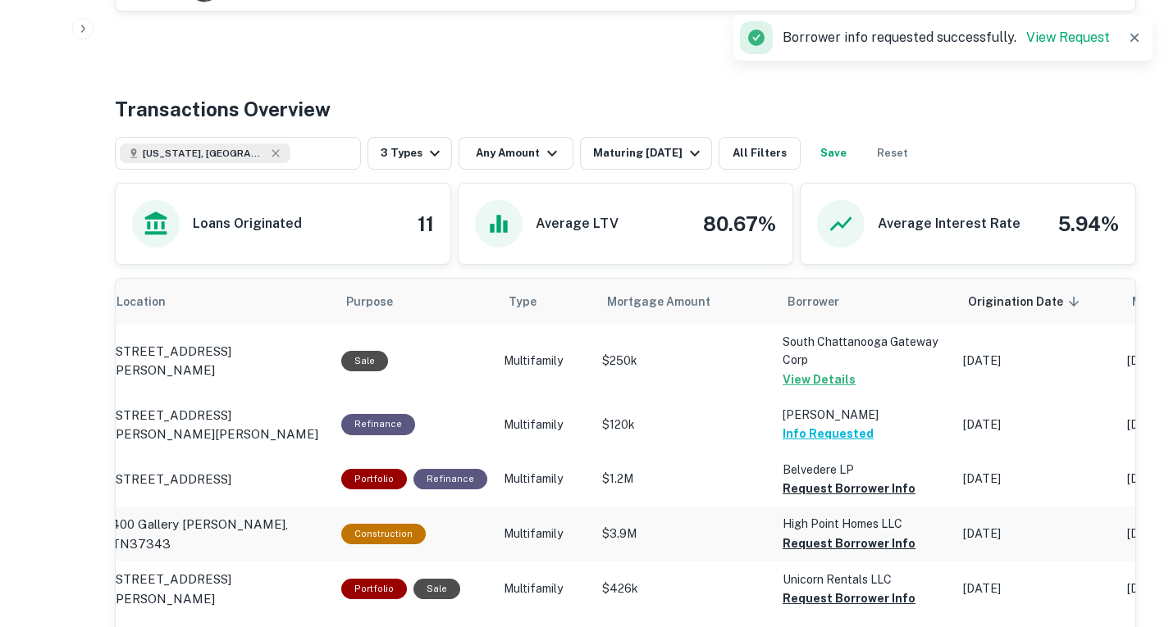
scroll to position [811, 0]
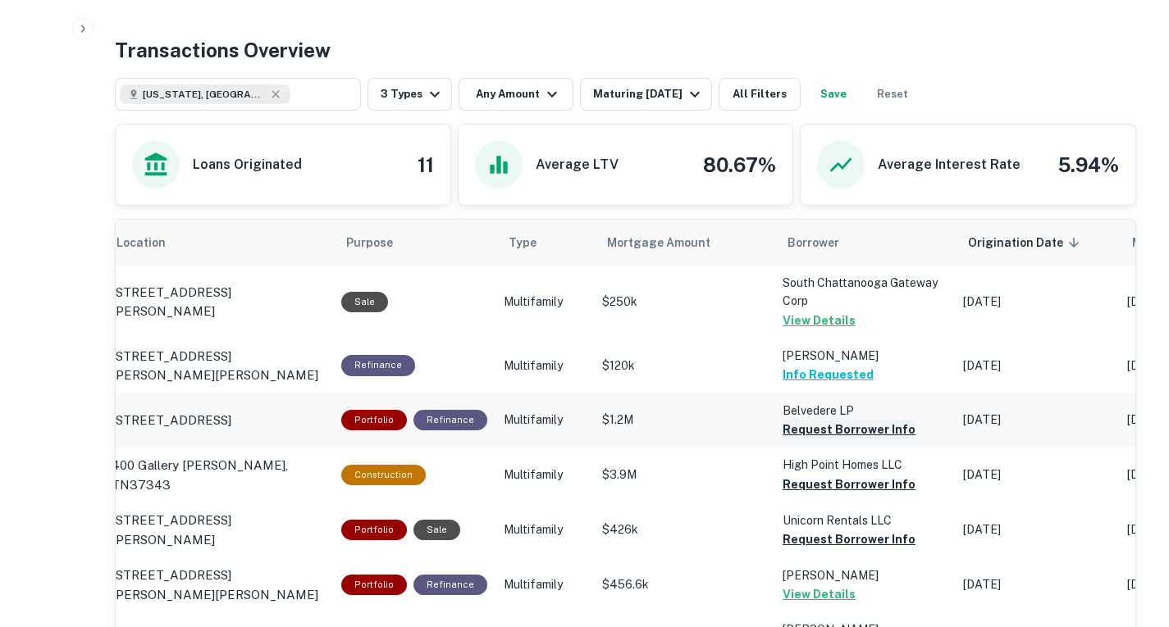
click at [783, 435] on button "Request Borrower Info" at bounding box center [848, 430] width 133 height 20
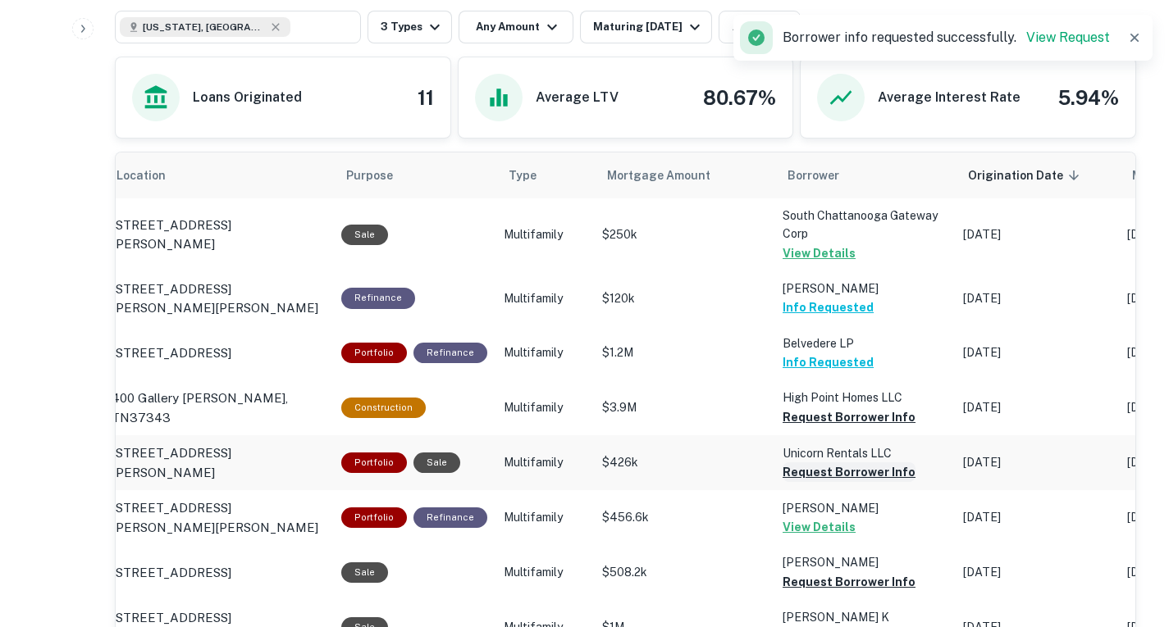
scroll to position [881, 0]
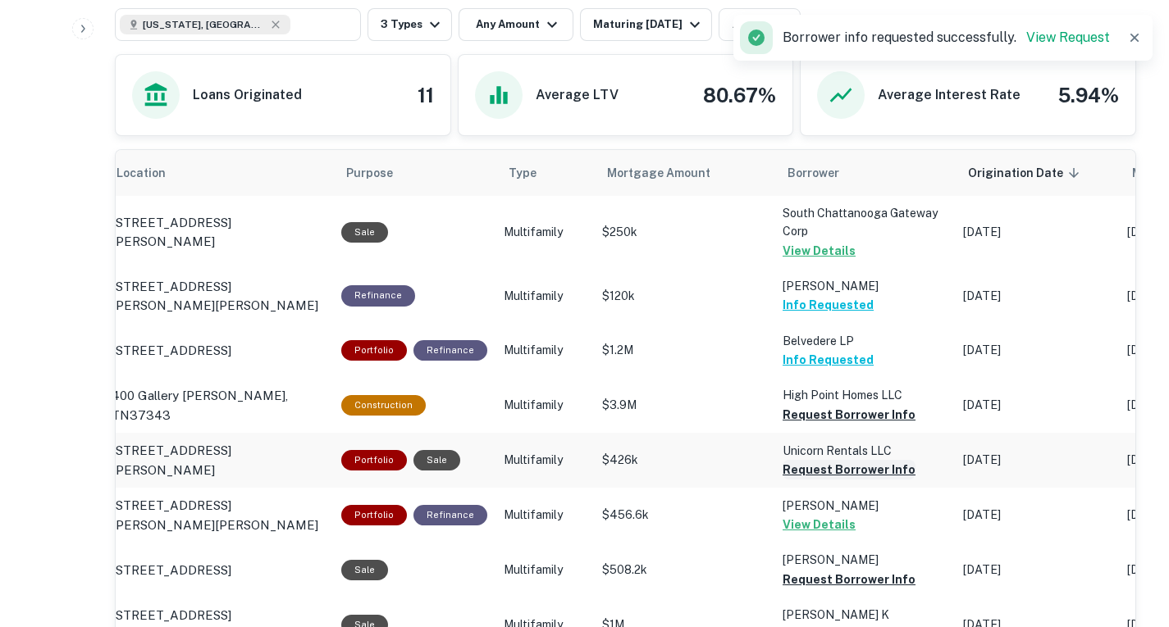
click at [816, 425] on button "Request Borrower Info" at bounding box center [848, 415] width 133 height 20
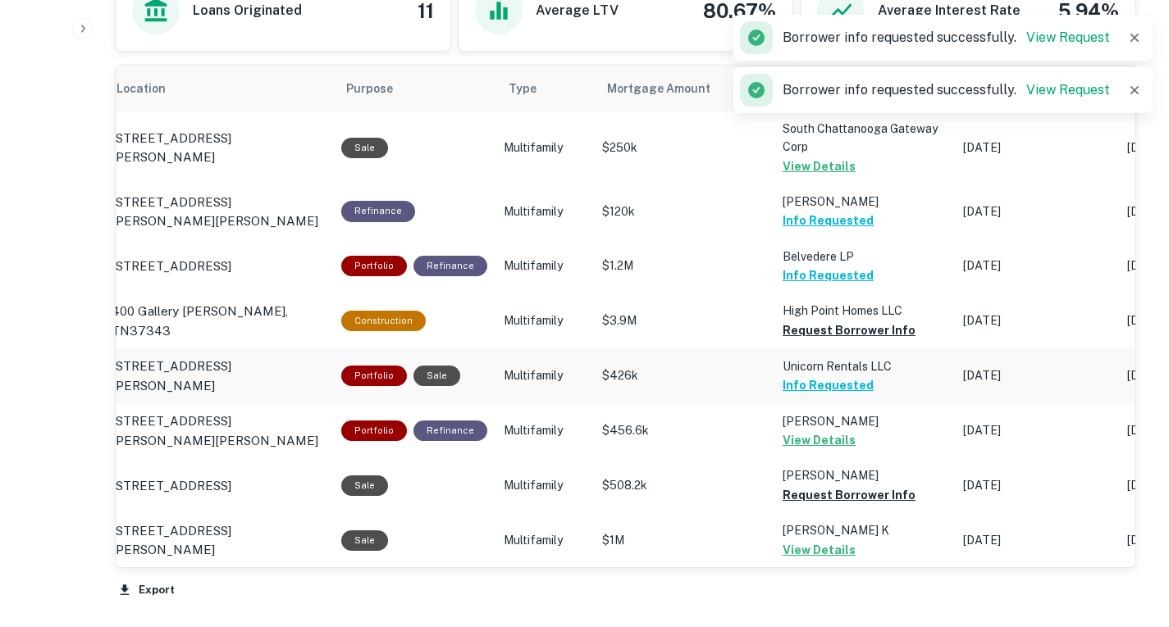
scroll to position [966, 0]
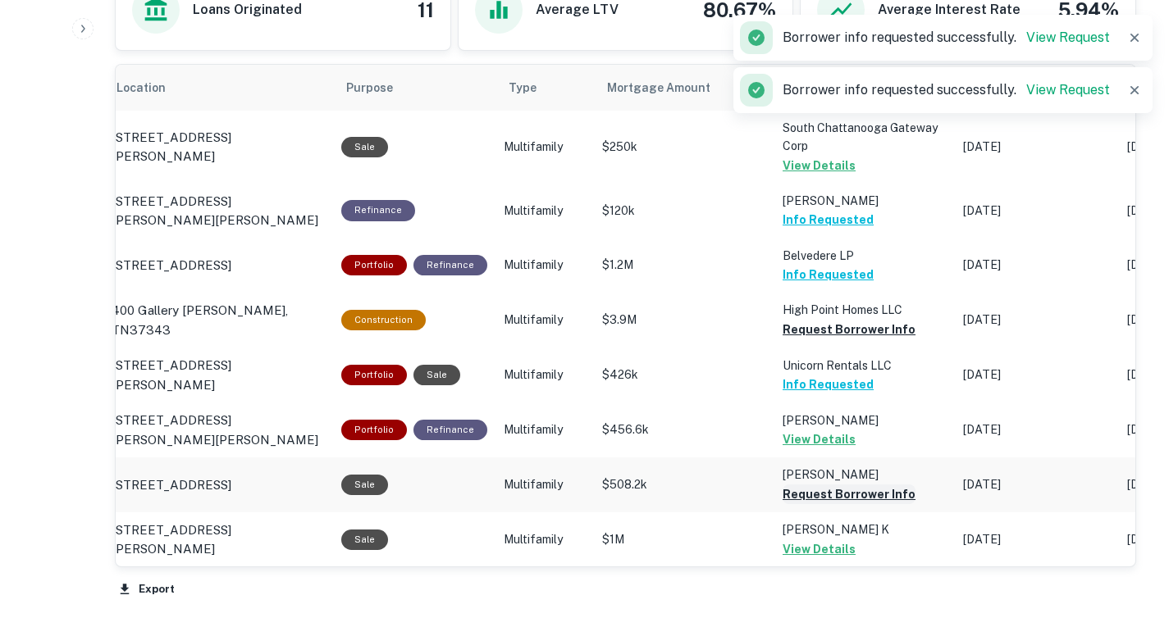
click at [816, 340] on button "Request Borrower Info" at bounding box center [848, 330] width 133 height 20
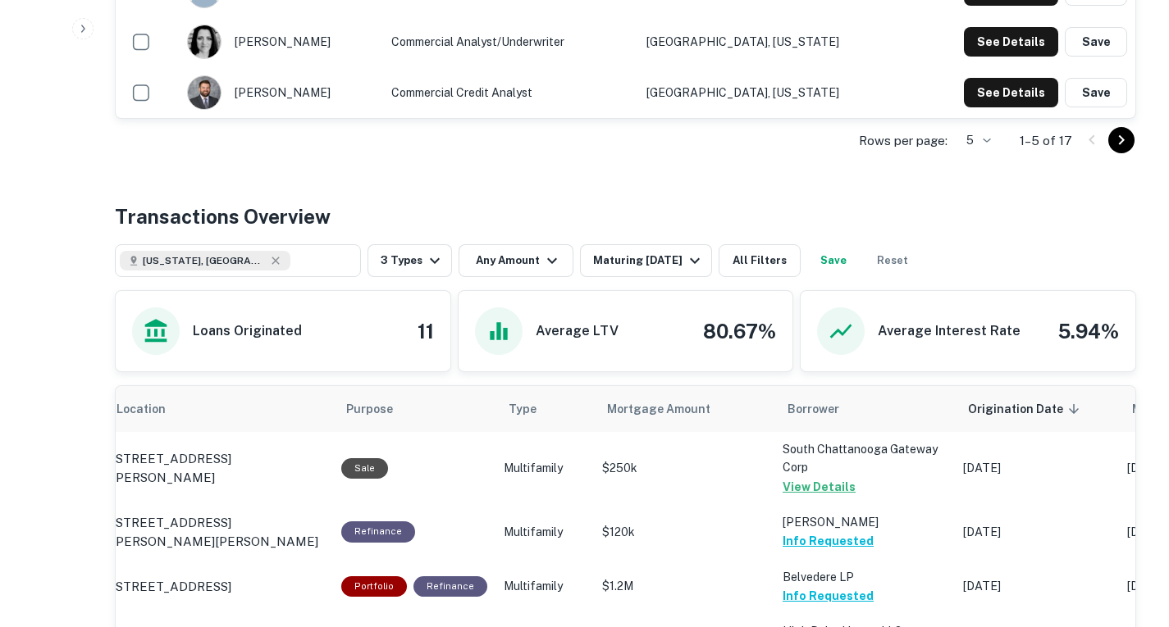
scroll to position [317, 0]
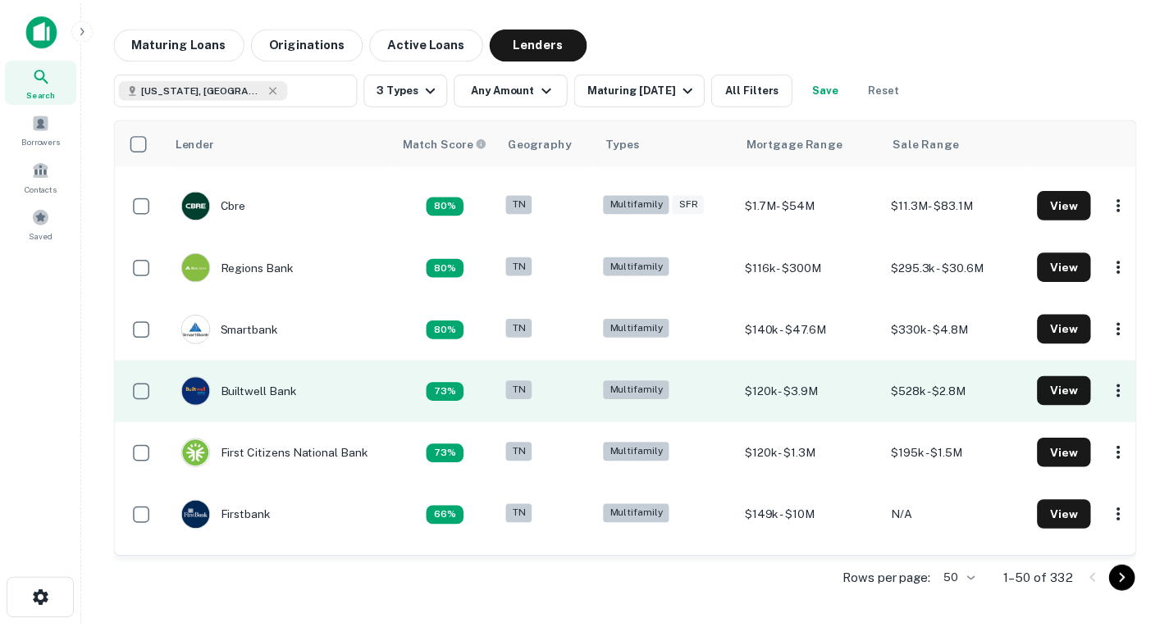
scroll to position [552, 1]
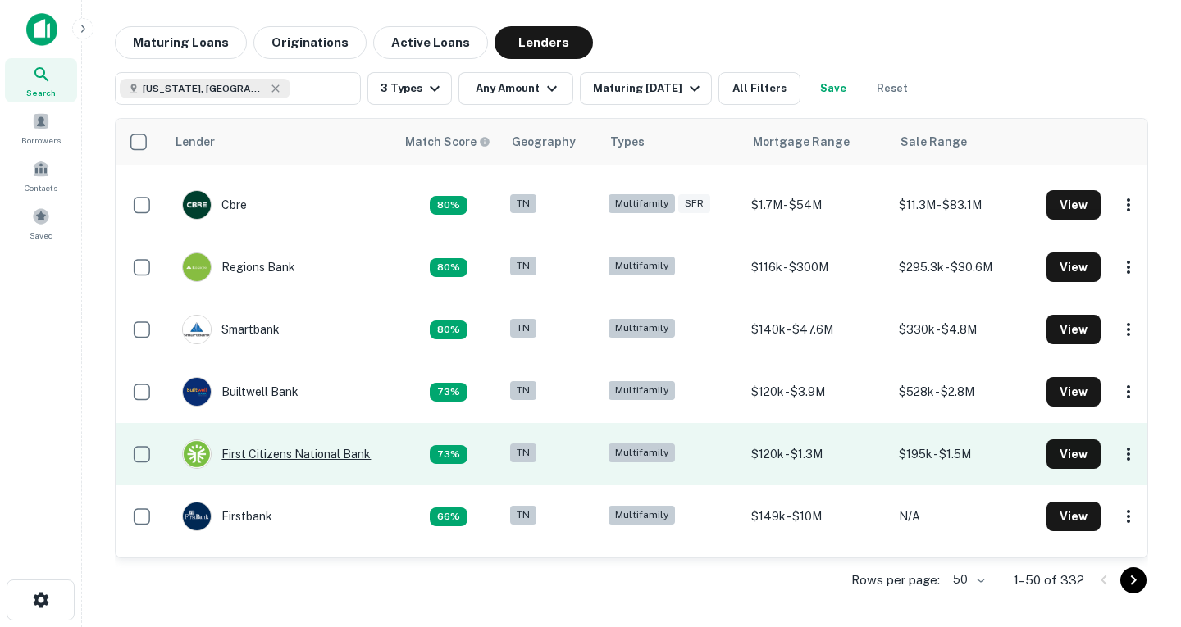
click at [300, 463] on div "First Citizens National Bank" at bounding box center [276, 455] width 189 height 30
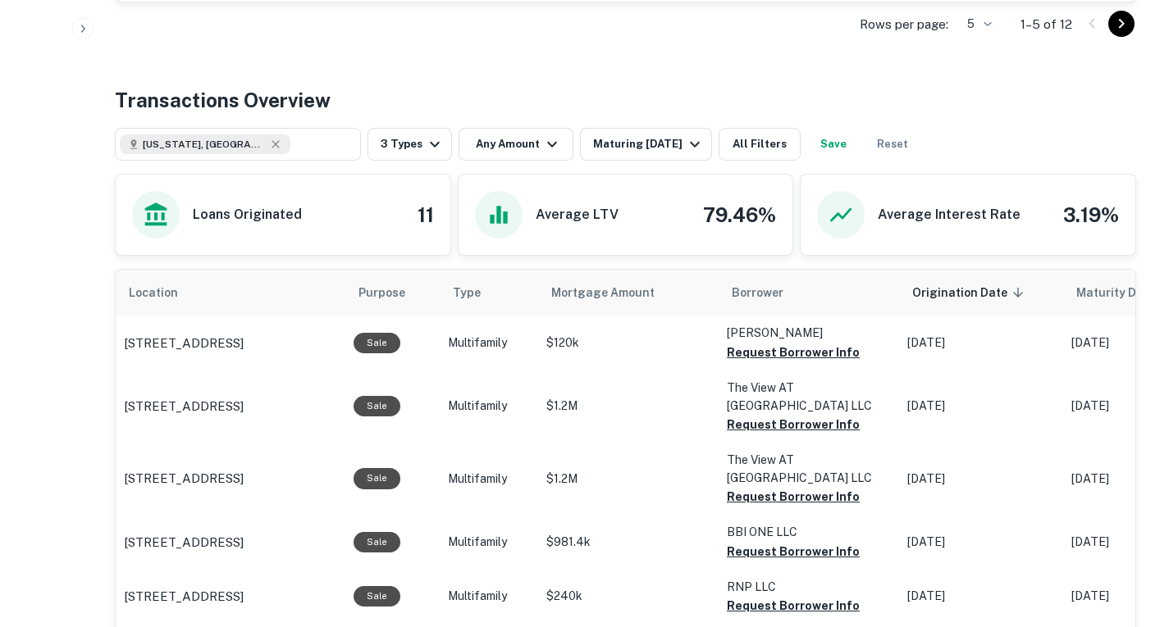
scroll to position [763, 0]
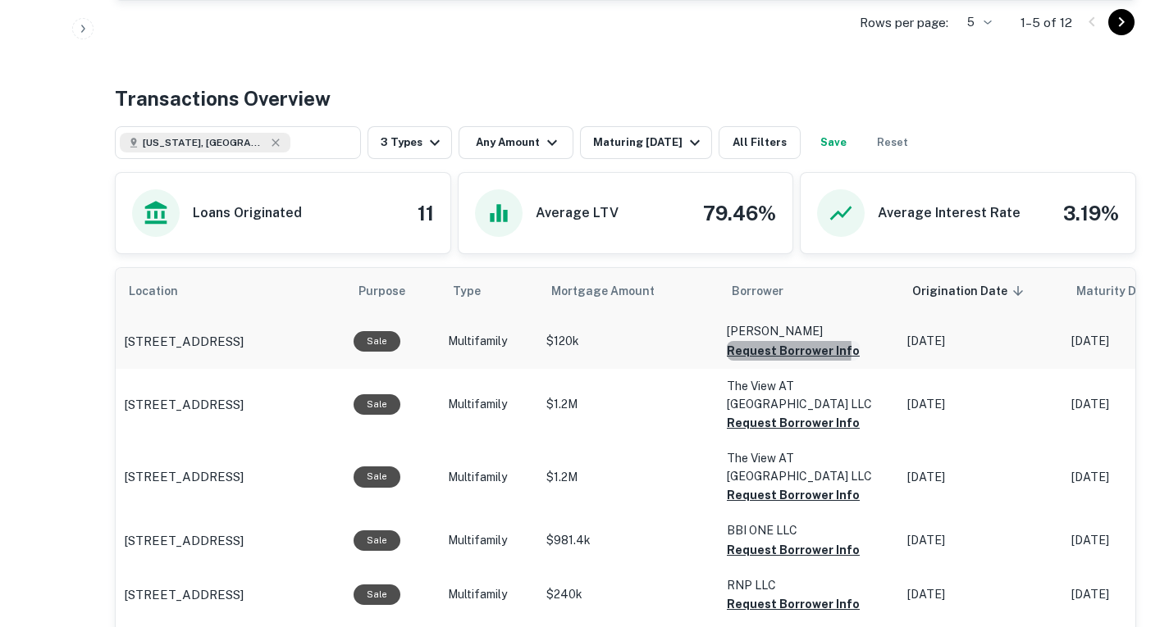
click at [727, 350] on button "Request Borrower Info" at bounding box center [793, 351] width 133 height 20
click at [763, 368] on td "The View AT Midtown LLC Request Borrower Info" at bounding box center [808, 341] width 180 height 54
drag, startPoint x: 761, startPoint y: 408, endPoint x: 735, endPoint y: 405, distance: 26.4
click at [735, 361] on button "Request Borrower Info" at bounding box center [766, 351] width 79 height 20
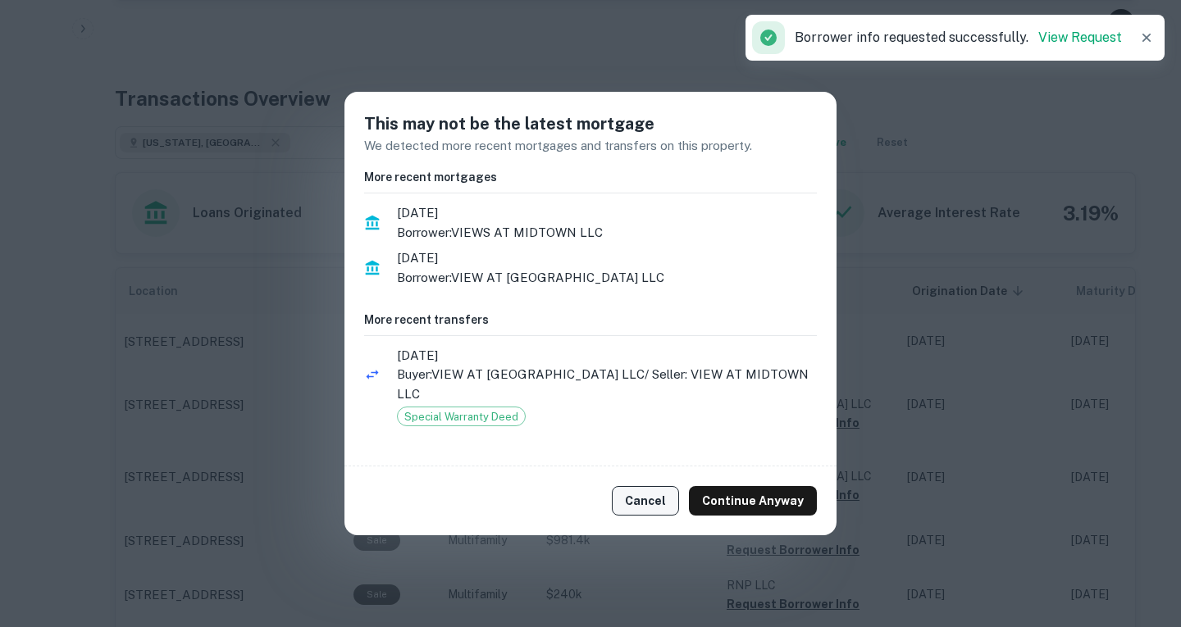
click at [674, 490] on button "Cancel" at bounding box center [645, 501] width 67 height 30
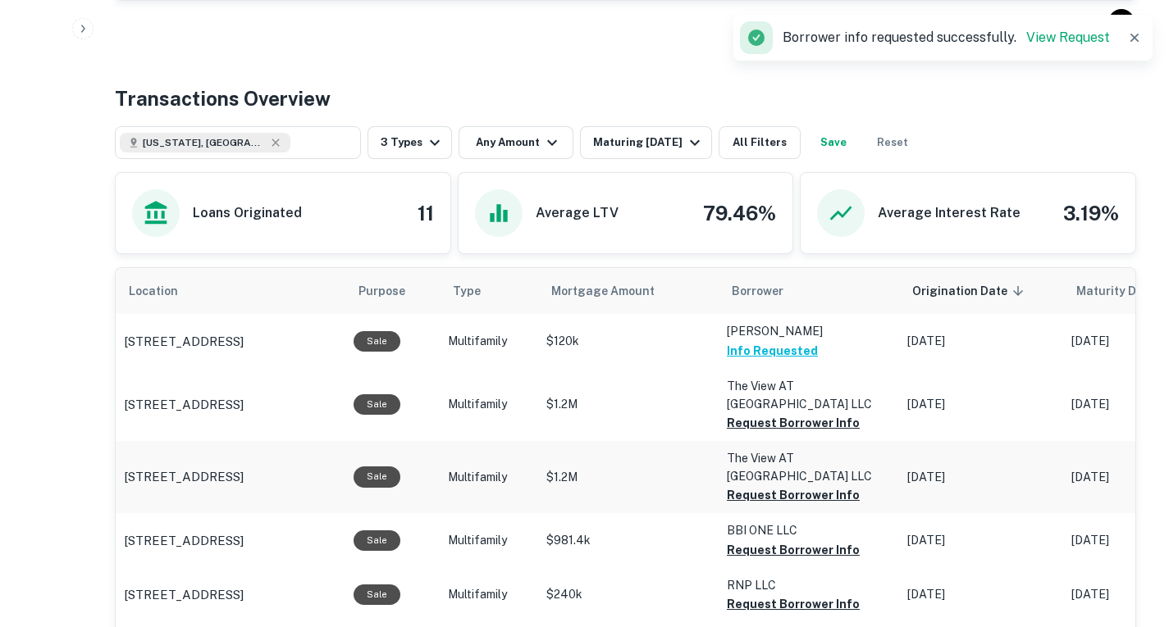
drag, startPoint x: 775, startPoint y: 463, endPoint x: 689, endPoint y: 448, distance: 87.4
click at [689, 350] on p "$1.2M" at bounding box center [628, 341] width 164 height 17
click at [739, 433] on button "Request Borrower Info" at bounding box center [793, 423] width 133 height 20
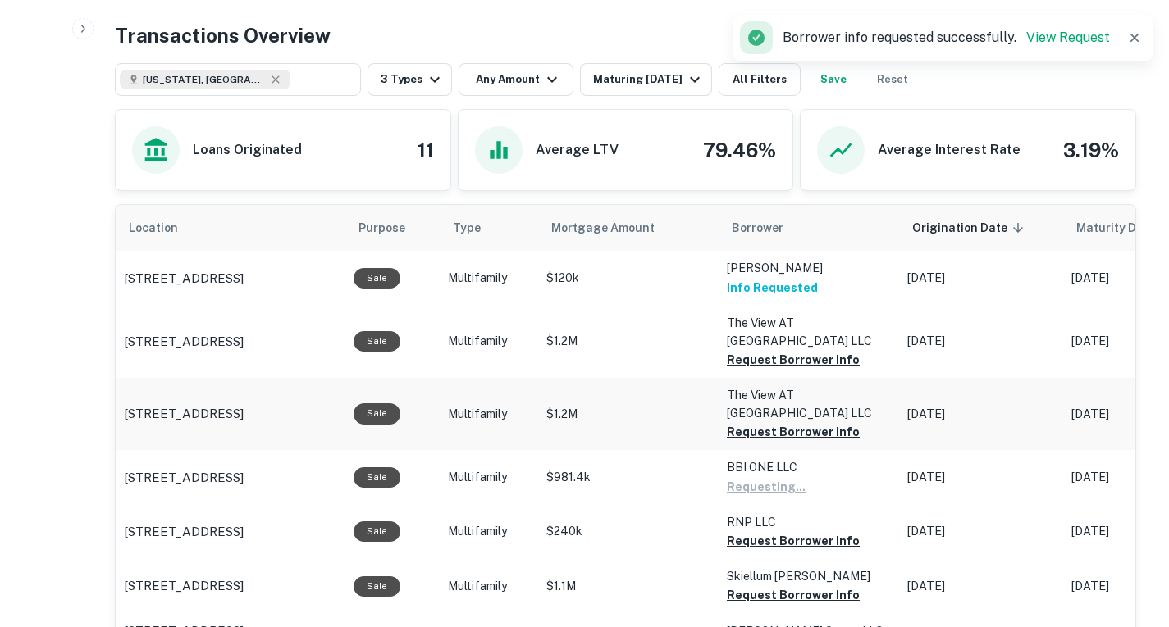
scroll to position [827, 0]
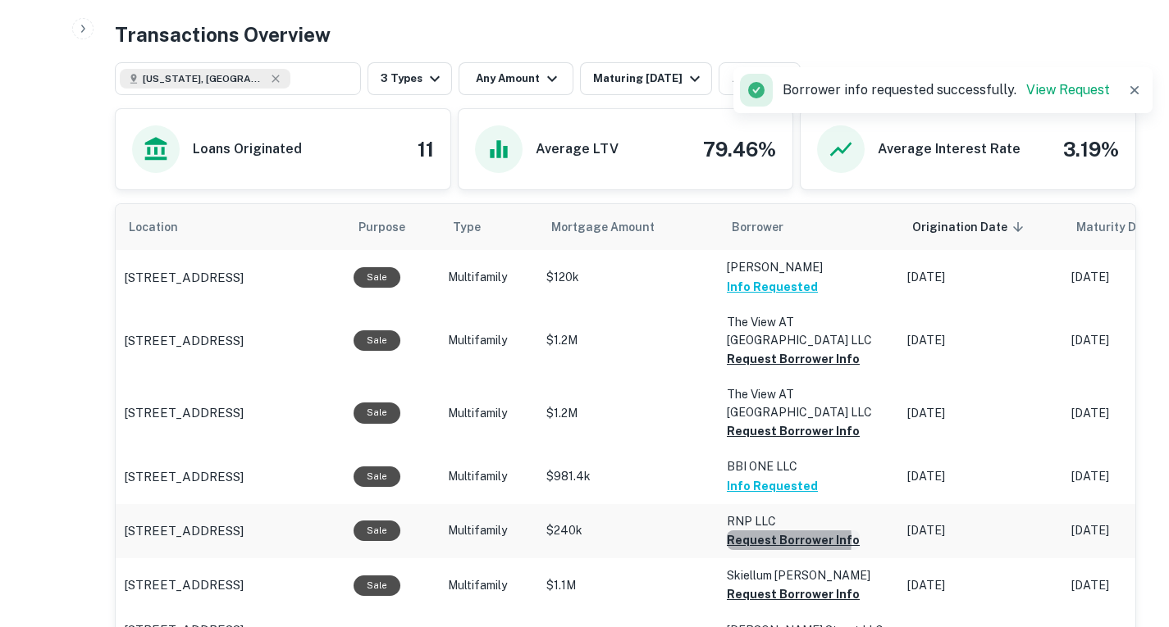
click at [752, 369] on button "Request Borrower Info" at bounding box center [793, 359] width 133 height 20
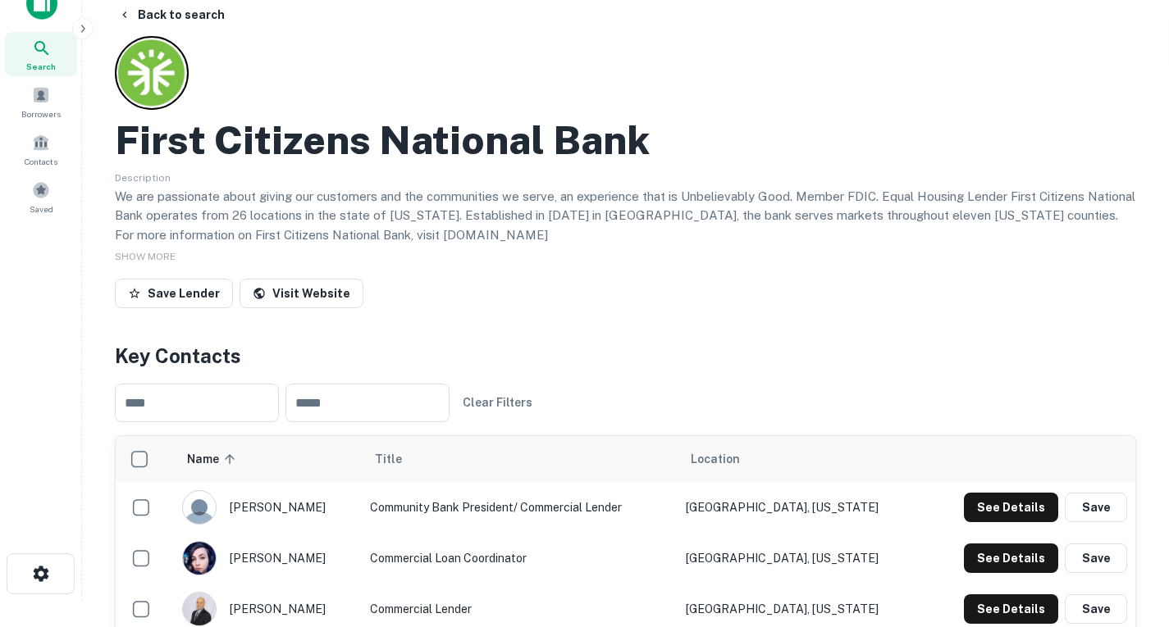
scroll to position [0, 0]
